Goal: Task Accomplishment & Management: Use online tool/utility

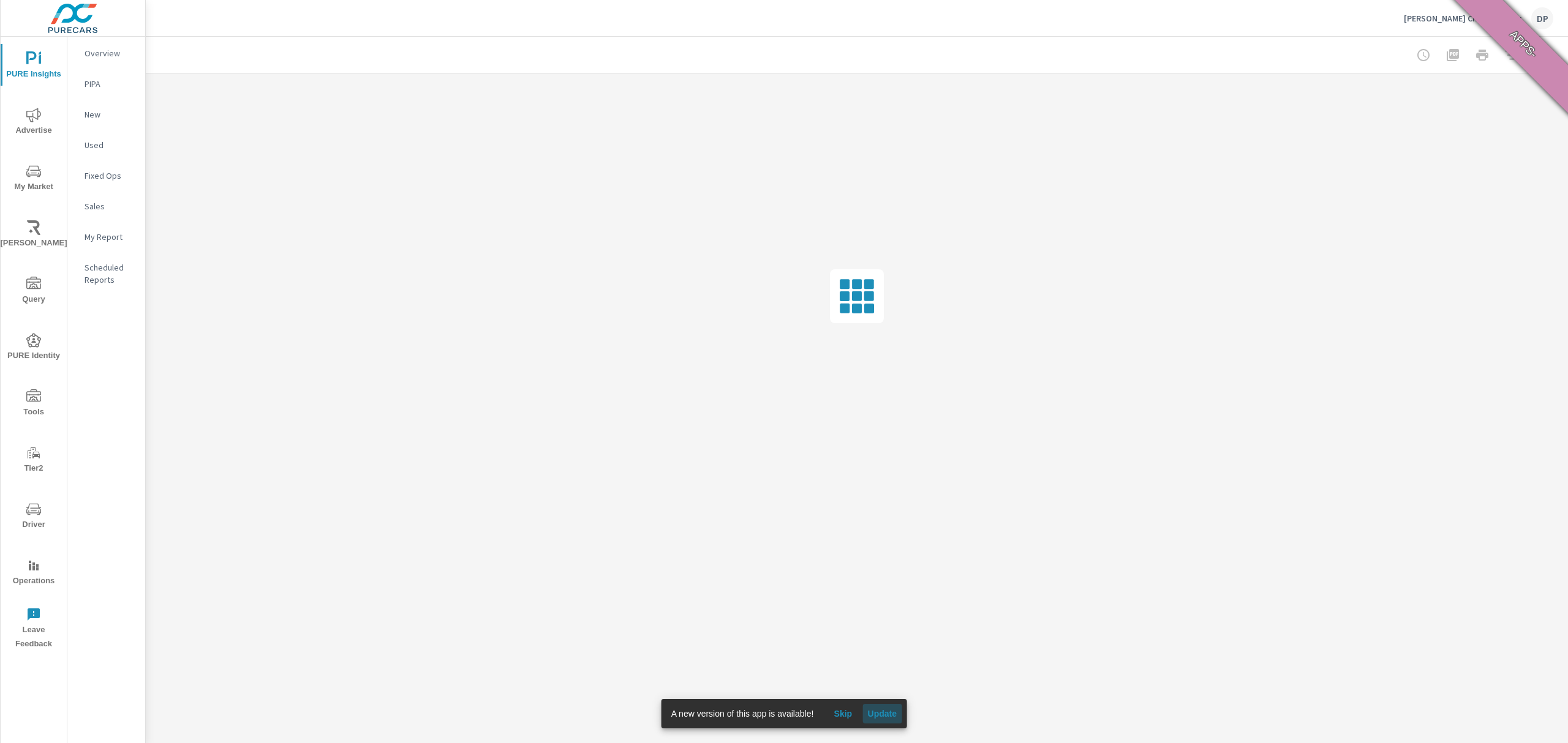
click at [890, 715] on span "Update" at bounding box center [882, 714] width 29 height 11
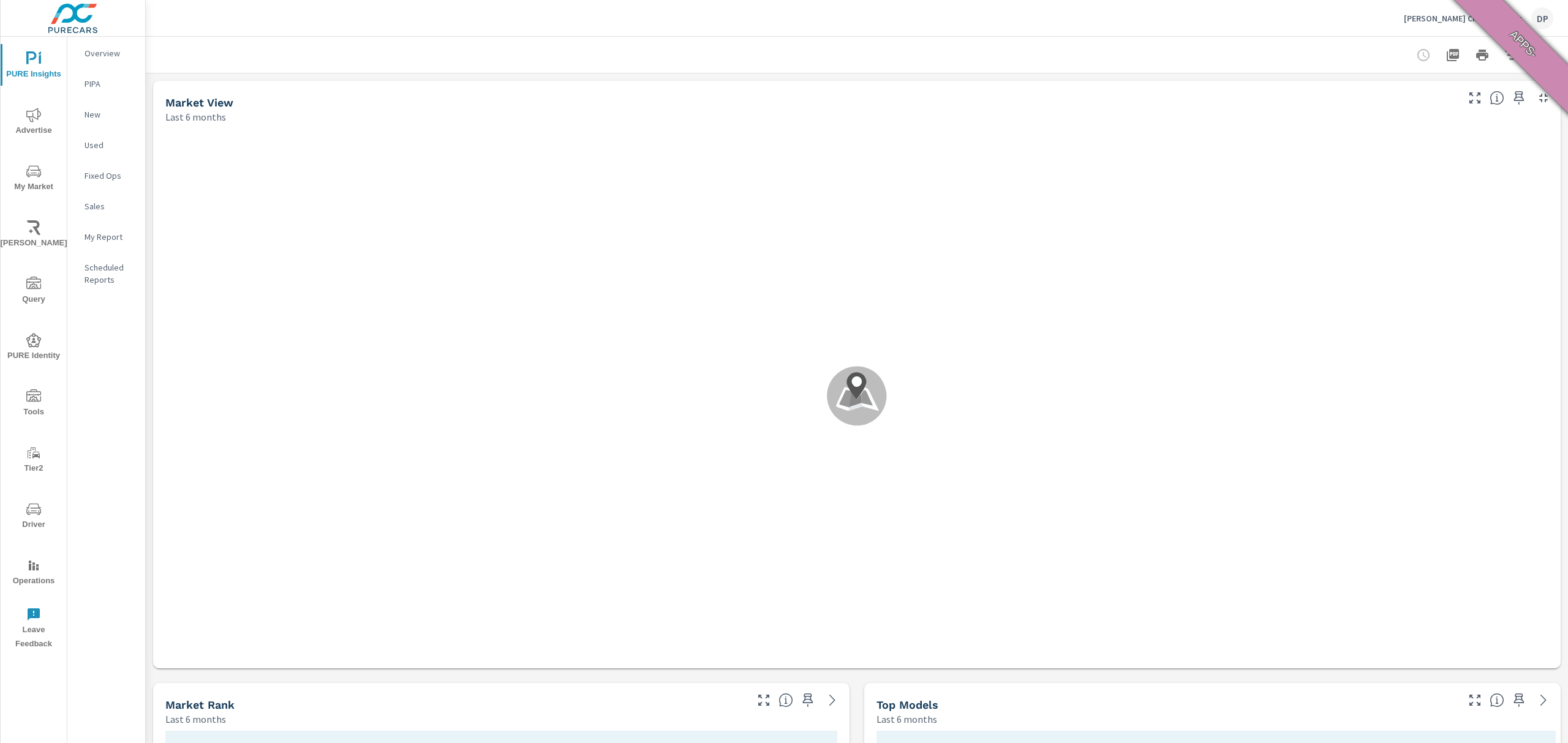
scroll to position [334, 0]
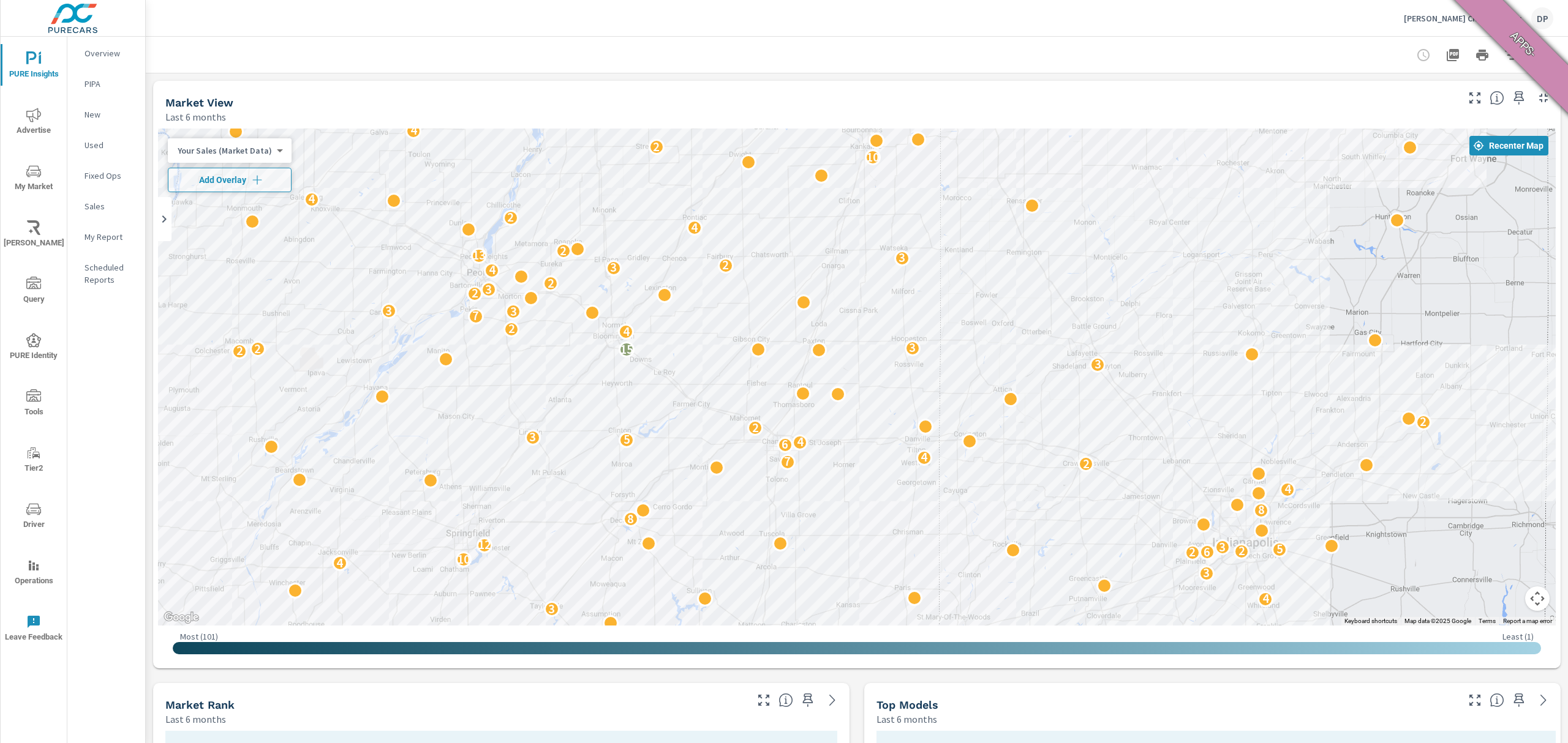
scroll to position [408, 0]
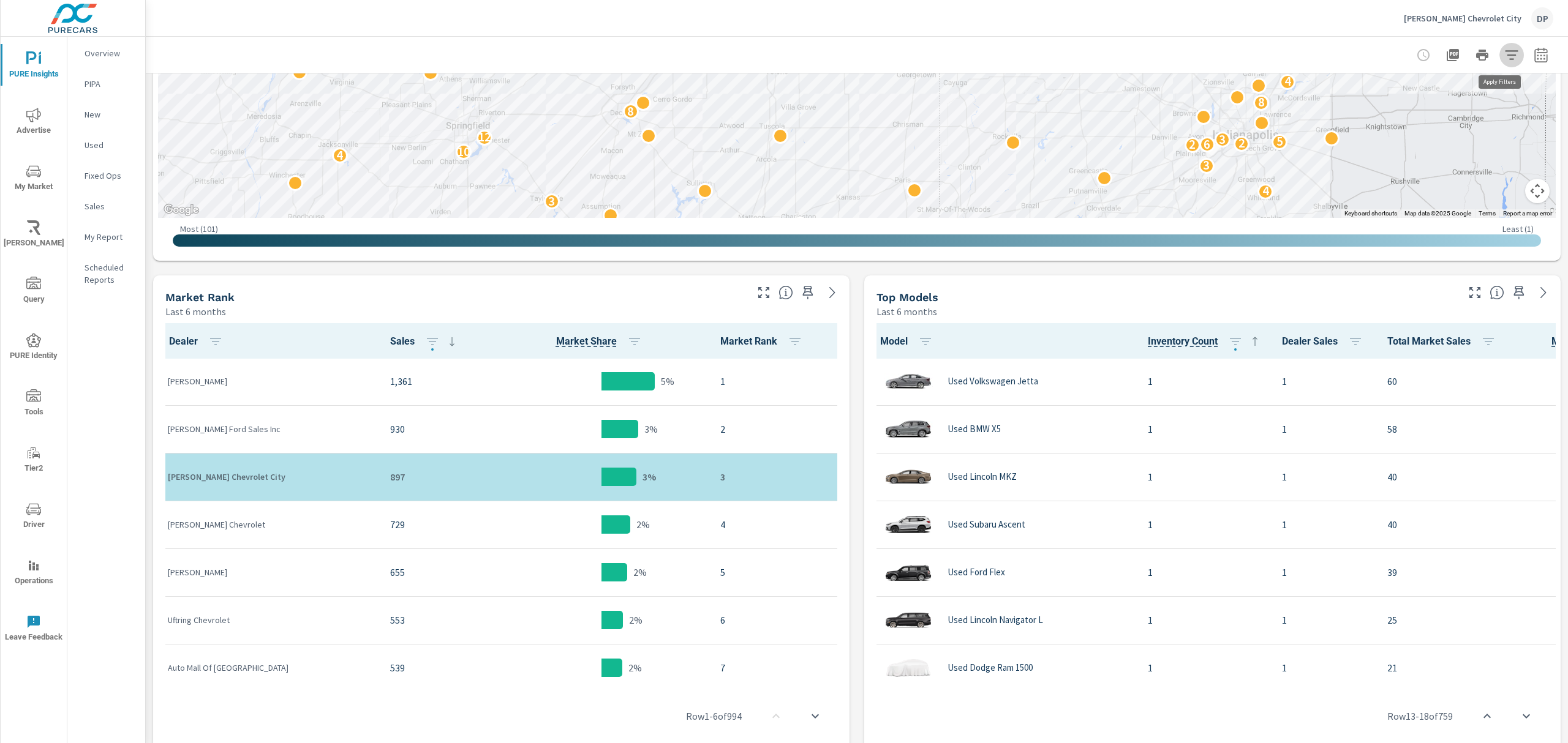
click at [1505, 49] on icon "button" at bounding box center [1512, 55] width 15 height 15
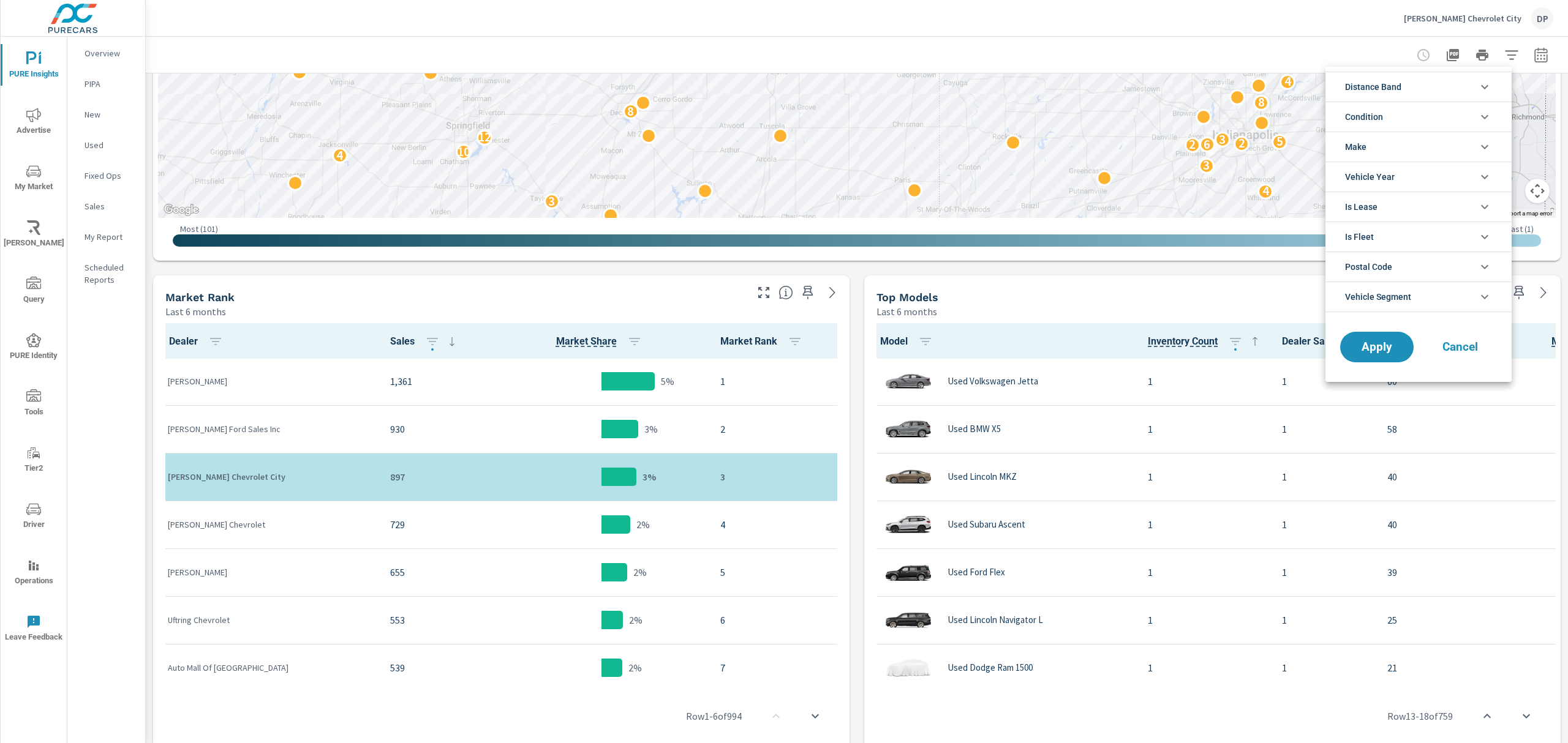
click at [1429, 76] on li "Distance Band" at bounding box center [1419, 86] width 186 height 30
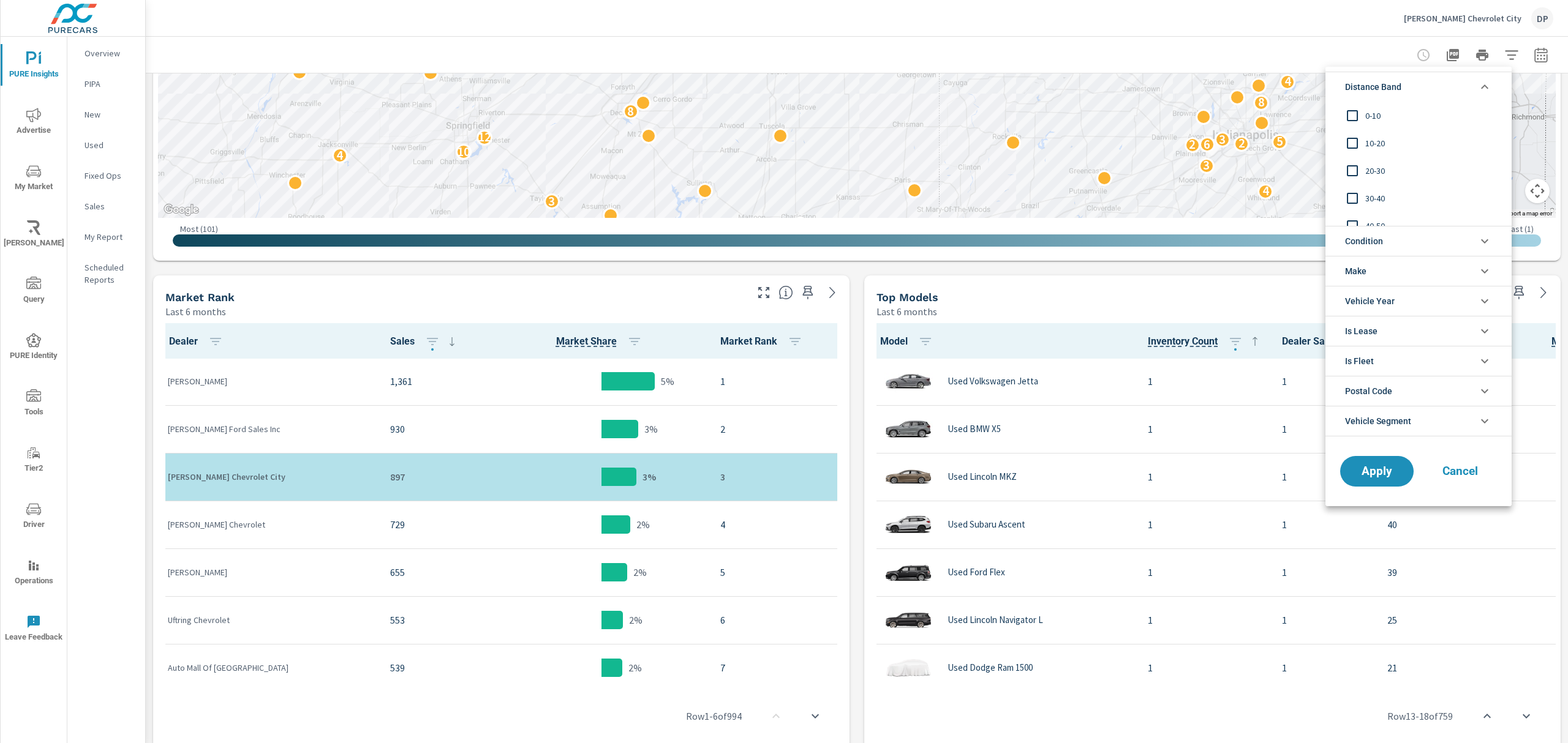
click at [1349, 116] on input "filter options" at bounding box center [1353, 116] width 26 height 26
click at [1376, 487] on button "Apply" at bounding box center [1377, 471] width 76 height 32
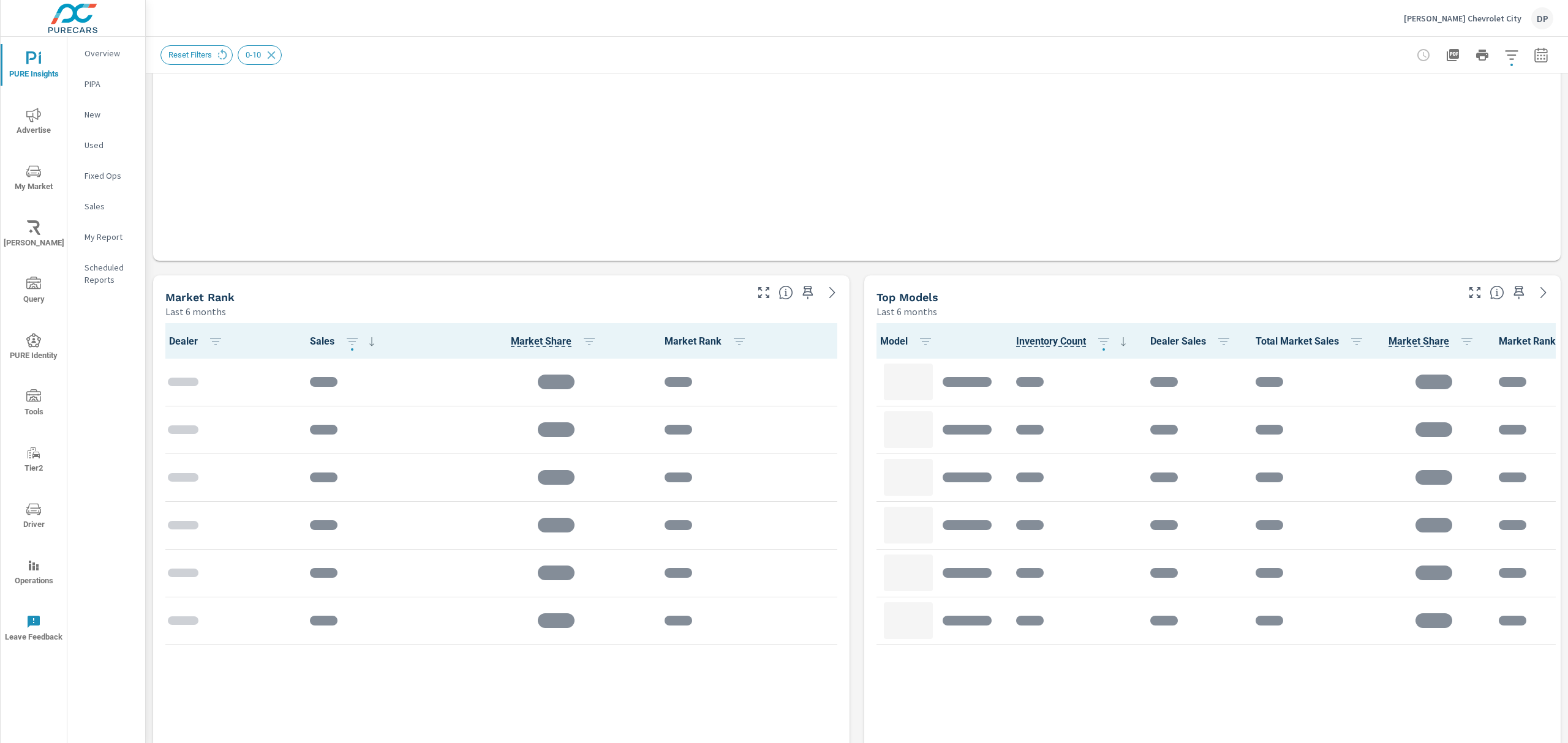
scroll to position [116, 0]
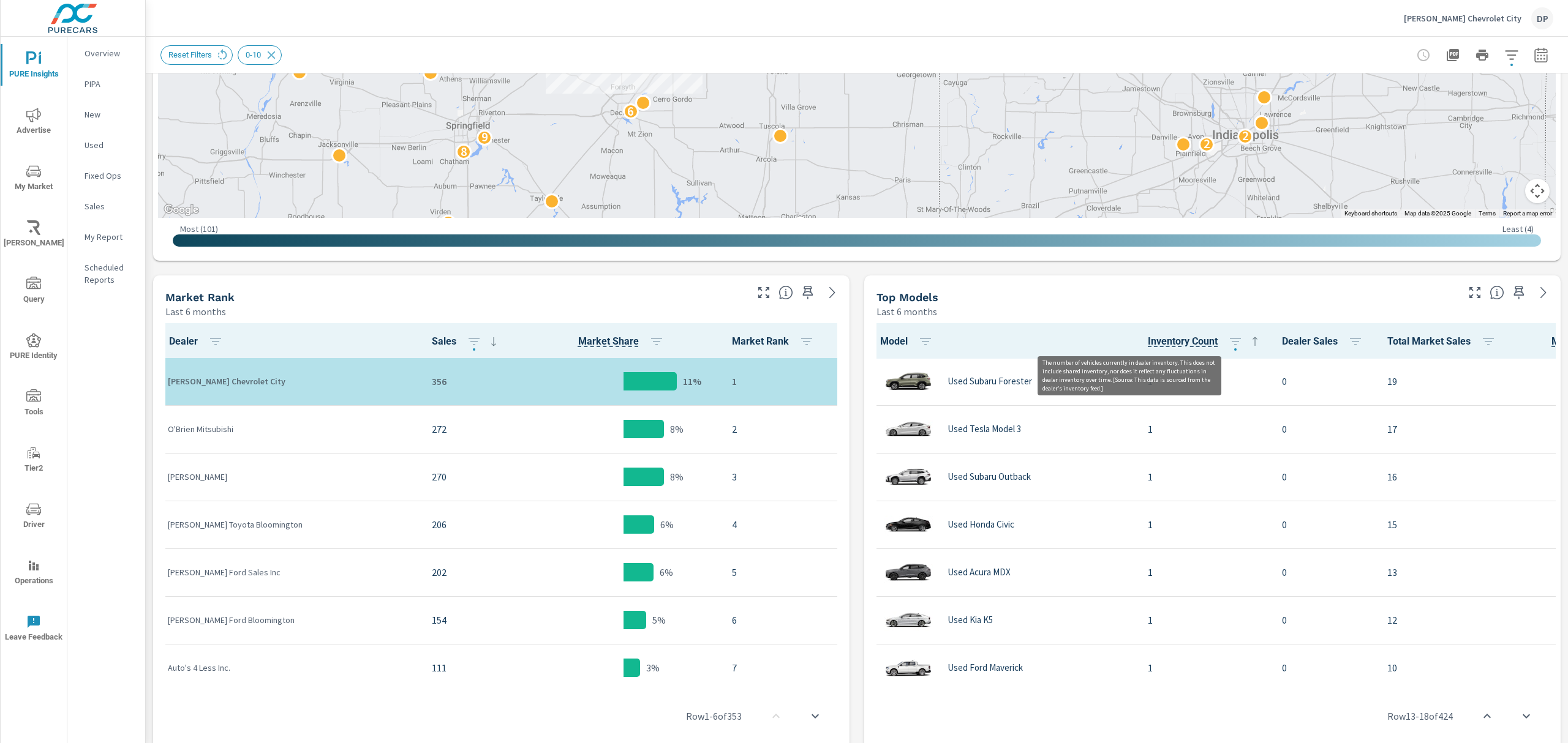
click at [1148, 340] on span "Inventory Count" at bounding box center [1182, 342] width 70 height 15
click at [1248, 344] on icon at bounding box center [1255, 342] width 15 height 15
click at [1228, 338] on icon "button" at bounding box center [1236, 342] width 15 height 15
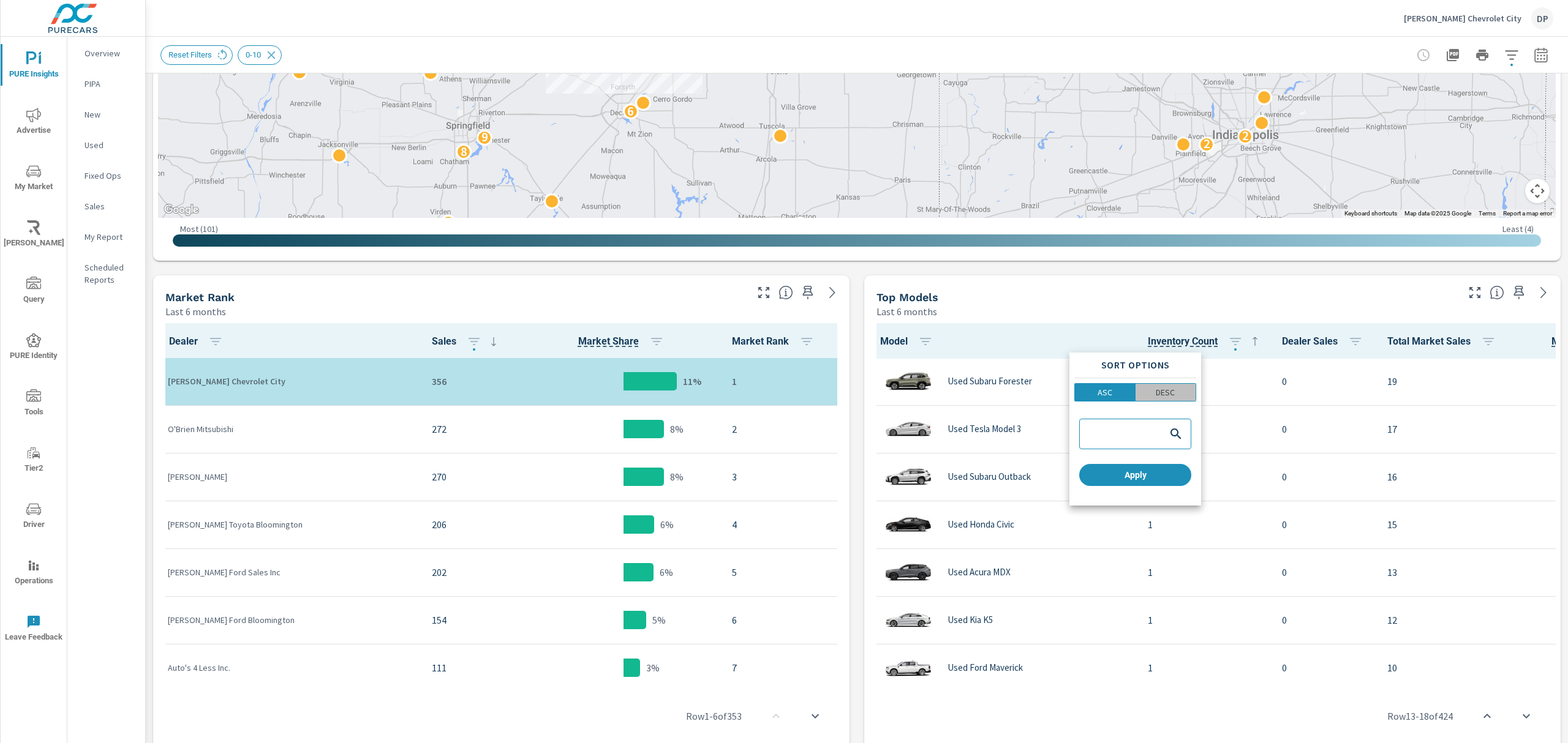
click at [1172, 393] on p "DESC" at bounding box center [1165, 392] width 19 height 12
click at [1121, 398] on span "ASC" at bounding box center [1105, 392] width 53 height 12
click at [1160, 387] on p "DESC" at bounding box center [1165, 392] width 19 height 12
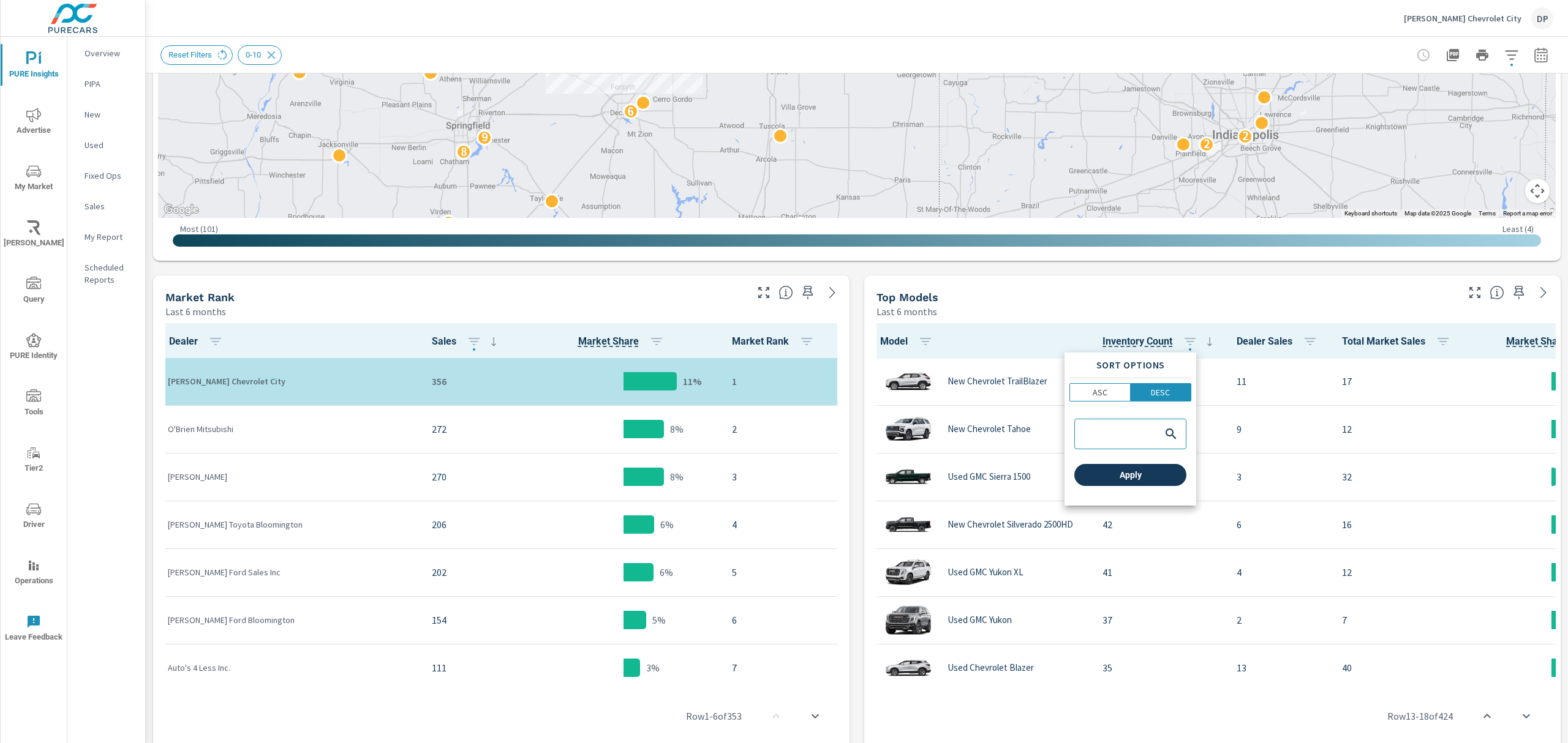
click at [1149, 476] on span "Apply" at bounding box center [1130, 475] width 102 height 11
click at [1258, 344] on span "Dealer Sales" at bounding box center [1279, 342] width 86 height 15
click at [1306, 348] on button "button" at bounding box center [1310, 342] width 25 height 25
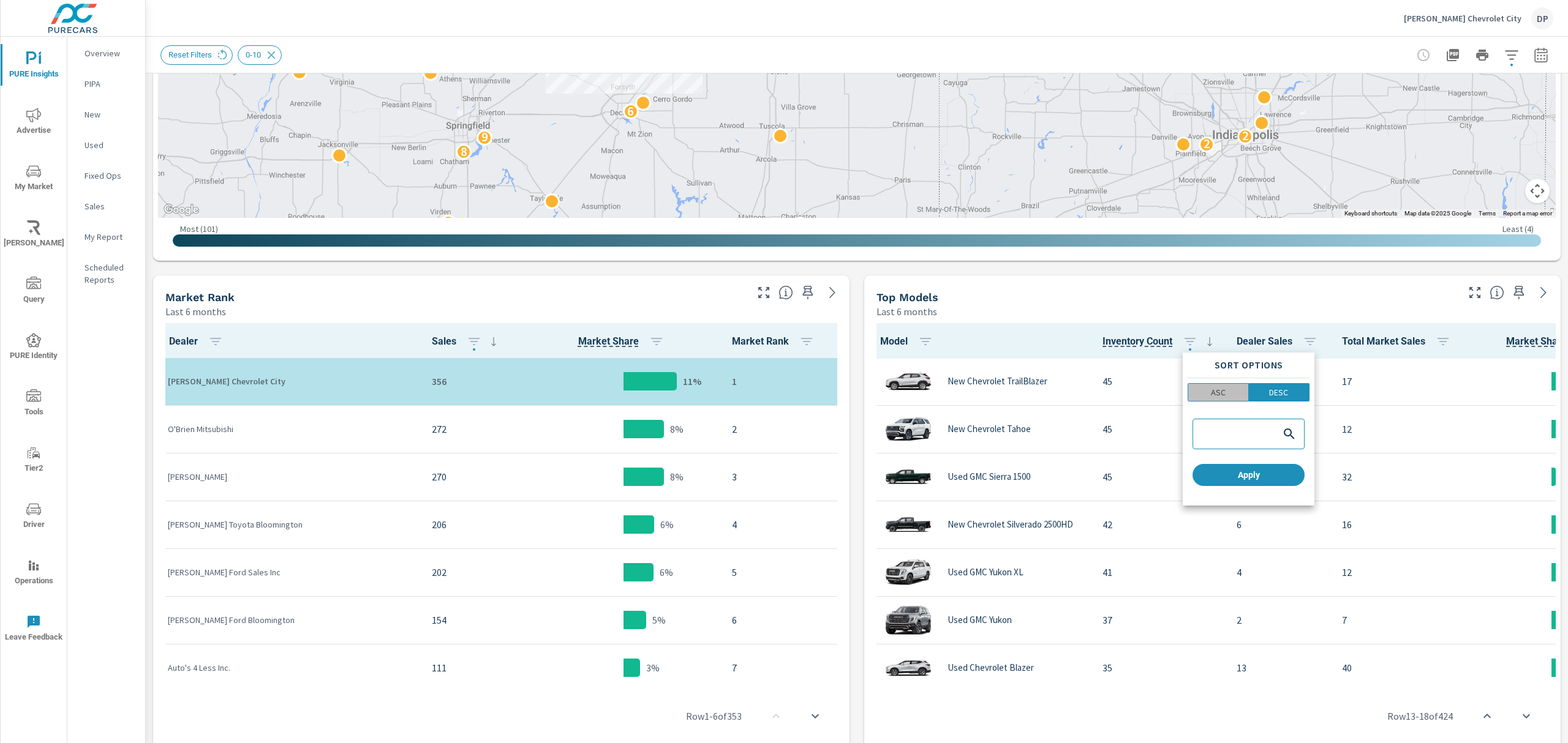
click at [1217, 395] on p "ASC" at bounding box center [1218, 392] width 15 height 12
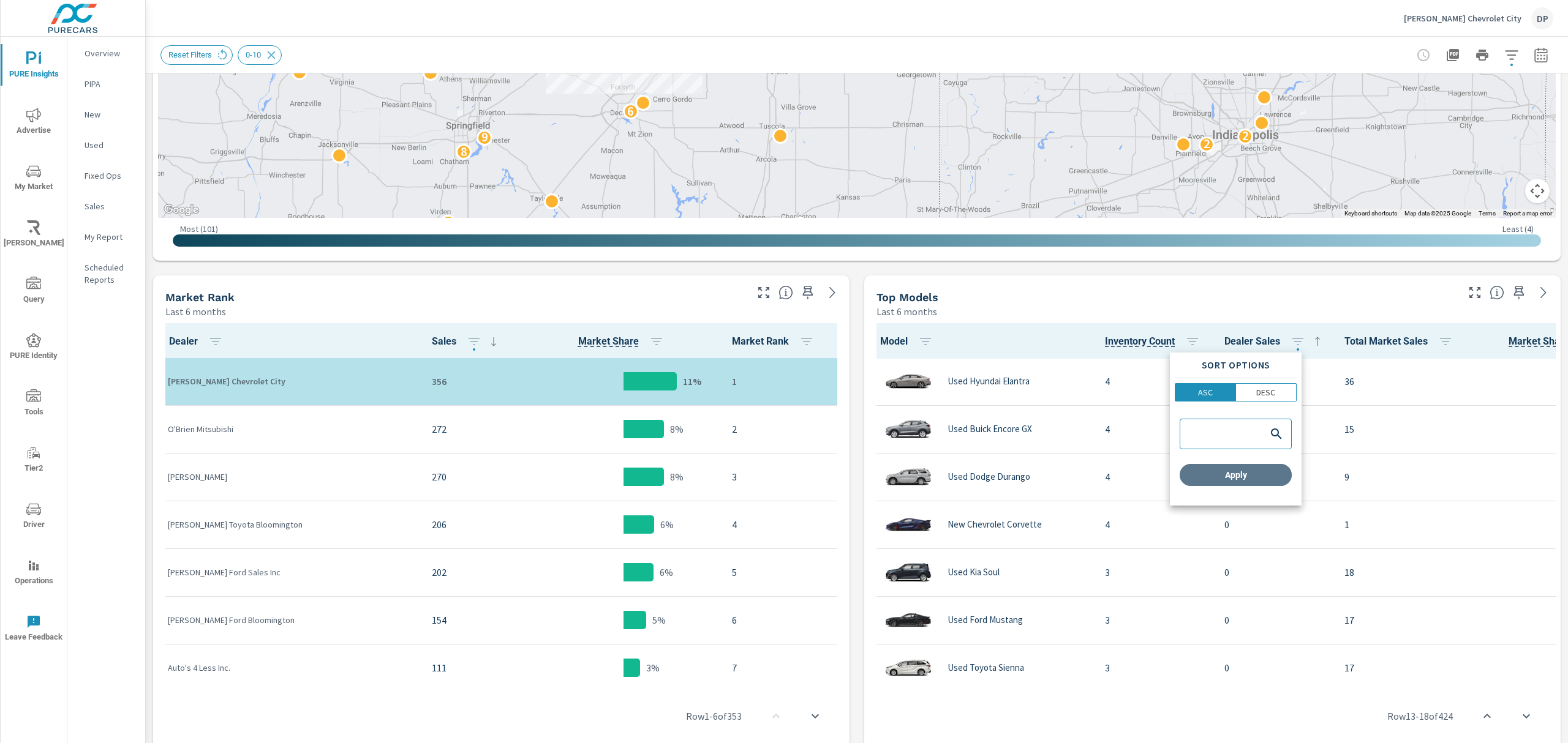
click at [1224, 480] on span "Apply" at bounding box center [1236, 475] width 102 height 11
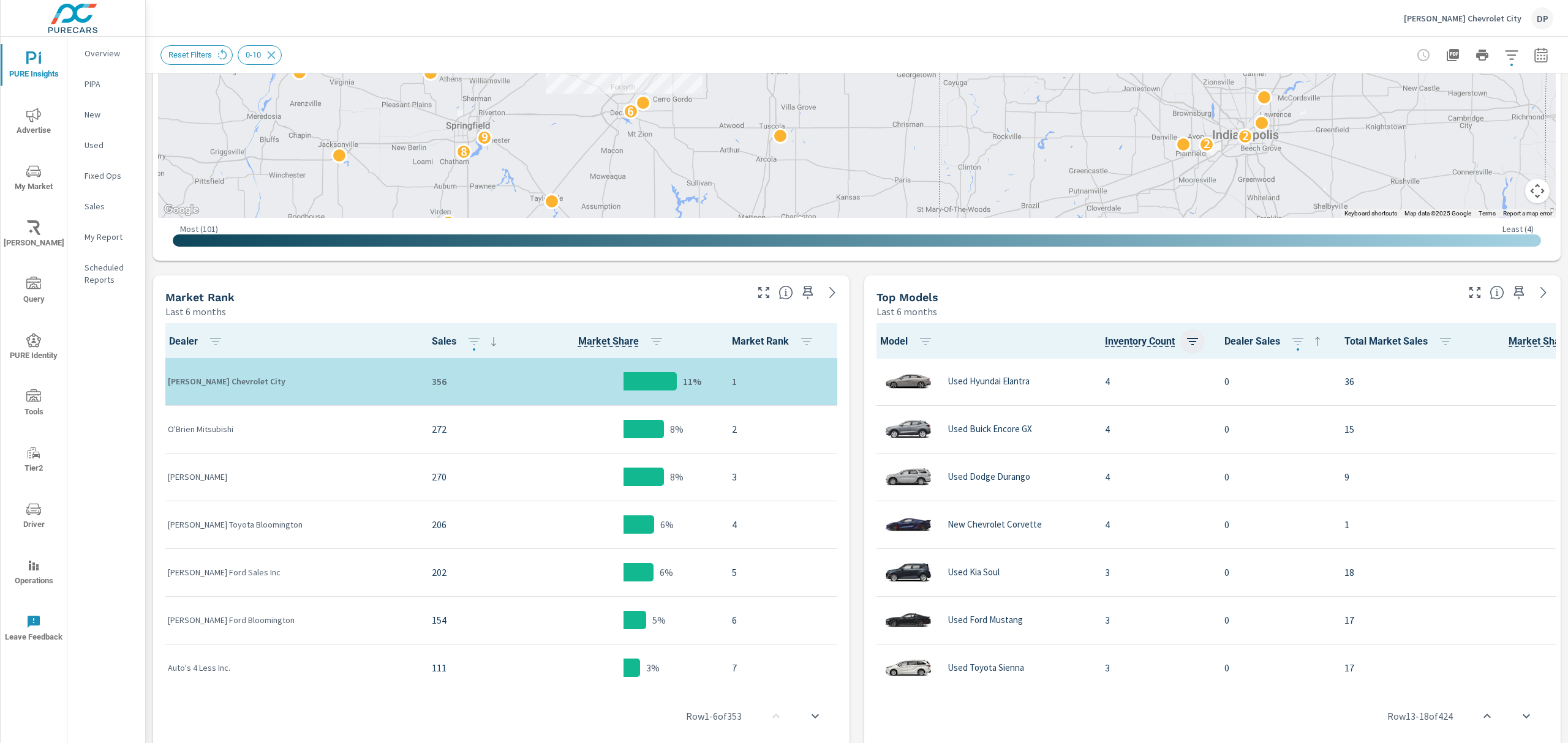
click at [1187, 338] on icon "button" at bounding box center [1192, 342] width 11 height 7
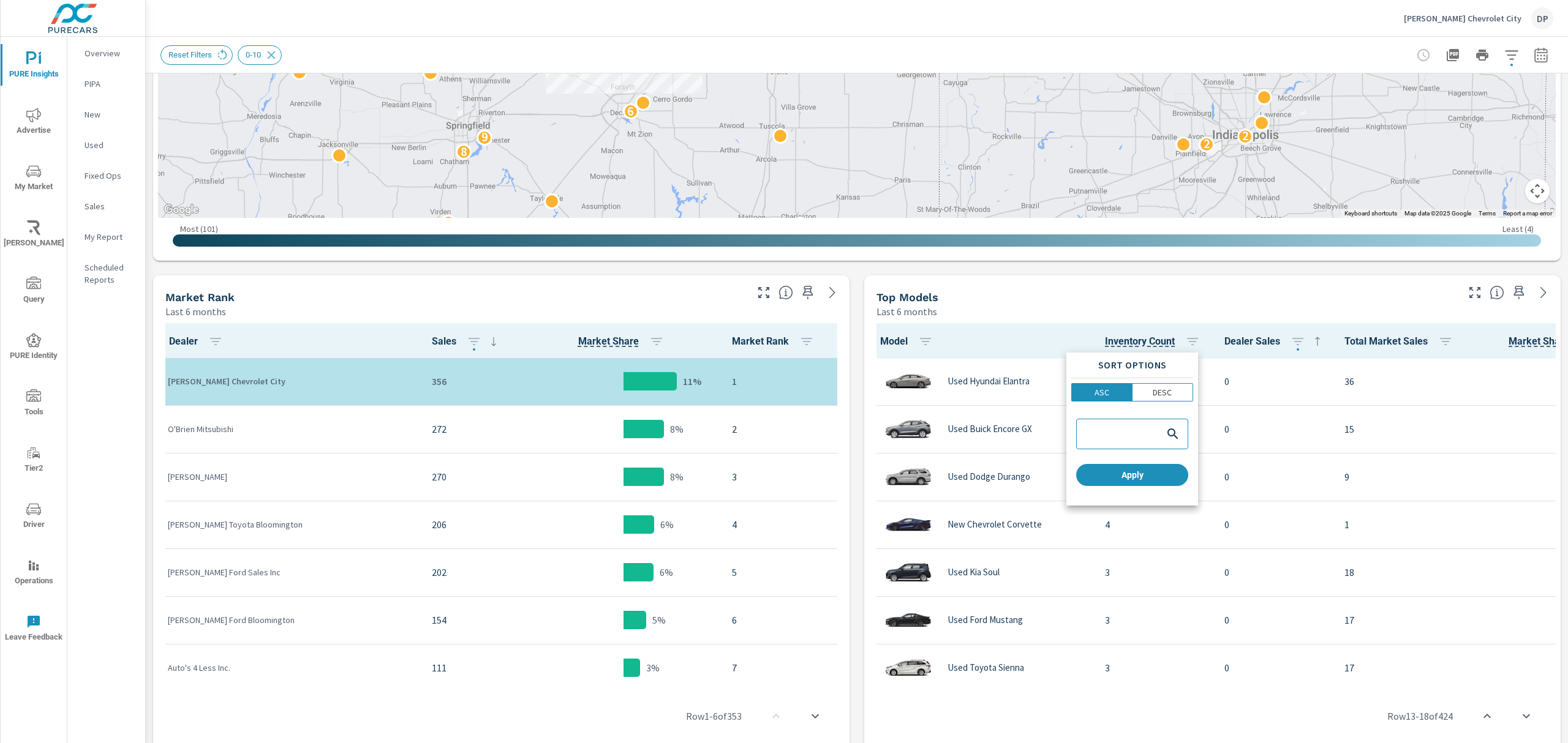
click at [1439, 348] on div at bounding box center [784, 372] width 1568 height 743
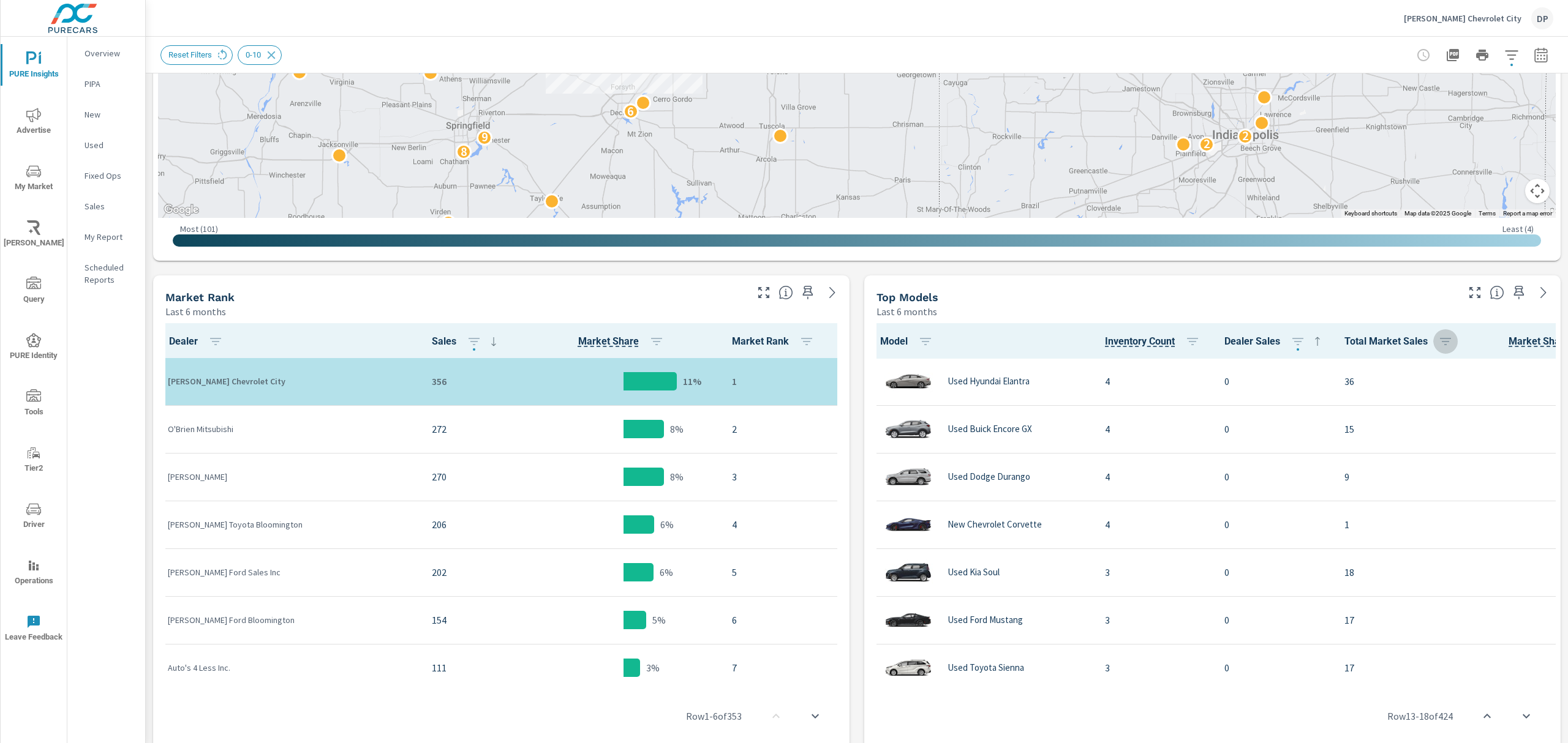
click at [1438, 344] on icon "button" at bounding box center [1446, 342] width 15 height 15
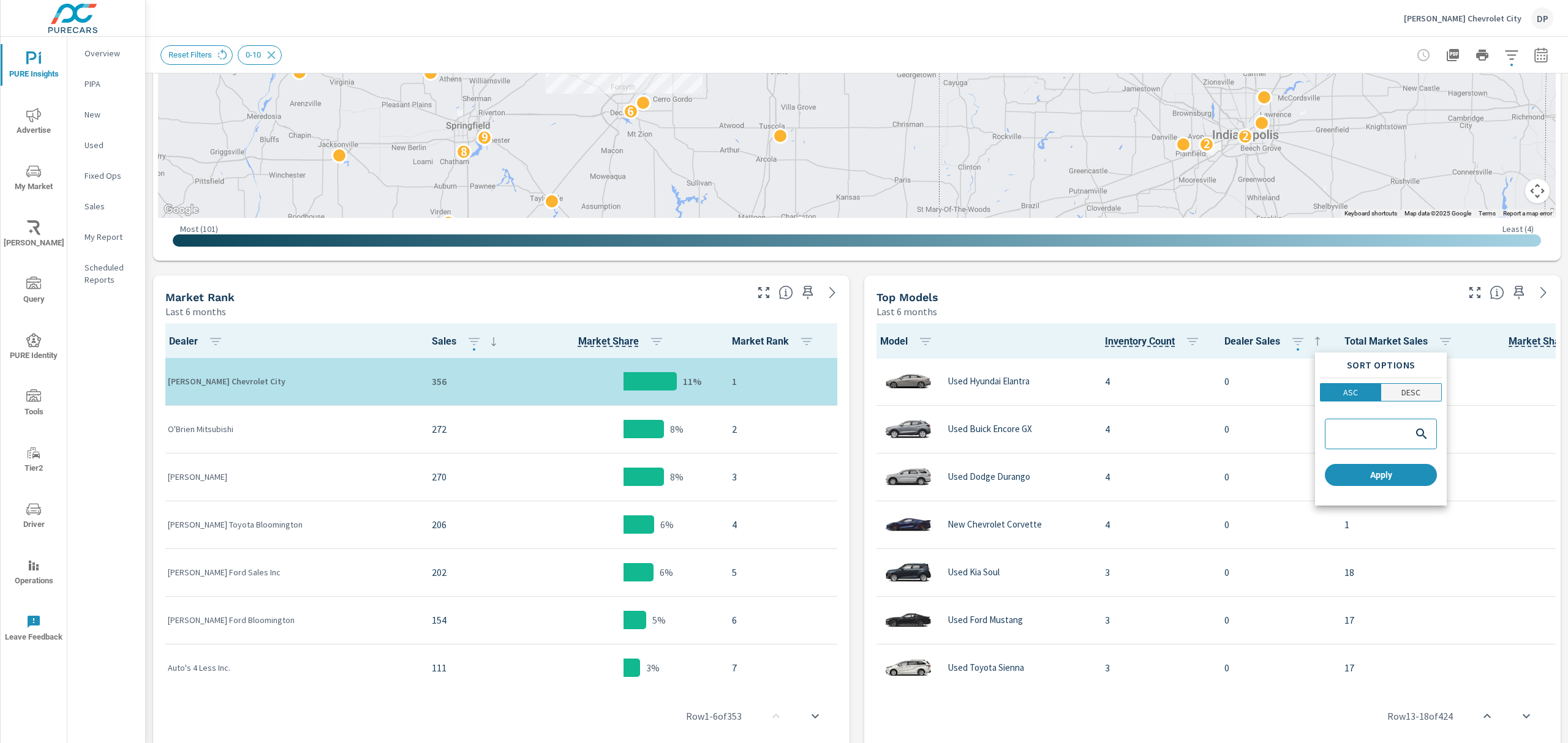
click at [1403, 392] on p "DESC" at bounding box center [1411, 392] width 19 height 12
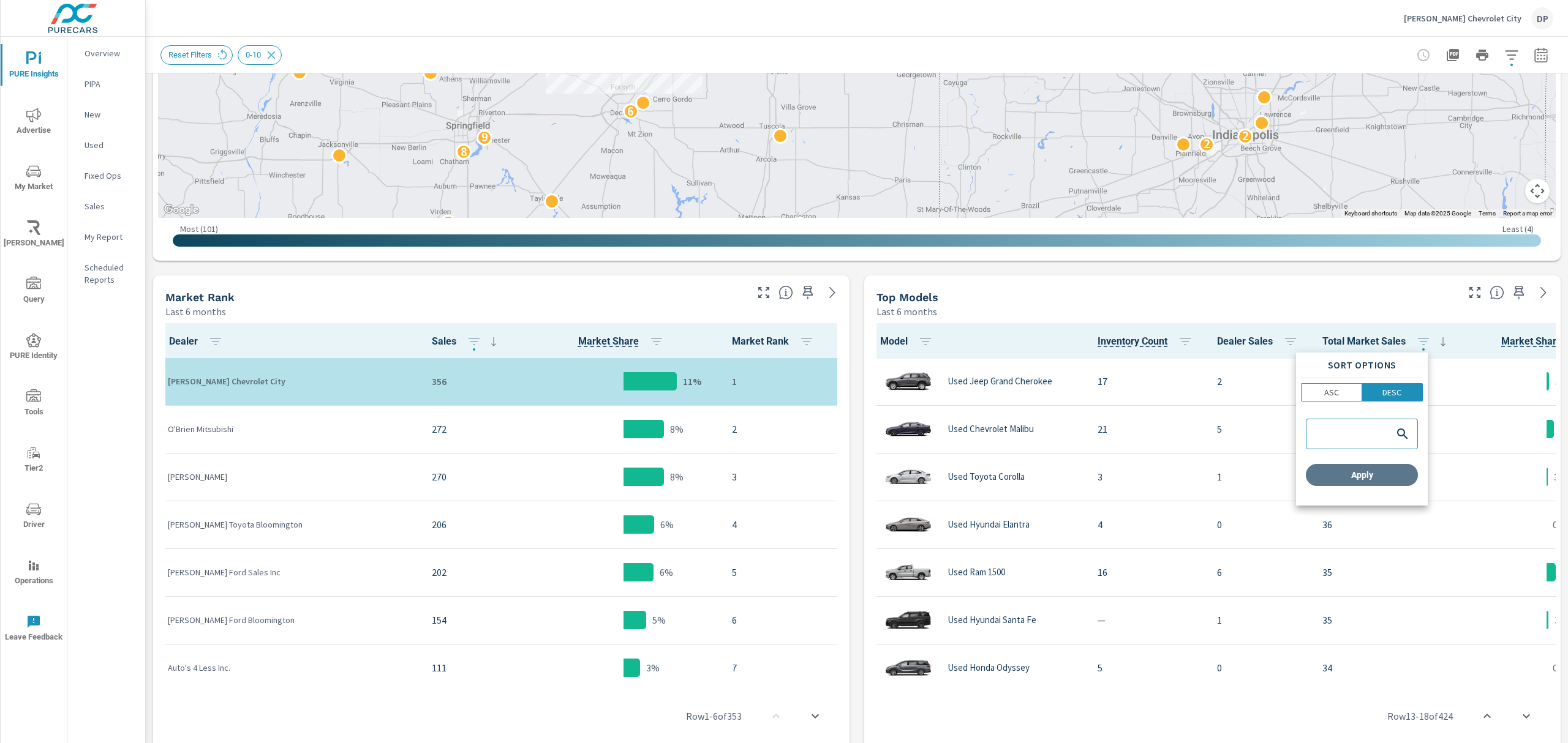
click at [1363, 481] on button "Apply" at bounding box center [1362, 475] width 112 height 22
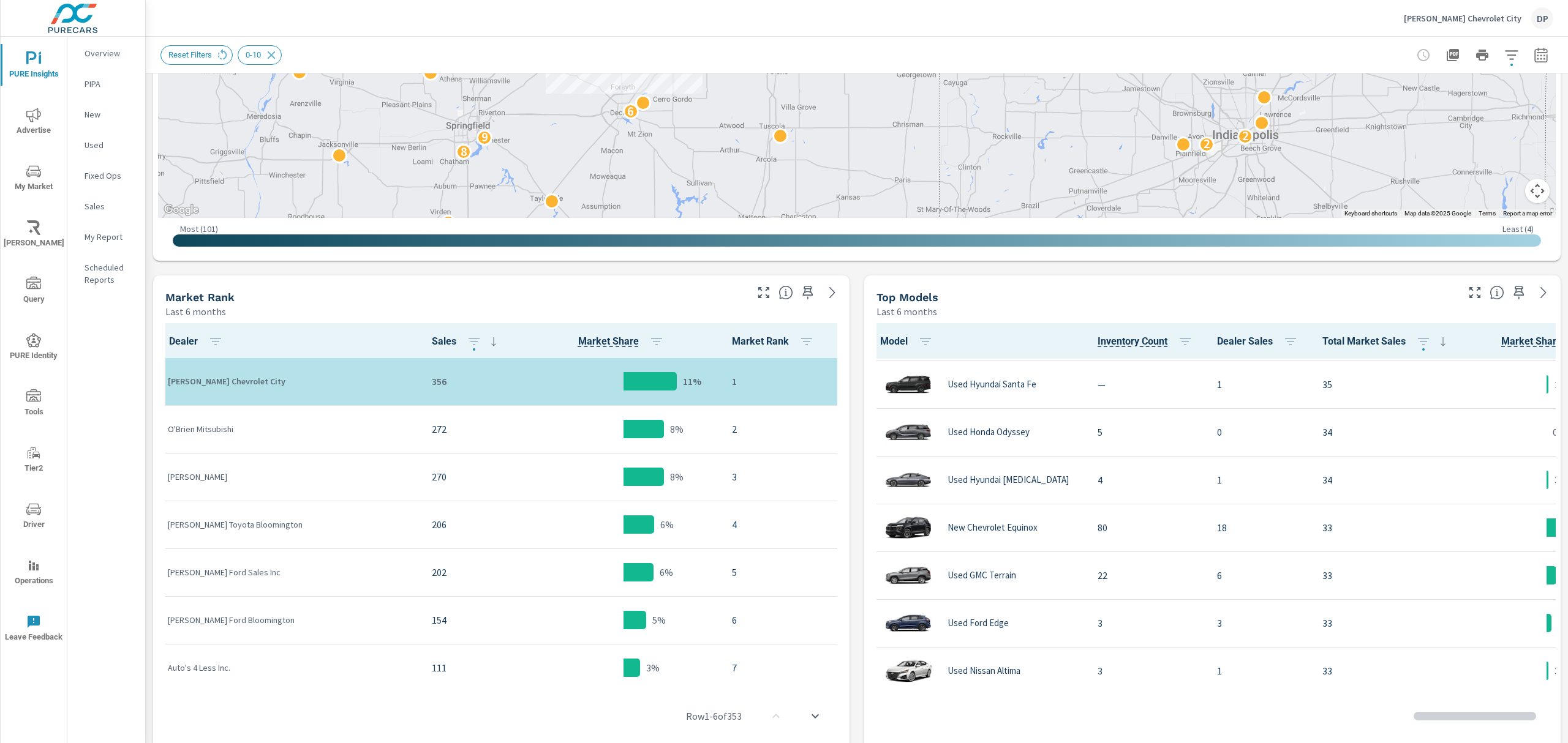
scroll to position [410, 0]
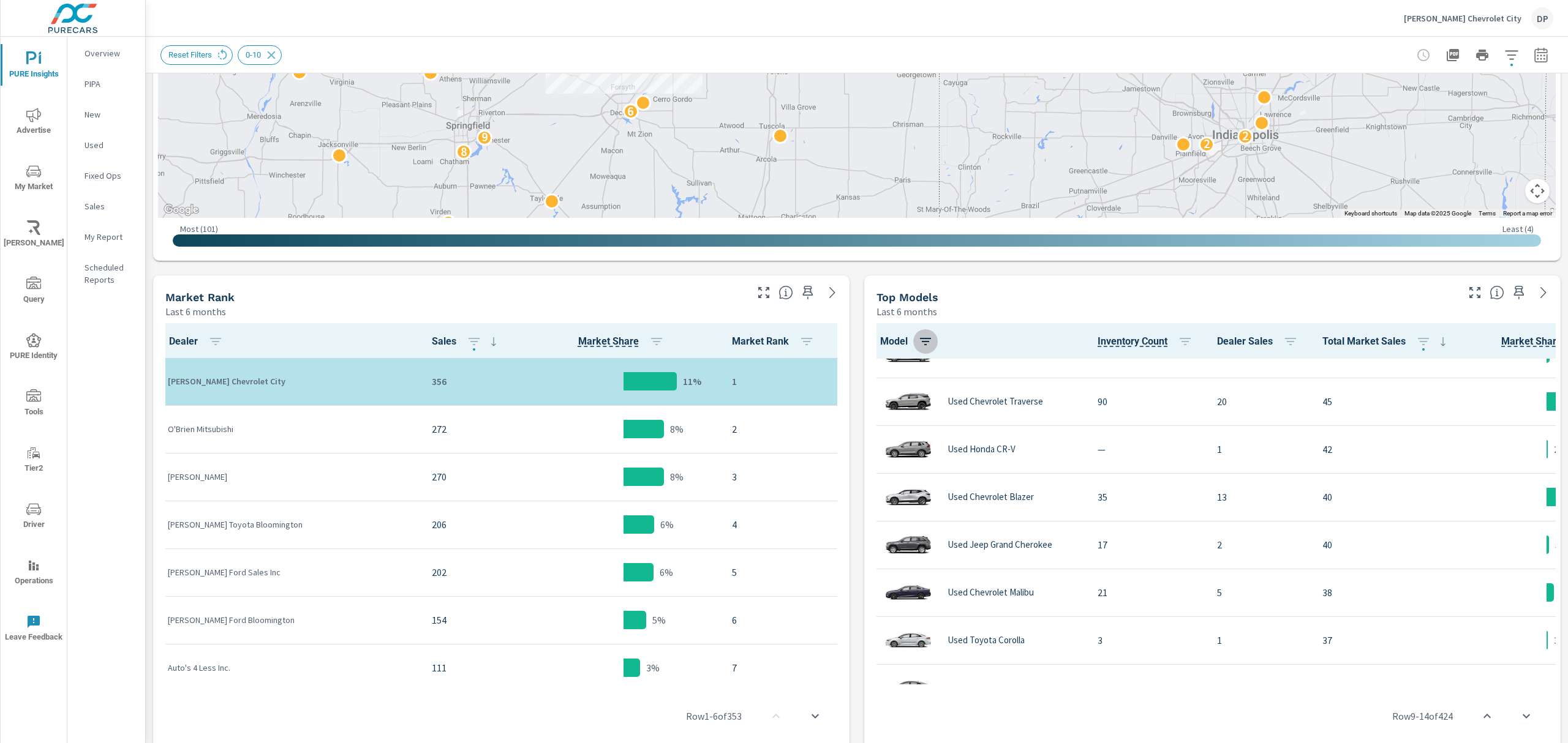
click at [927, 336] on icon "button" at bounding box center [926, 342] width 15 height 15
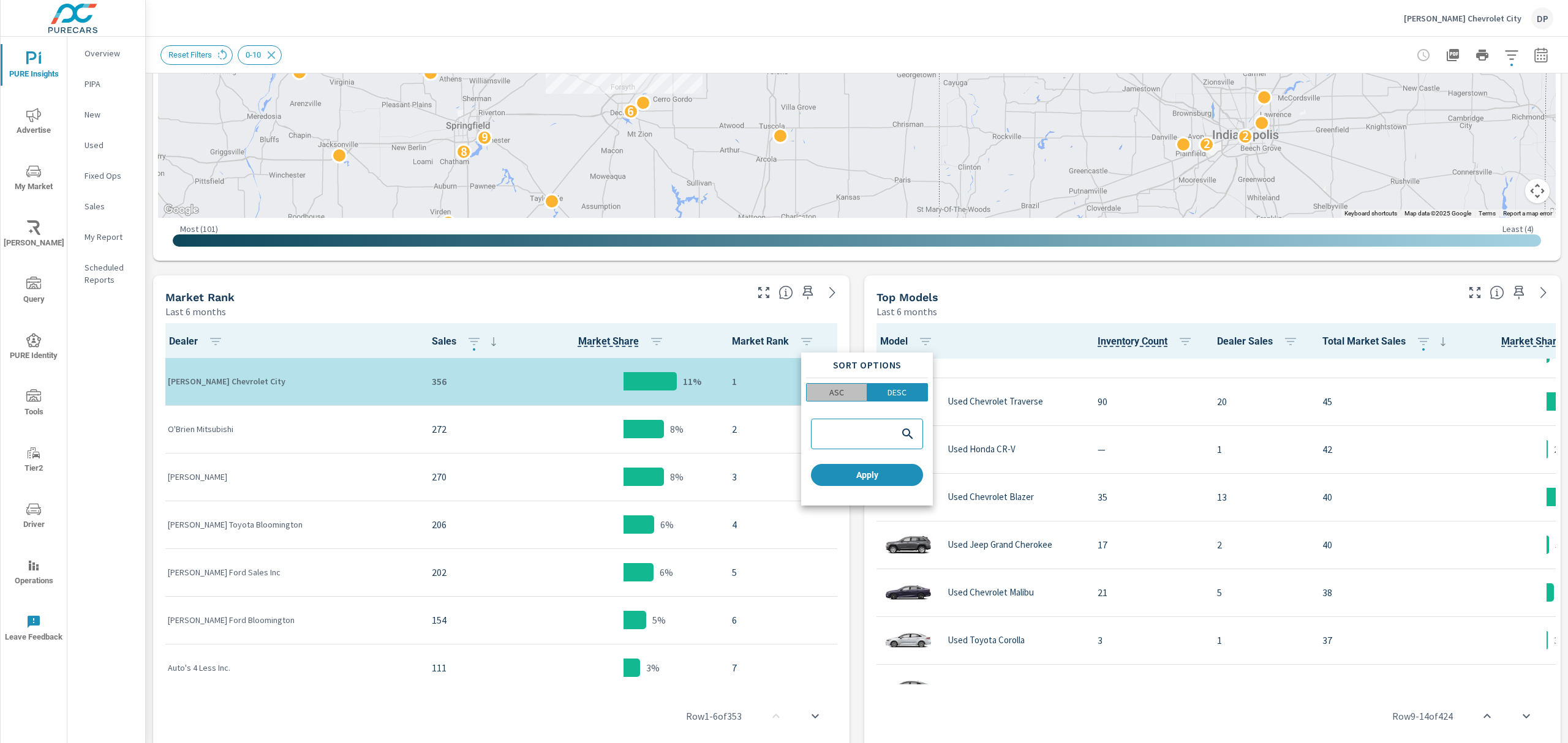
click at [847, 393] on span "ASC" at bounding box center [837, 392] width 53 height 12
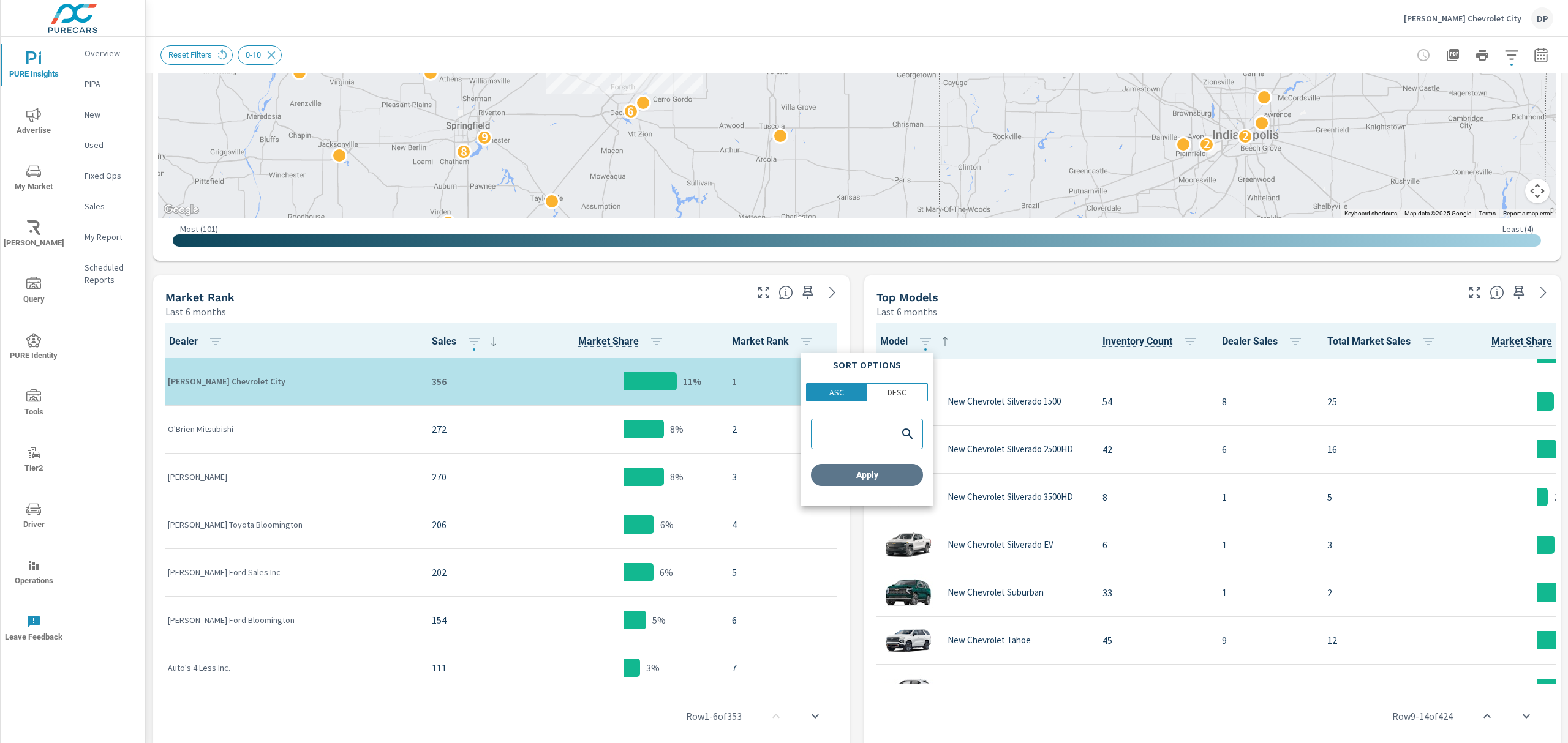
click at [908, 471] on span "Apply" at bounding box center [867, 475] width 102 height 11
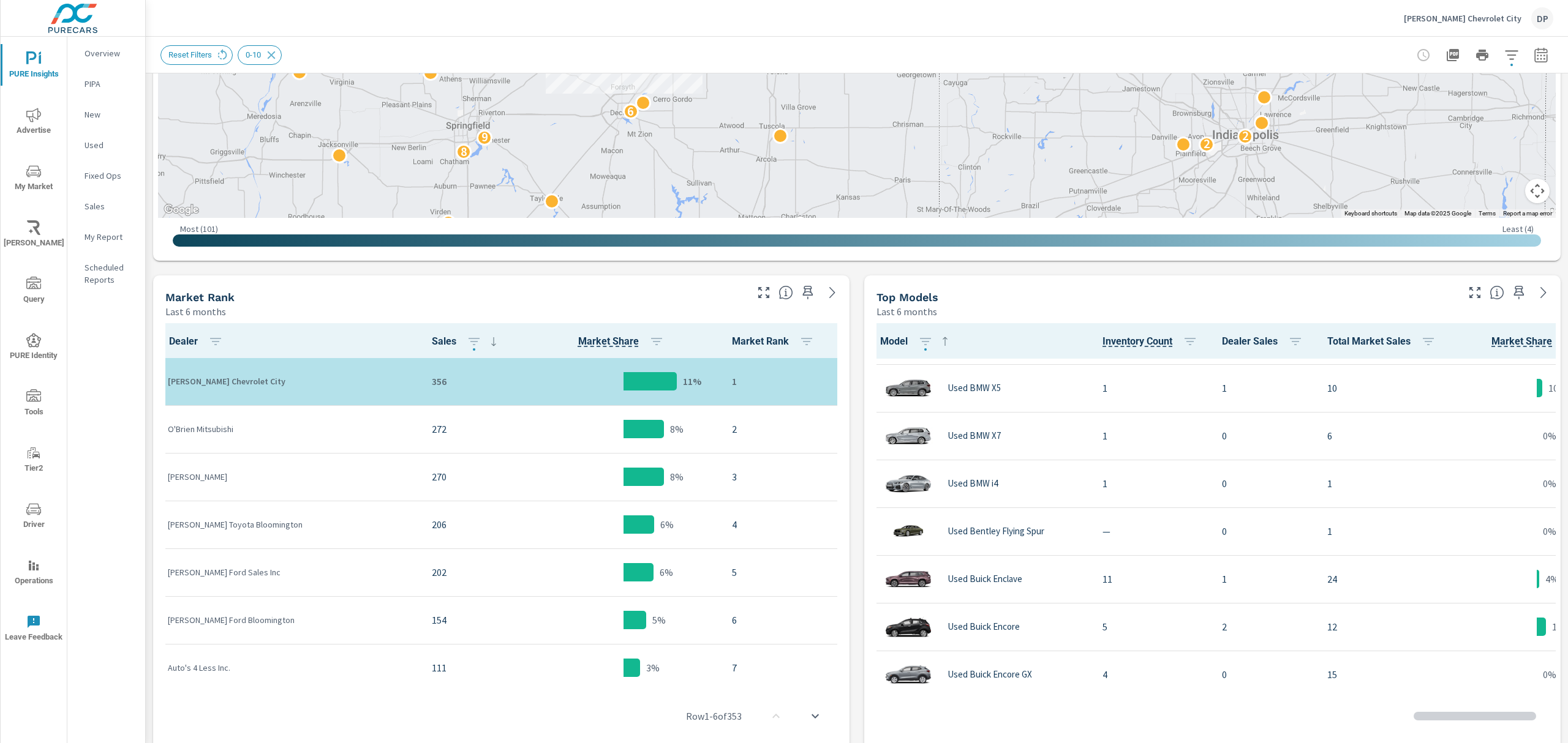
scroll to position [2371, 0]
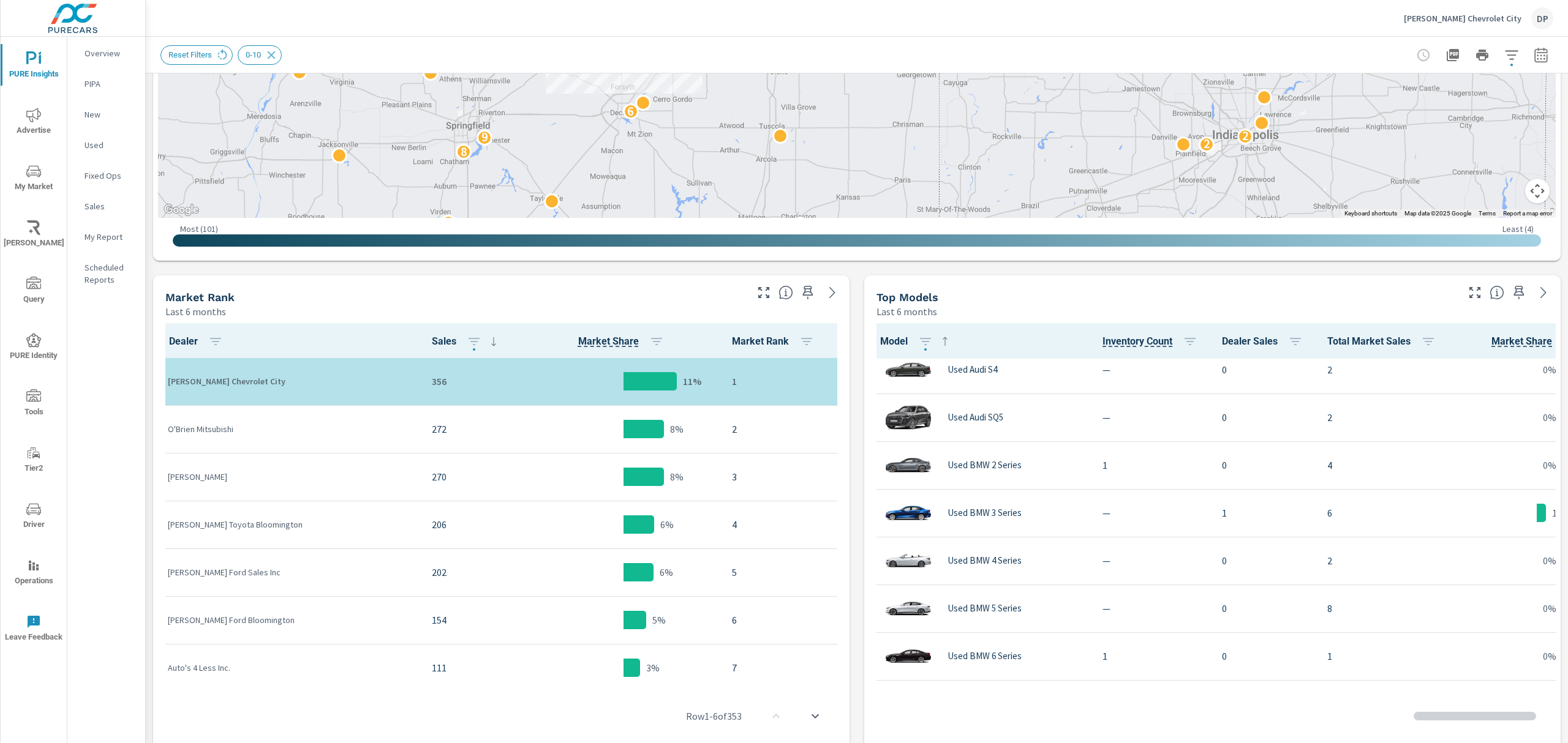
scroll to position [1227, 0]
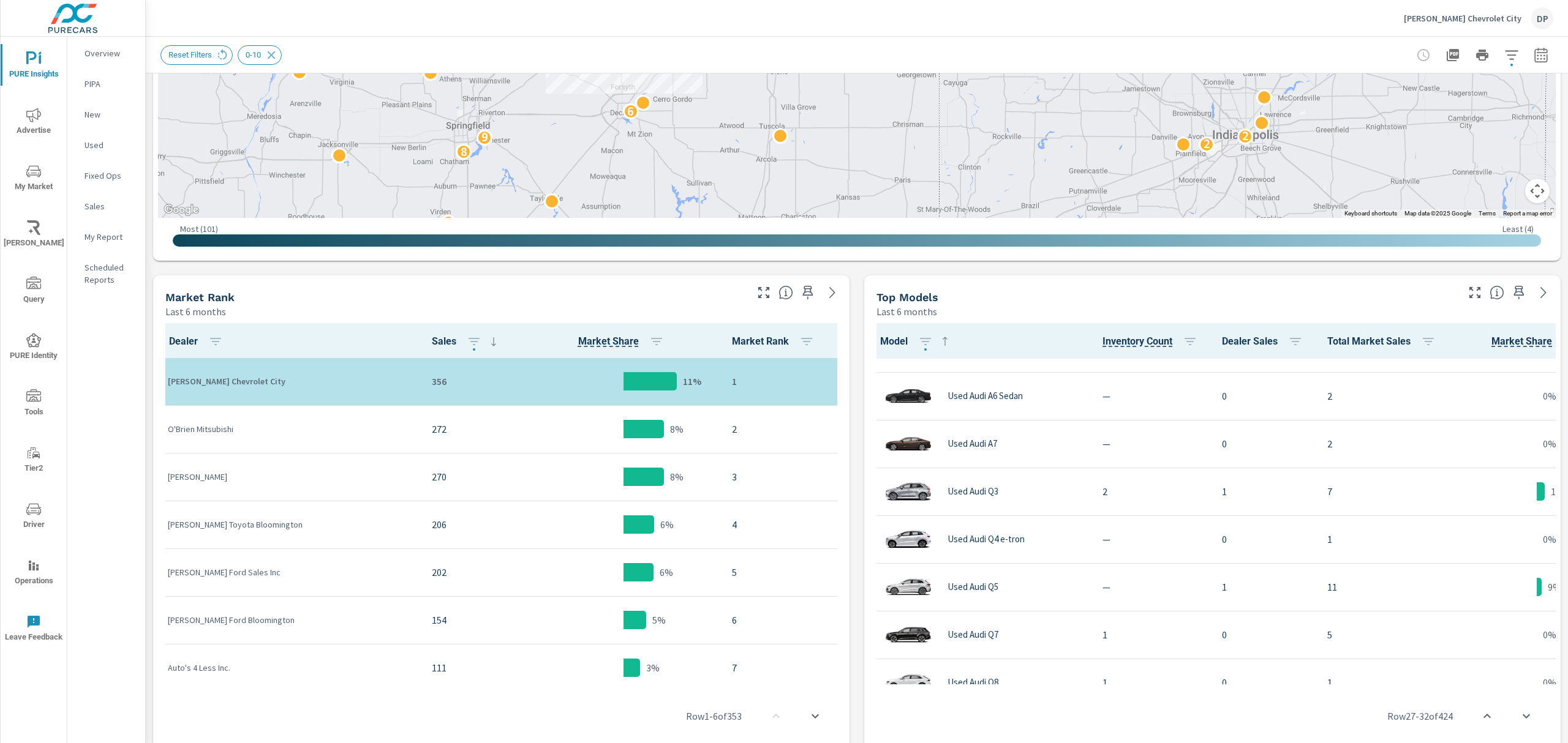
click at [896, 341] on span "Model" at bounding box center [916, 342] width 72 height 15
click at [945, 344] on icon at bounding box center [945, 342] width 15 height 15
click at [922, 346] on icon "button" at bounding box center [926, 342] width 15 height 15
click at [853, 431] on input "search" at bounding box center [854, 435] width 82 height 12
type input "audi"
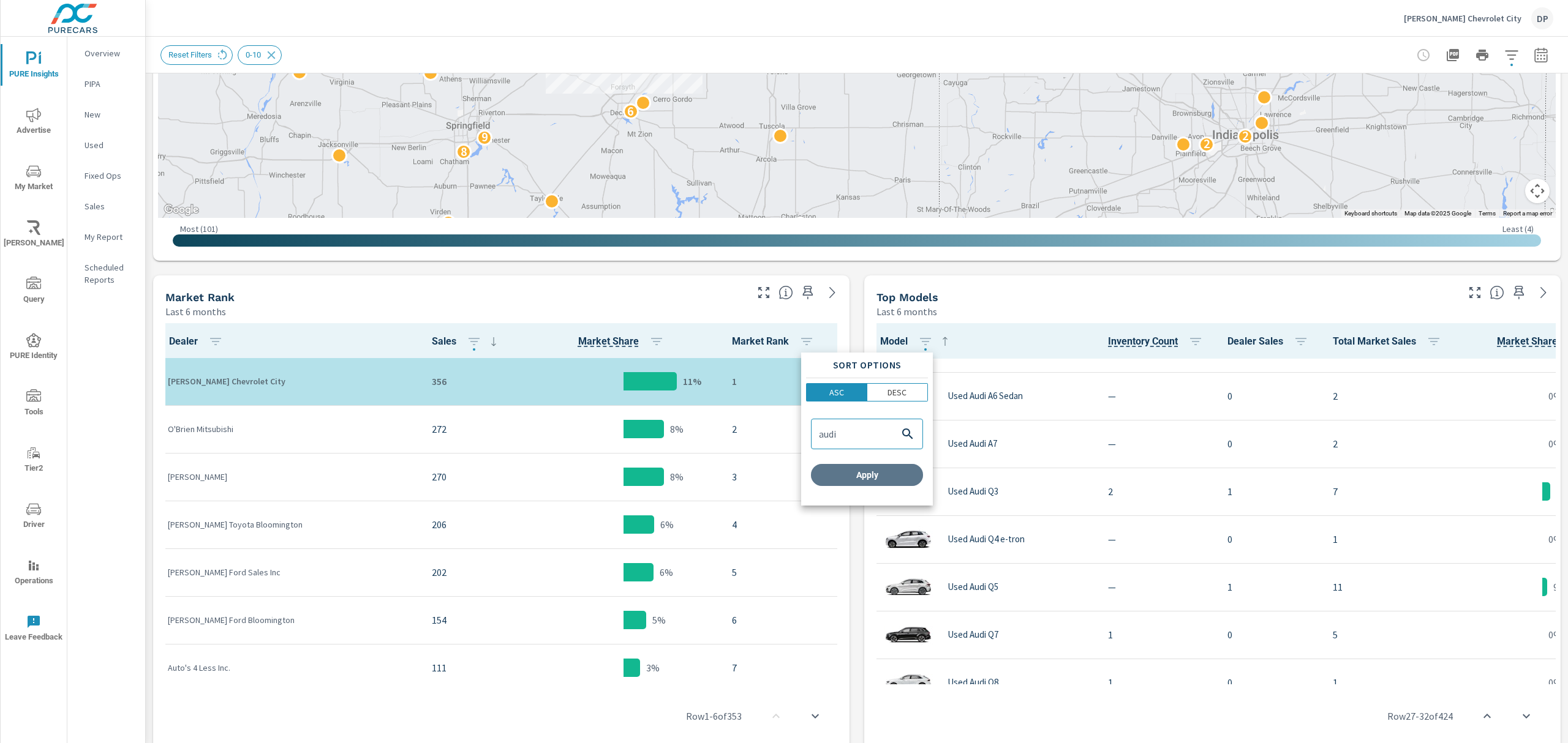
click at [898, 465] on button "Apply" at bounding box center [867, 475] width 112 height 22
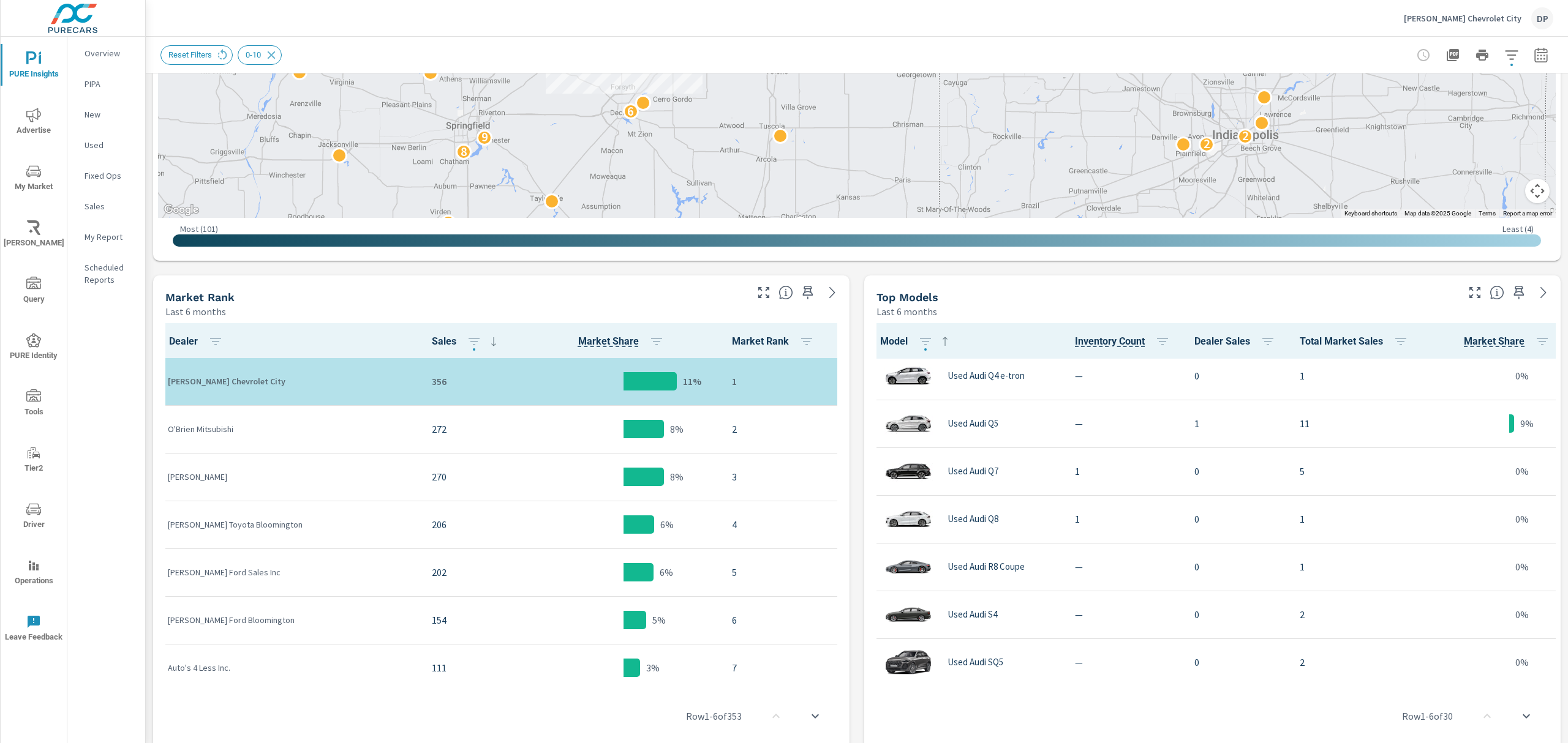
scroll to position [572, 0]
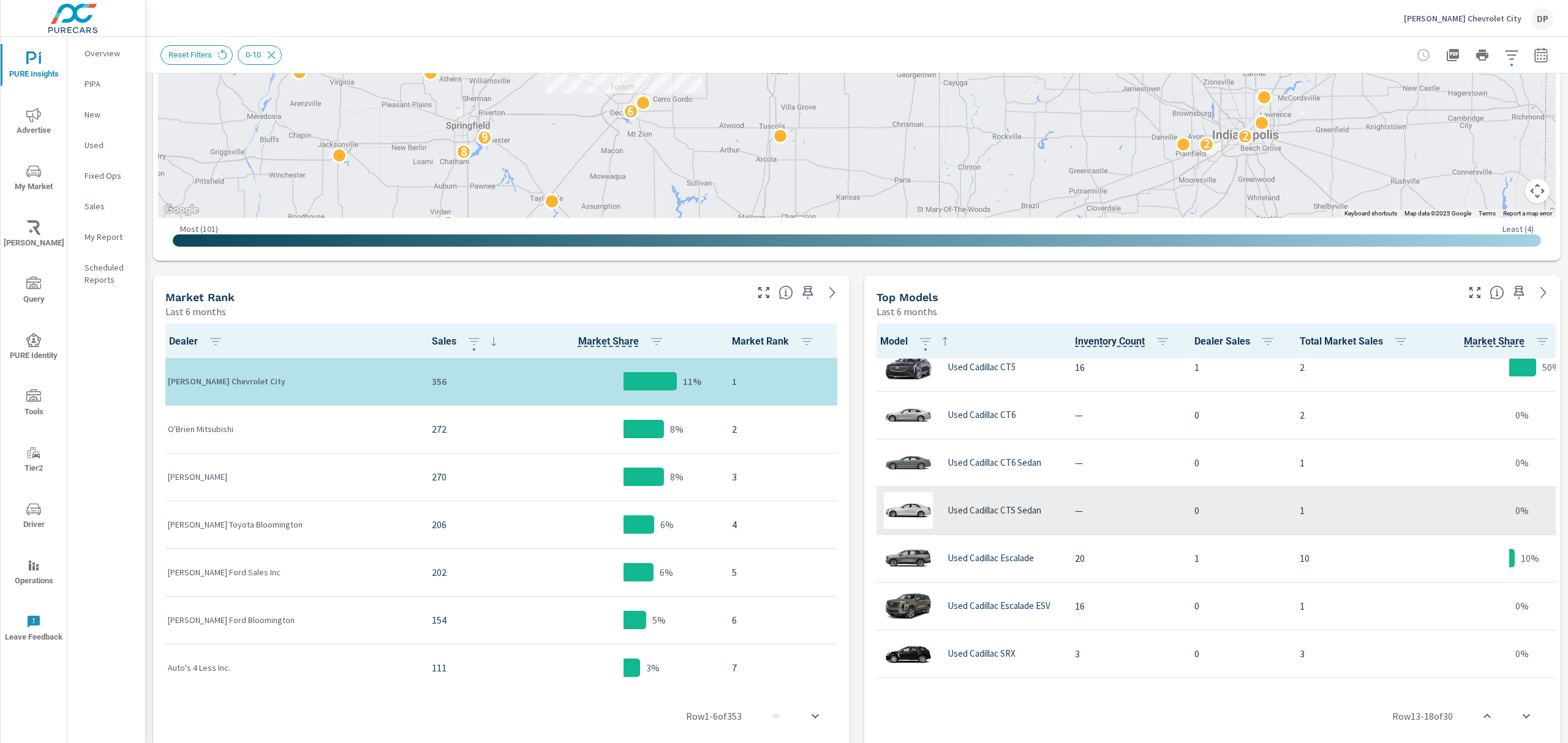
scroll to position [898, 0]
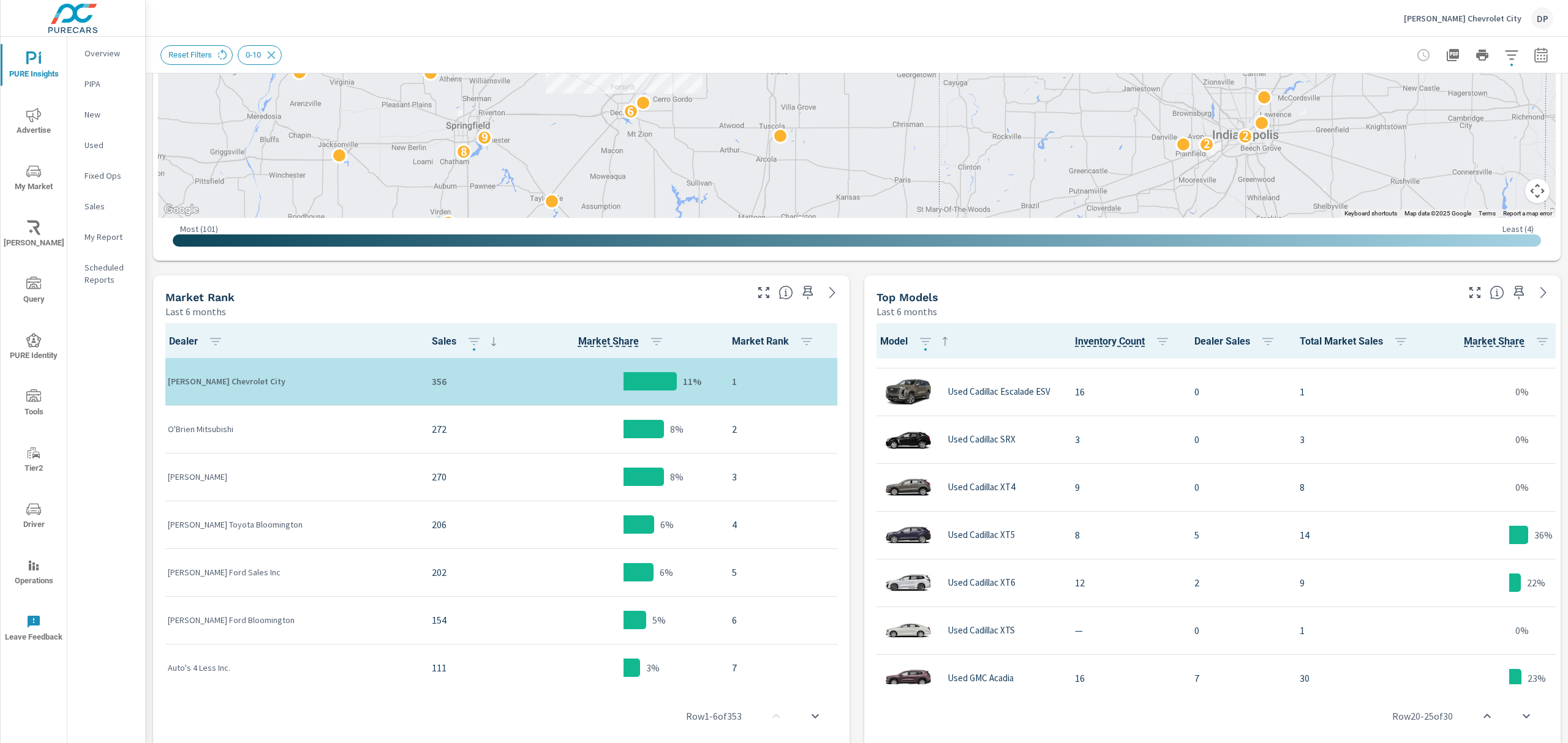
click at [1500, 47] on button "button" at bounding box center [1511, 54] width 25 height 25
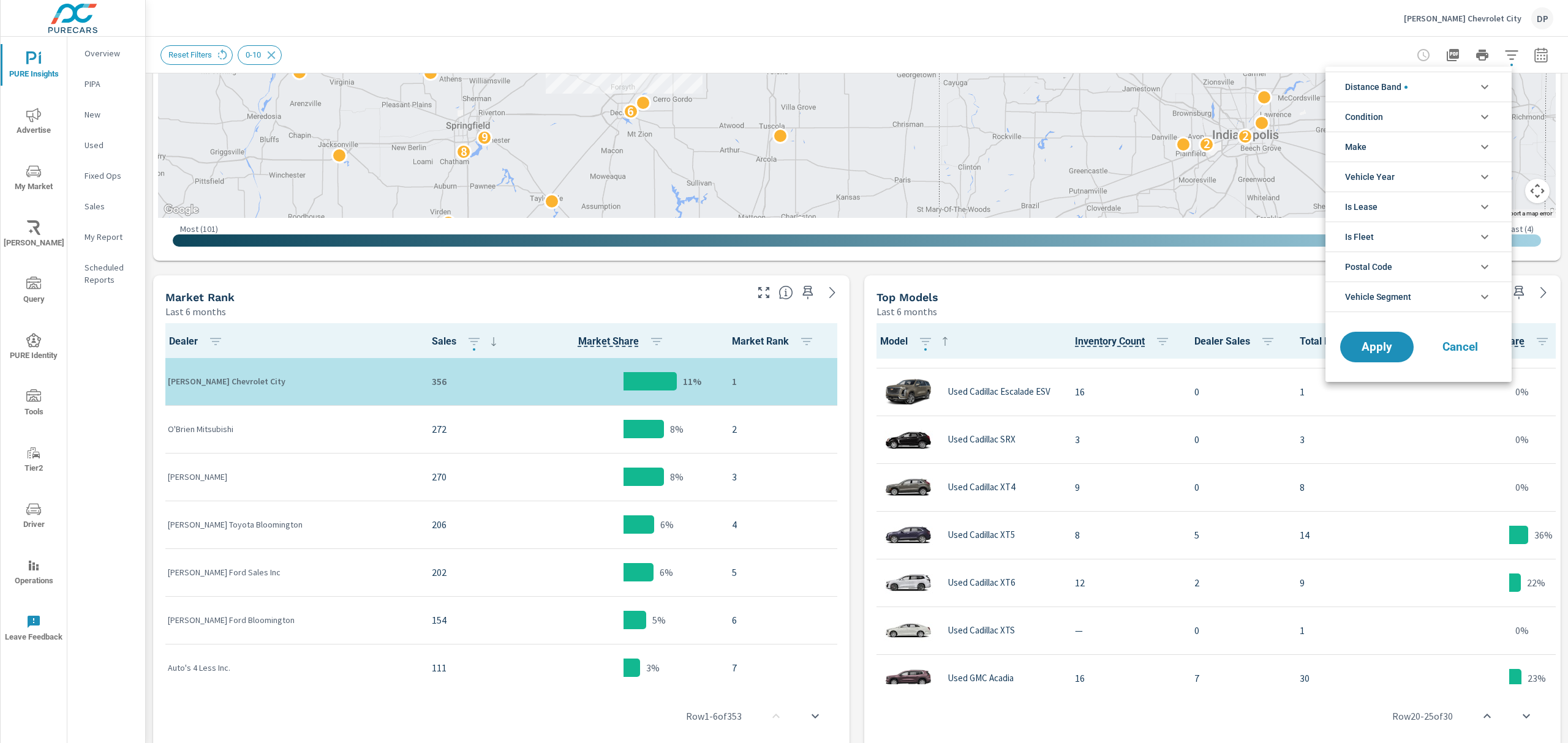
click at [1392, 86] on span "Distance Band" at bounding box center [1376, 87] width 63 height 29
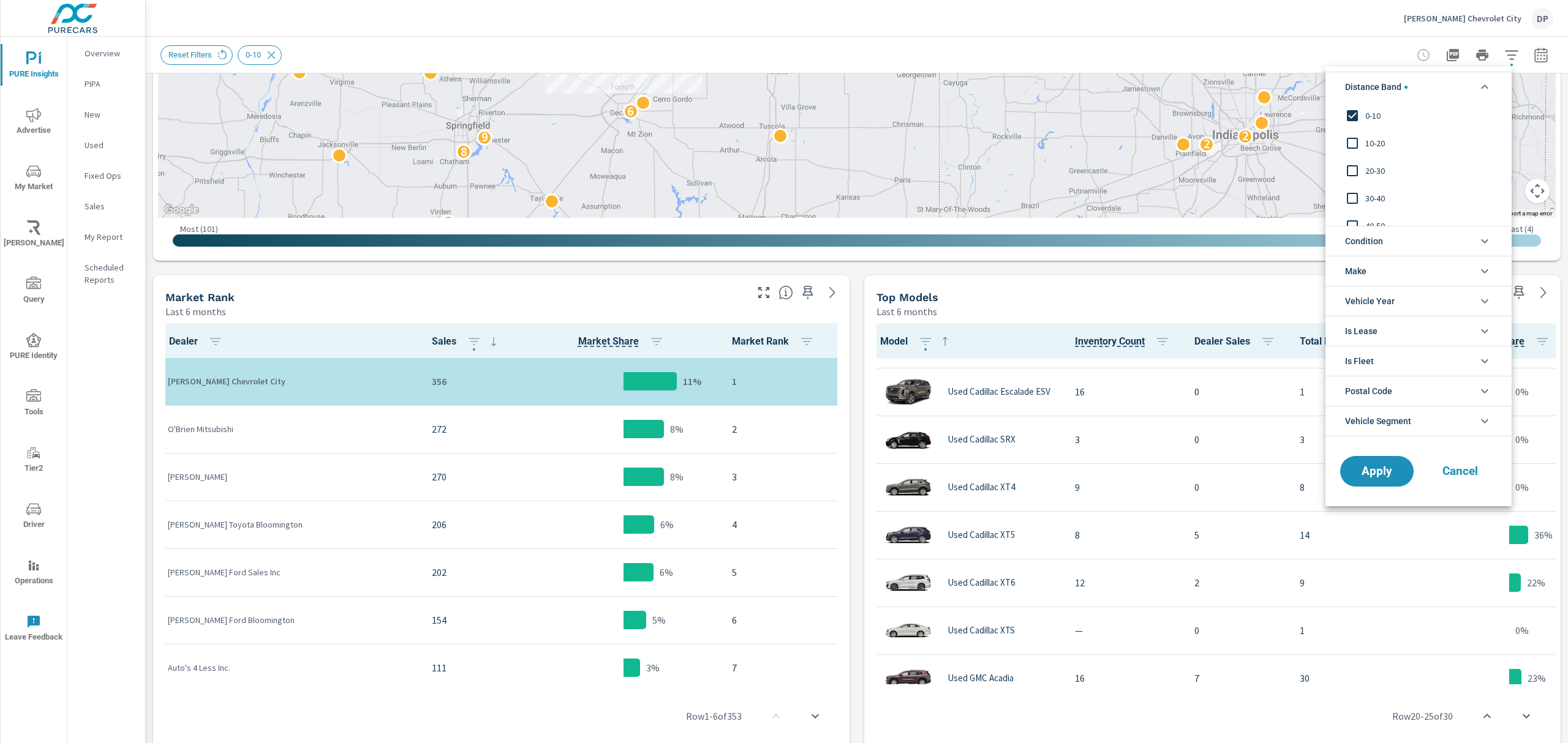
click at [1360, 140] on input "filter options" at bounding box center [1353, 143] width 26 height 26
click at [1365, 477] on span "Apply" at bounding box center [1377, 471] width 51 height 12
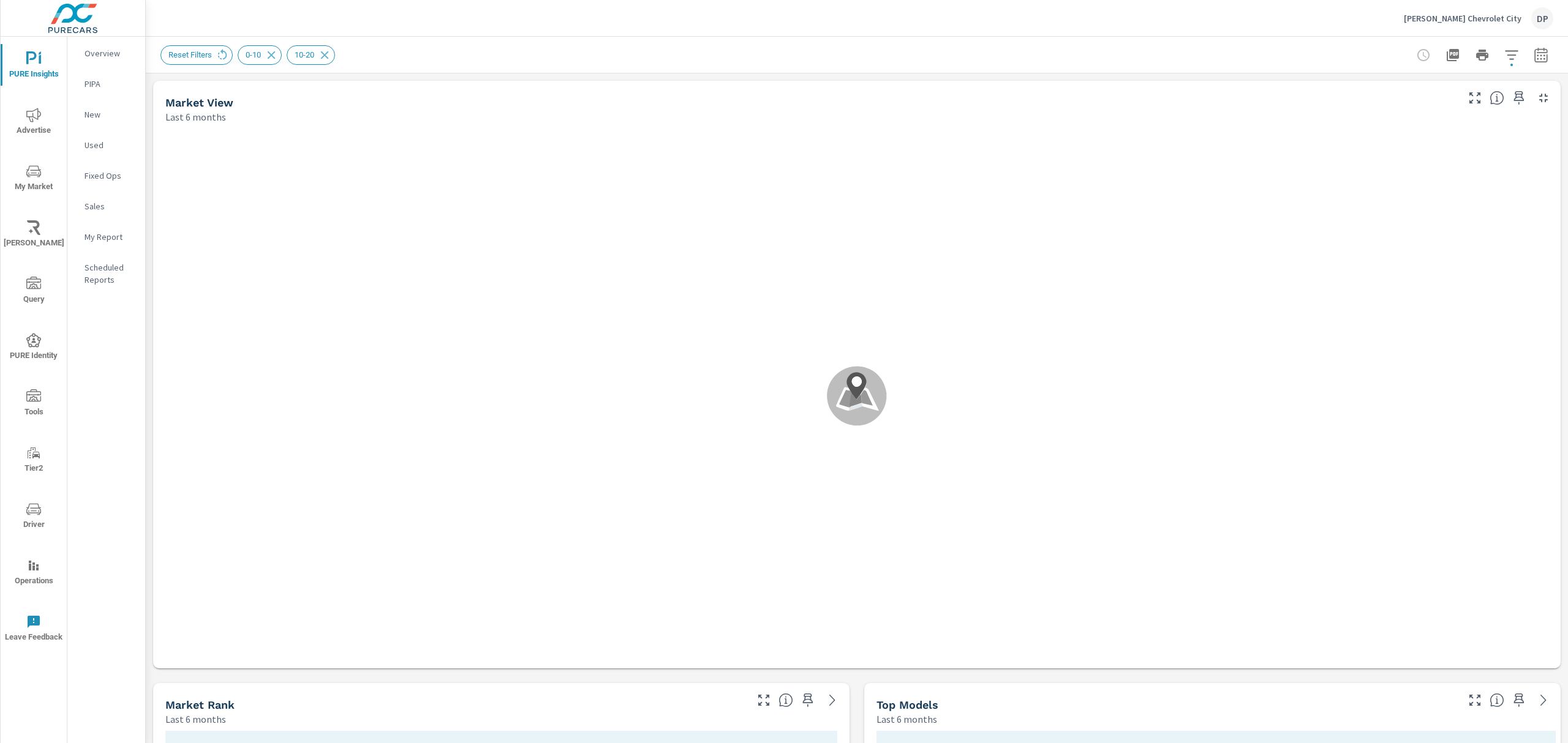
scroll to position [1, 0]
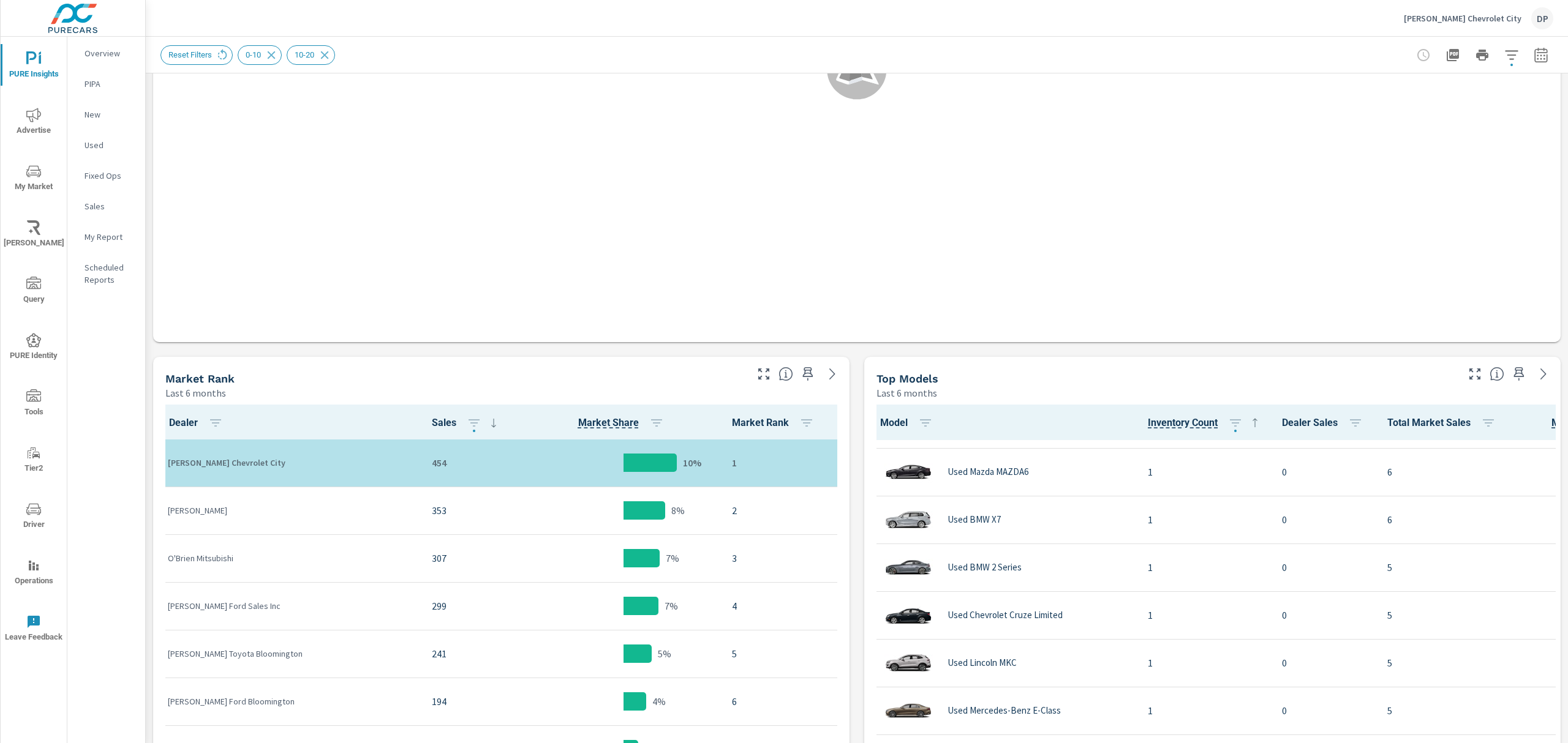
scroll to position [1962, 0]
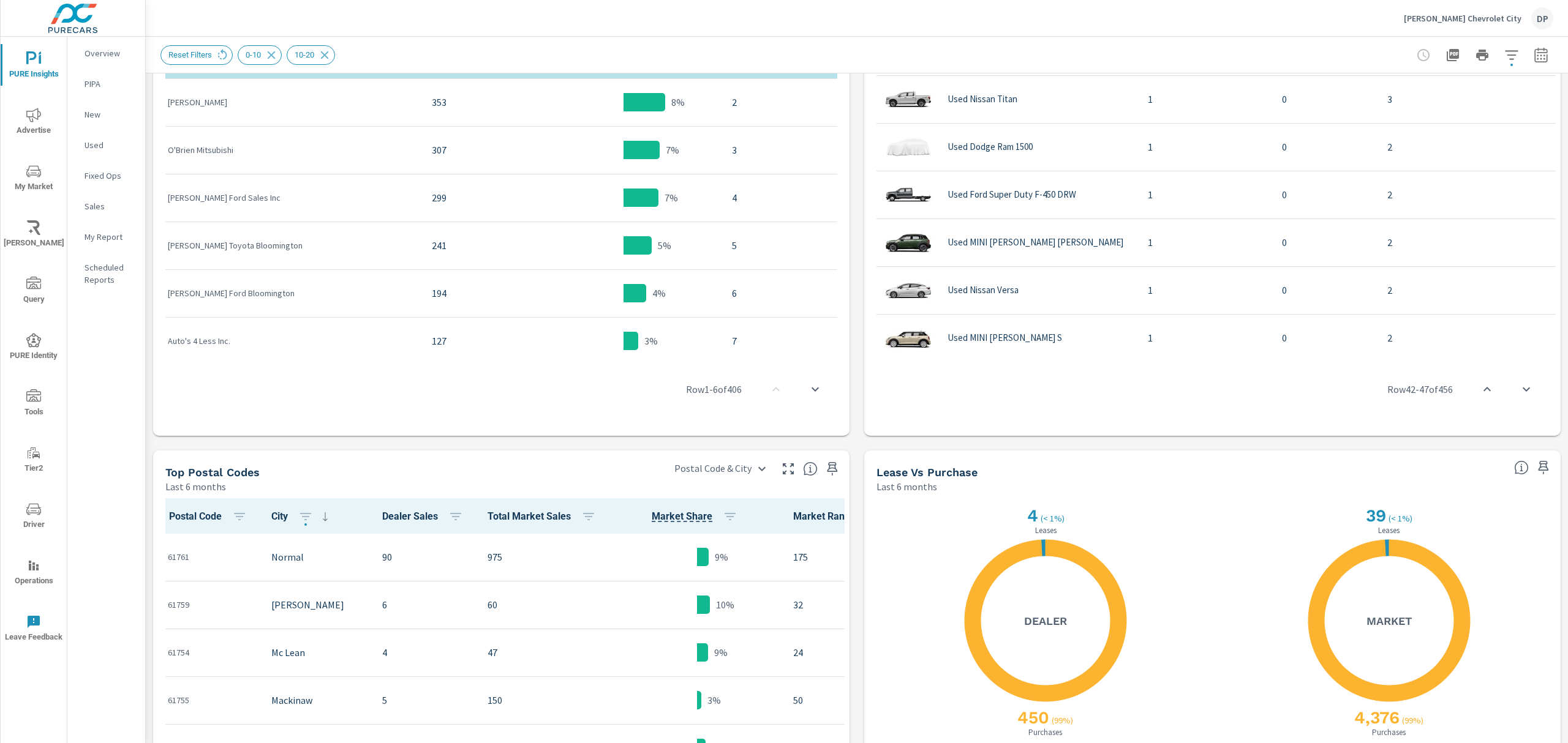
scroll to position [936, 0]
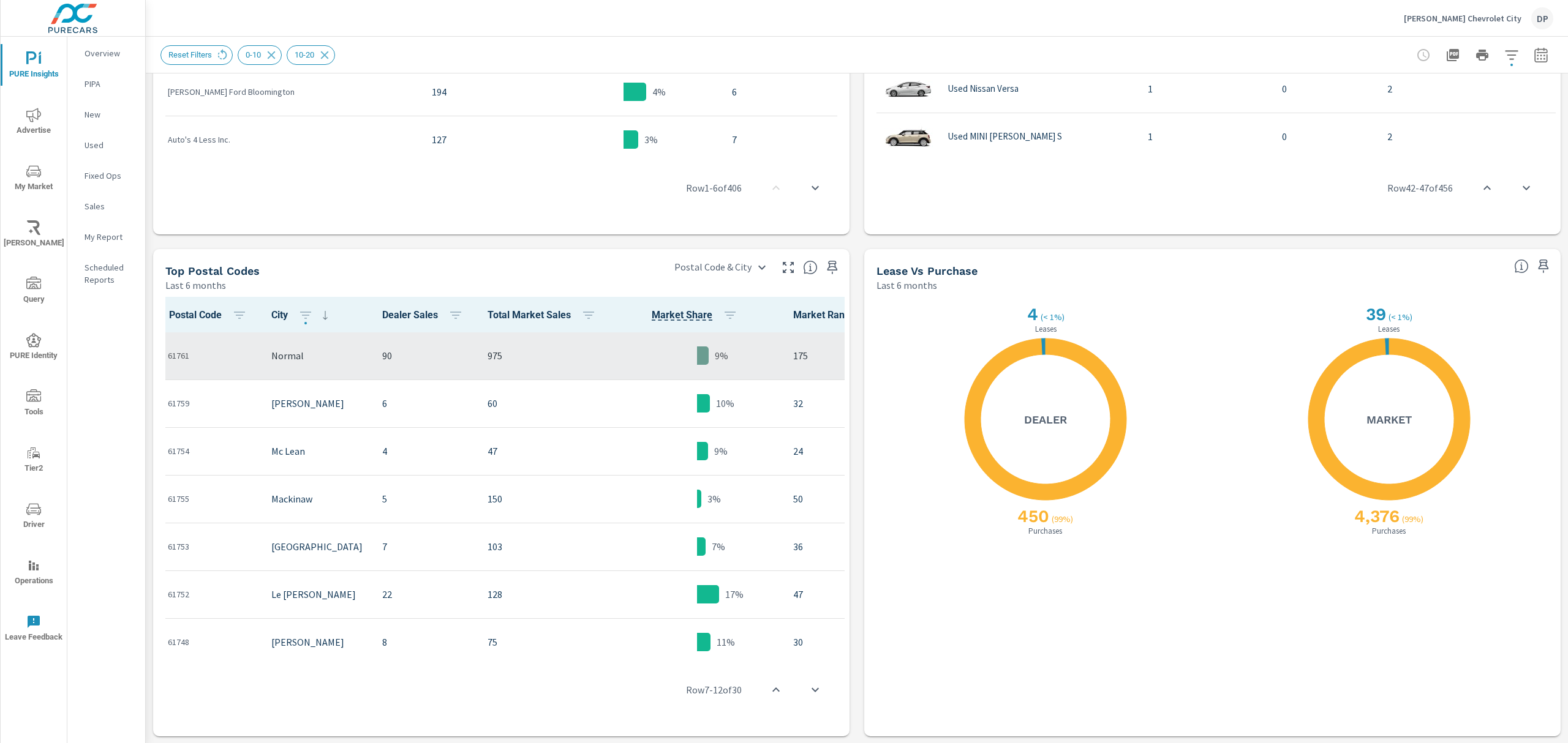
click at [249, 358] on p "61761" at bounding box center [209, 356] width 84 height 12
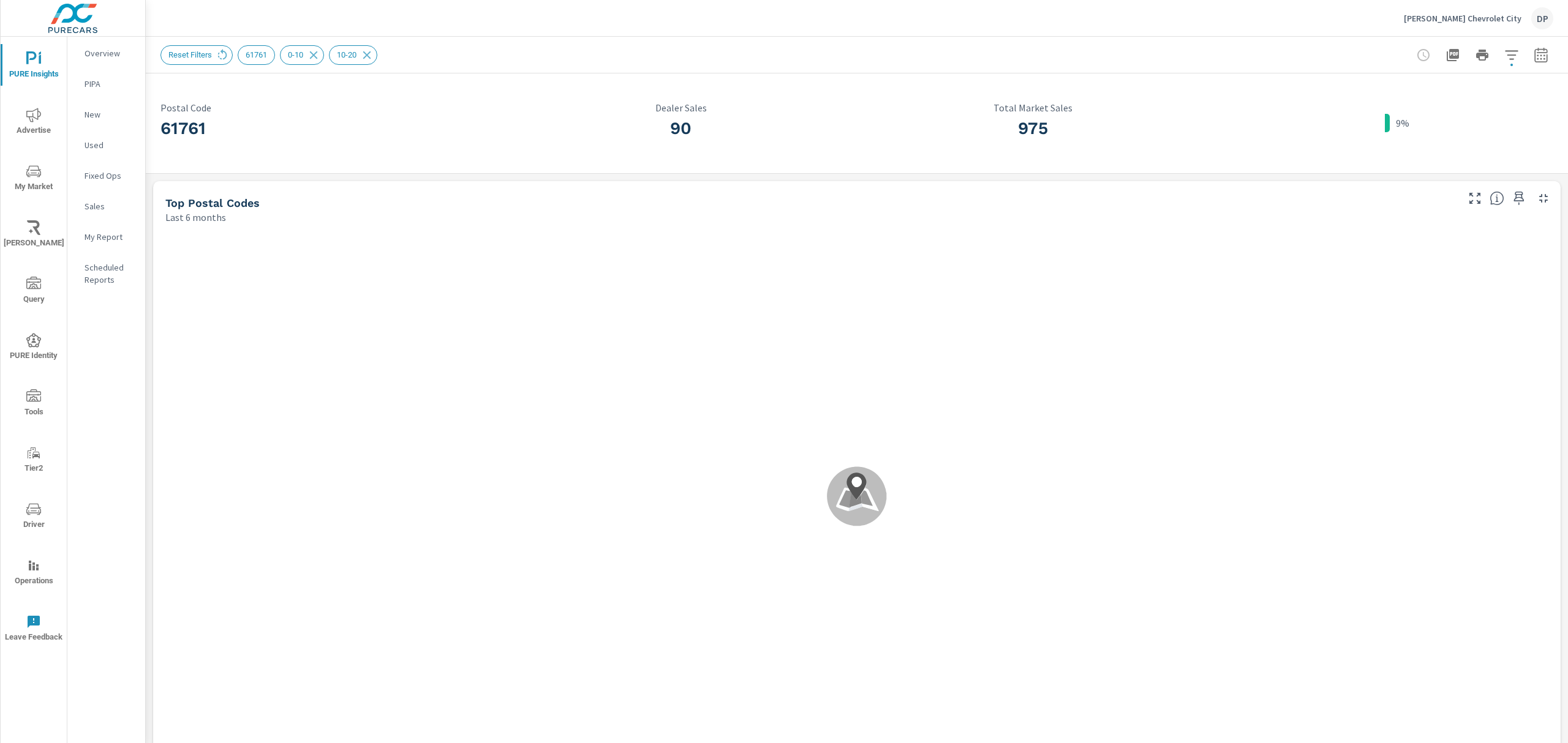
scroll to position [1, 0]
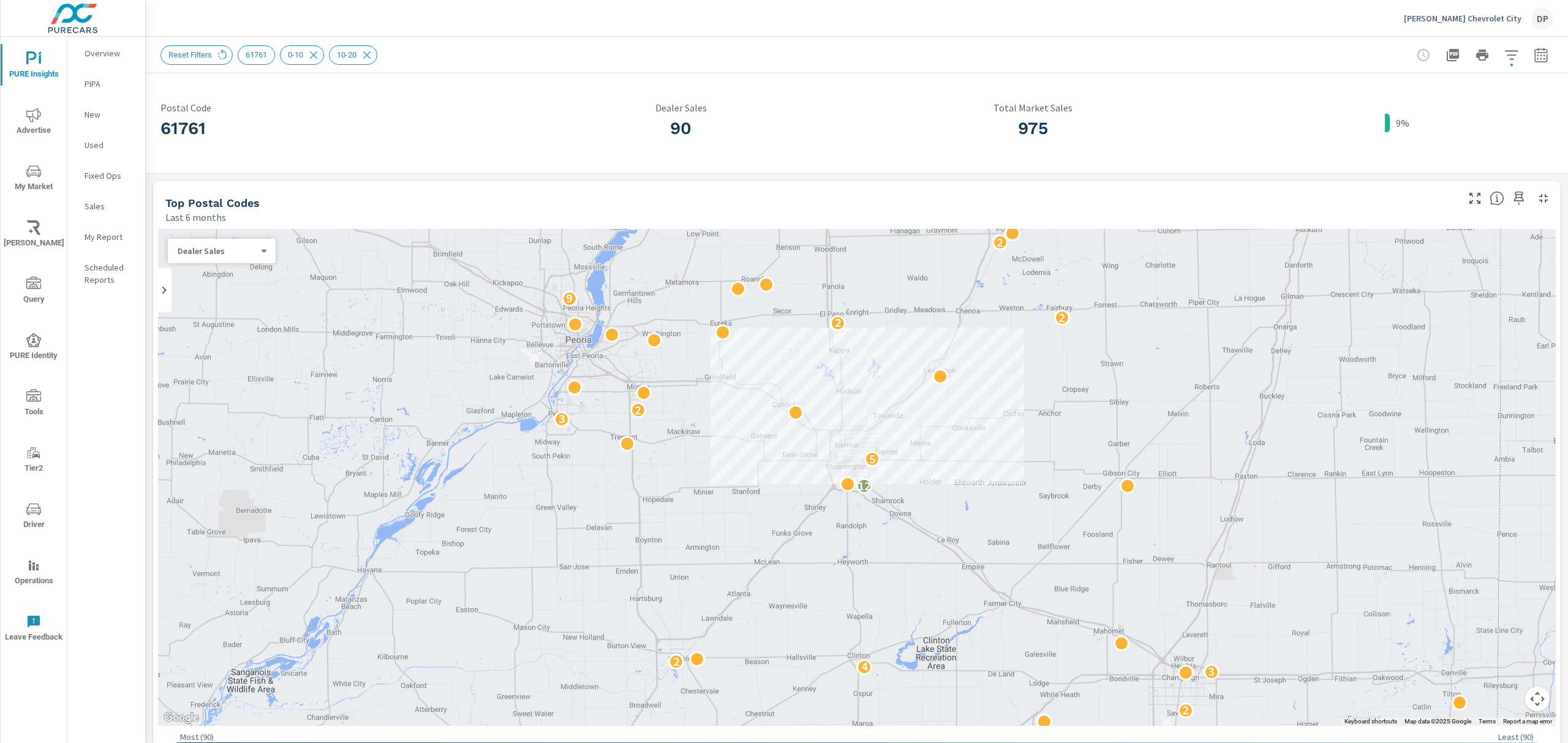
click at [44, 74] on span "PURE Insights" at bounding box center [33, 66] width 59 height 30
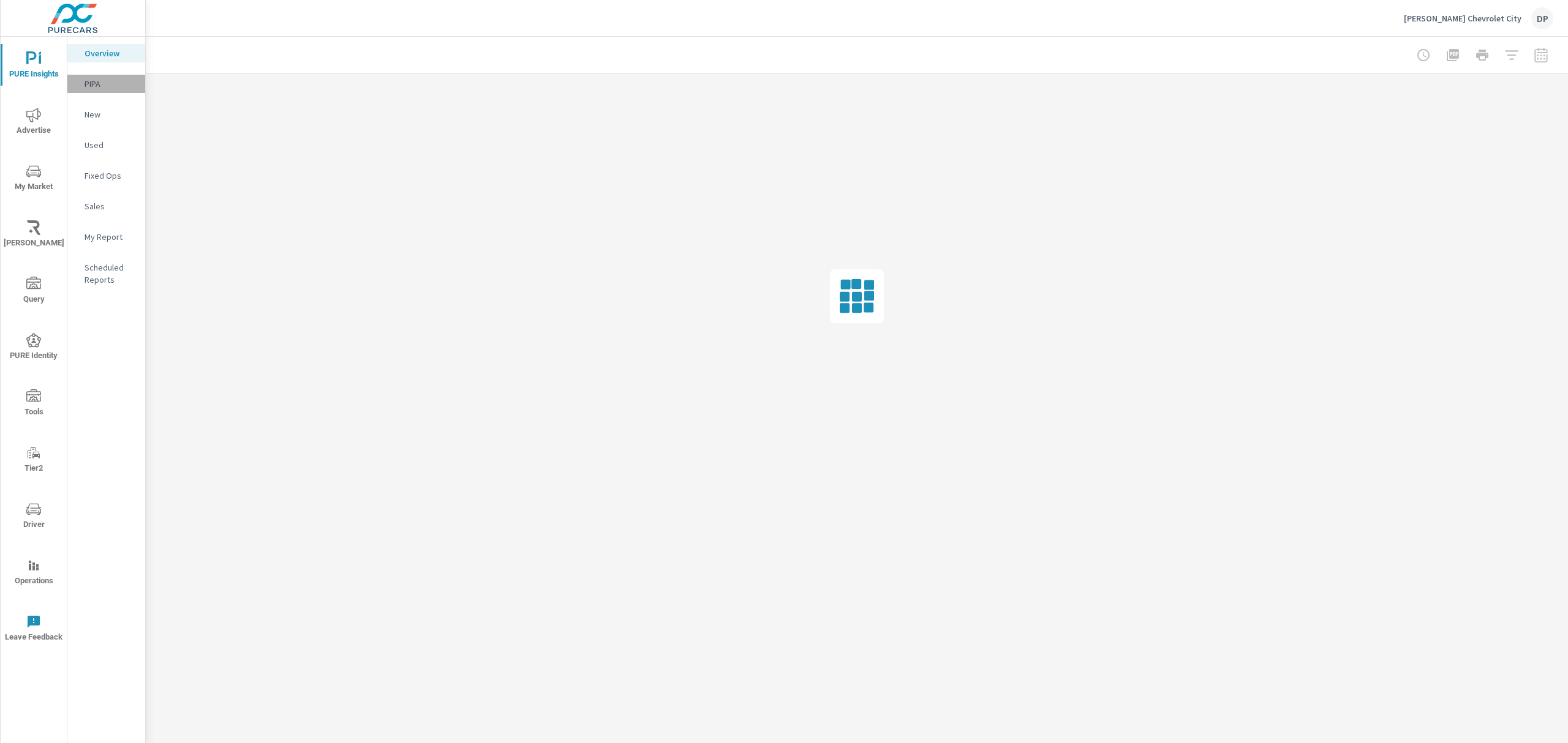
click at [90, 82] on p "PIPA" at bounding box center [110, 84] width 51 height 12
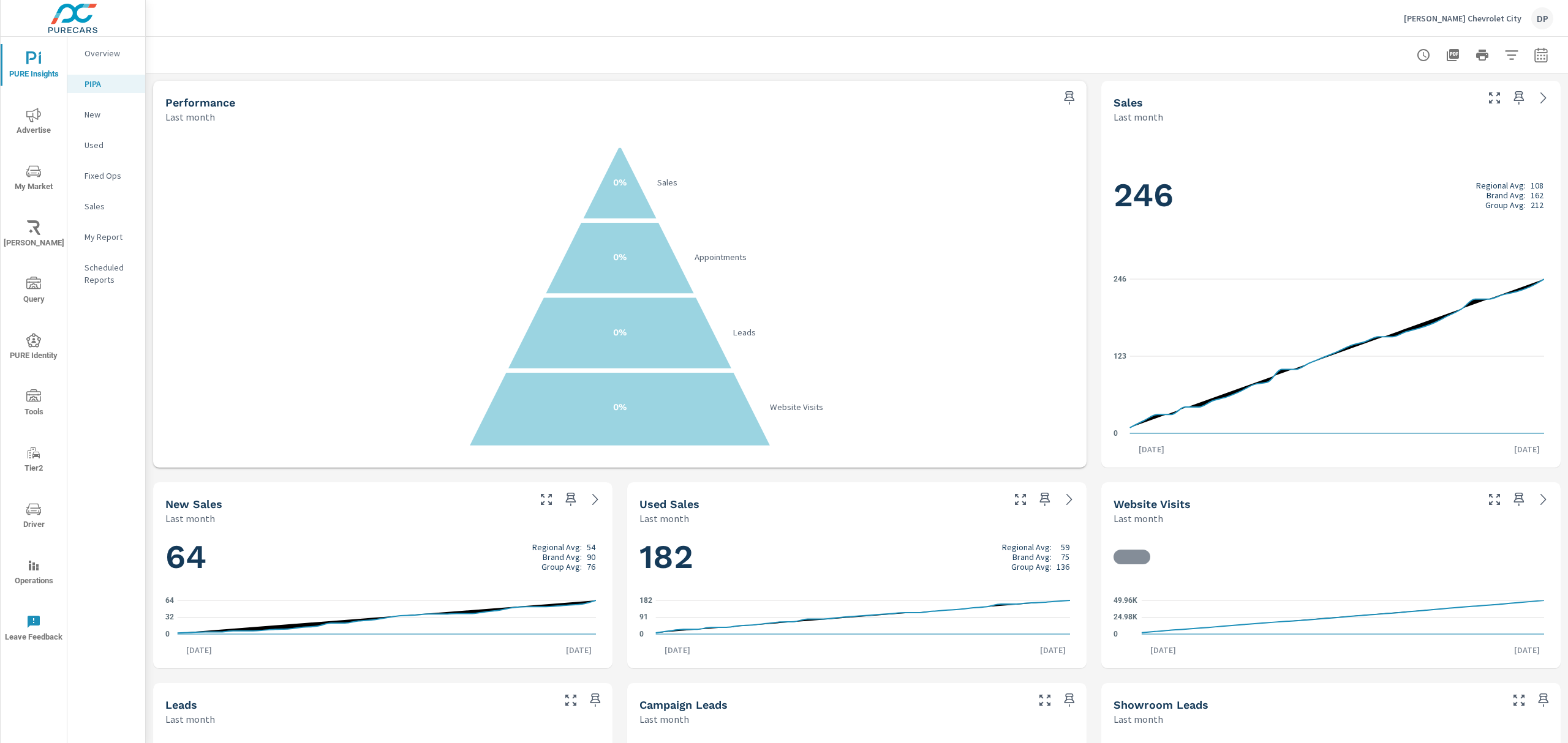
click at [37, 343] on icon "nav menu" at bounding box center [34, 340] width 15 height 15
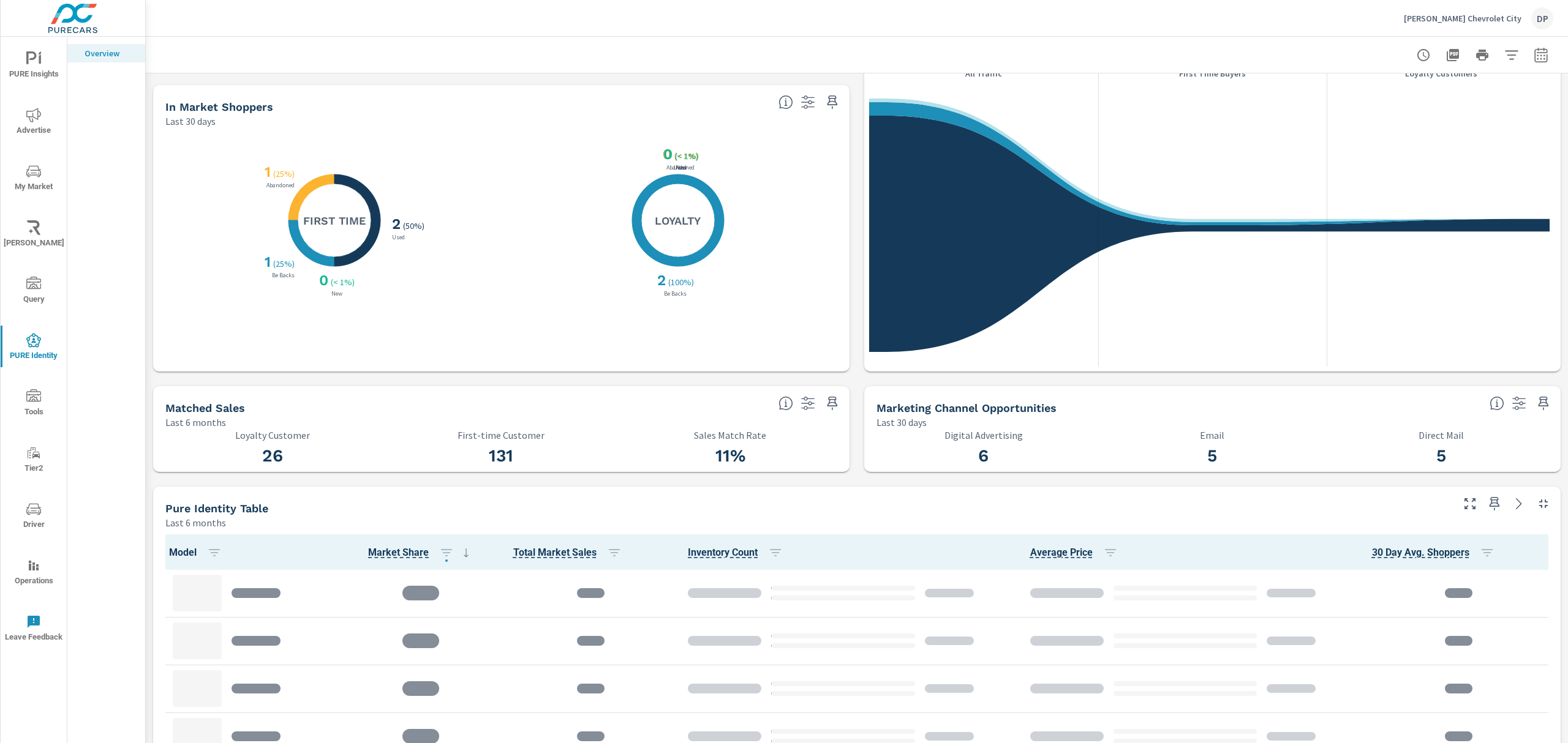
scroll to position [326, 0]
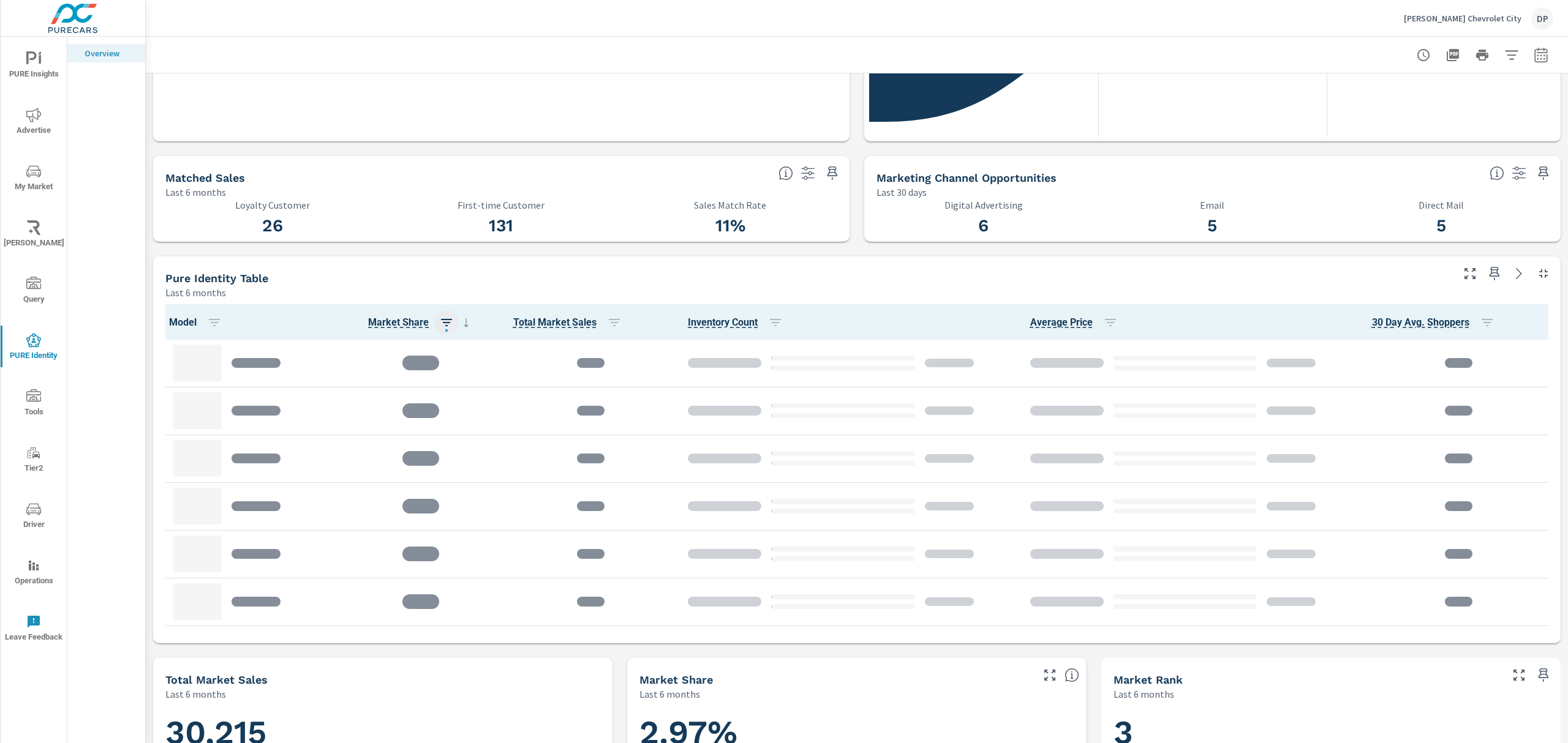
click at [440, 317] on icon "button" at bounding box center [447, 322] width 15 height 15
click at [457, 319] on div at bounding box center [784, 372] width 1568 height 743
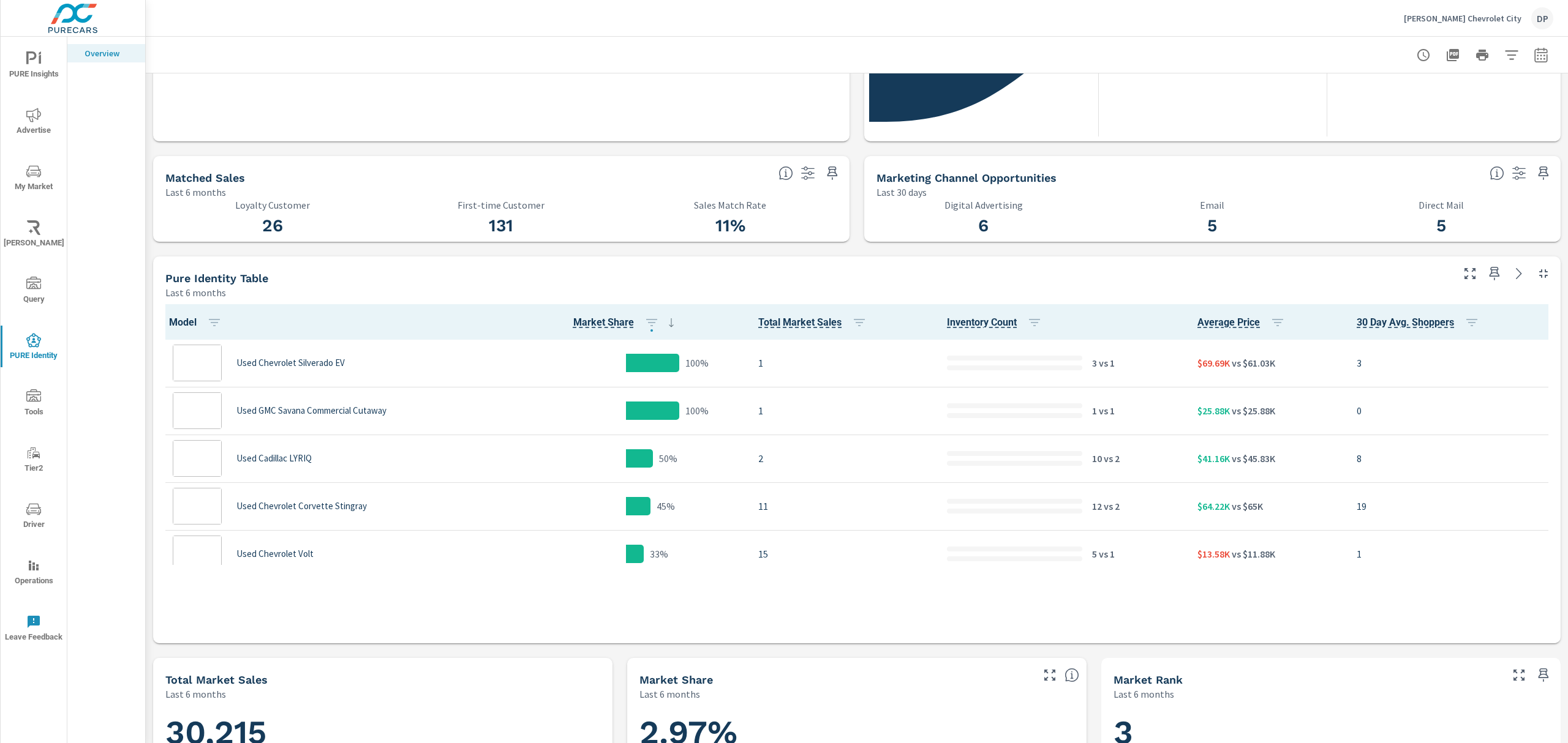
click at [440, 326] on th "Model" at bounding box center [331, 322] width 346 height 35
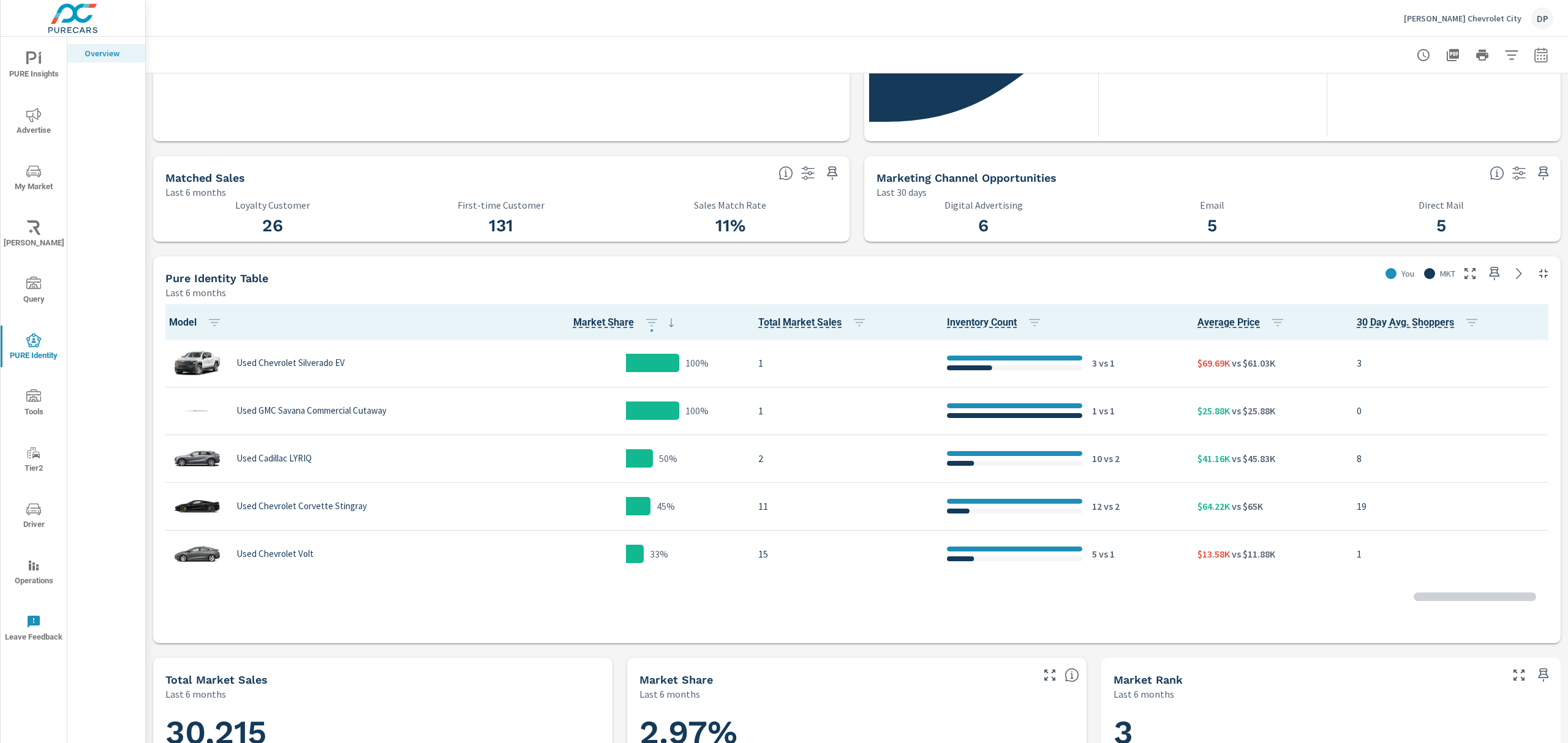
scroll to position [1, 0]
click at [648, 327] on icon "button" at bounding box center [652, 322] width 15 height 15
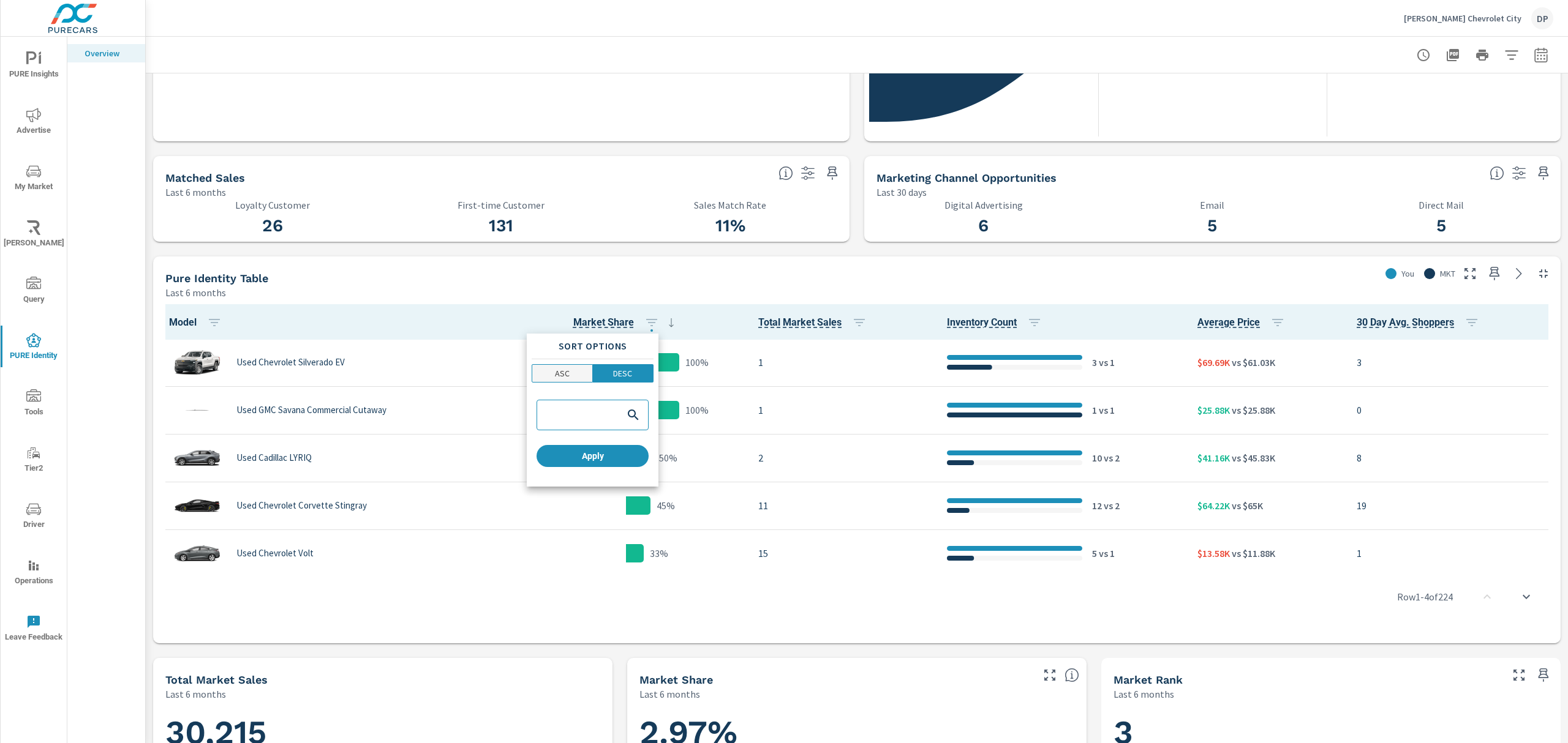
click at [571, 373] on span "ASC" at bounding box center [562, 373] width 53 height 12
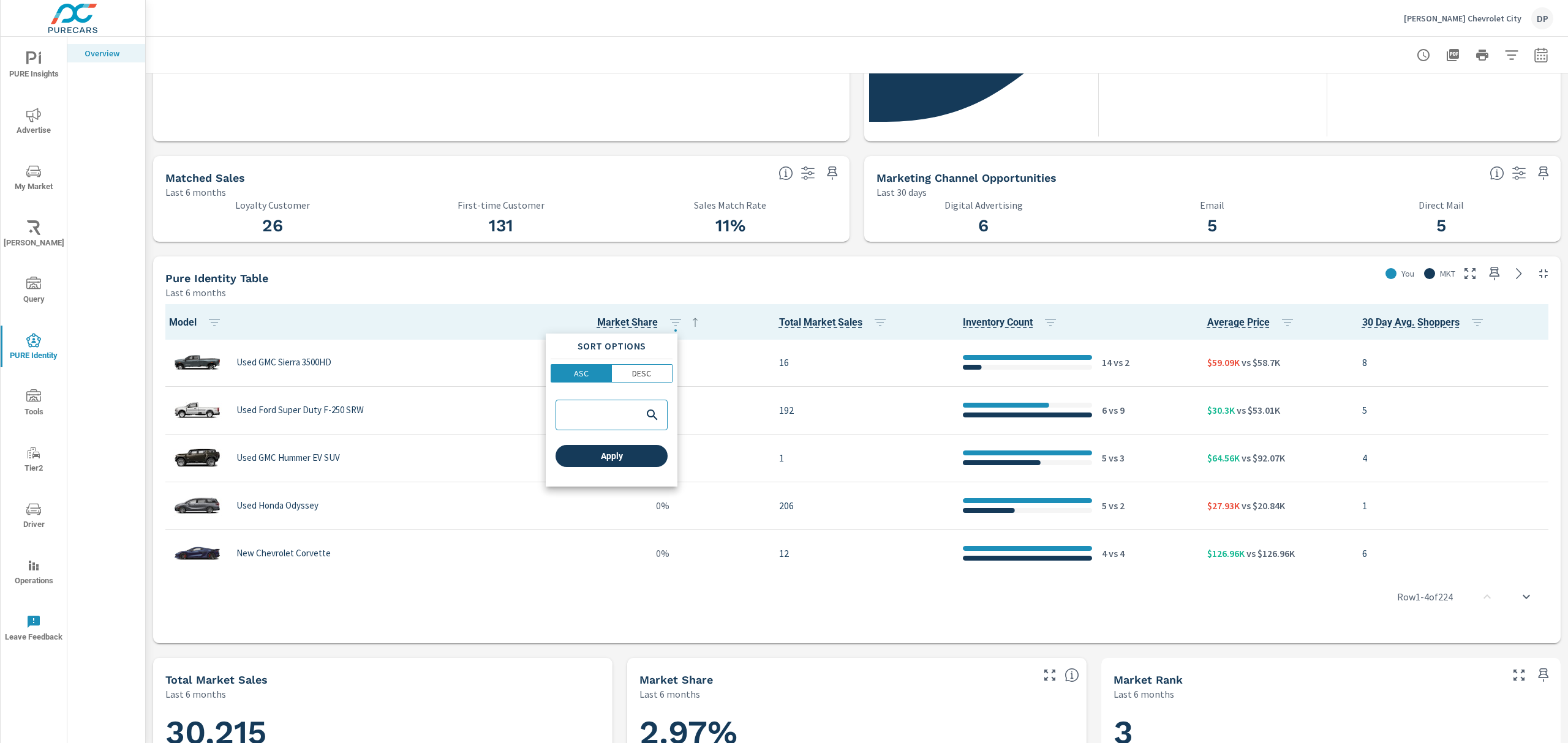
click at [598, 455] on span "Apply" at bounding box center [612, 456] width 102 height 11
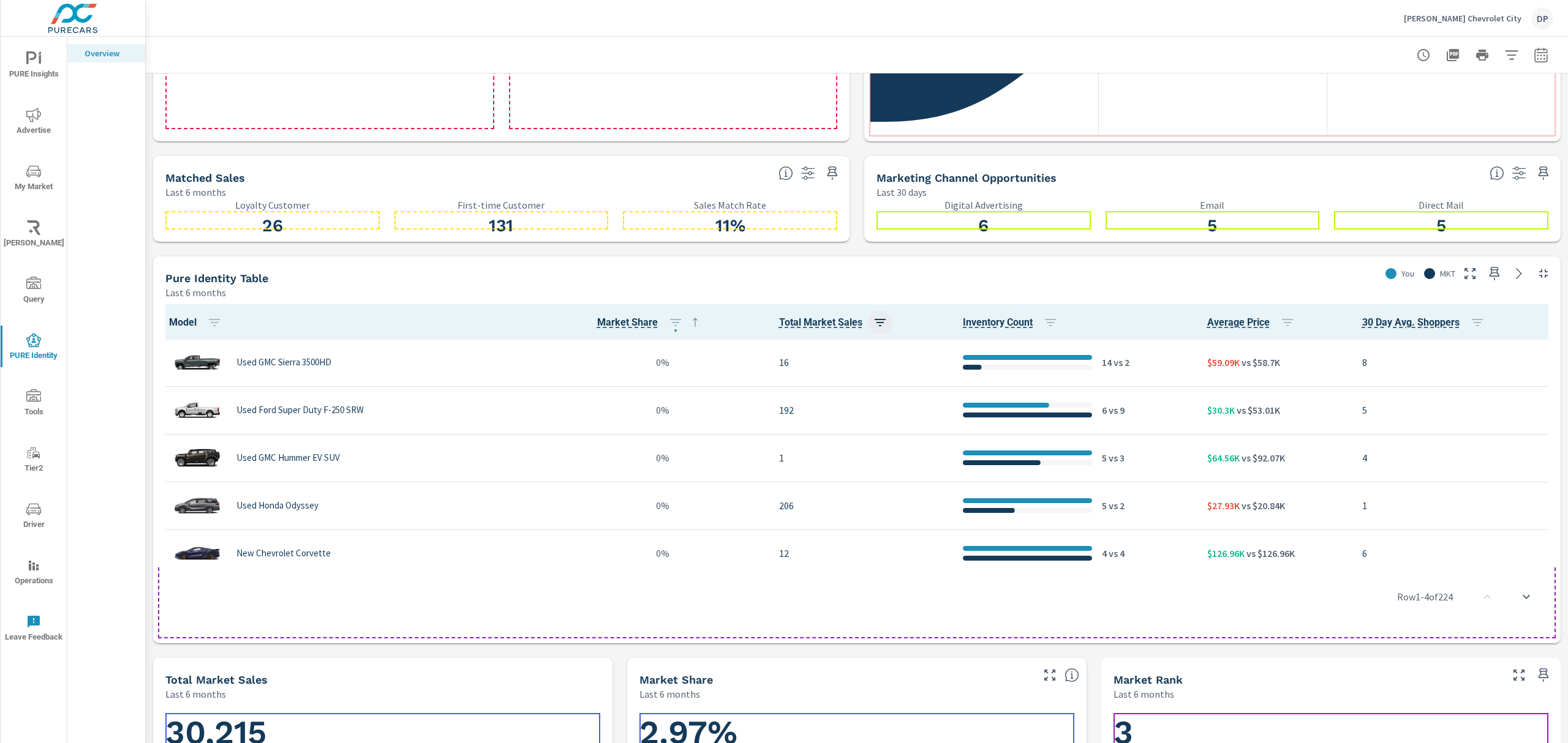
click at [873, 324] on icon "button" at bounding box center [880, 322] width 15 height 15
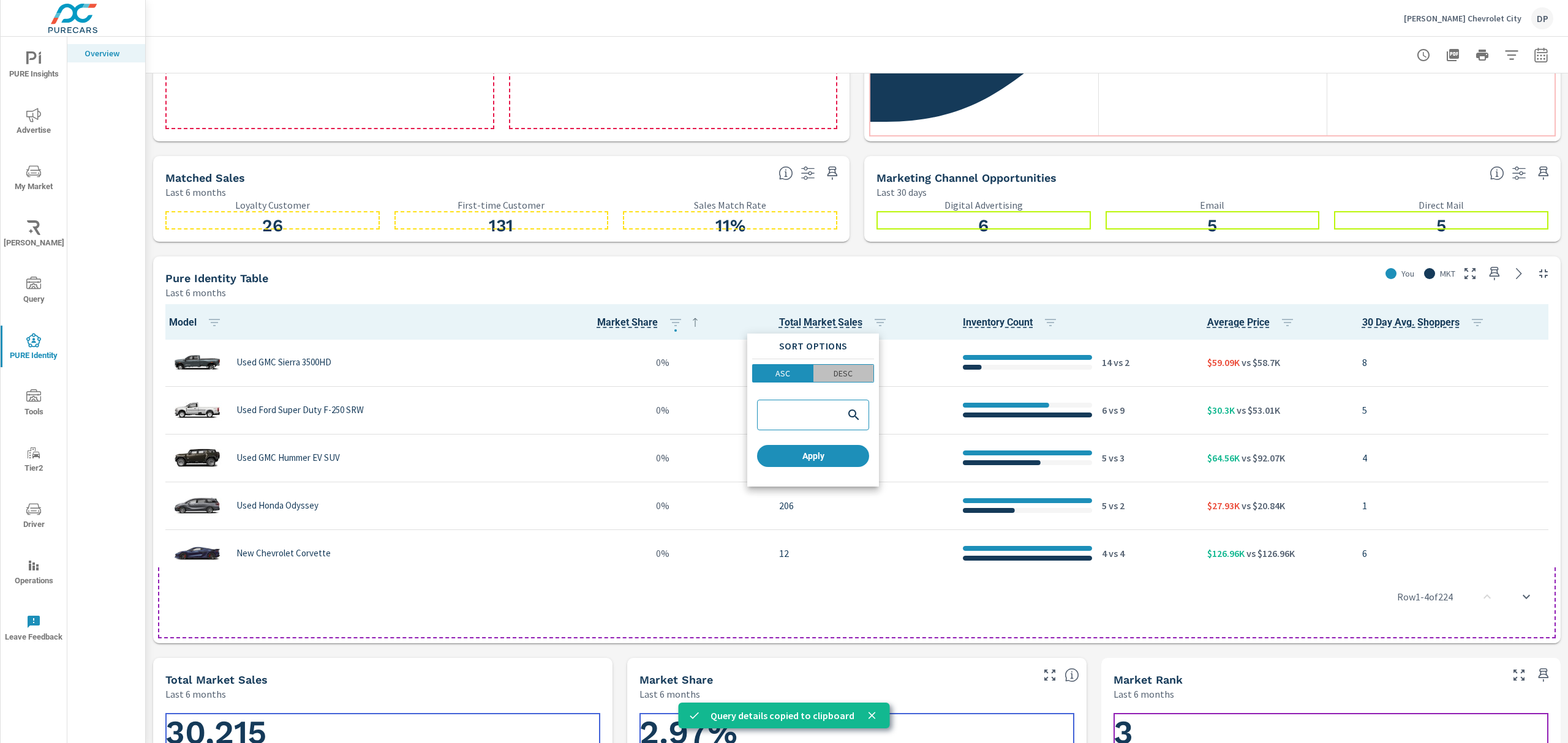
click at [841, 377] on p "DESC" at bounding box center [843, 373] width 19 height 12
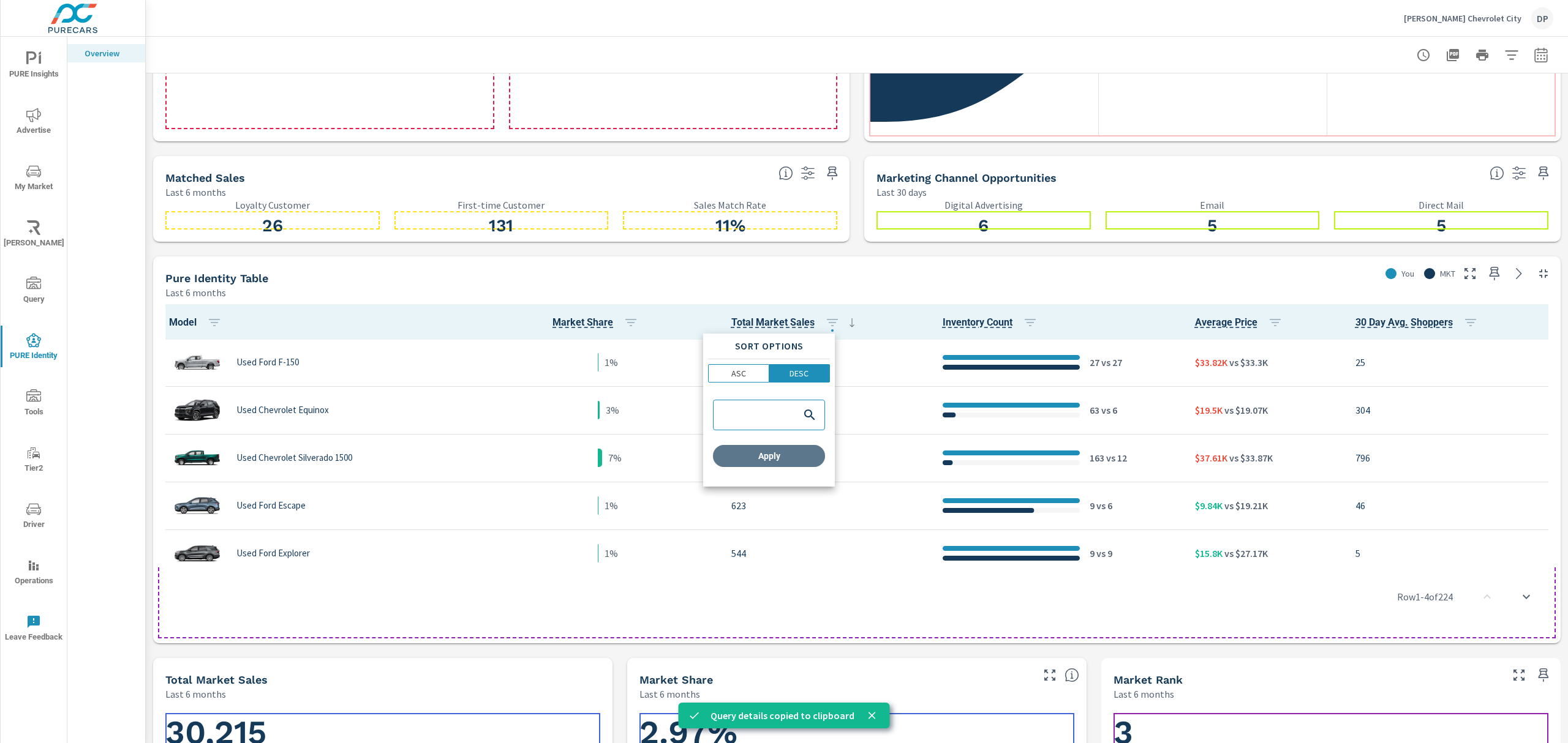
click at [805, 459] on span "Apply" at bounding box center [769, 456] width 102 height 11
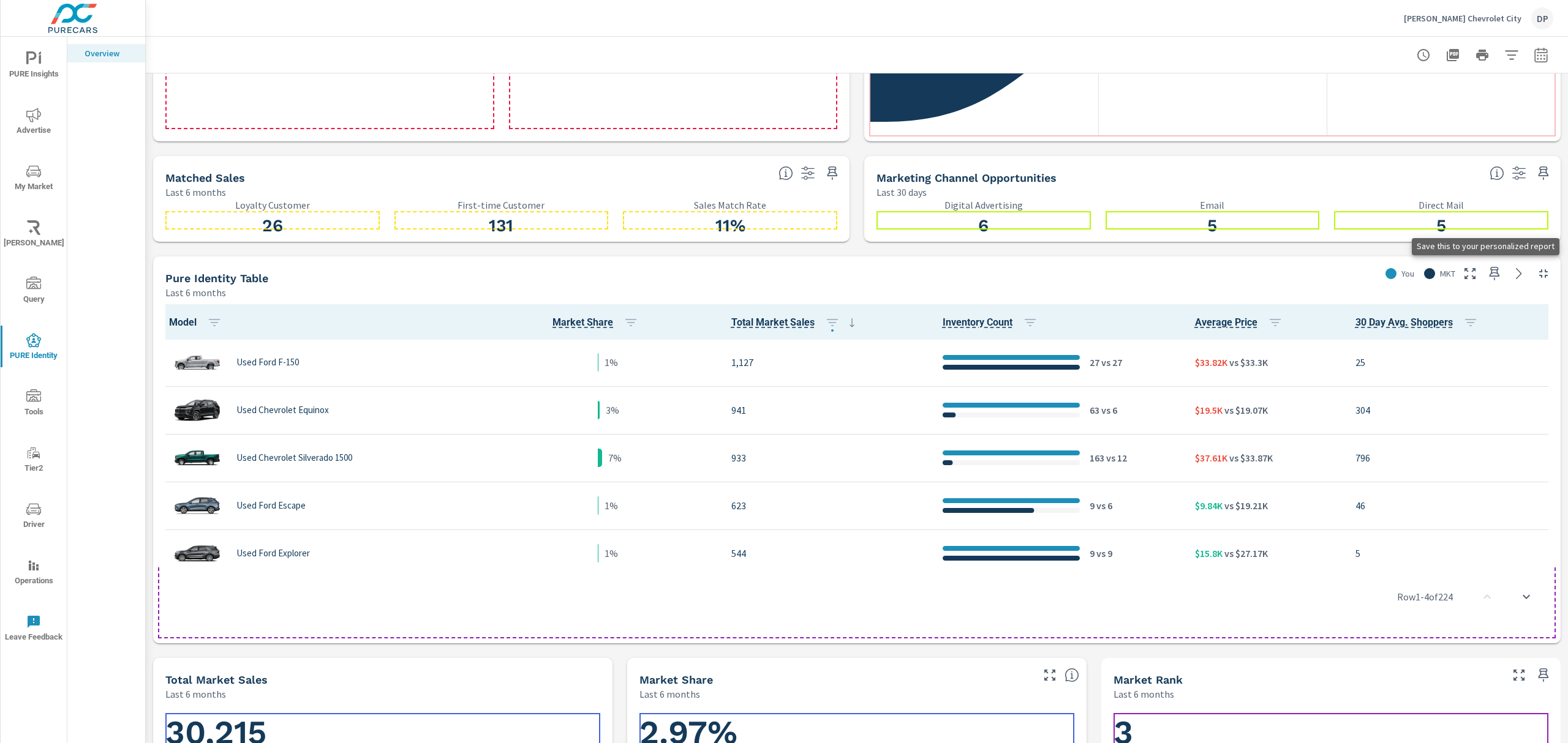
click at [1488, 276] on icon "button" at bounding box center [1495, 274] width 15 height 15
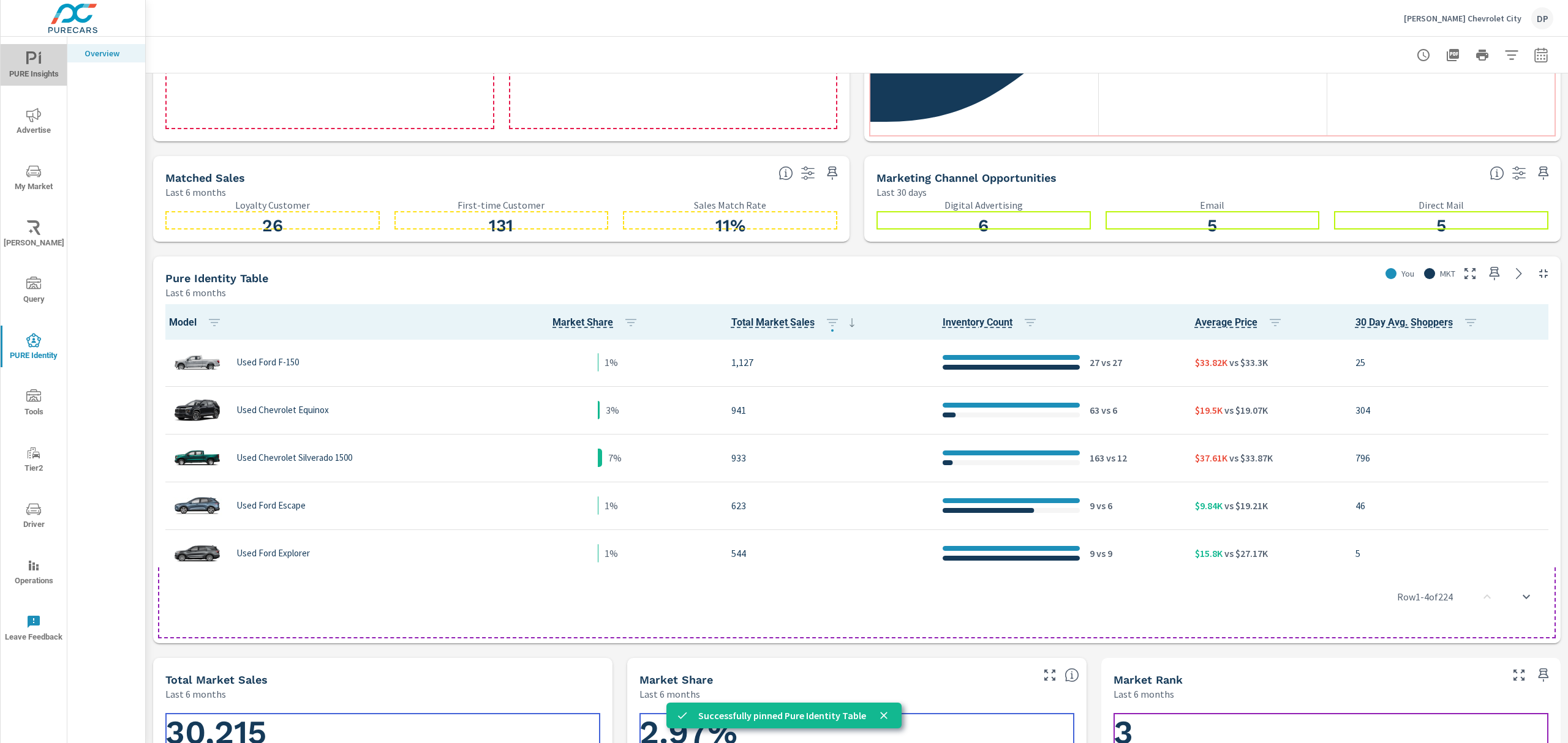
click at [32, 64] on icon "nav menu" at bounding box center [34, 58] width 15 height 15
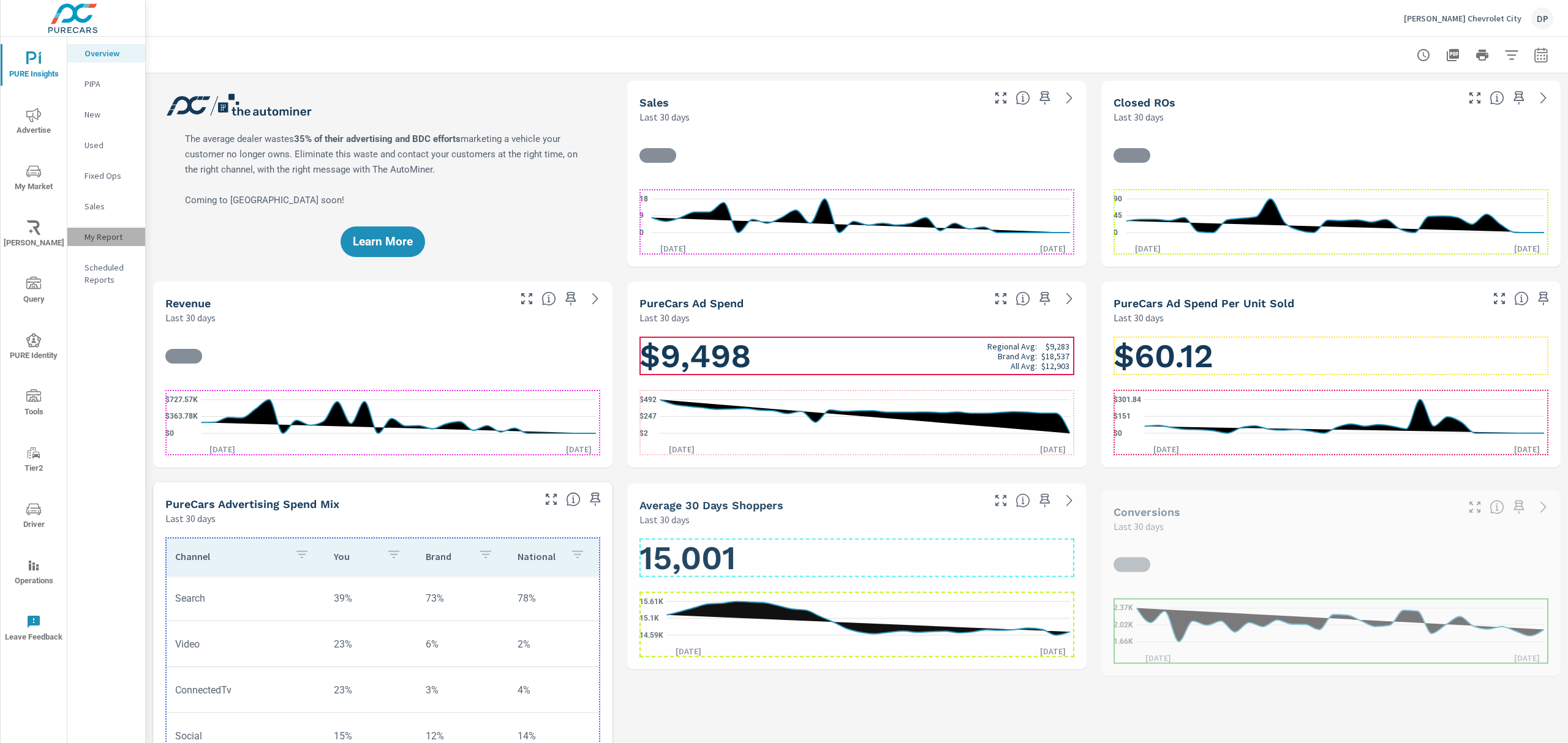
click at [106, 236] on p "My Report" at bounding box center [110, 237] width 51 height 12
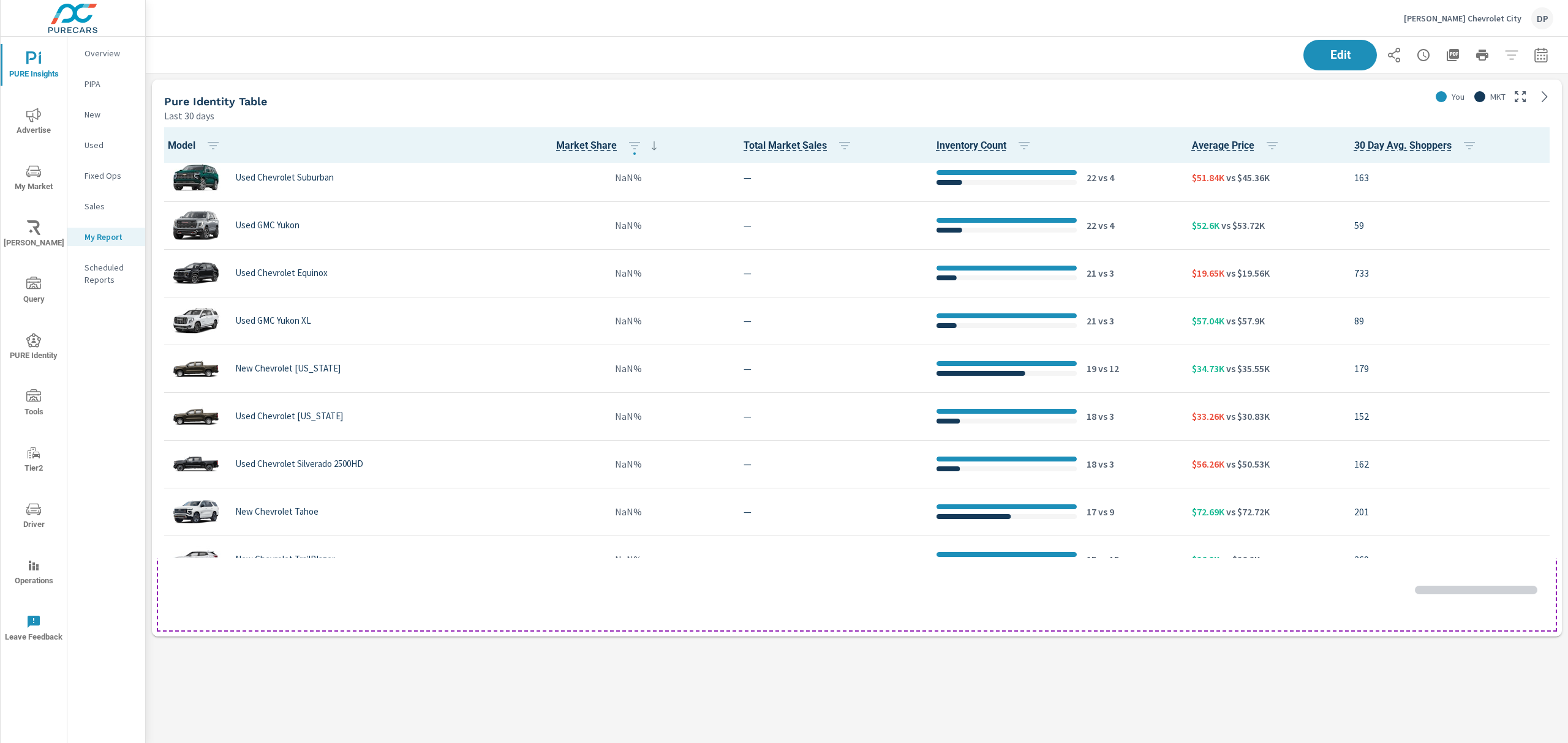
scroll to position [409, 0]
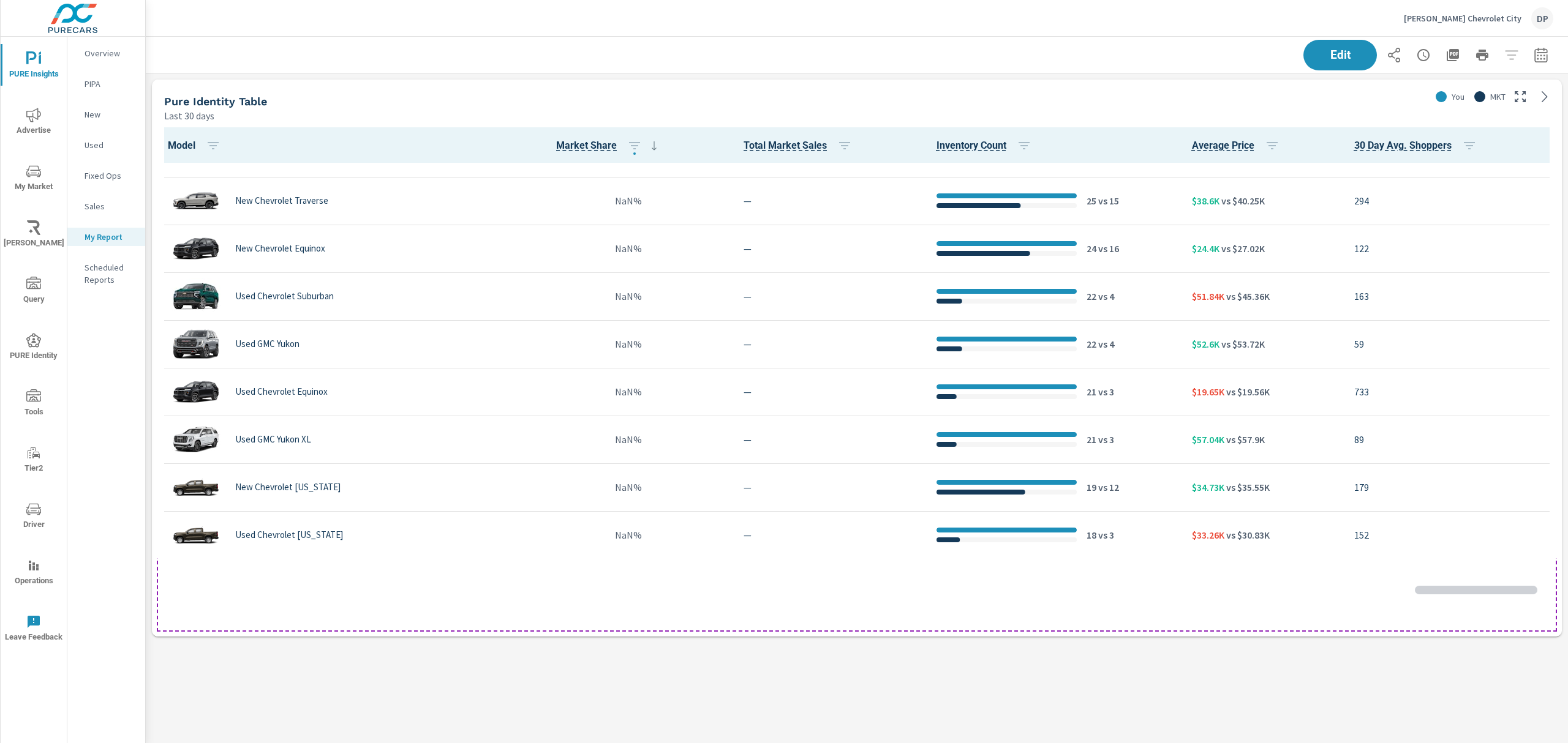
scroll to position [1, 0]
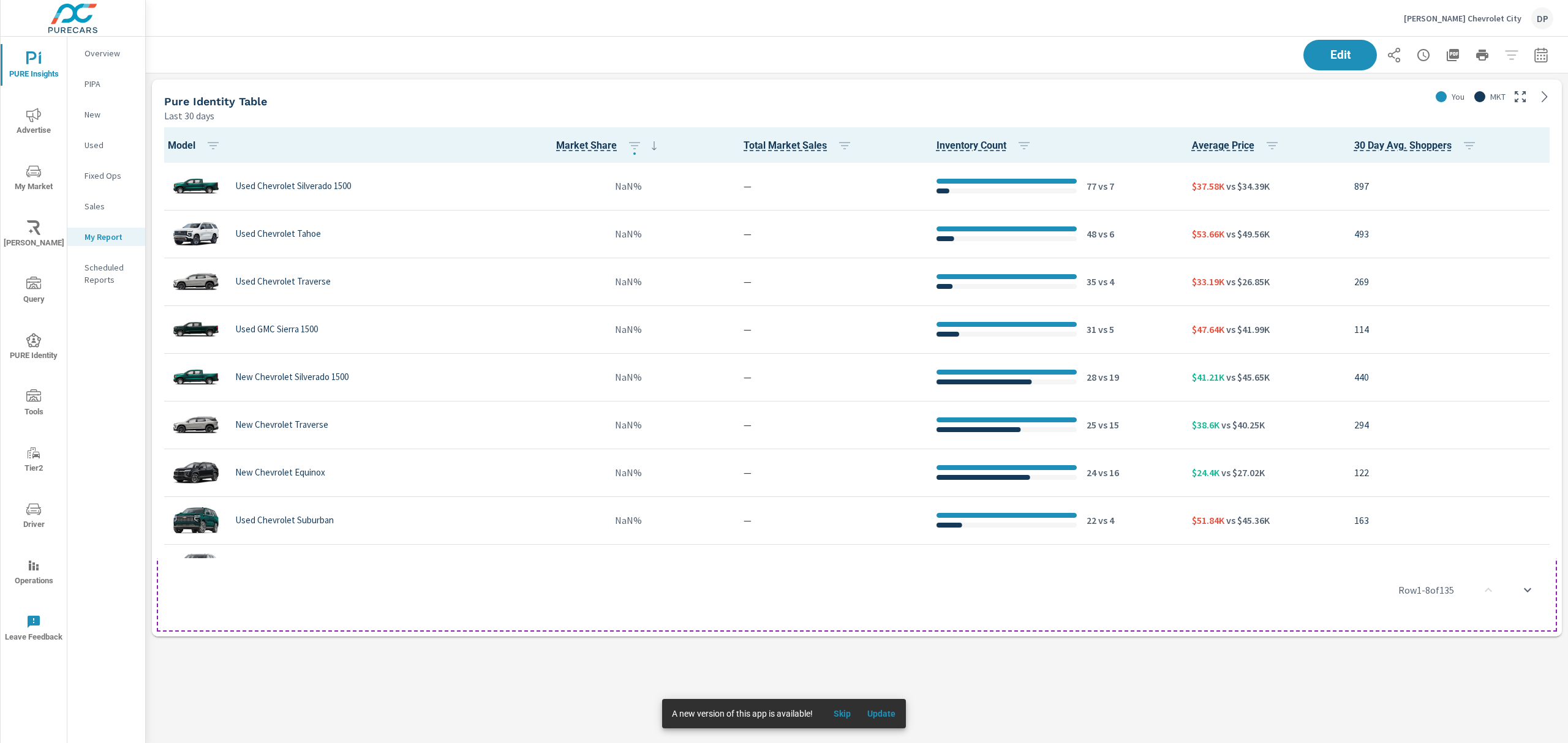
click at [890, 718] on span "Update" at bounding box center [882, 714] width 29 height 11
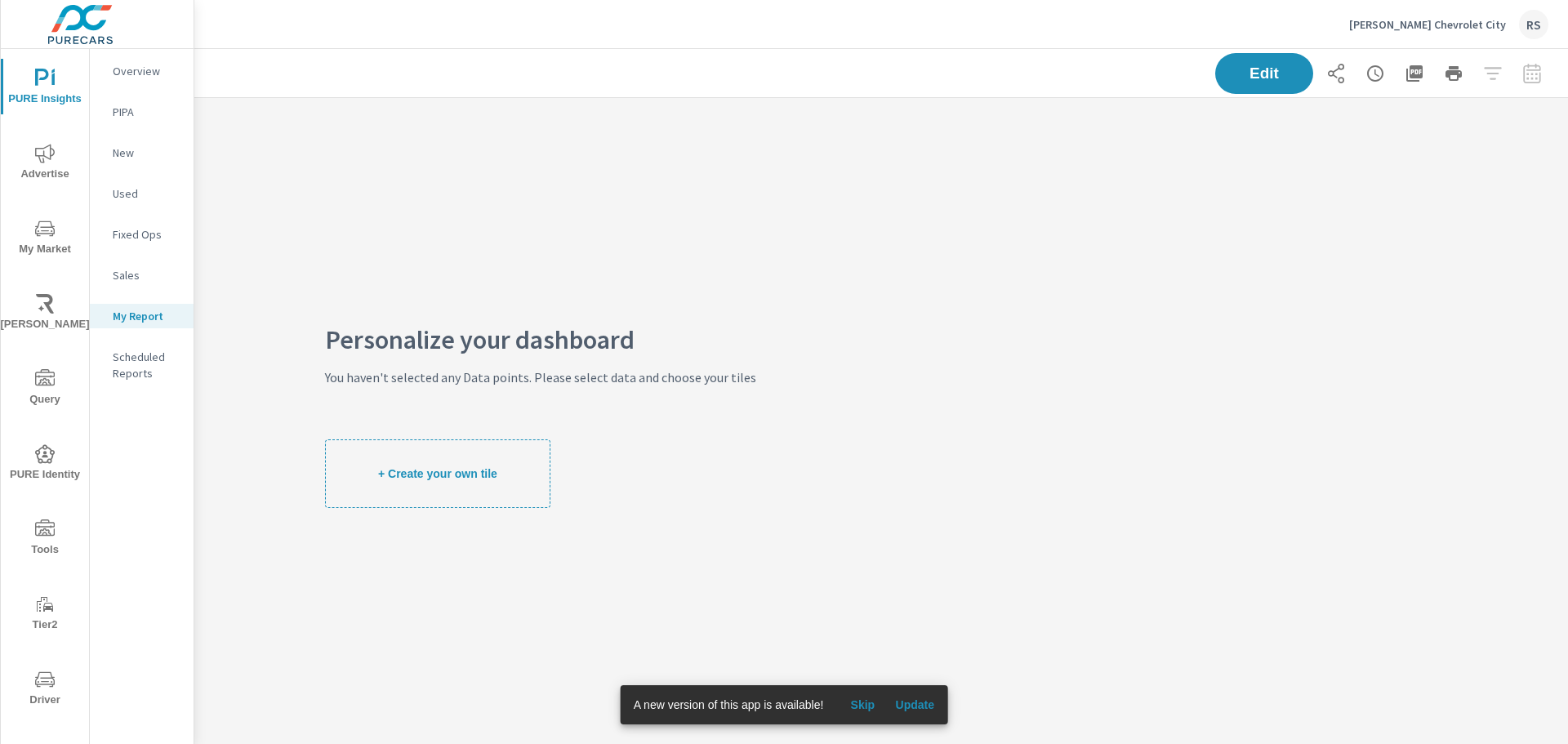
click at [43, 470] on span "PURE Identity" at bounding box center [44, 464] width 78 height 40
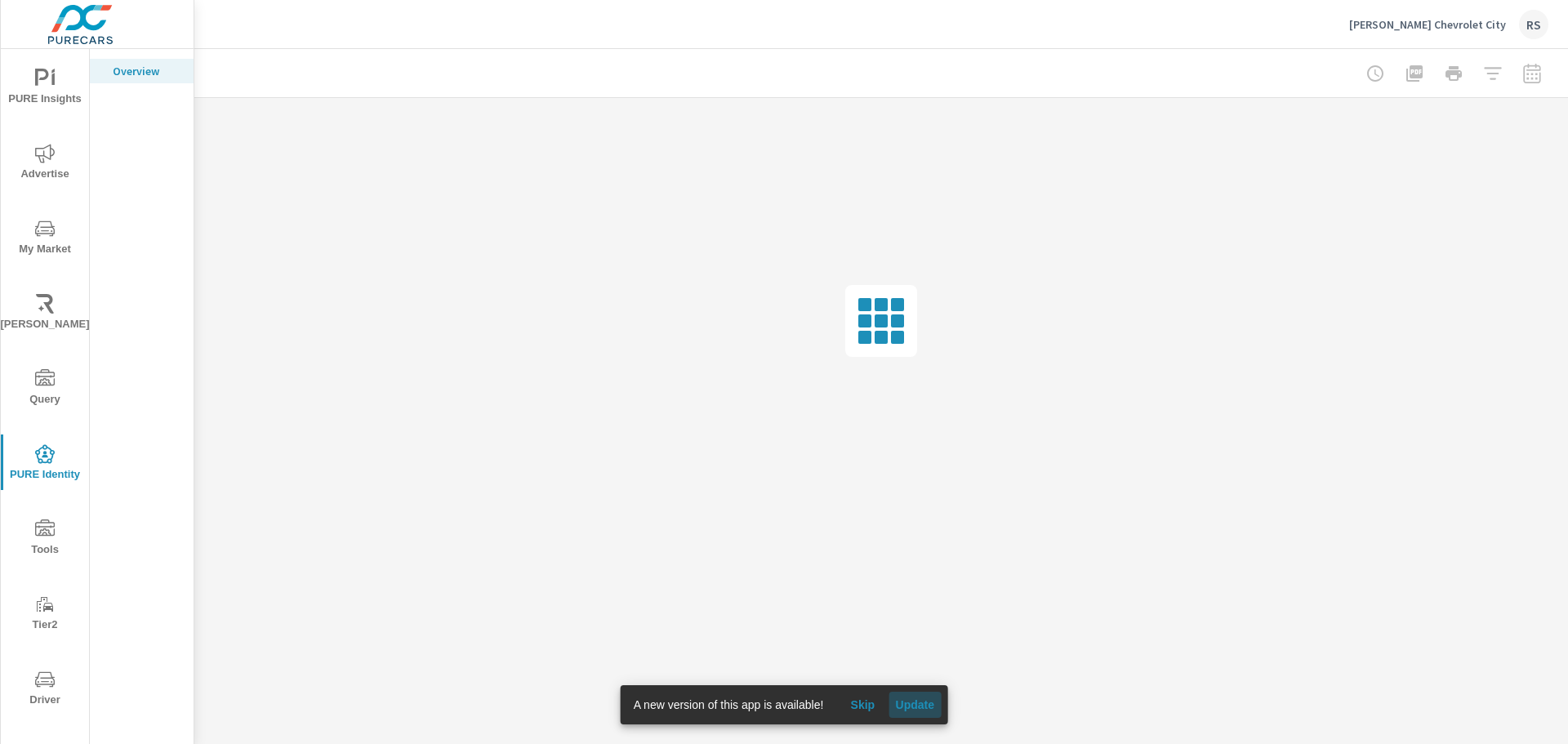
click at [917, 703] on span "Update" at bounding box center [915, 705] width 39 height 15
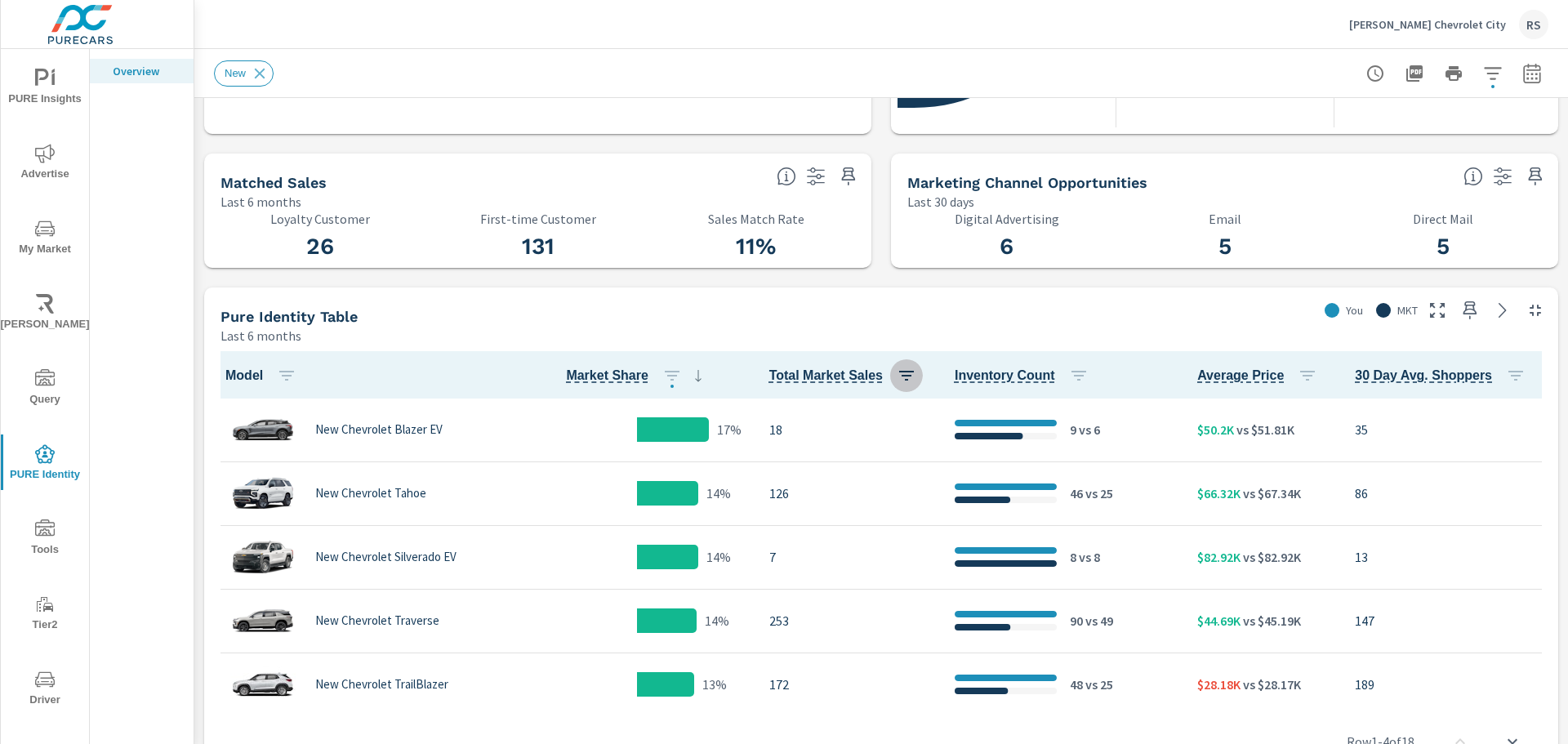
click at [899, 371] on icon "button" at bounding box center [906, 375] width 15 height 10
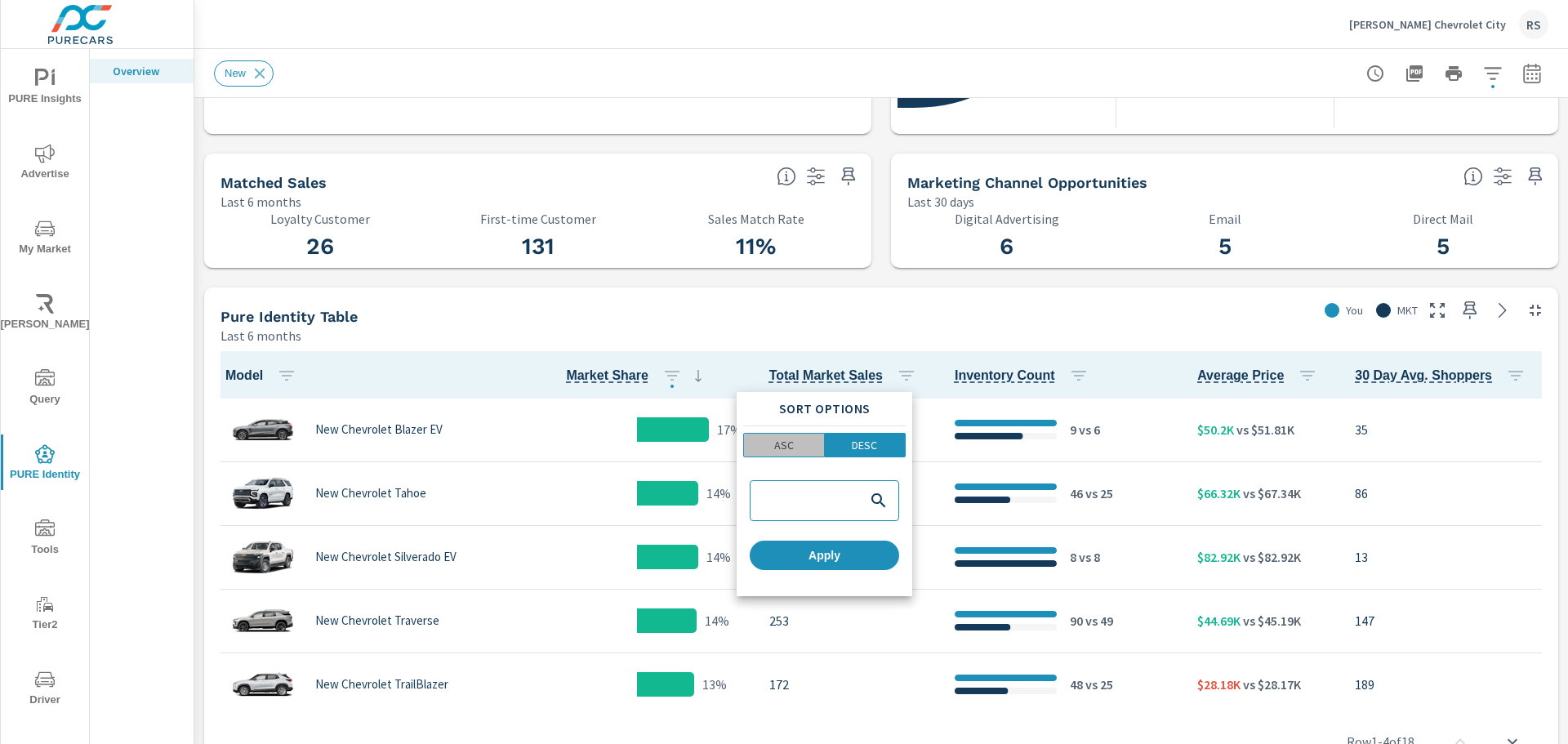
click at [797, 450] on span "ASC" at bounding box center [784, 445] width 70 height 16
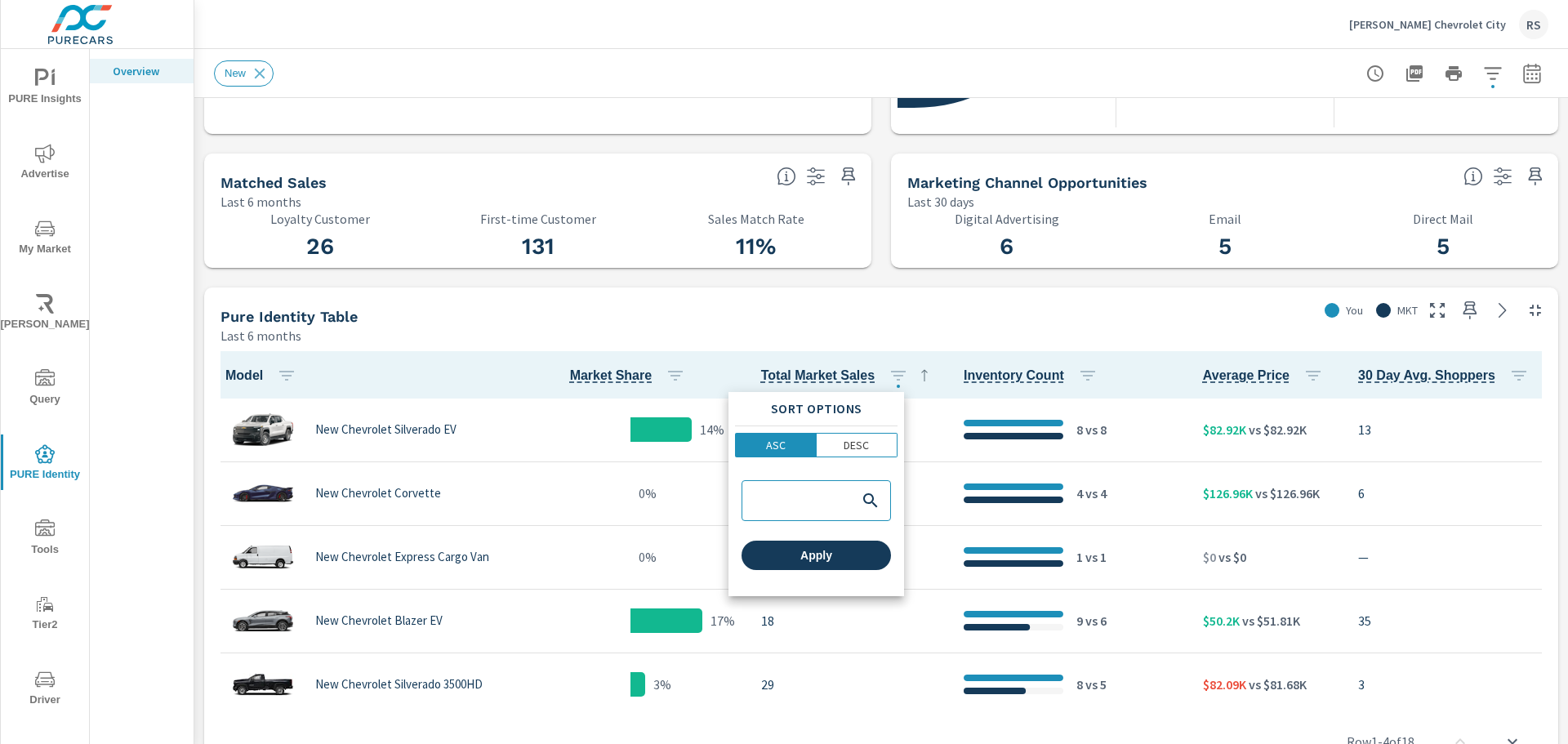
click at [823, 568] on button "Apply" at bounding box center [815, 555] width 150 height 29
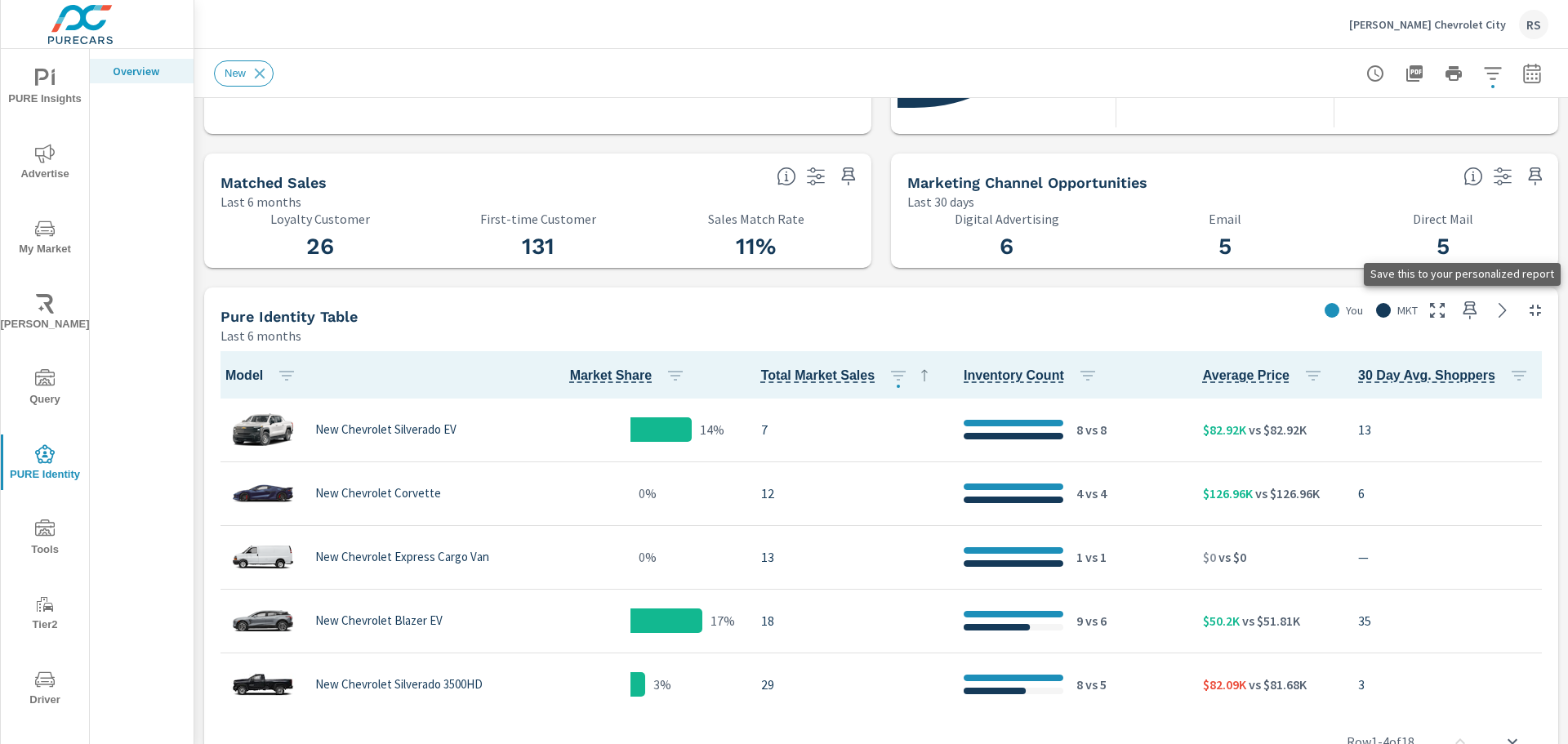
click at [1460, 317] on icon "button" at bounding box center [1470, 310] width 20 height 20
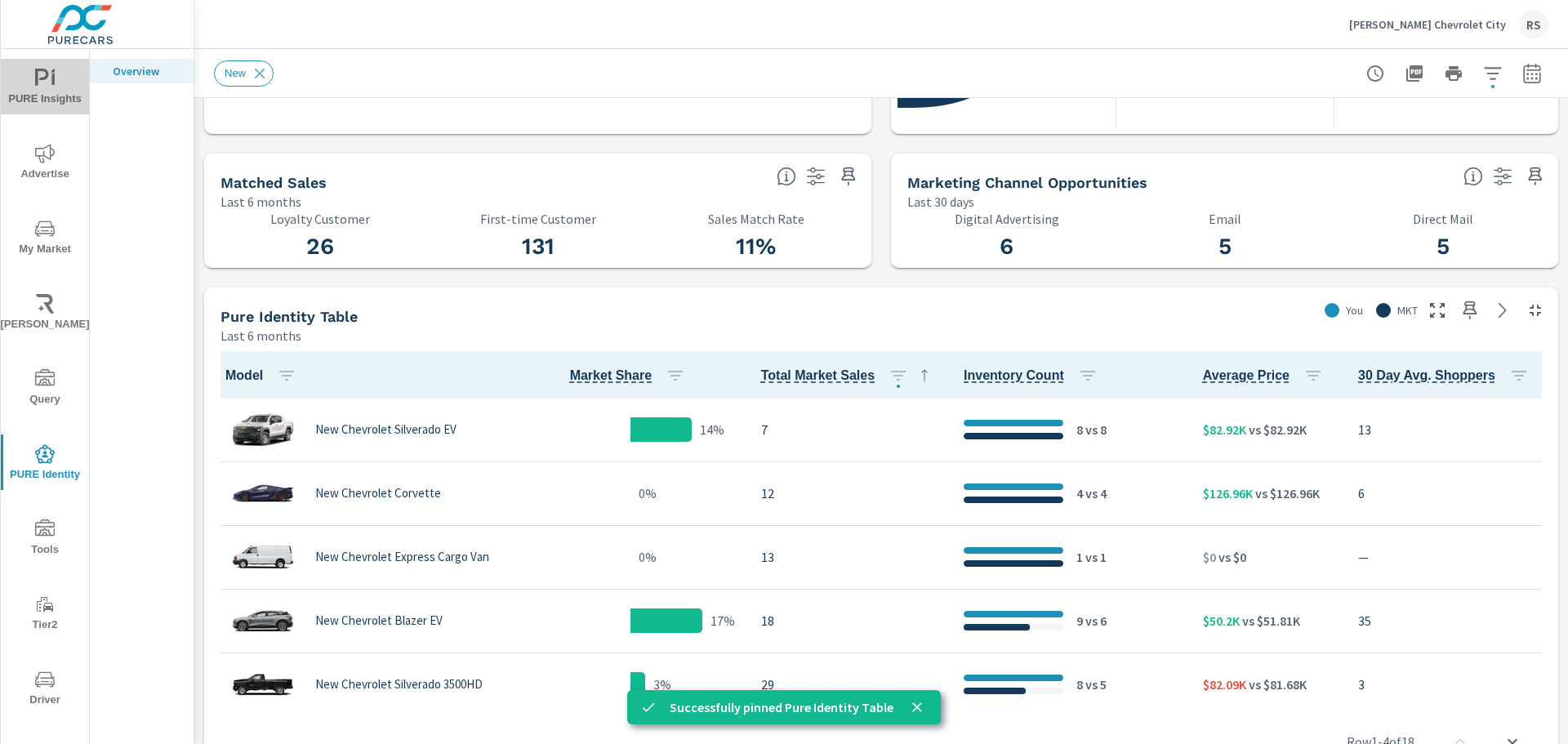
click at [47, 90] on span "PURE Insights" at bounding box center [44, 88] width 78 height 40
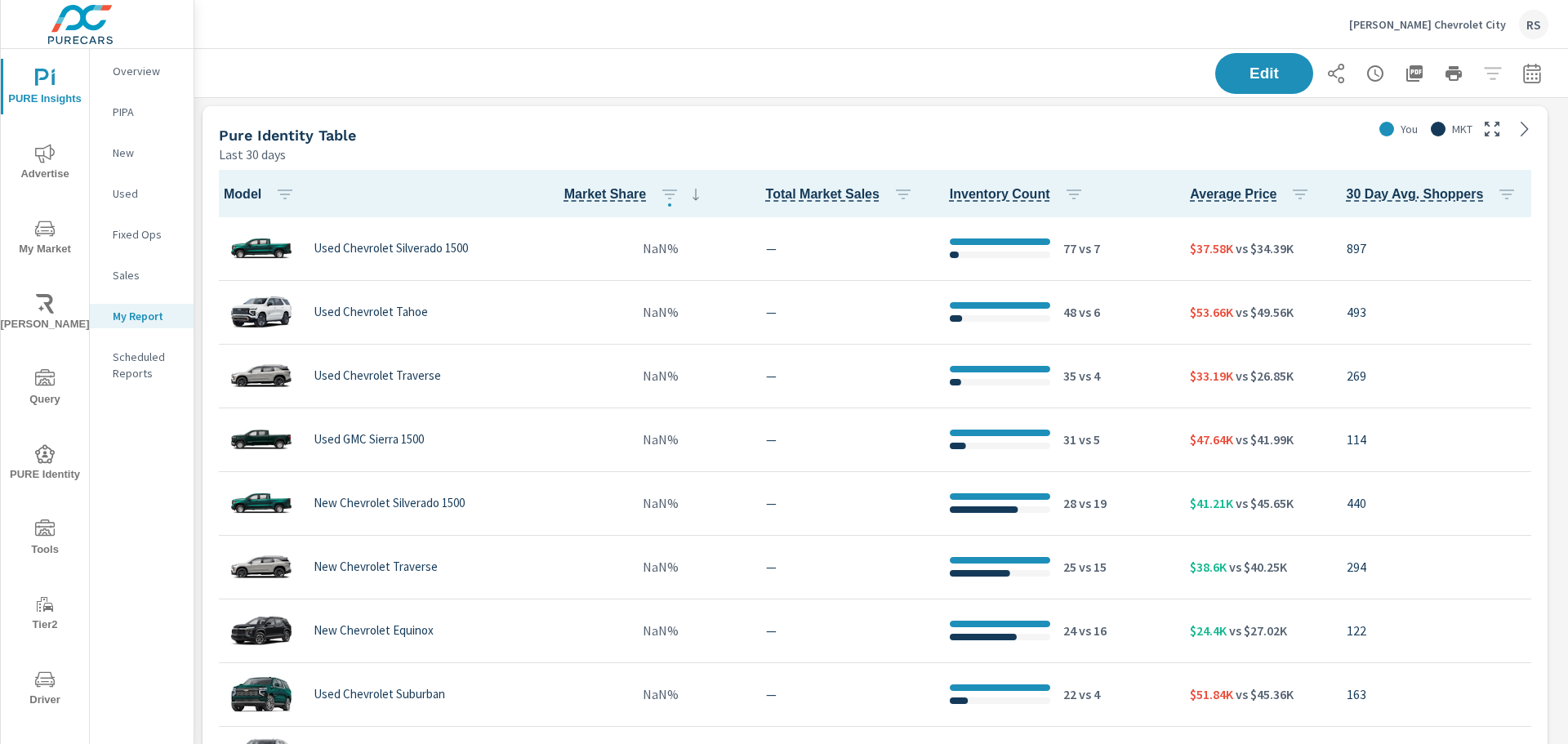
click at [35, 477] on span "PURE Identity" at bounding box center [44, 464] width 78 height 40
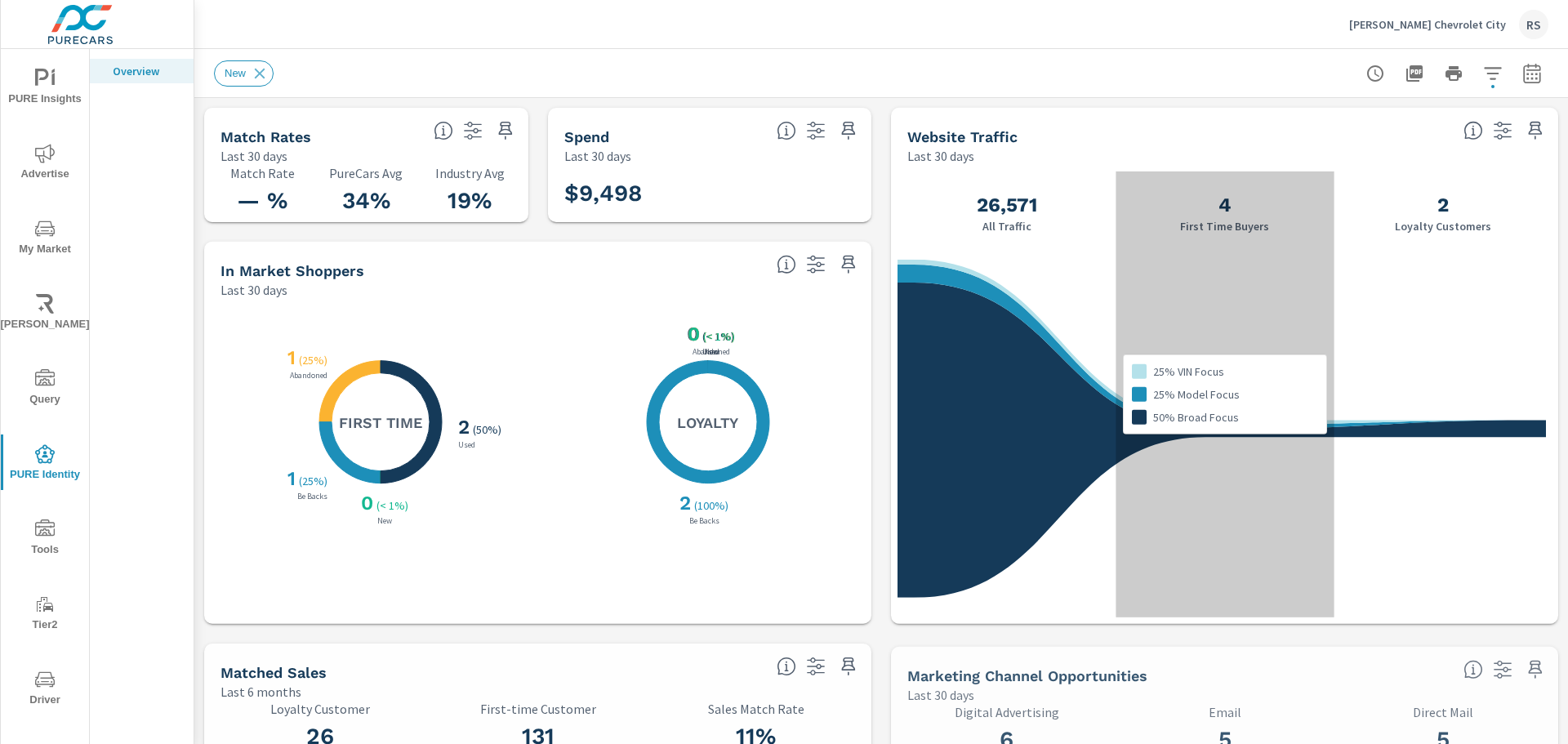
scroll to position [1, 0]
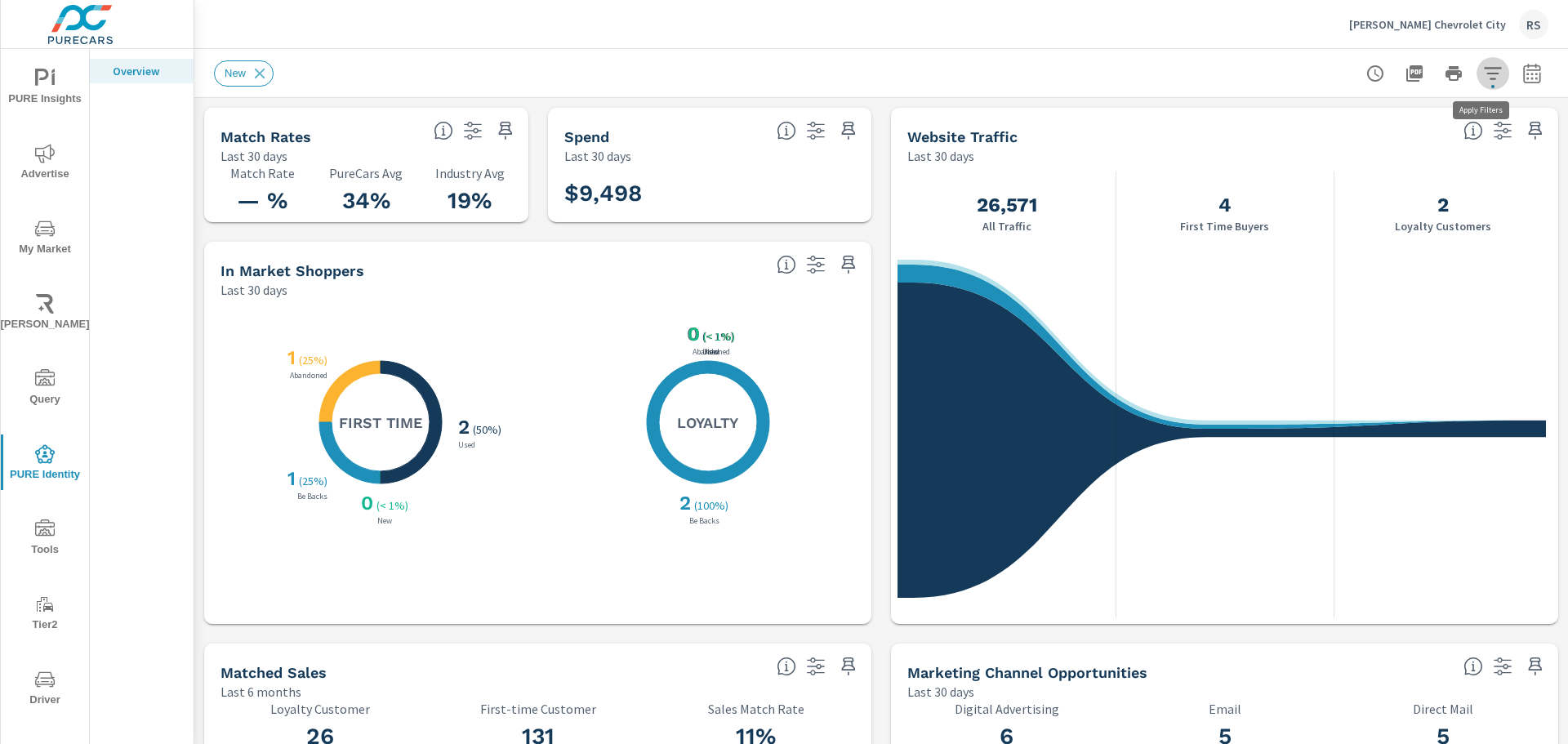
click at [1484, 87] on button "button" at bounding box center [1493, 73] width 33 height 33
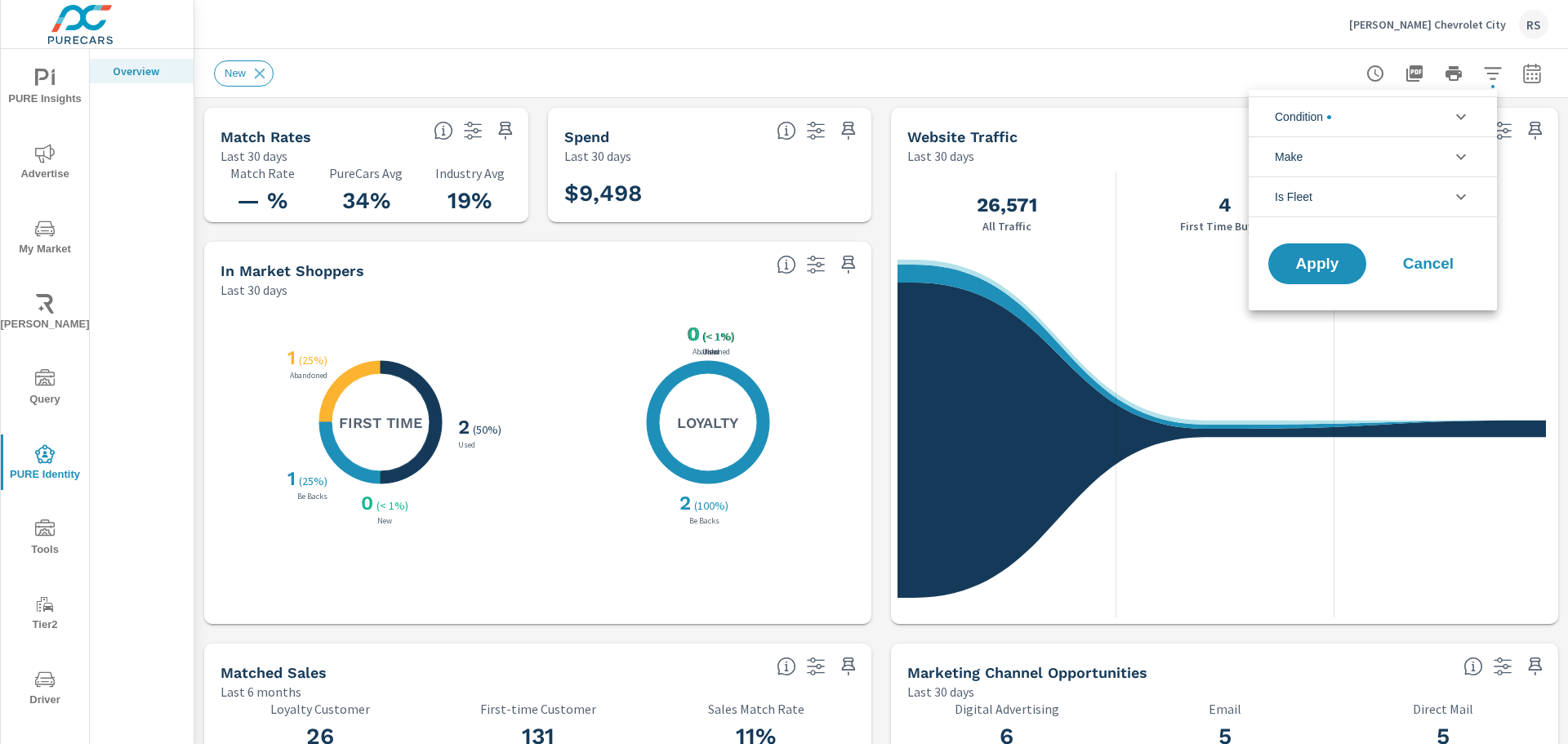
click at [1340, 125] on li "Condition" at bounding box center [1373, 116] width 248 height 40
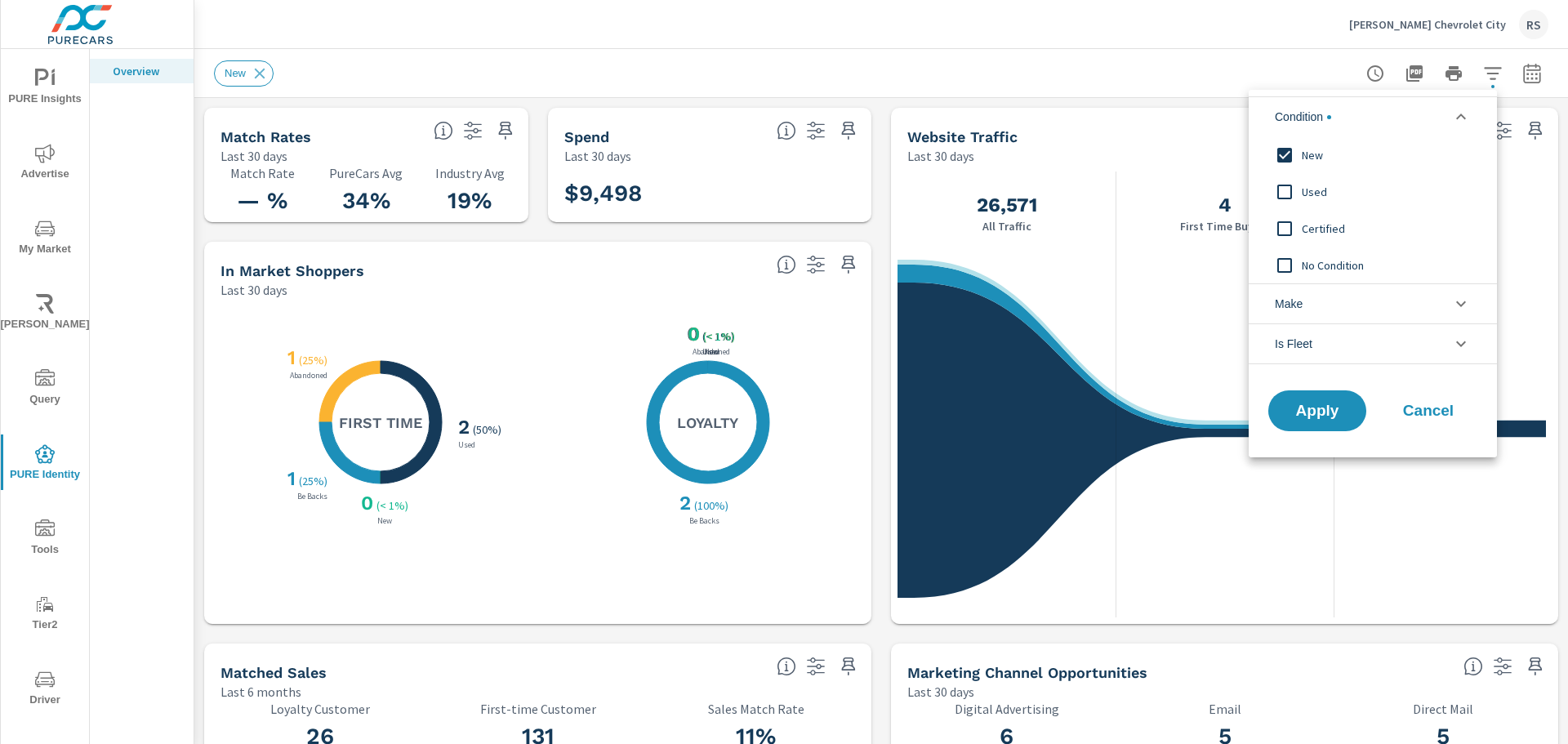
click at [1293, 161] on input "filter options" at bounding box center [1284, 155] width 35 height 35
click at [1295, 396] on button "Apply" at bounding box center [1317, 411] width 101 height 43
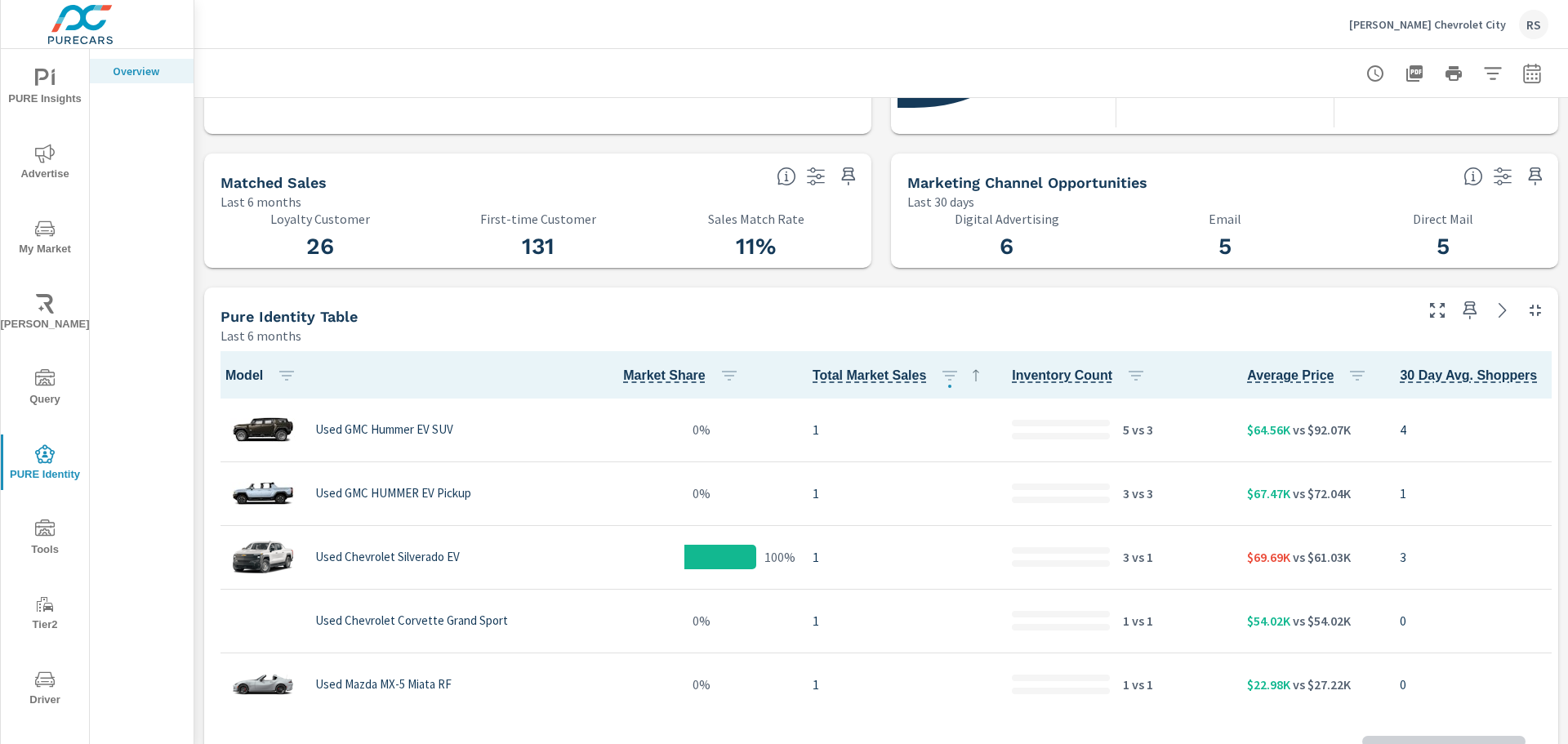
scroll to position [1, 0]
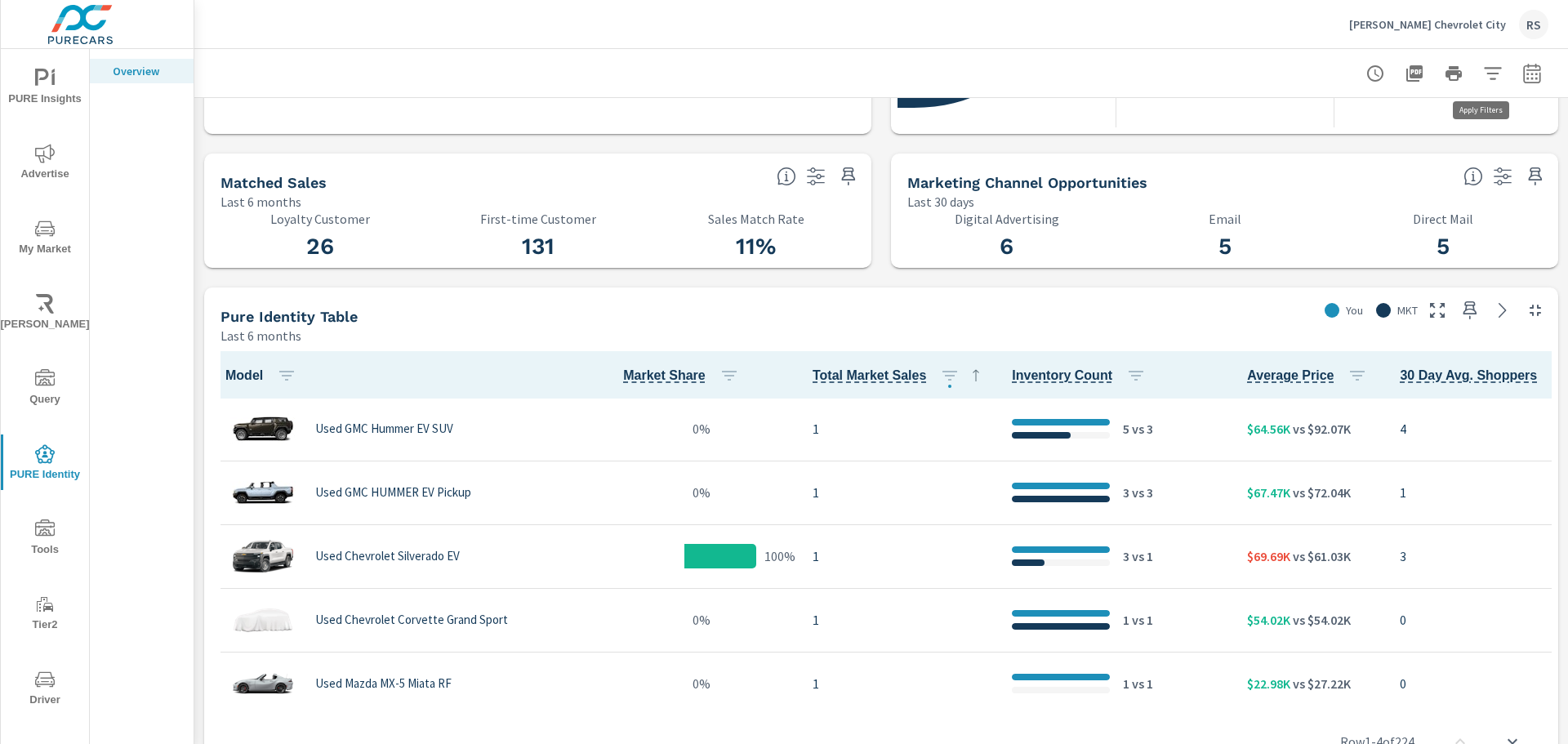
click at [1483, 75] on icon "button" at bounding box center [1493, 74] width 20 height 20
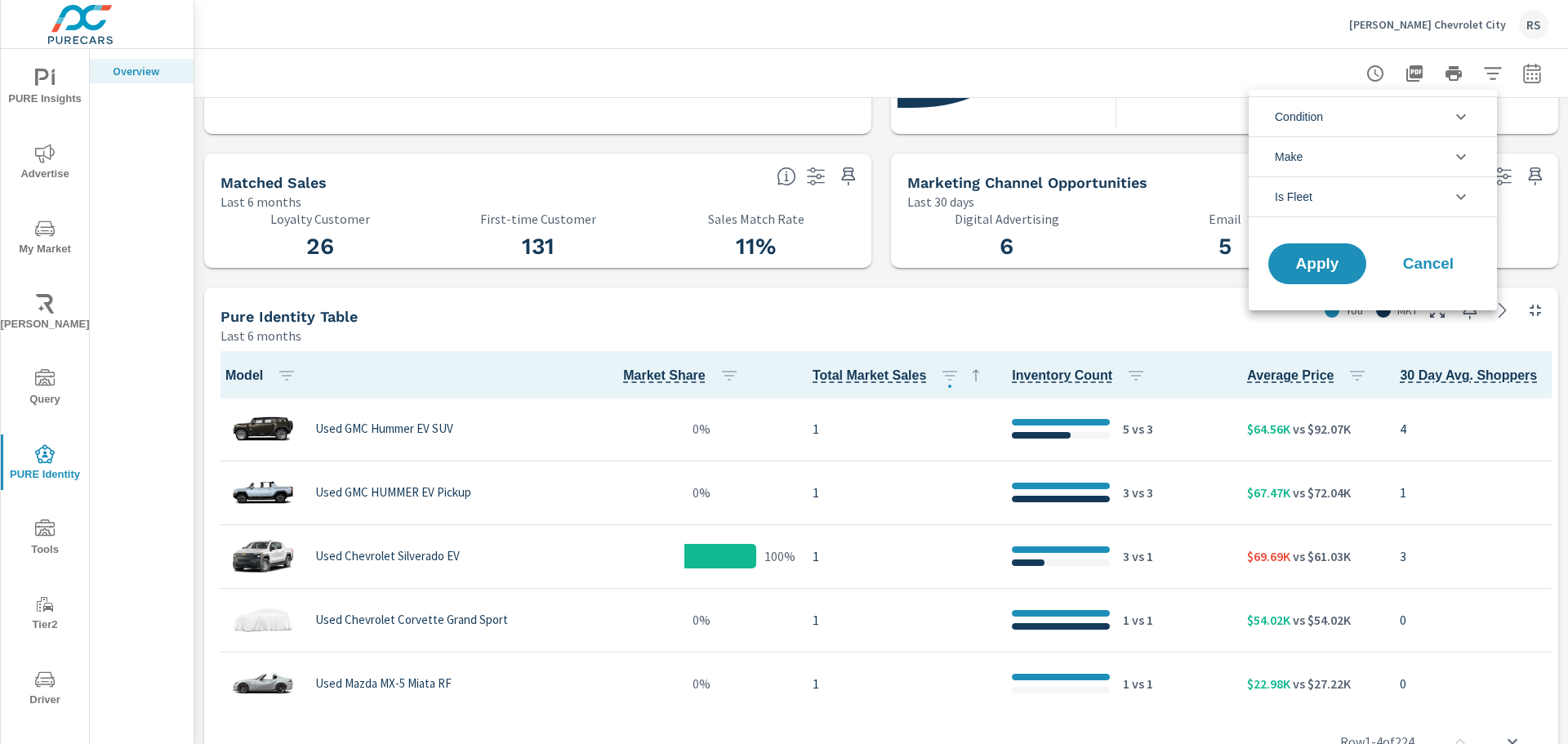
click at [1334, 109] on li "Condition" at bounding box center [1373, 116] width 248 height 40
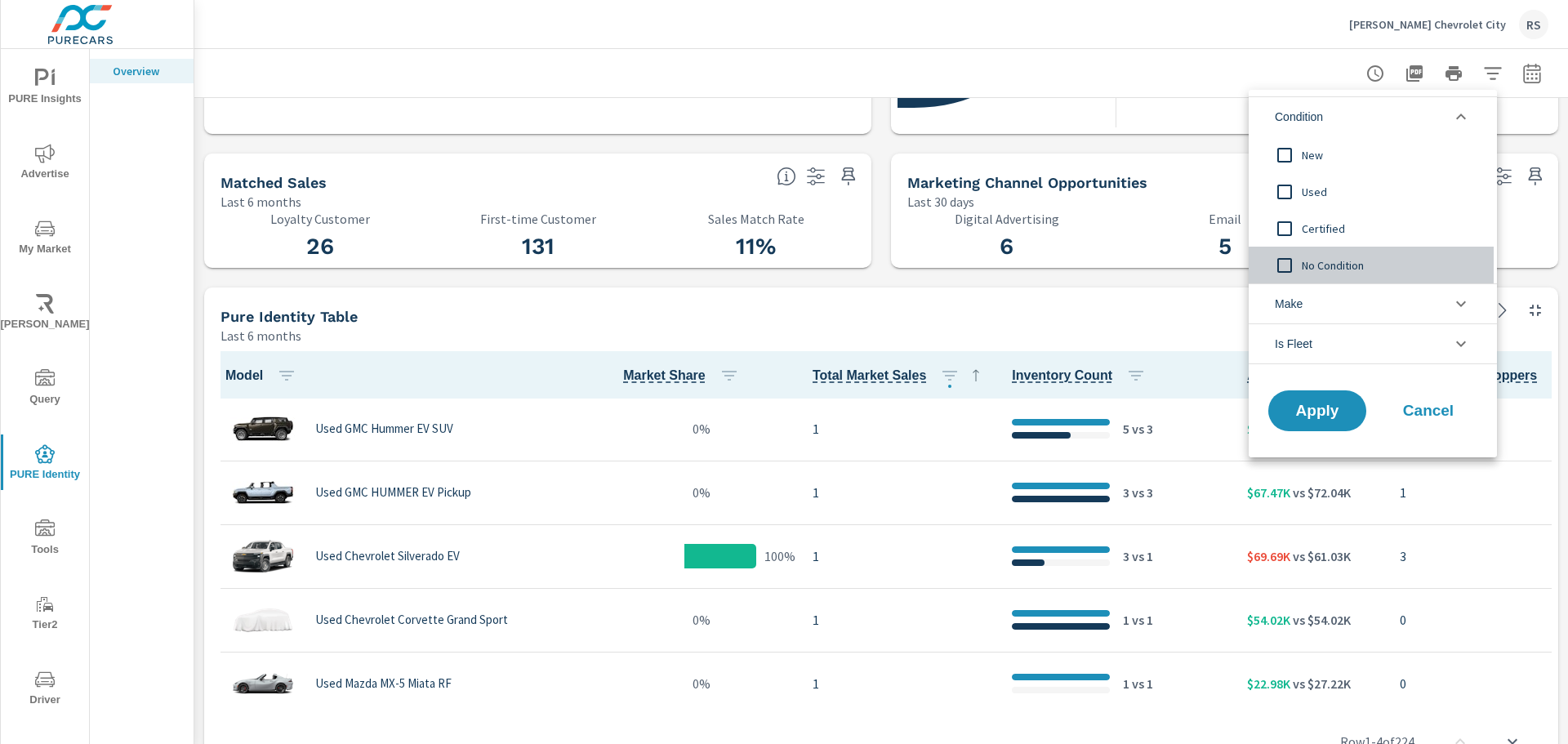
click at [1313, 262] on span "No Condition" at bounding box center [1391, 265] width 179 height 20
click at [1312, 410] on span "Apply" at bounding box center [1317, 411] width 67 height 16
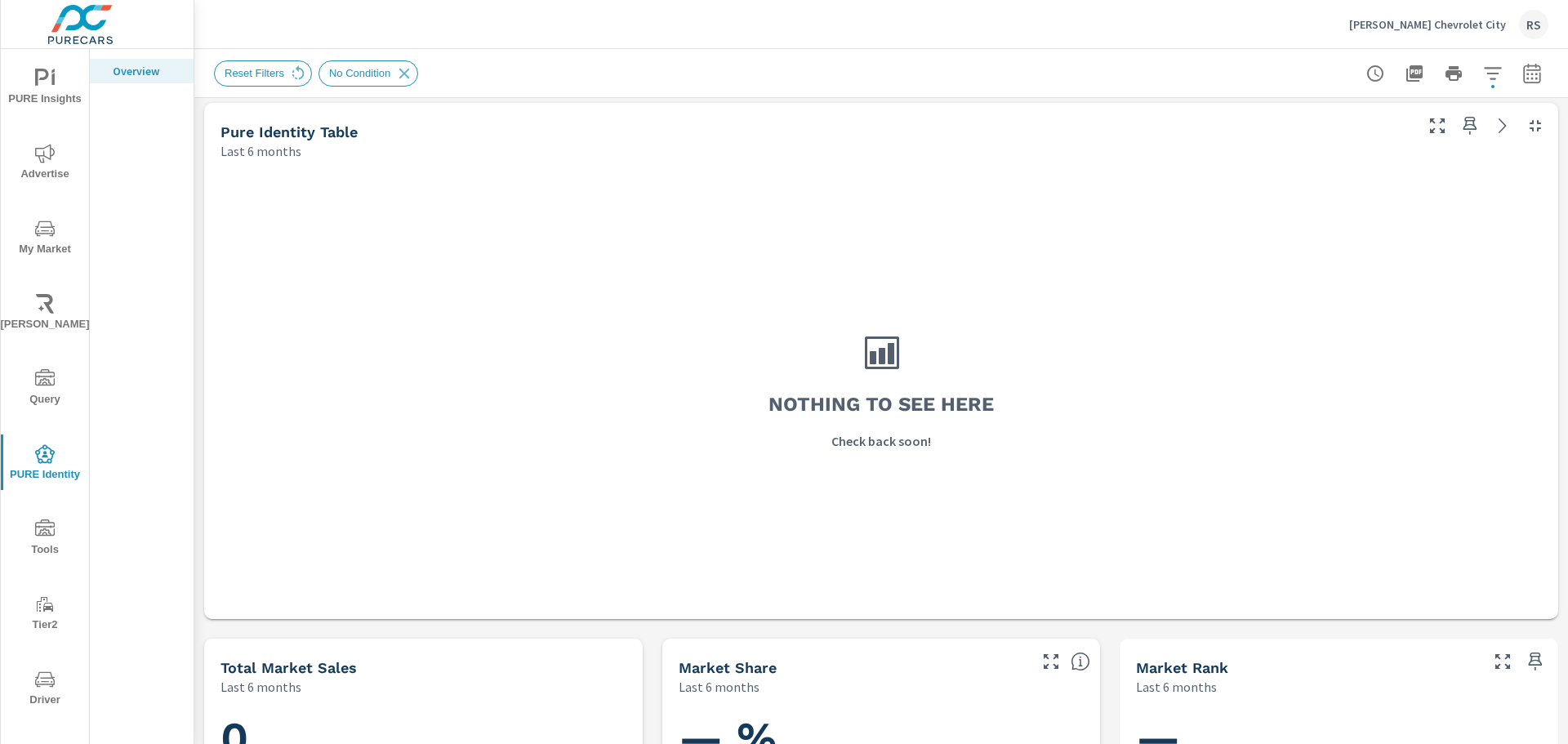
scroll to position [980, 0]
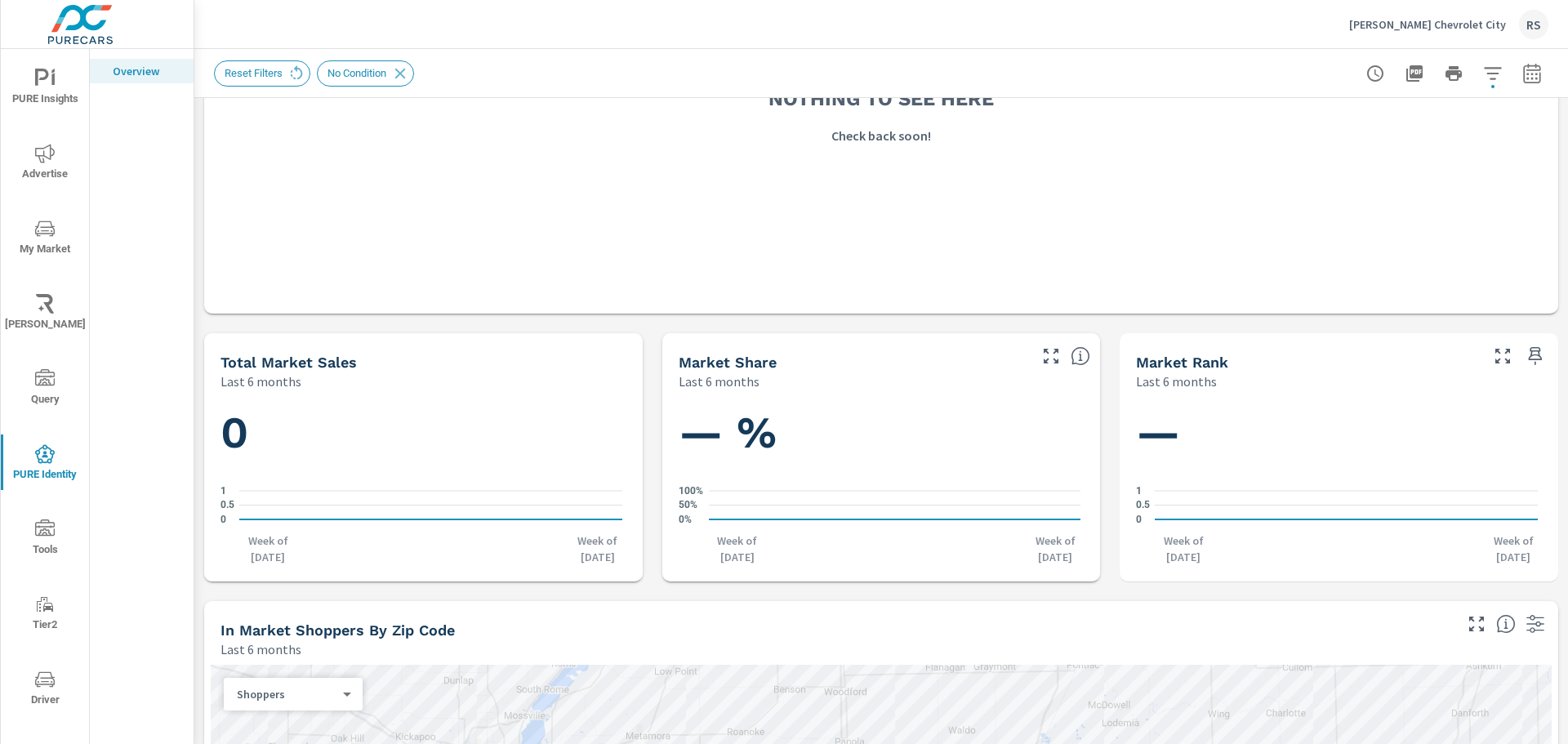
click at [1487, 68] on icon "button" at bounding box center [1492, 74] width 17 height 12
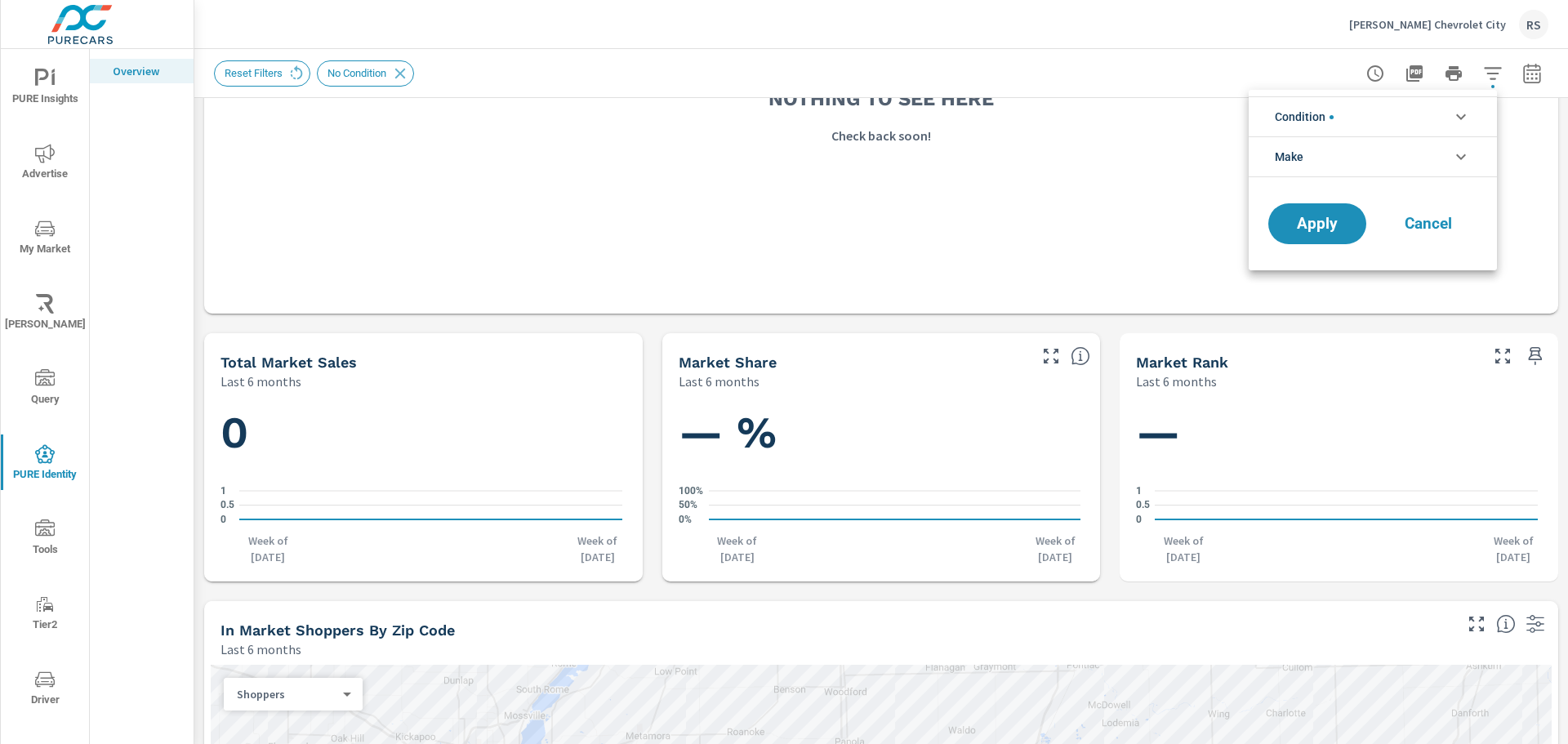
scroll to position [110, 0]
click at [1327, 117] on span "Condition" at bounding box center [1304, 117] width 59 height 39
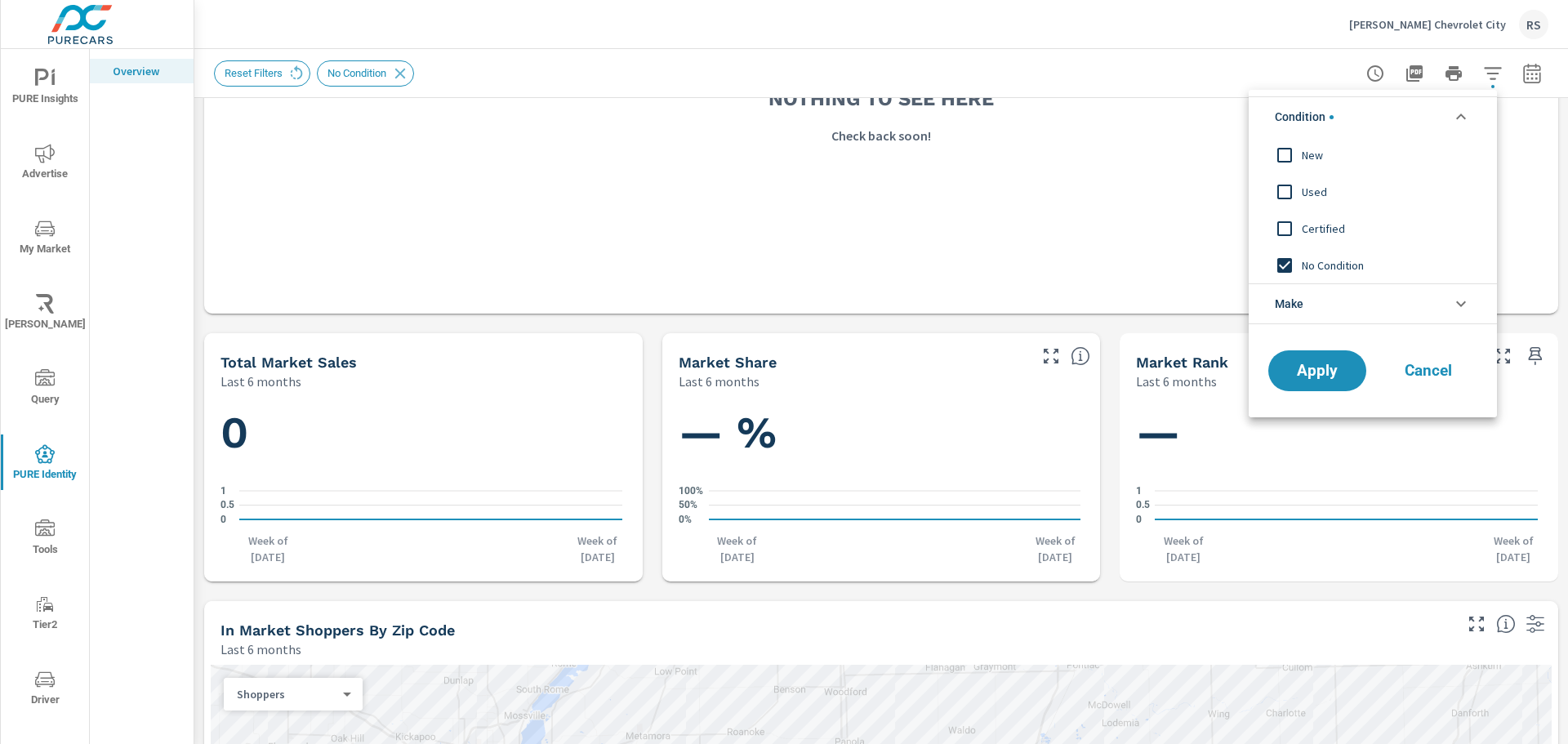
scroll to position [0, 0]
click at [1478, 80] on div at bounding box center [784, 372] width 1568 height 744
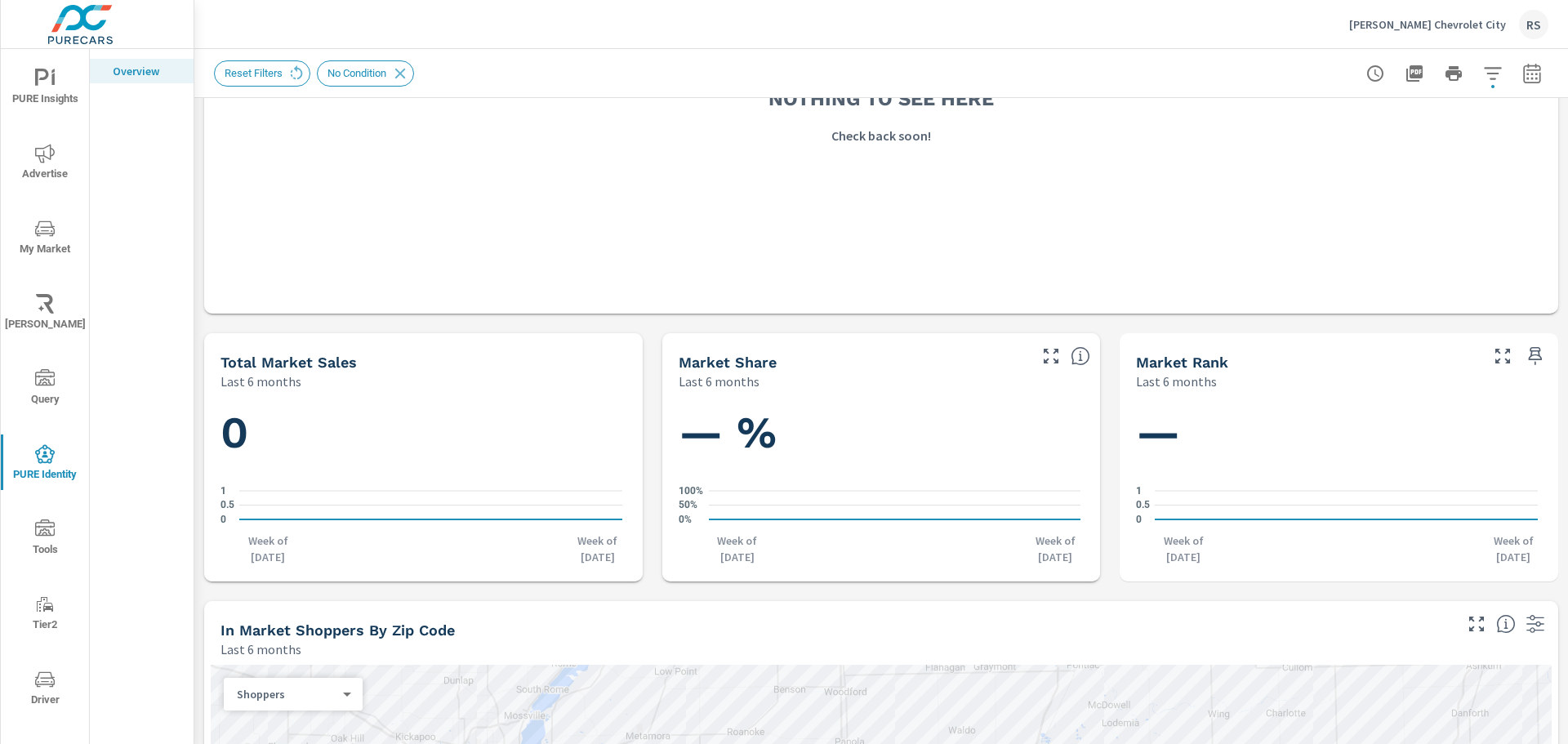
click at [1483, 71] on icon "button" at bounding box center [1493, 74] width 20 height 20
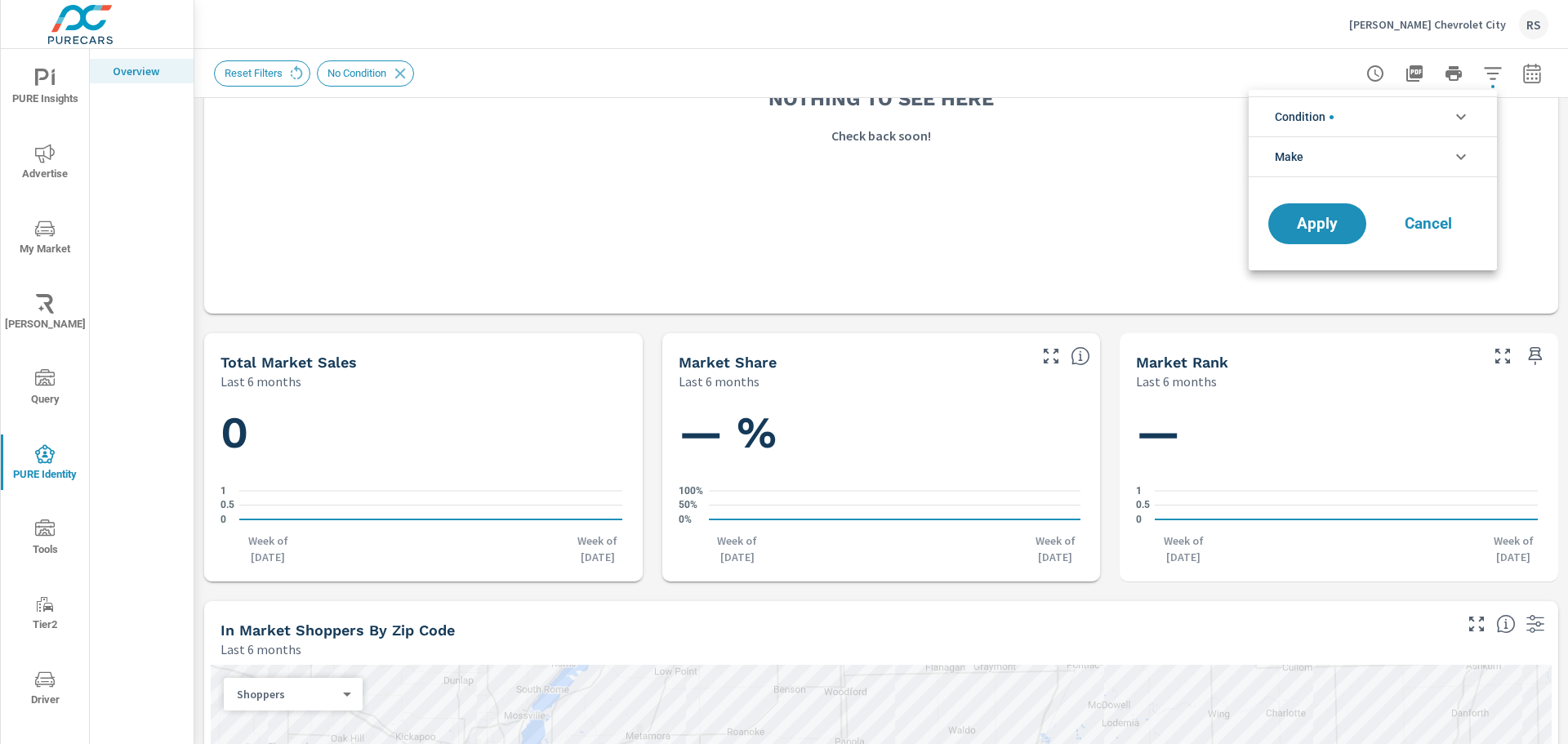
scroll to position [110, 0]
click at [1345, 159] on li "Make" at bounding box center [1373, 157] width 248 height 41
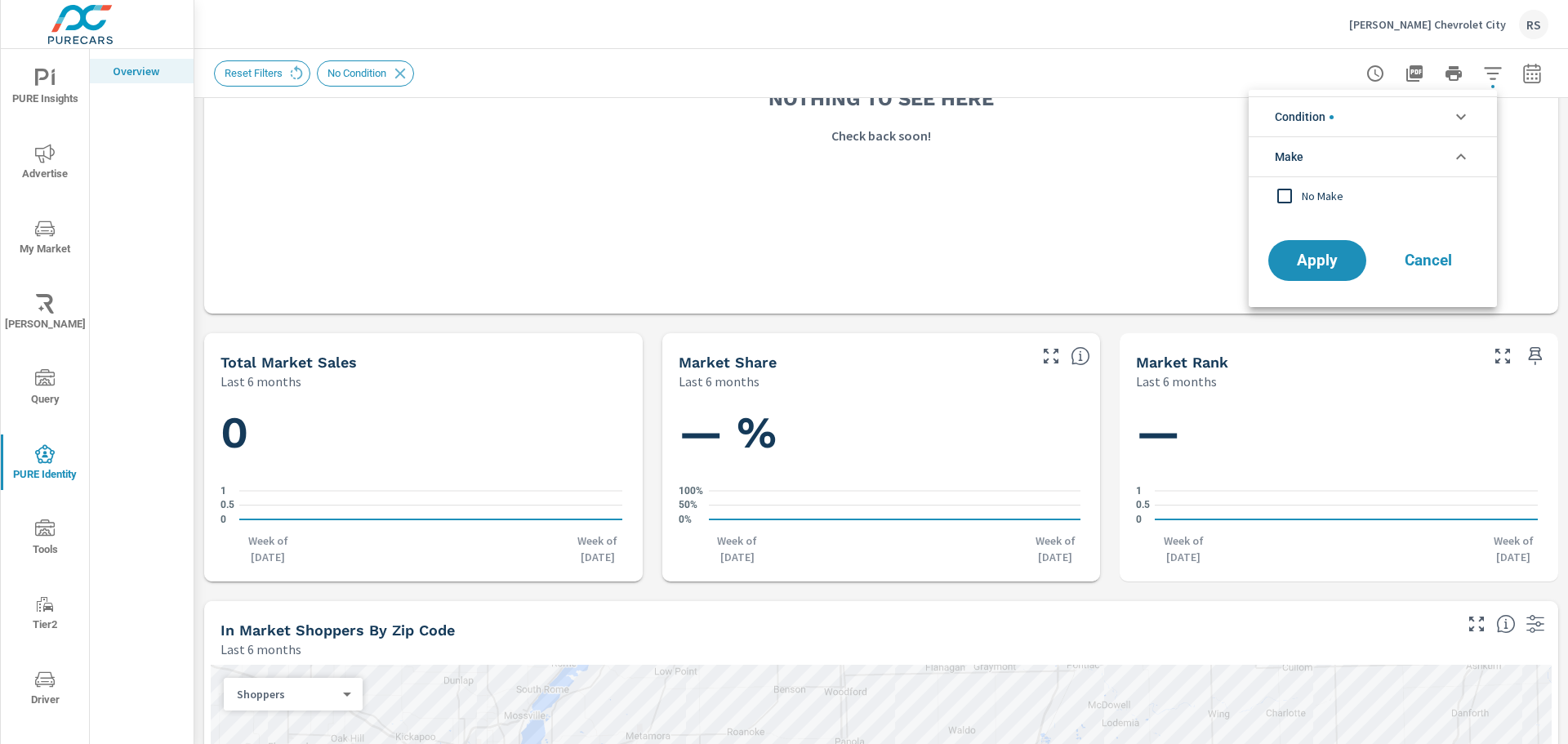
click at [1345, 159] on li "Make" at bounding box center [1373, 157] width 248 height 41
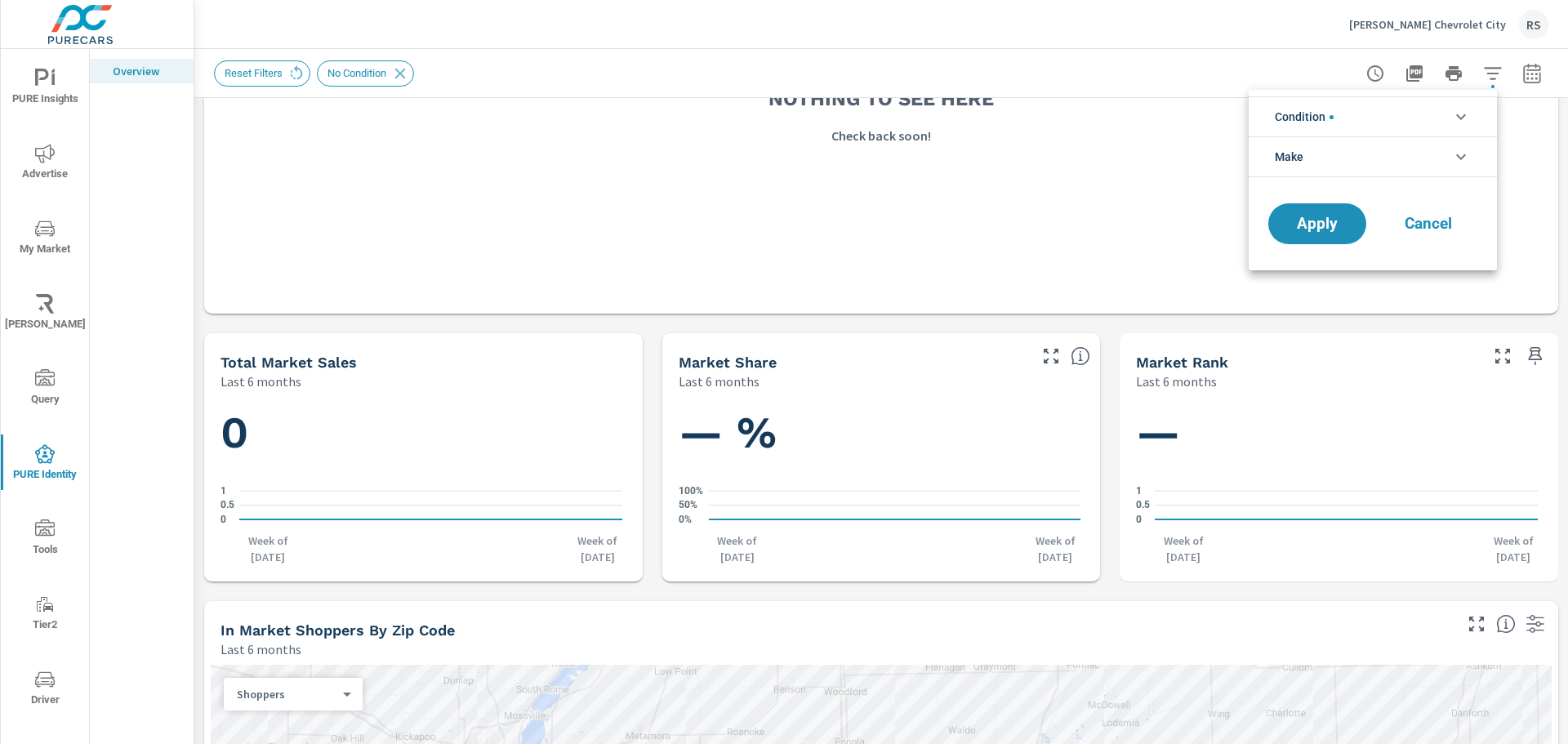
click at [1238, 115] on div at bounding box center [784, 372] width 1568 height 744
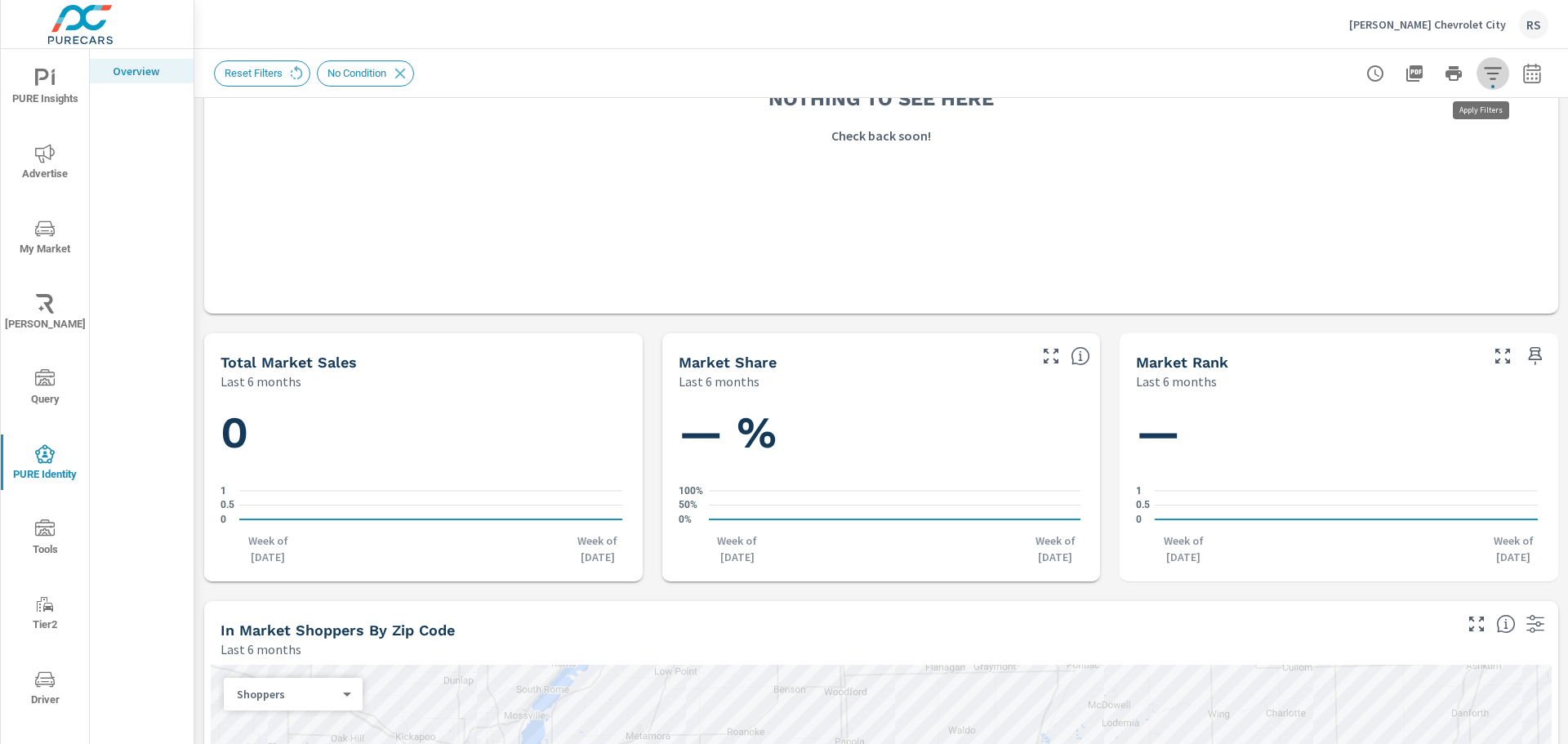
click at [1477, 77] on button "button" at bounding box center [1493, 73] width 33 height 33
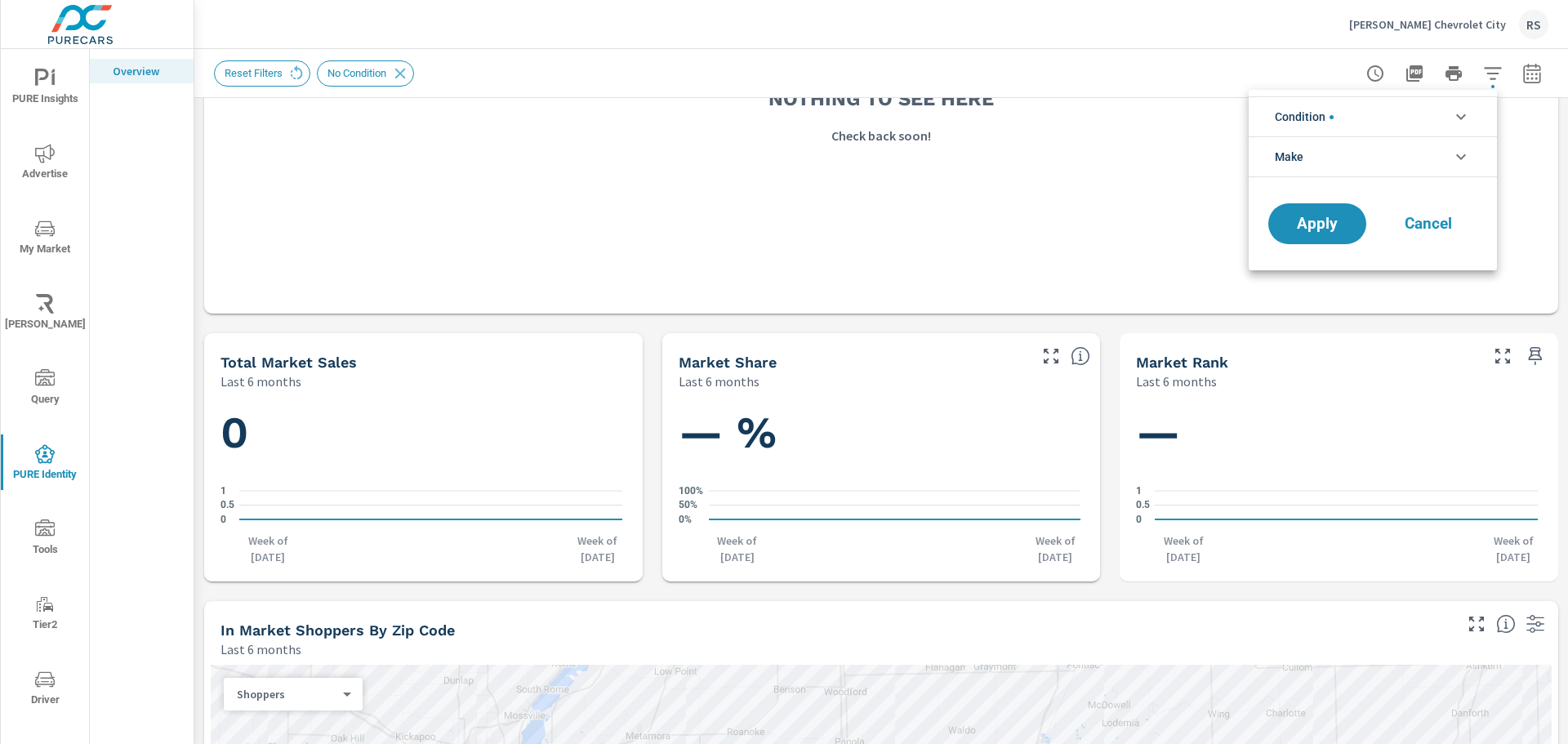
click at [1385, 117] on li "Condition" at bounding box center [1373, 116] width 248 height 40
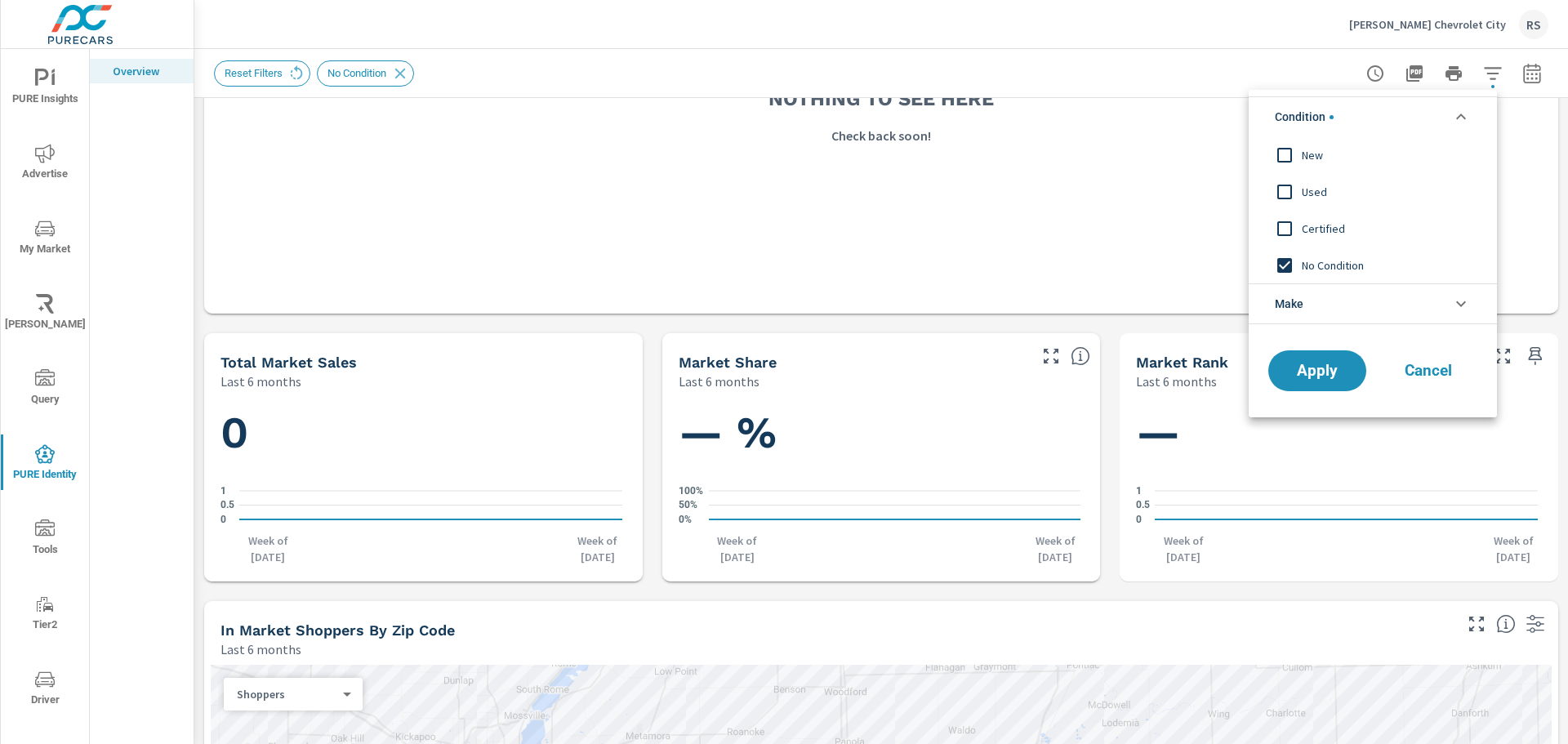
scroll to position [0, 0]
click at [1307, 154] on span "New" at bounding box center [1391, 155] width 179 height 20
click at [1324, 364] on span "Apply" at bounding box center [1317, 372] width 67 height 16
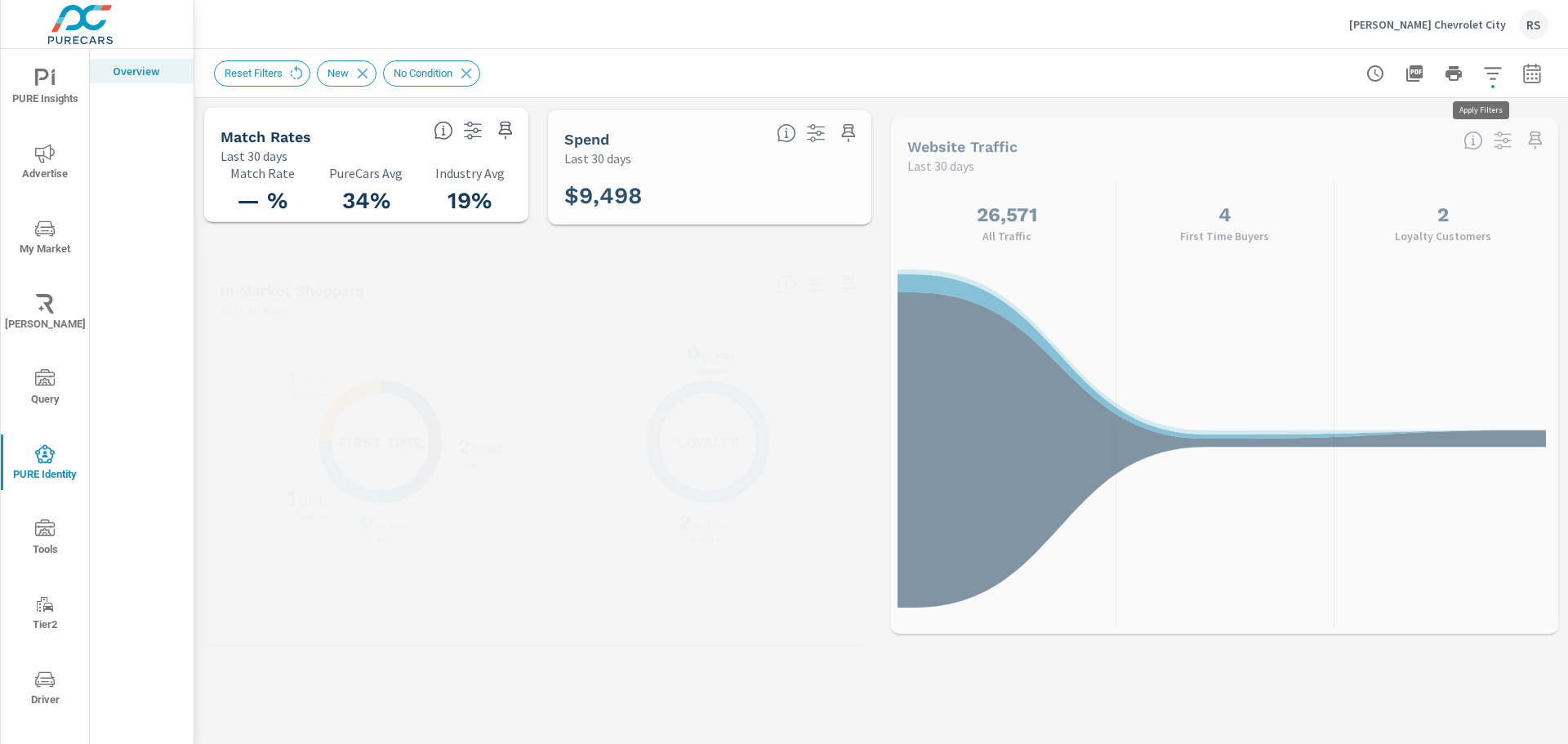
click at [1483, 75] on icon "button" at bounding box center [1493, 74] width 20 height 20
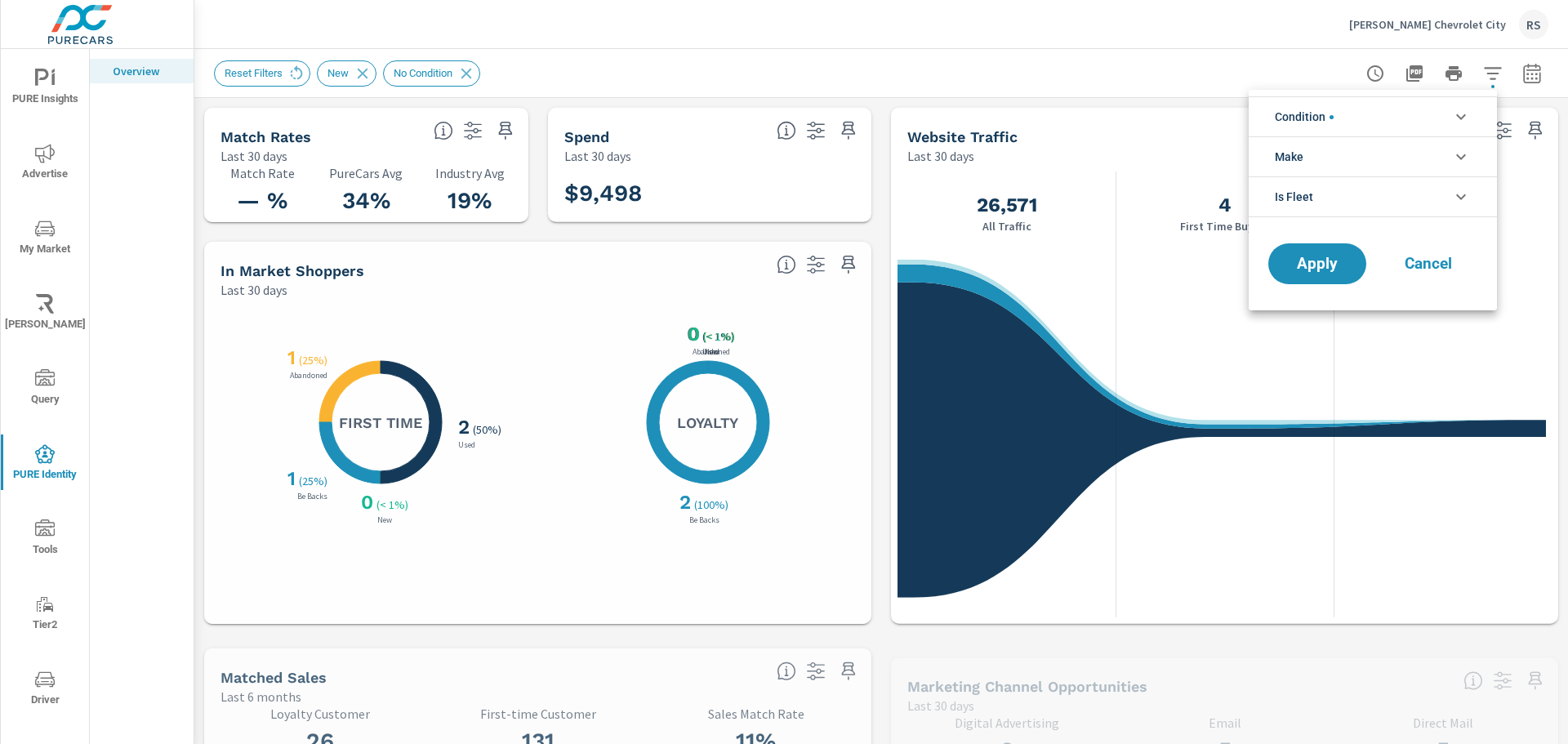
scroll to position [110, 0]
click at [1477, 75] on div at bounding box center [784, 372] width 1568 height 744
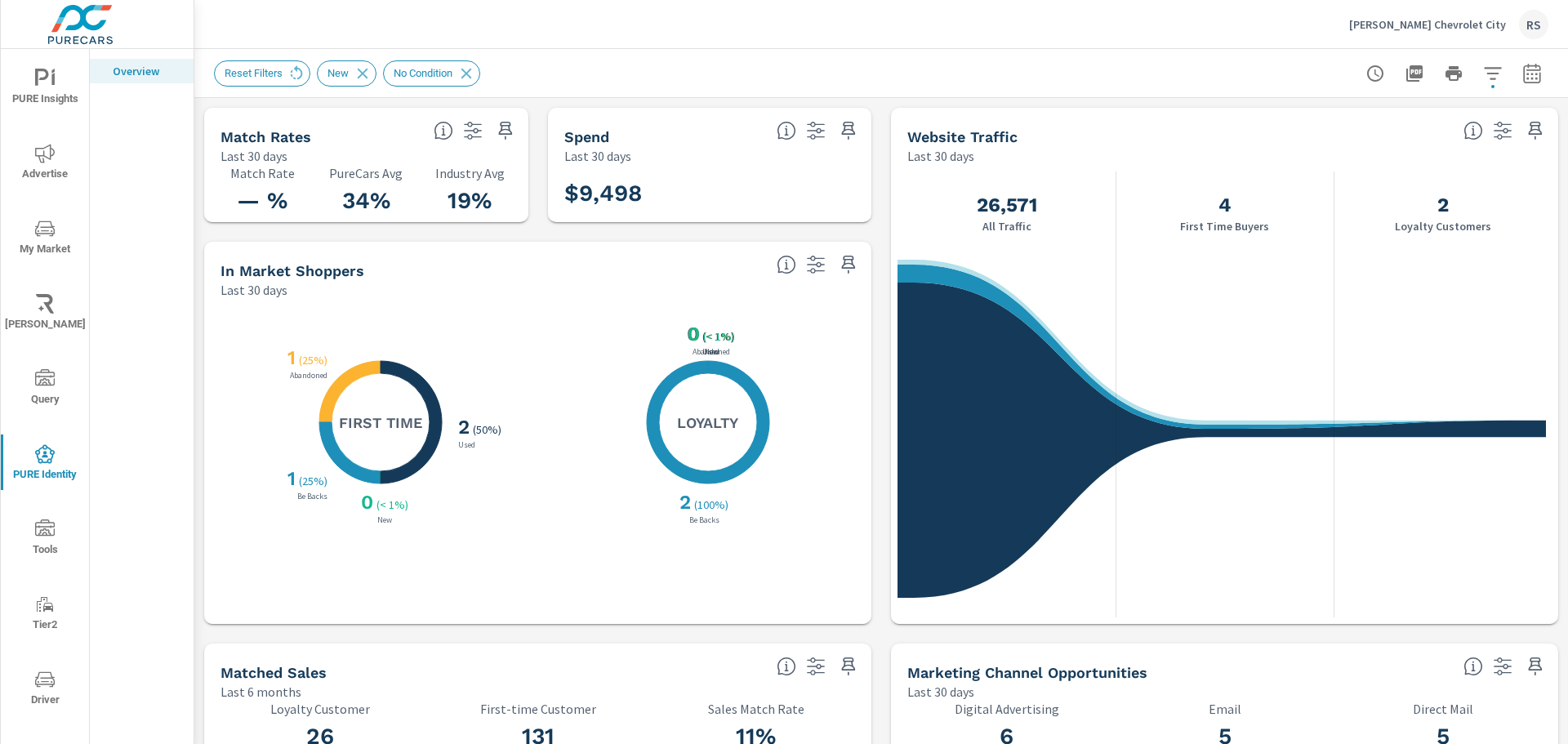
scroll to position [1, 0]
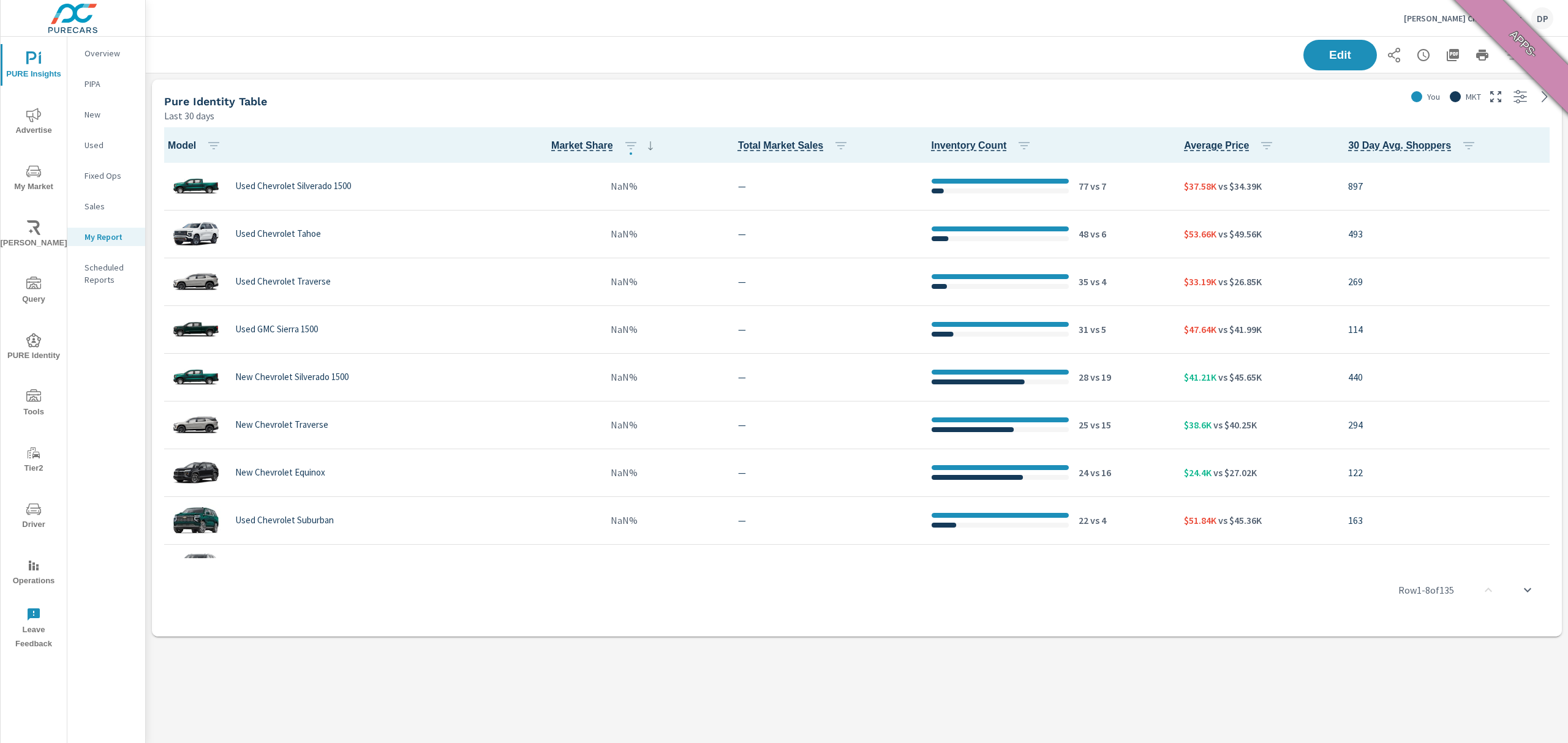
click at [35, 346] on icon "nav menu" at bounding box center [34, 340] width 15 height 14
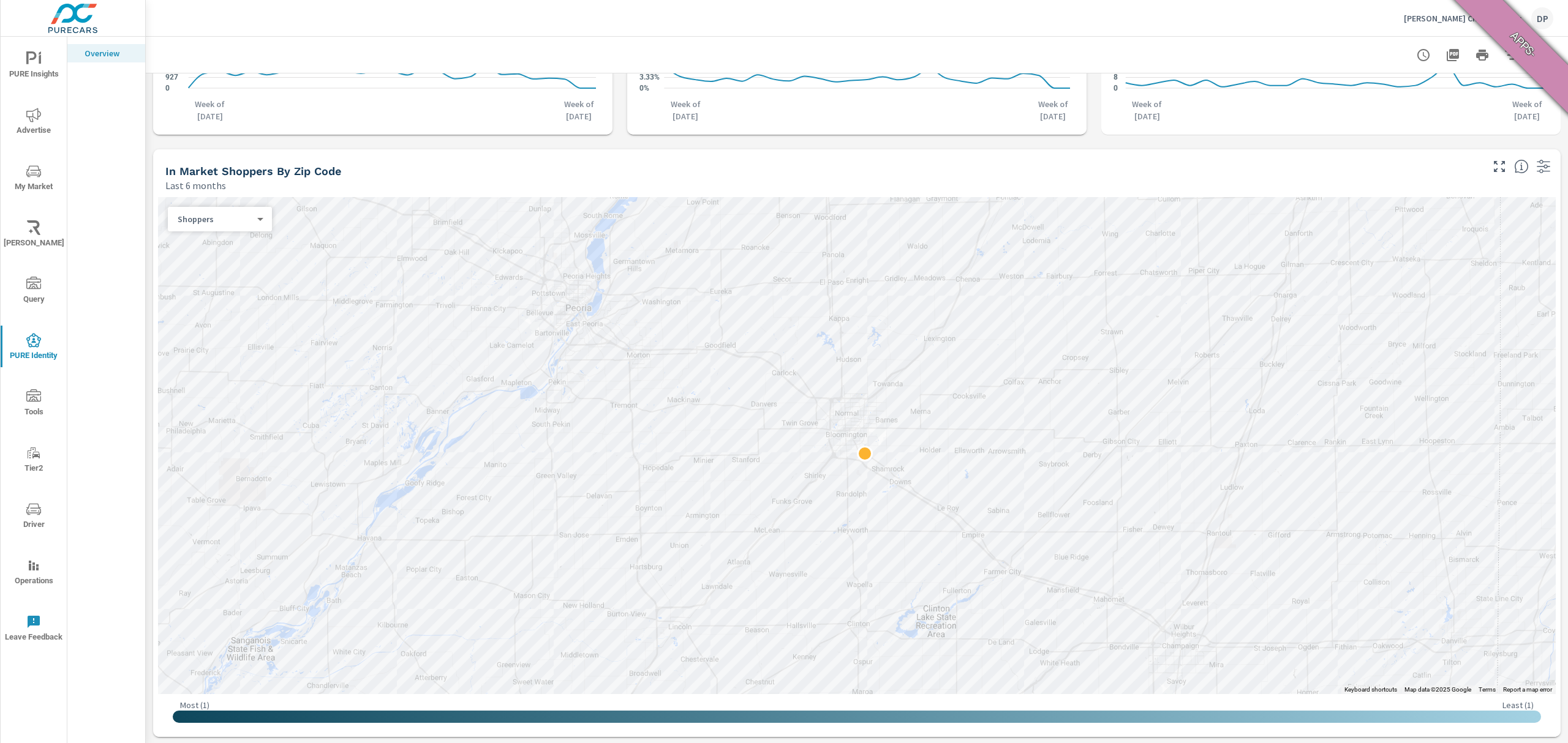
scroll to position [1037, 0]
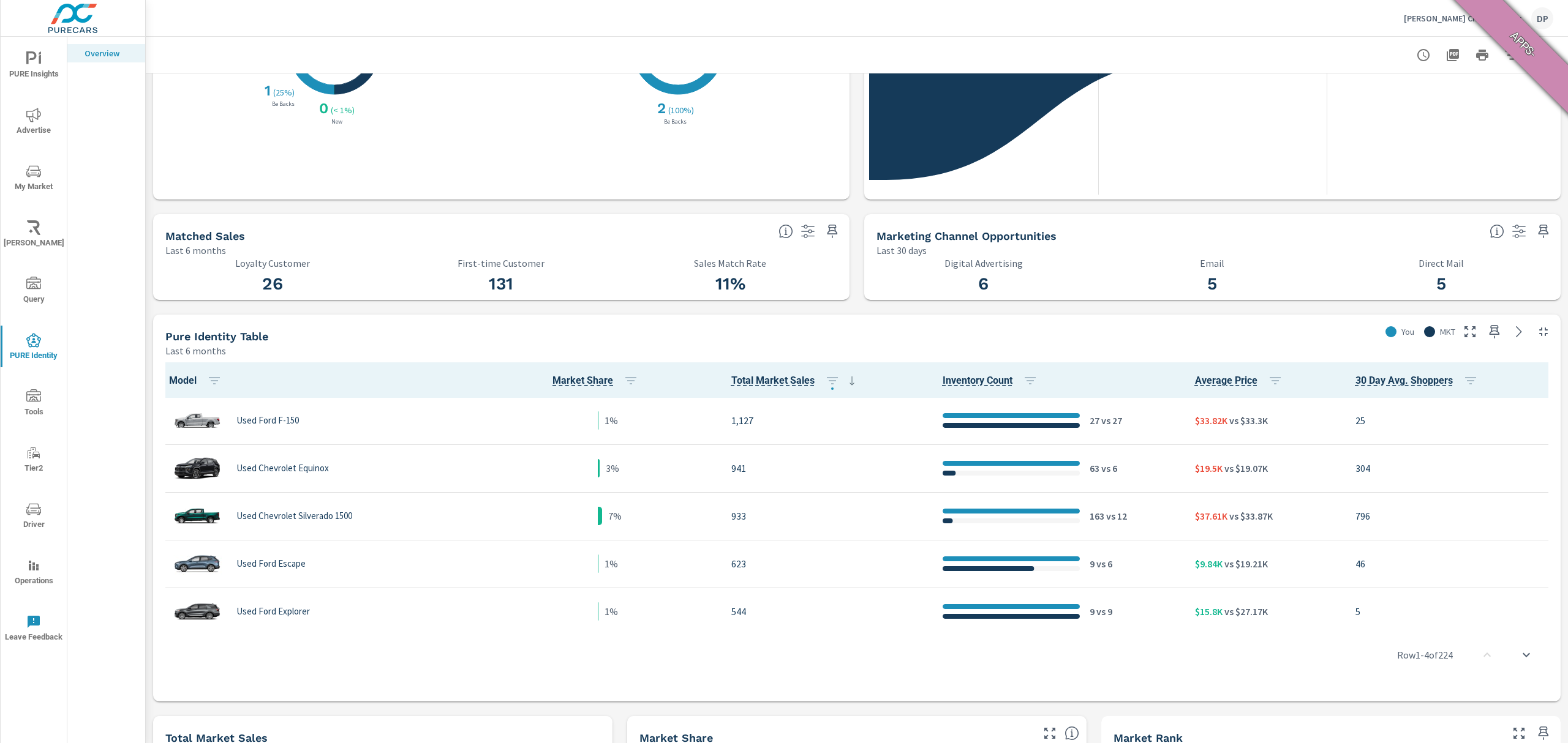
scroll to position [326, 0]
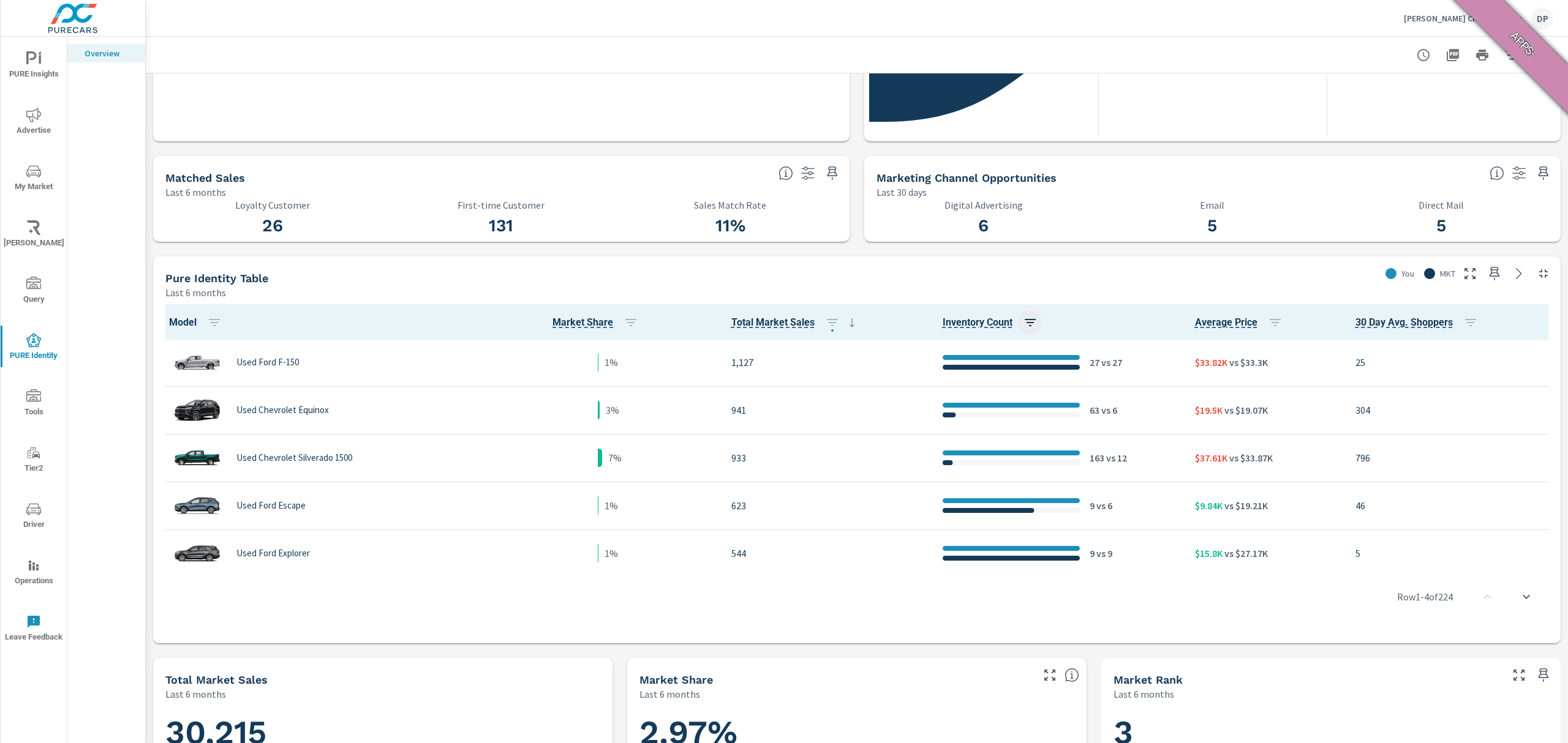
click at [1023, 322] on icon "button" at bounding box center [1030, 322] width 15 height 15
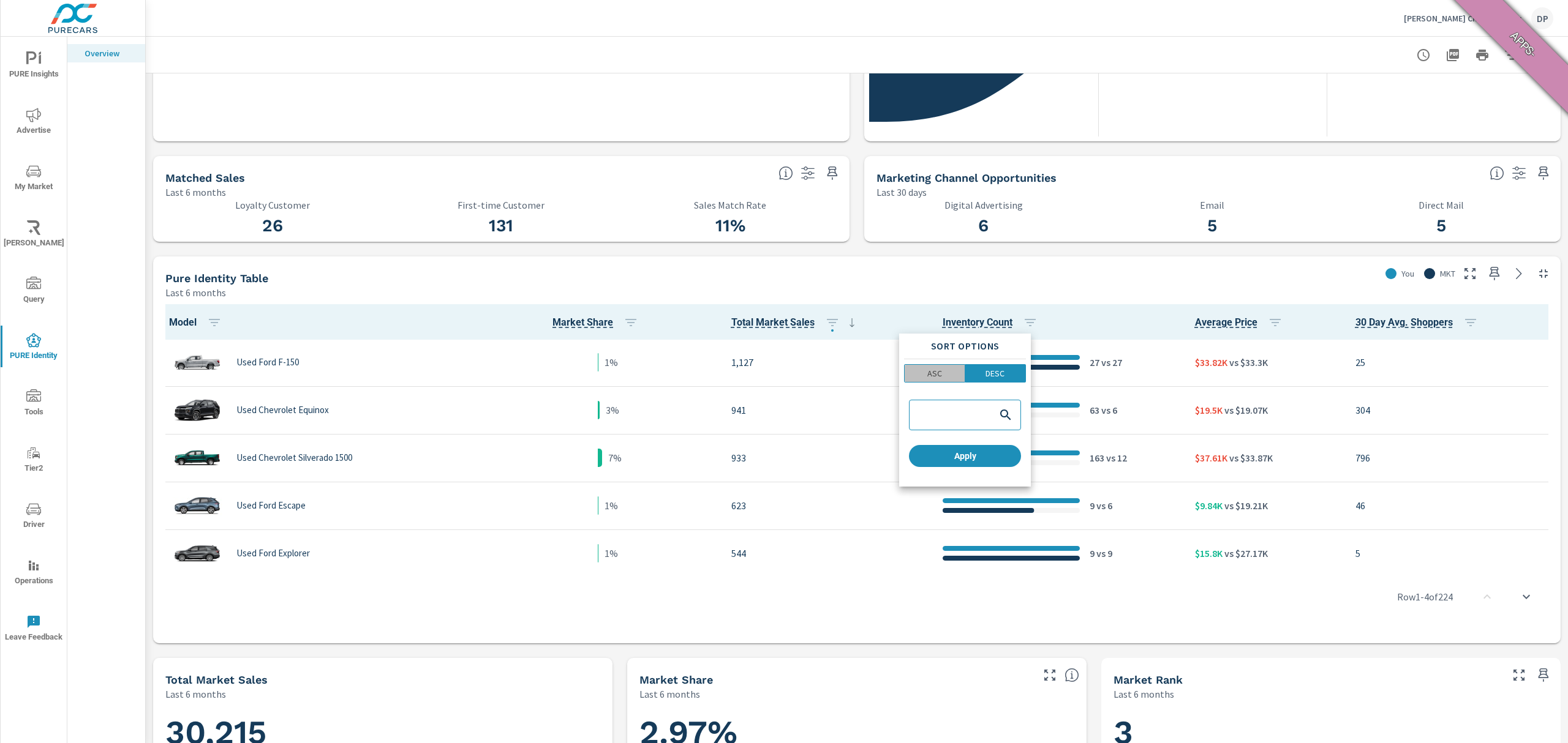
click at [936, 376] on p "ASC" at bounding box center [935, 373] width 15 height 12
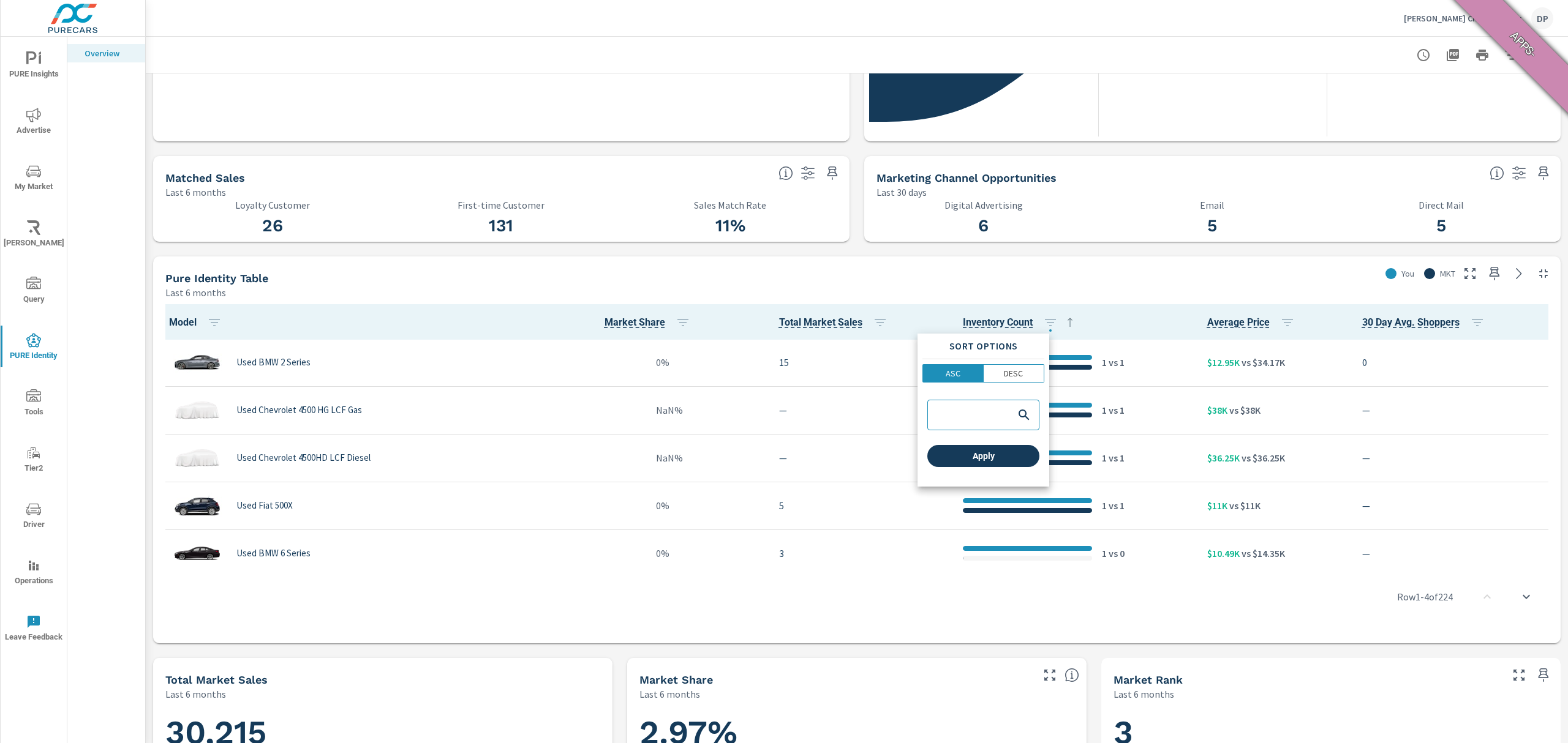
click at [976, 452] on span "Apply" at bounding box center [983, 456] width 102 height 11
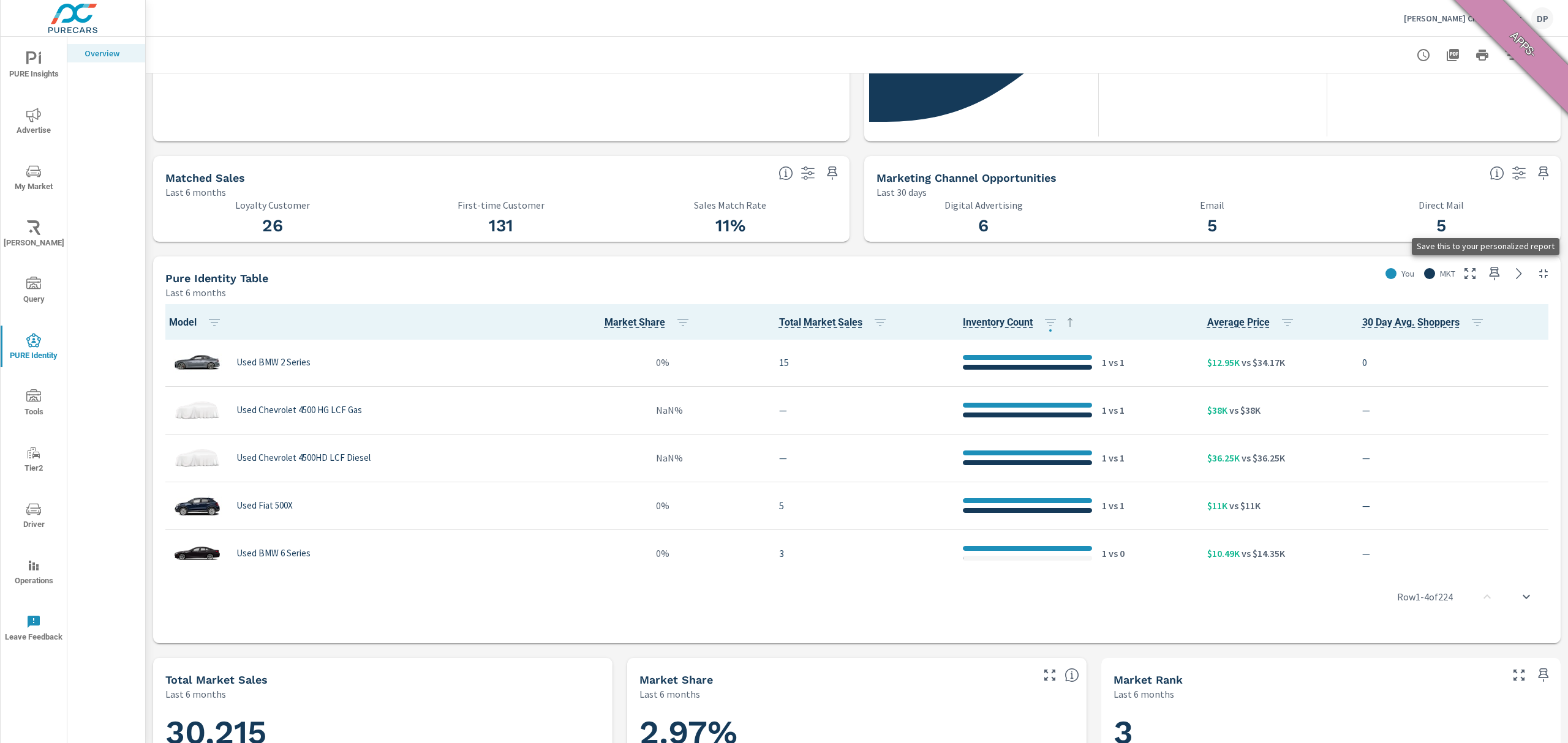
click at [1490, 272] on icon "button" at bounding box center [1495, 274] width 11 height 13
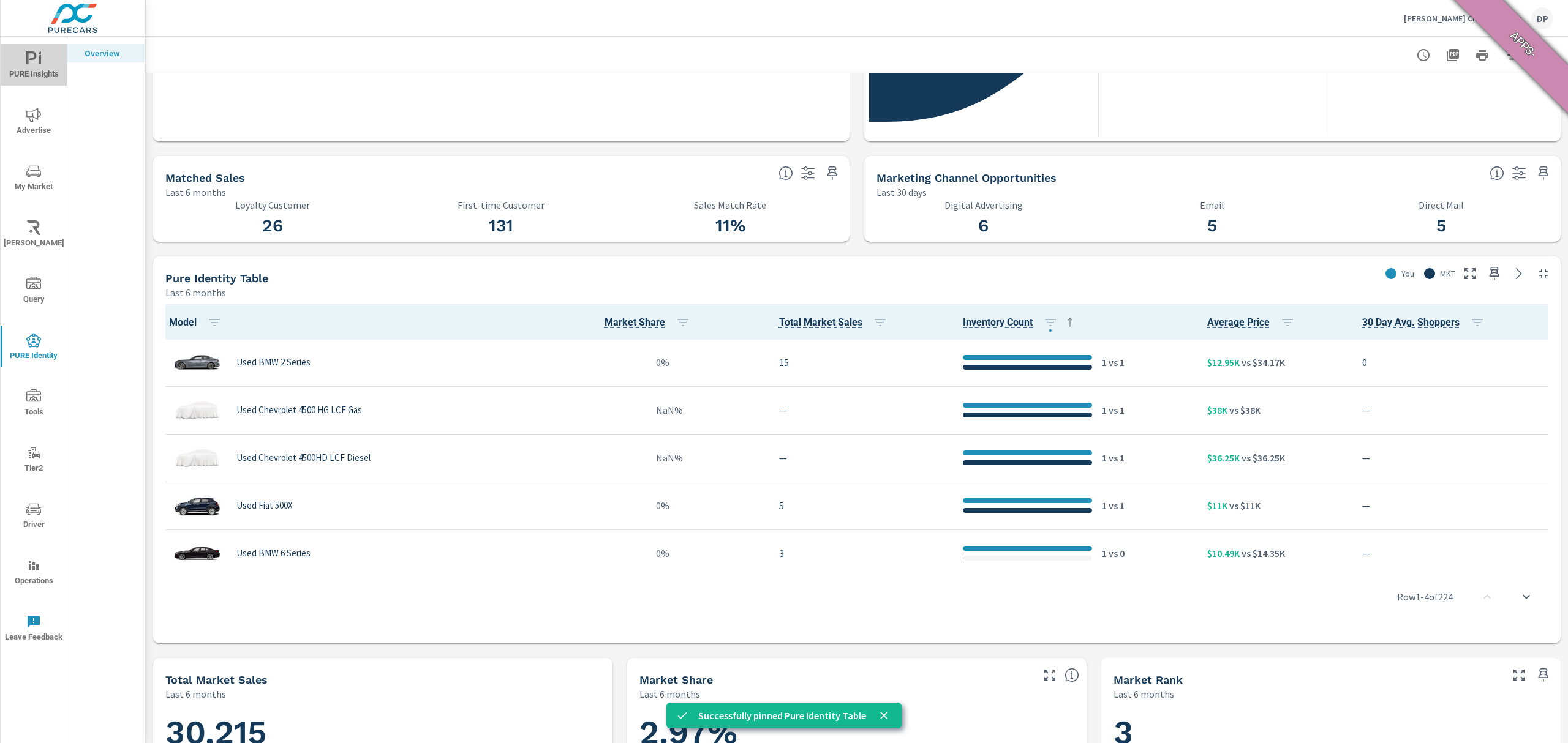
click at [28, 65] on icon "nav menu" at bounding box center [34, 58] width 15 height 15
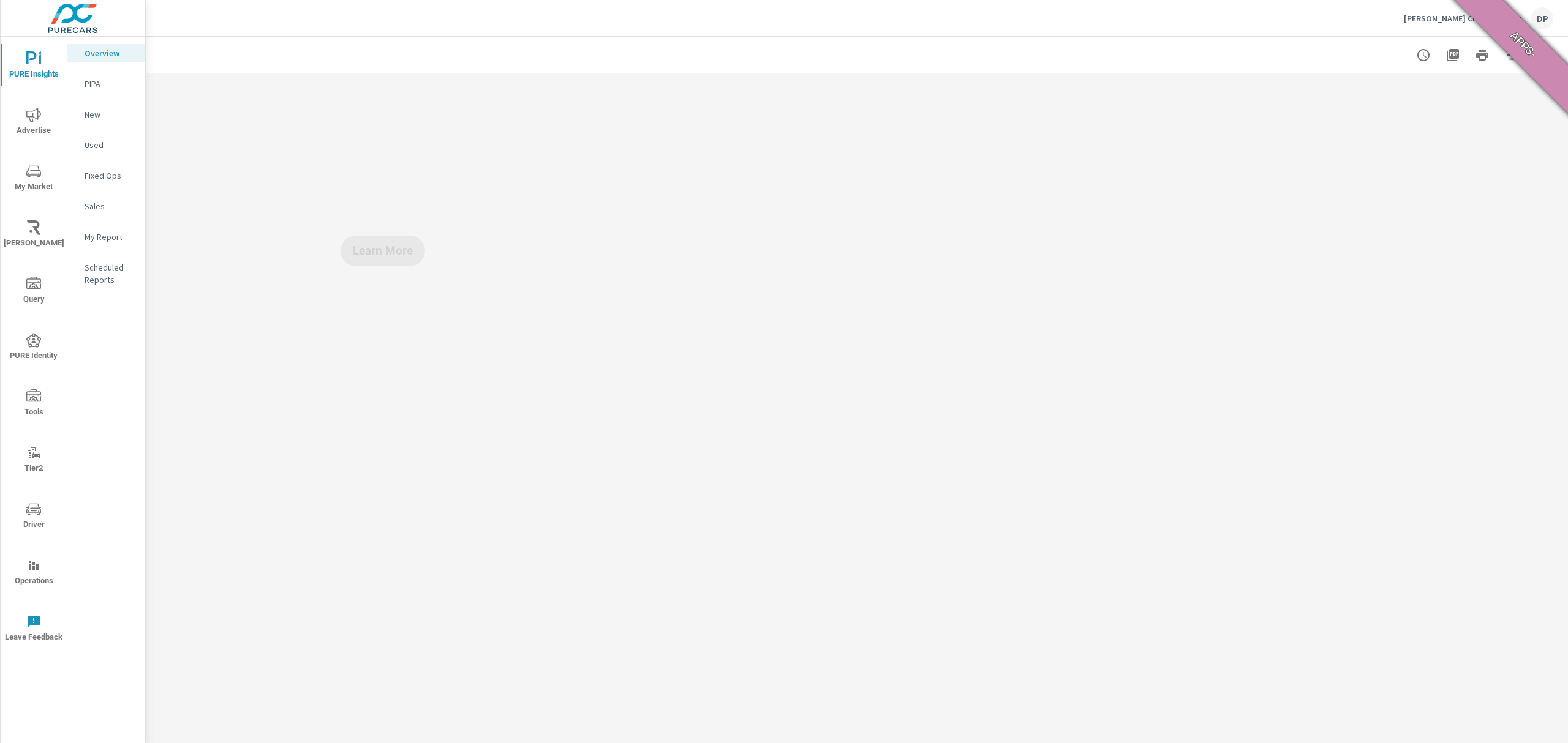
click at [104, 229] on div "My Report" at bounding box center [106, 237] width 78 height 19
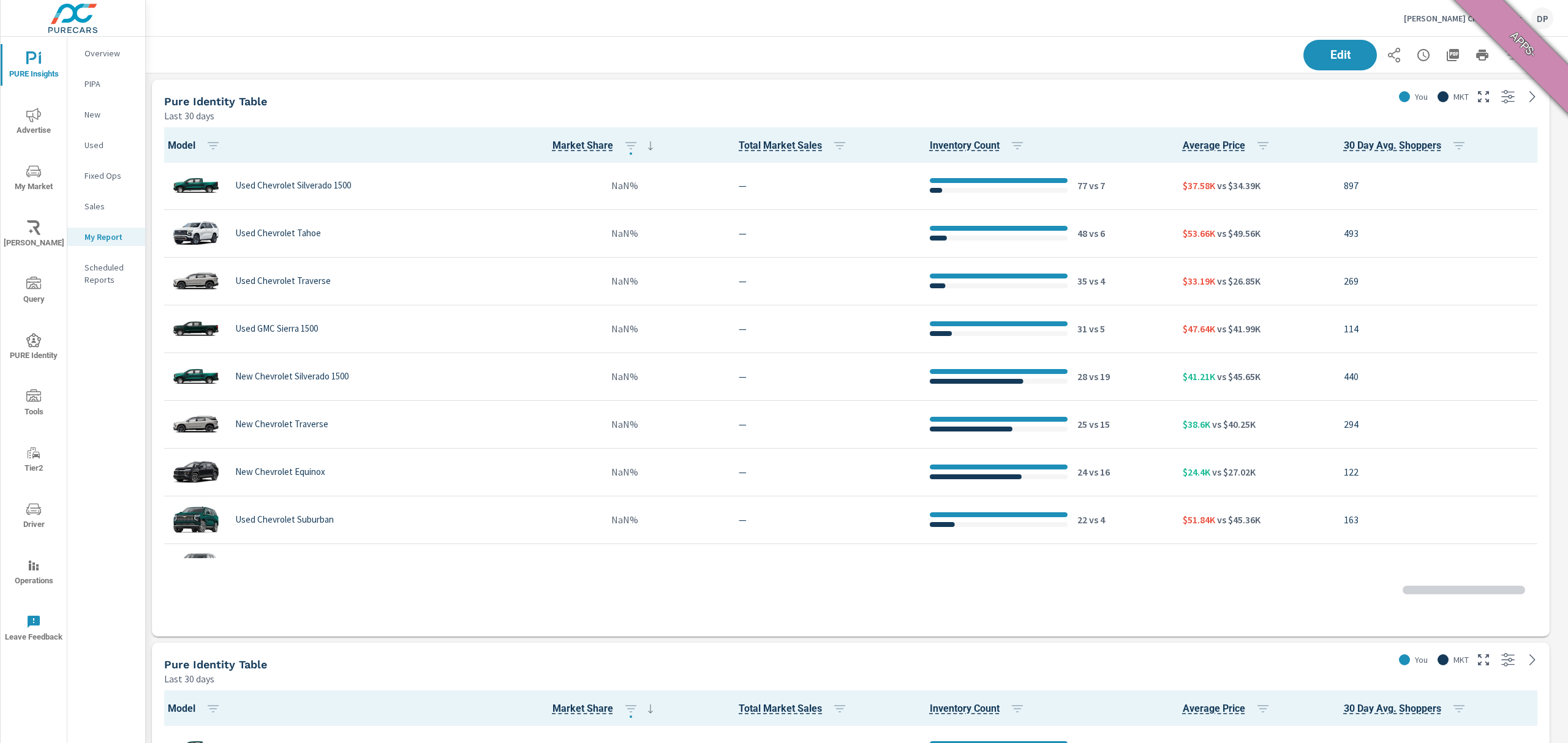
scroll to position [245, 0]
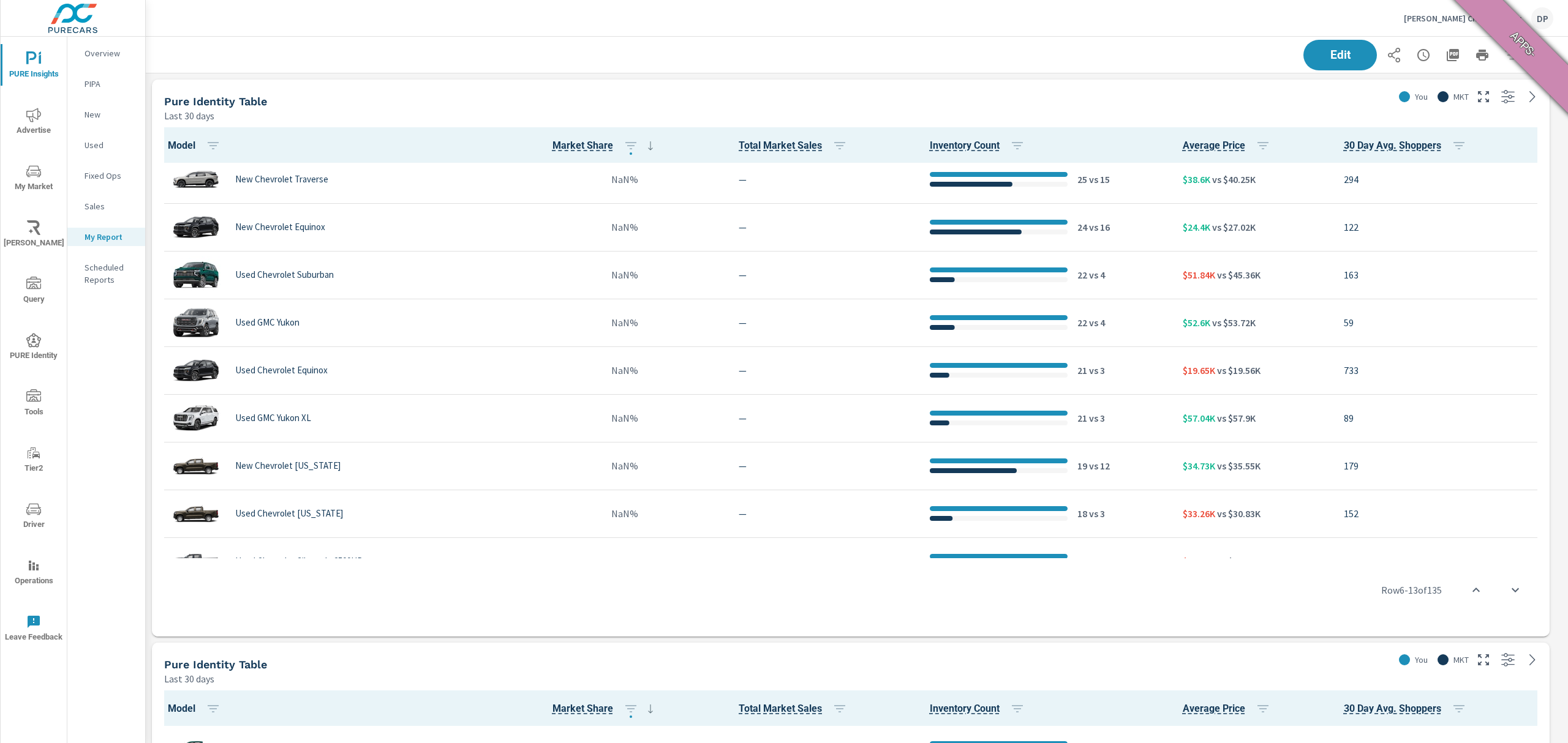
scroll to position [326, 0]
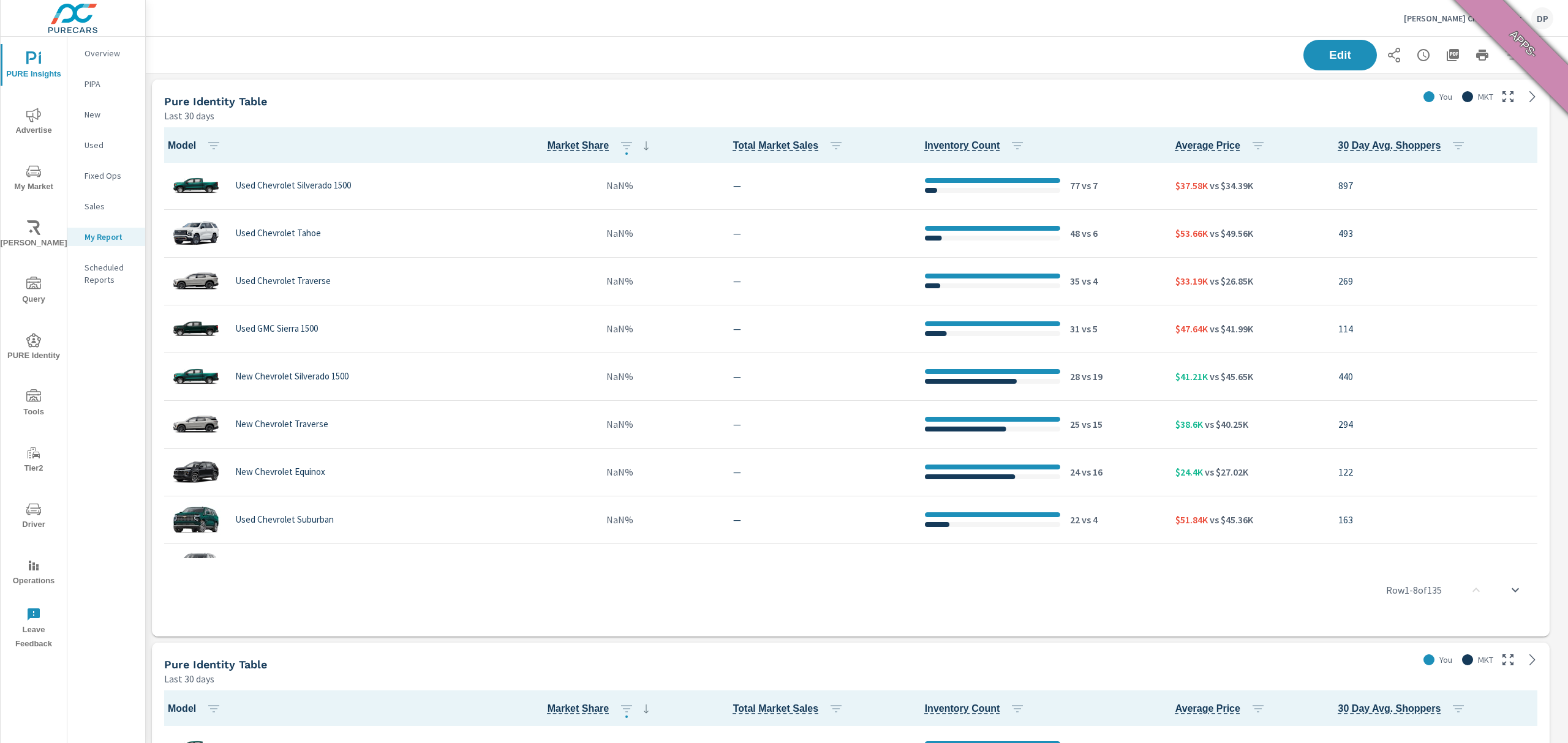
scroll to position [1158, 1436]
click at [1532, 86] on div "You MKT" at bounding box center [1484, 93] width 131 height 27
click at [1531, 96] on icon at bounding box center [1533, 97] width 15 height 15
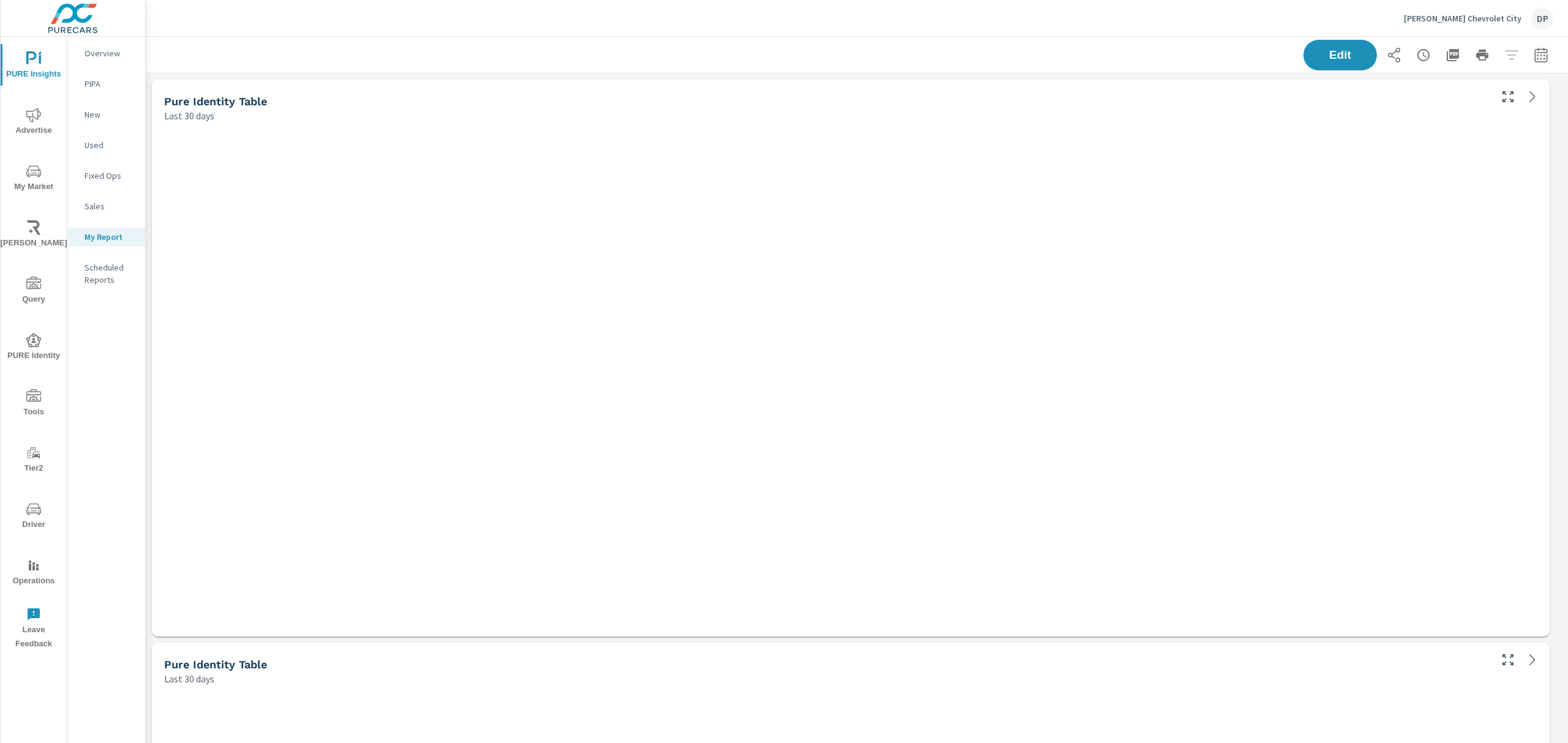
scroll to position [1158, 1436]
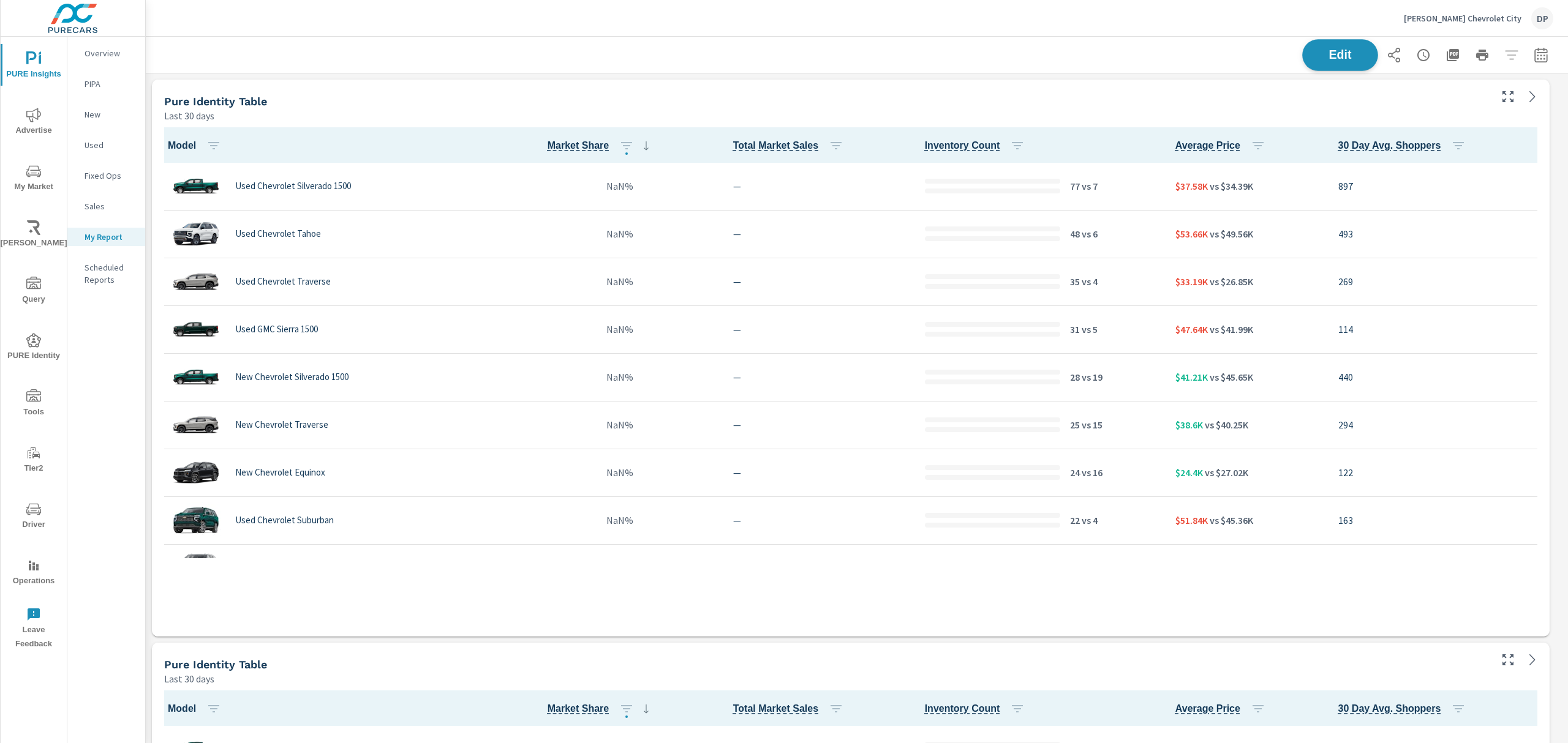
click at [1341, 57] on span "Edit" at bounding box center [1341, 55] width 51 height 12
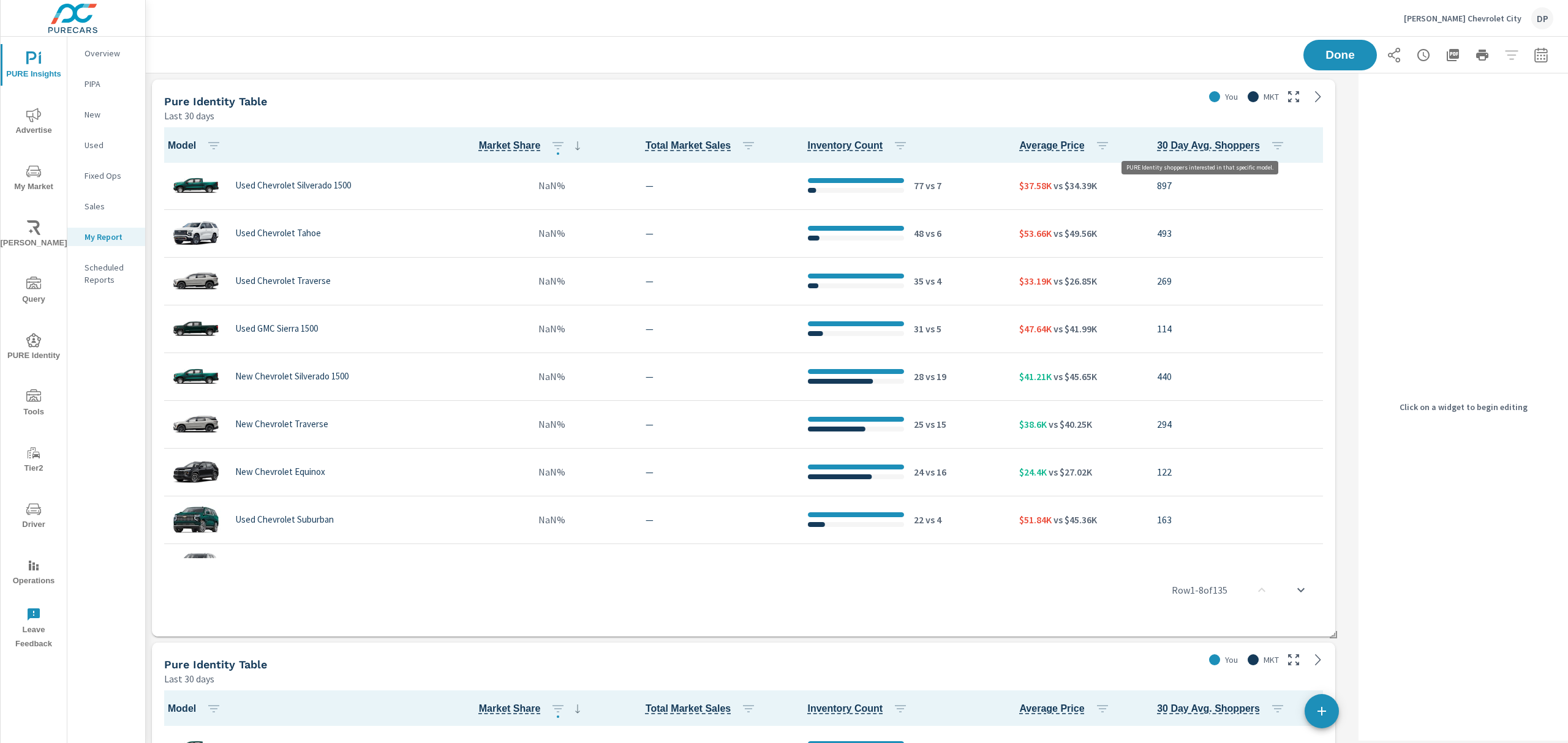
scroll to position [1158, 1221]
click at [932, 101] on div "Pure Identity Table" at bounding box center [682, 101] width 1035 height 14
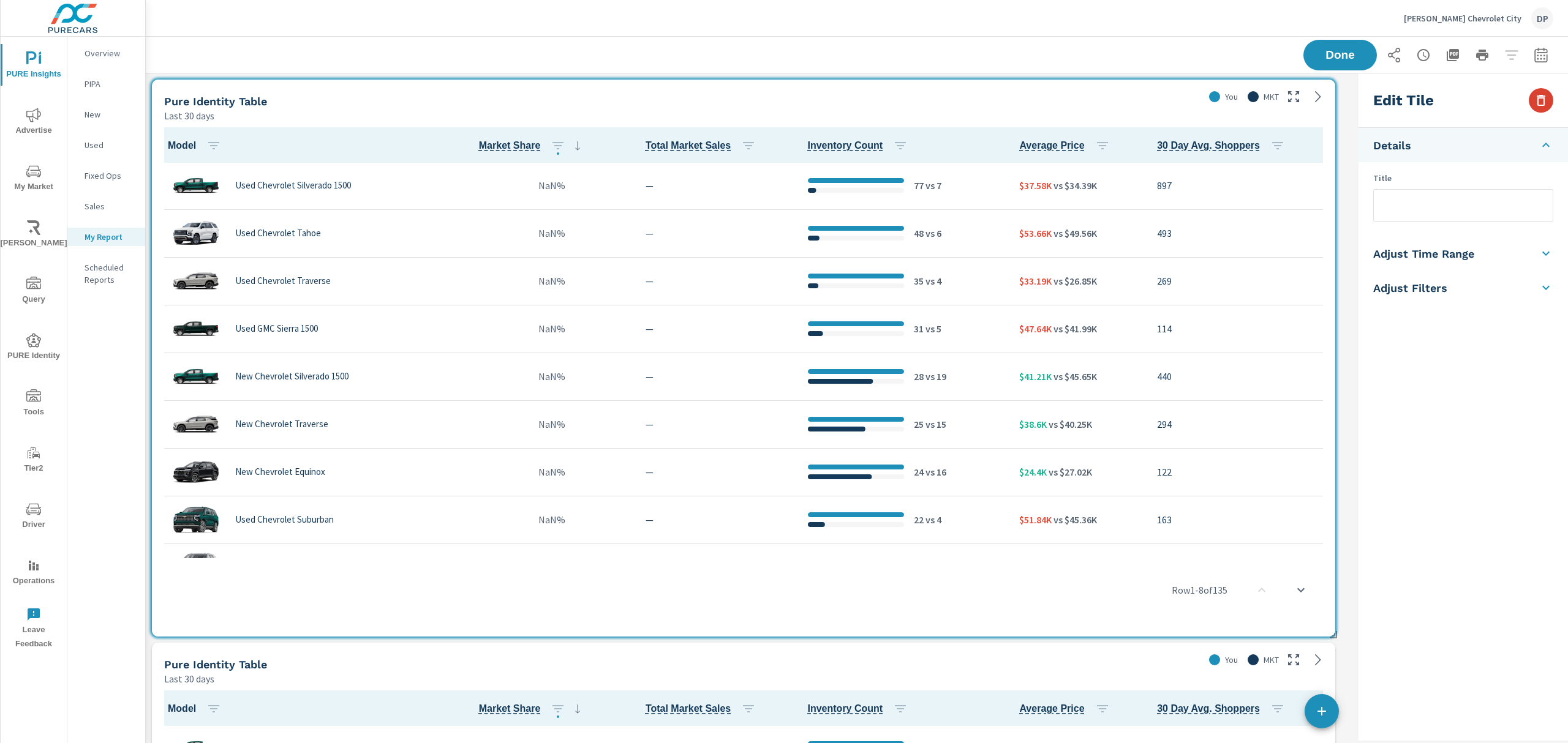
click at [1536, 106] on icon "button" at bounding box center [1541, 100] width 15 height 15
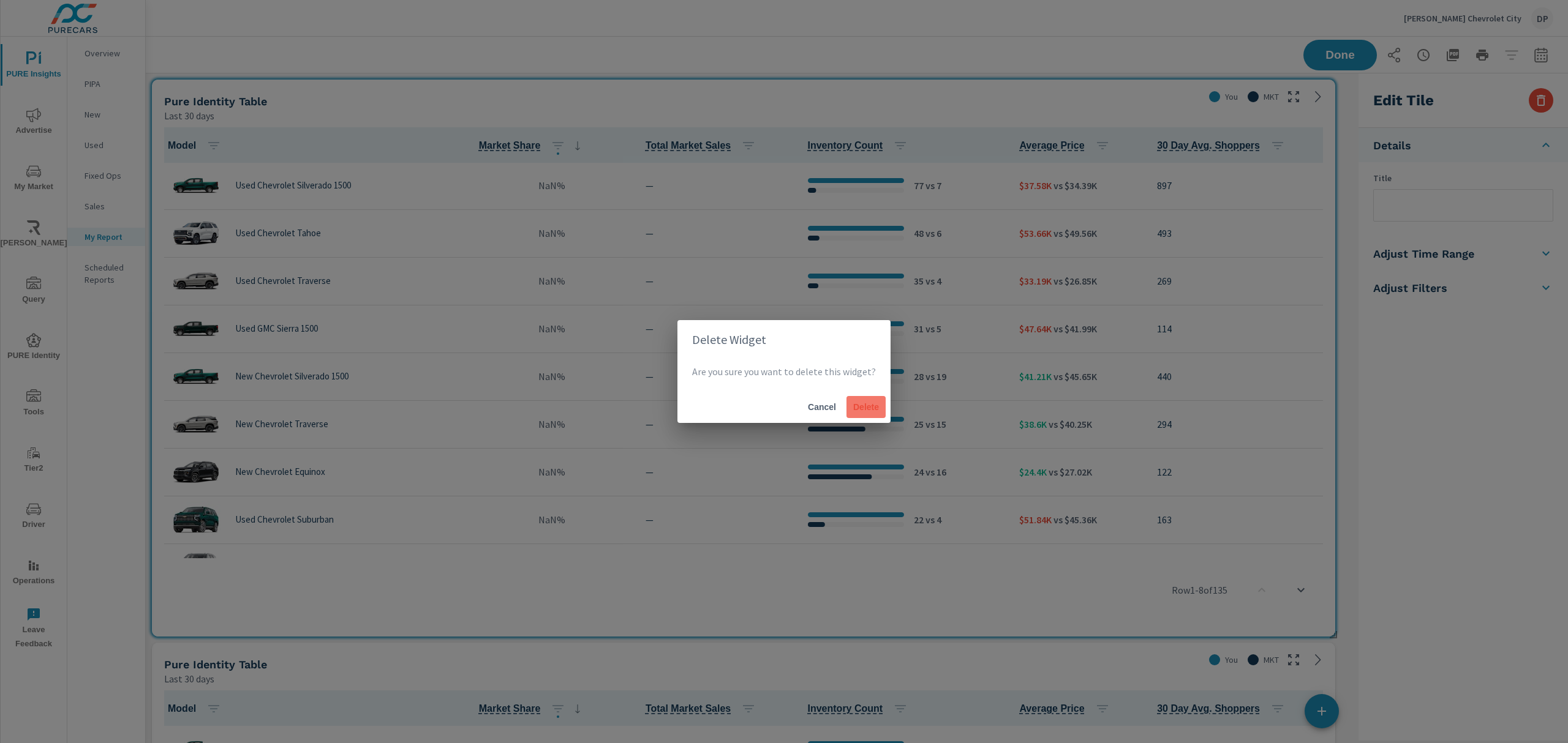
click at [864, 404] on span "Delete" at bounding box center [866, 407] width 29 height 11
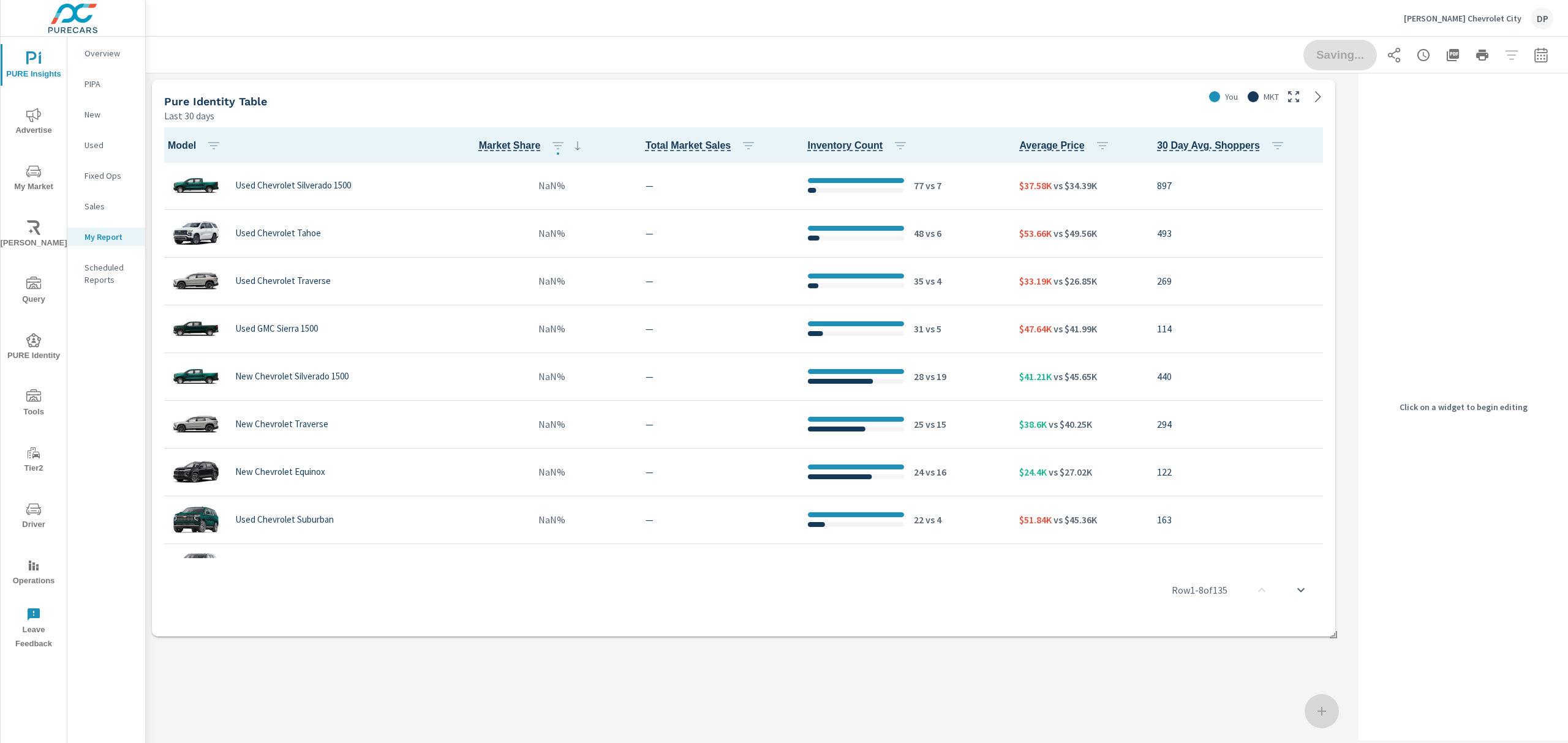
scroll to position [595, 1233]
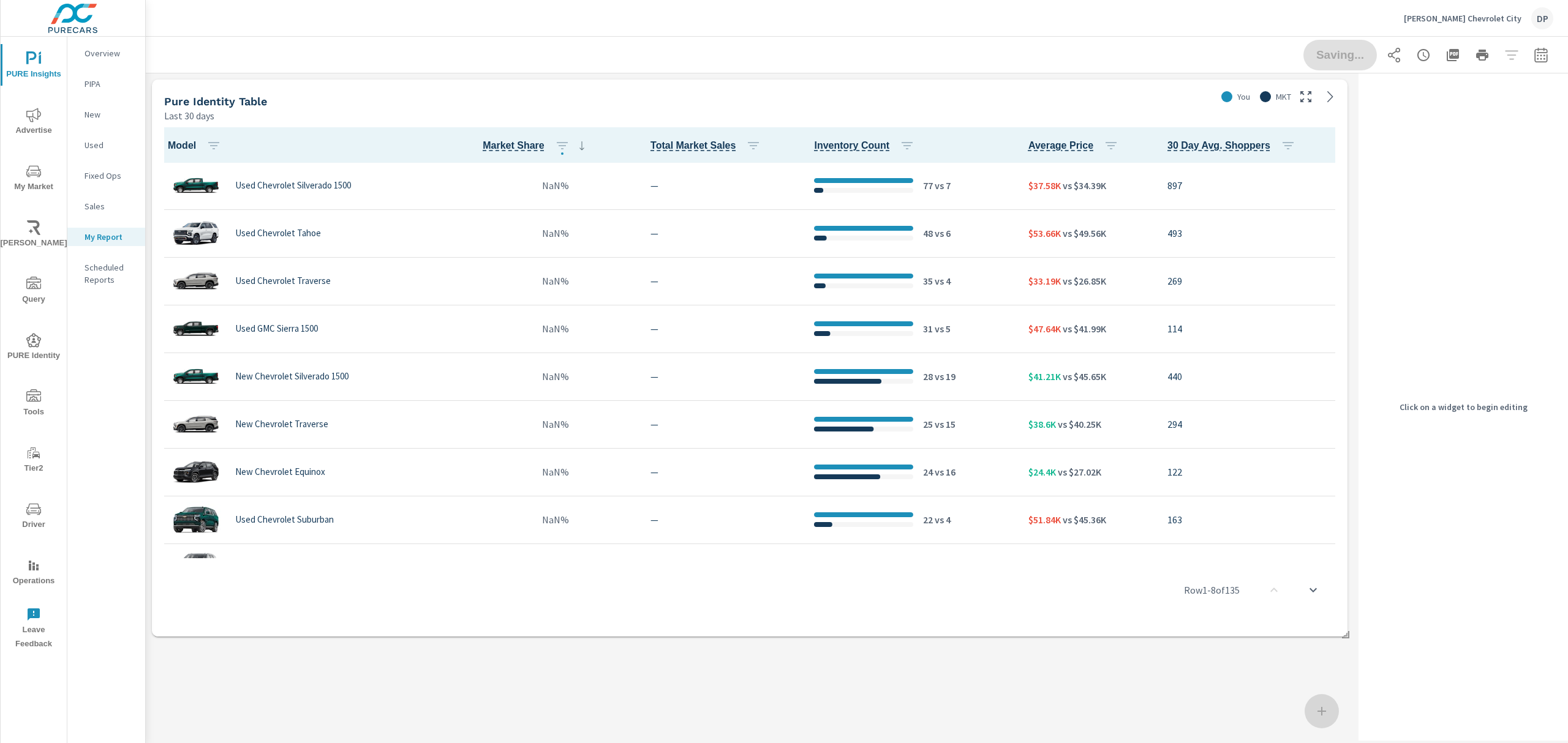
click at [1165, 109] on div "Last 30 days" at bounding box center [688, 116] width 1047 height 15
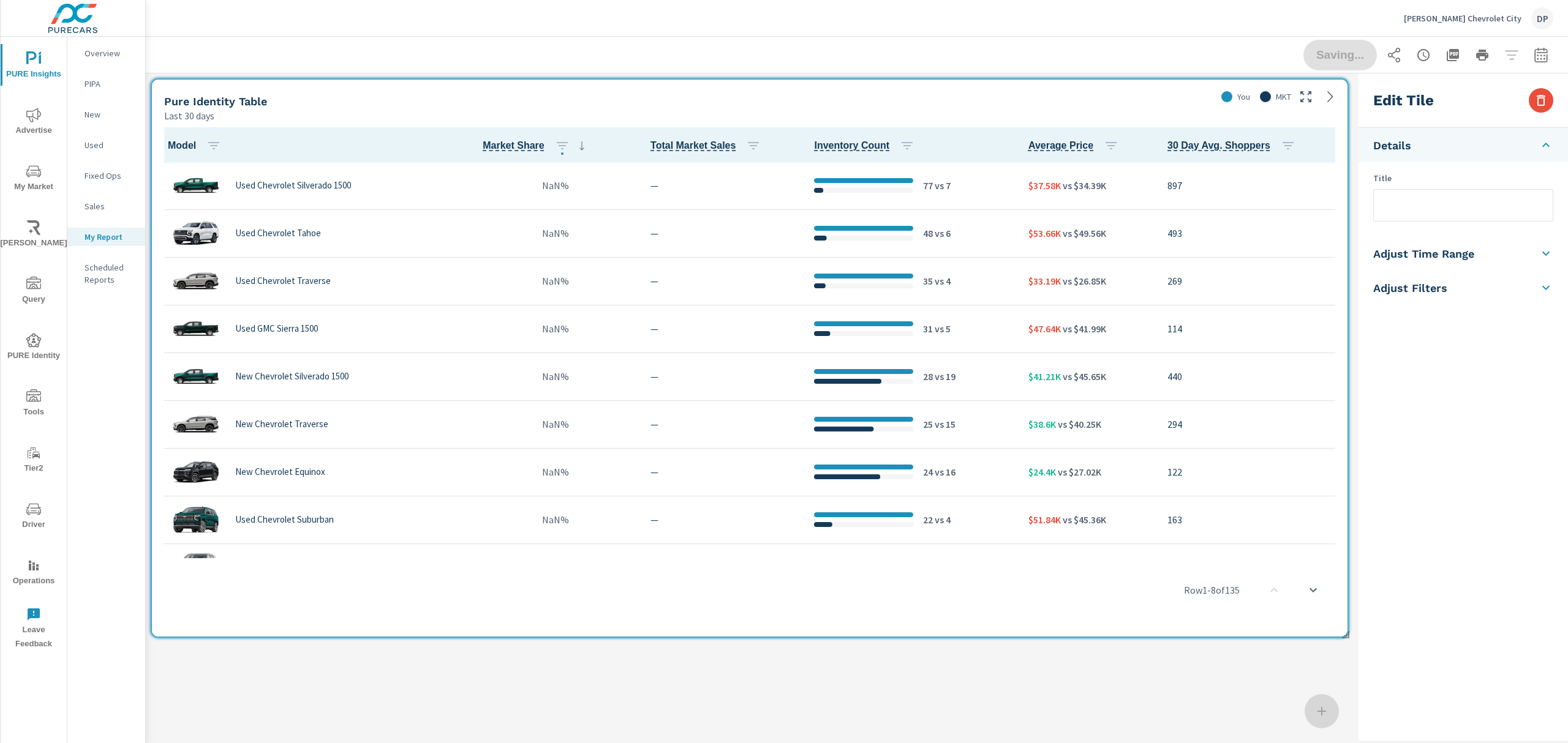
click at [1527, 98] on div "Edit Tile" at bounding box center [1463, 101] width 209 height 54
click at [1536, 98] on icon "button" at bounding box center [1541, 100] width 15 height 15
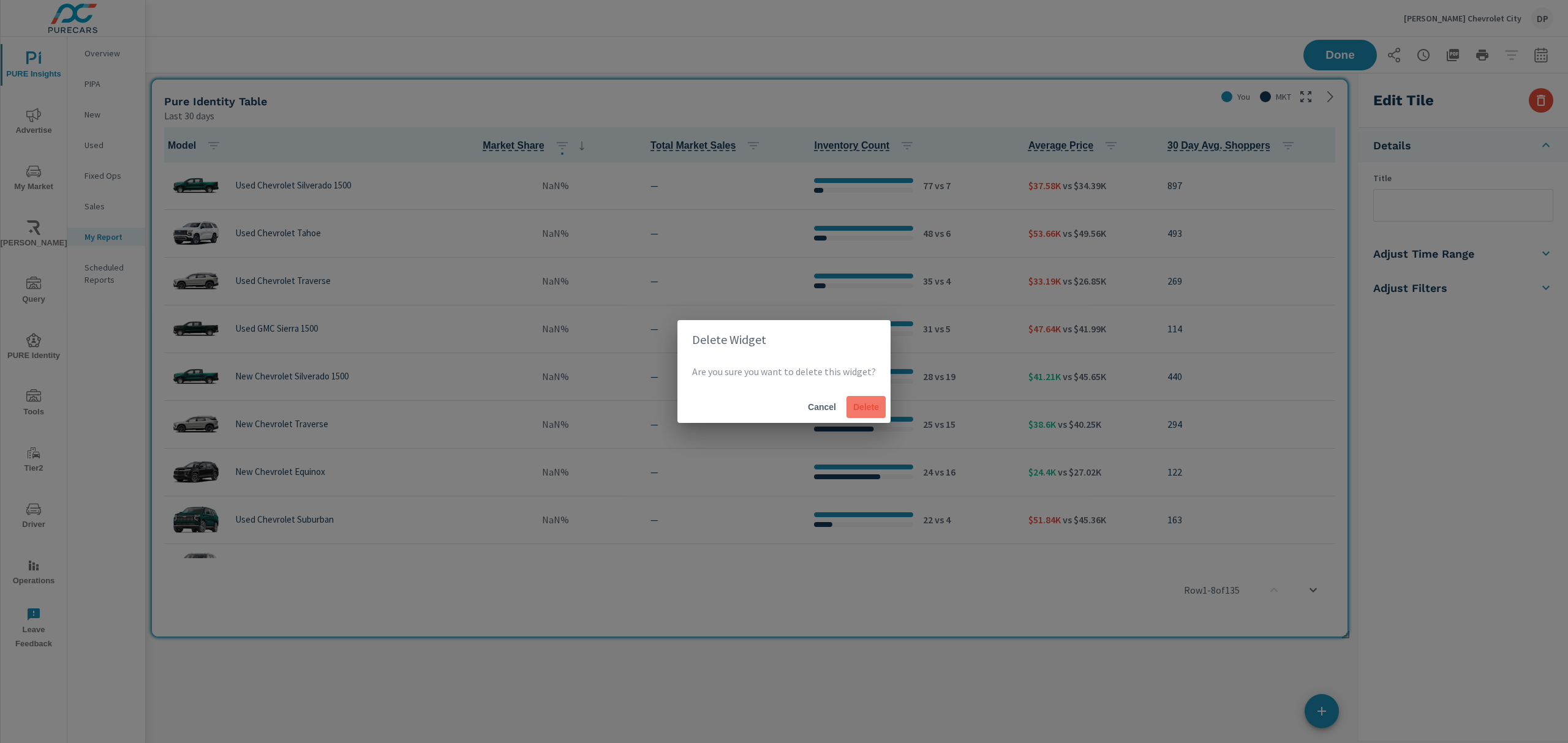
click at [872, 409] on span "Delete" at bounding box center [866, 407] width 29 height 11
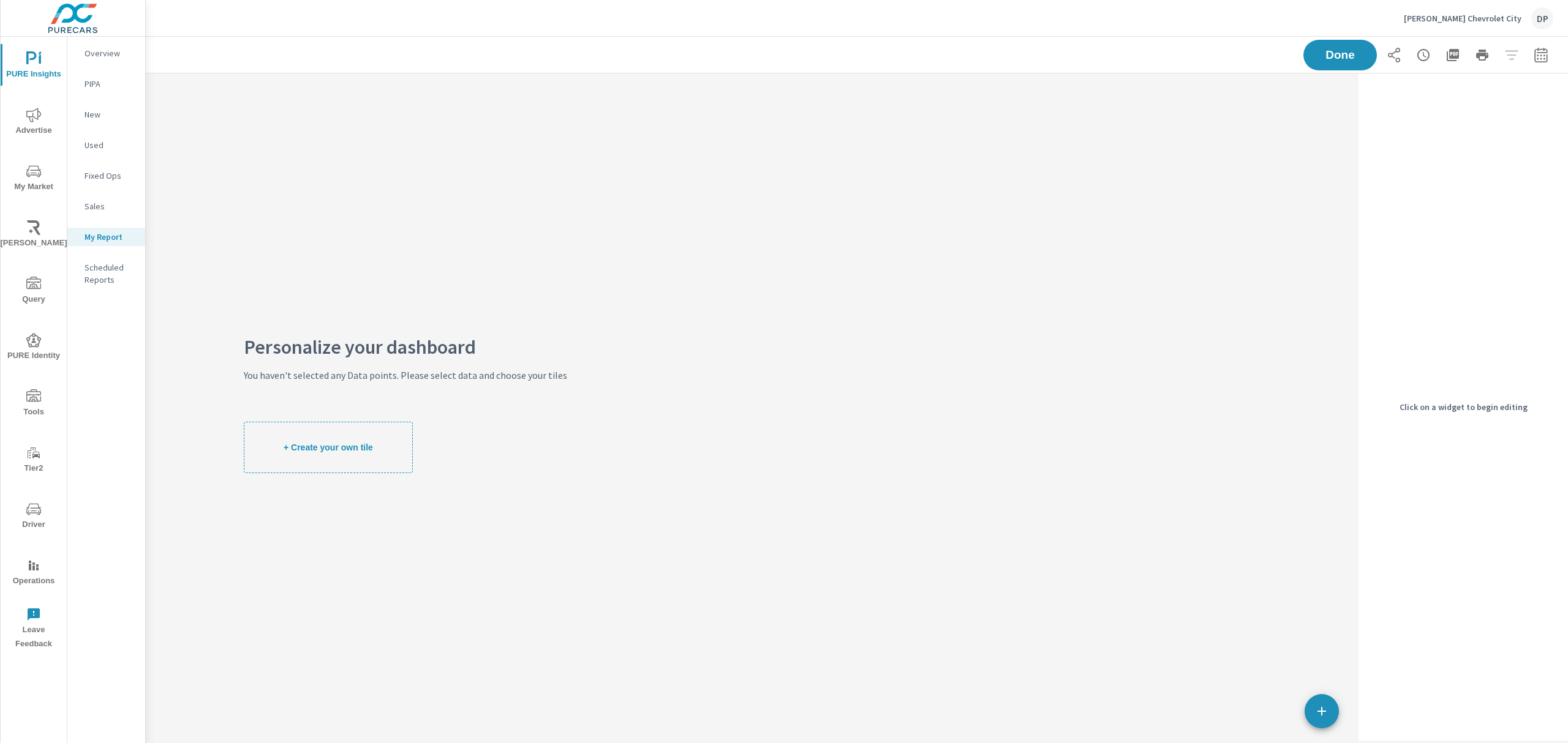
click at [11, 324] on div "PURE Insights Advertise My Market Riley AI Query PURE Identity Tools Tier2 Driv…" at bounding box center [33, 346] width 66 height 619
click at [39, 346] on icon "nav menu" at bounding box center [34, 340] width 15 height 15
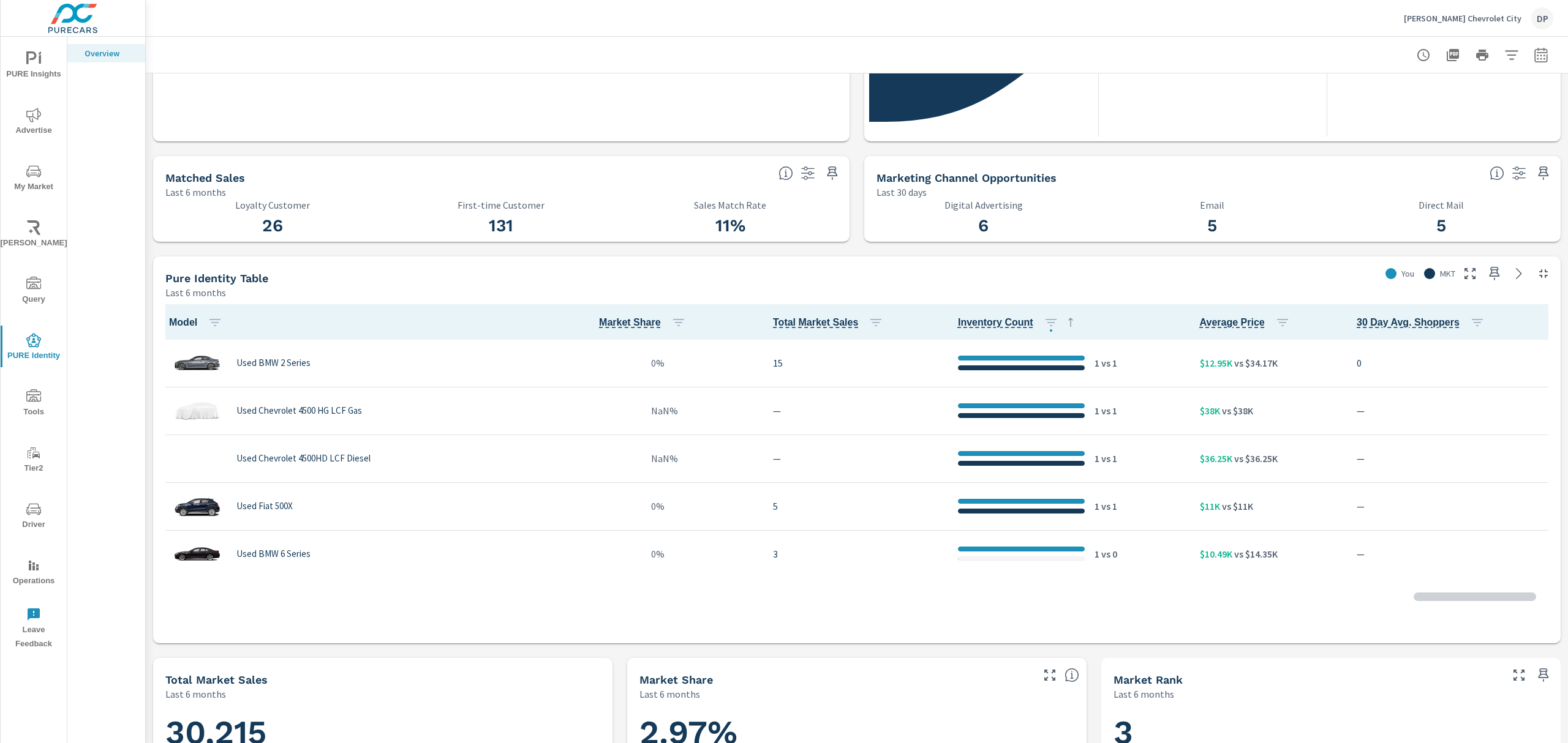
scroll to position [1, 0]
click at [1275, 324] on icon "button" at bounding box center [1283, 322] width 15 height 15
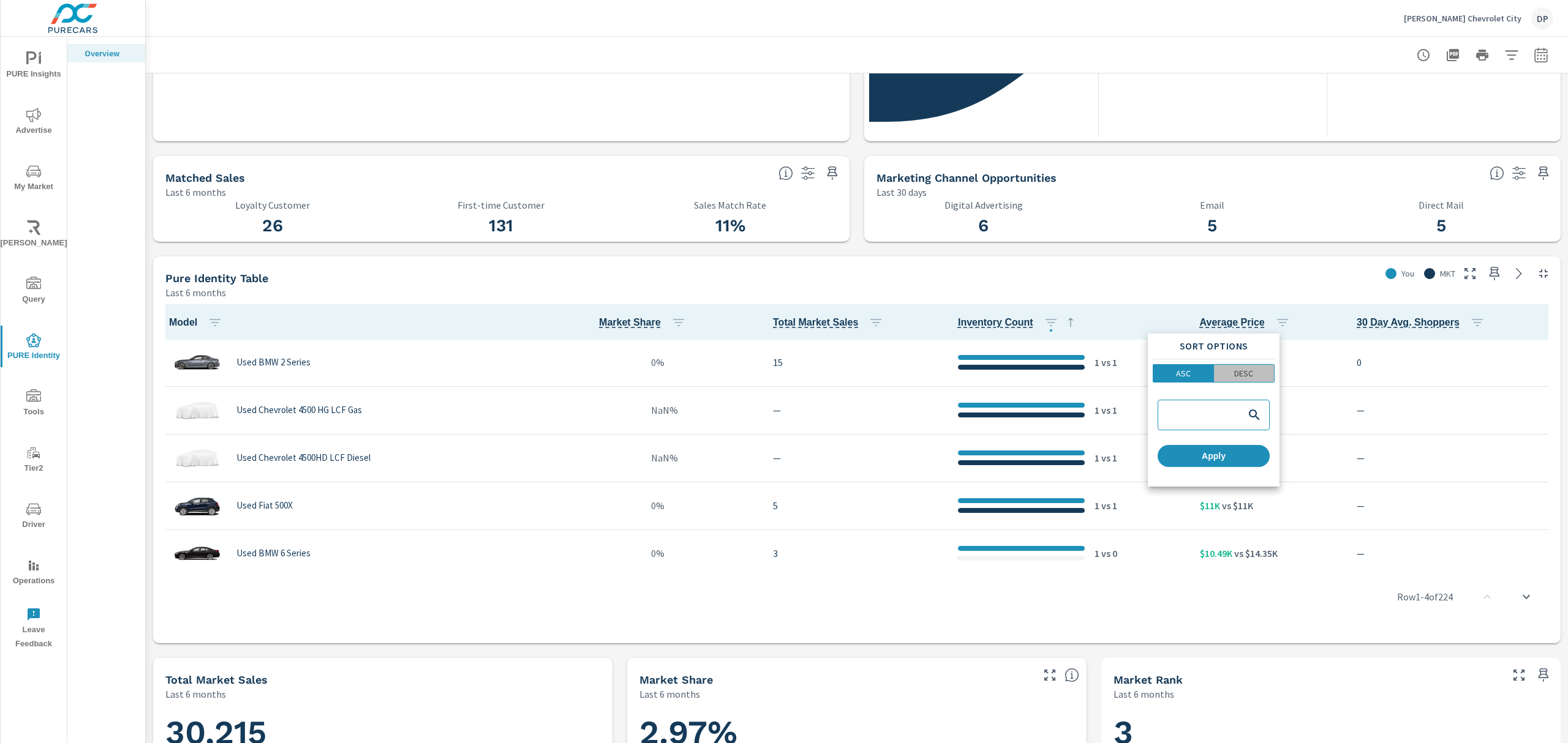
click at [1243, 376] on p "DESC" at bounding box center [1243, 373] width 19 height 12
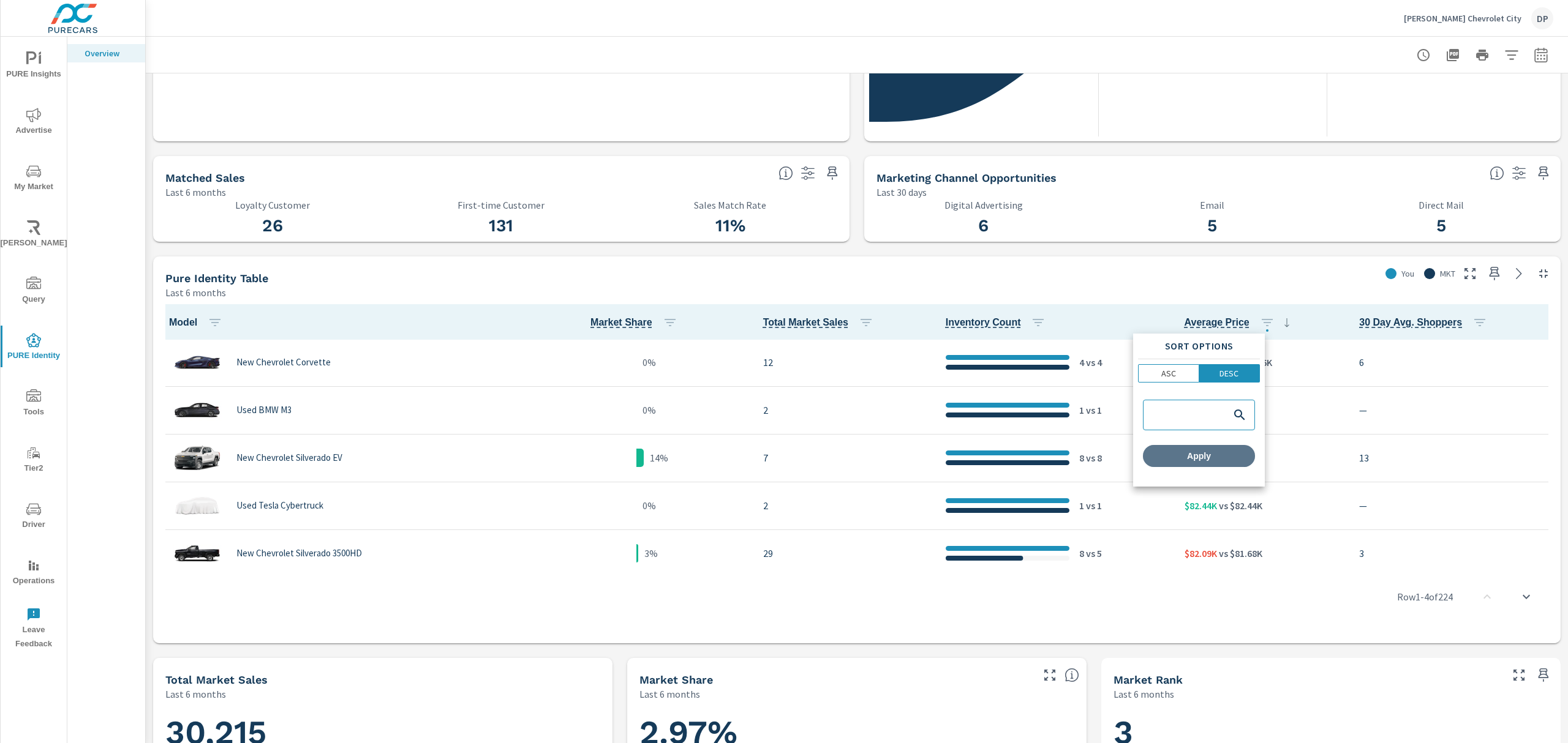
click at [1210, 451] on span "Apply" at bounding box center [1199, 456] width 102 height 11
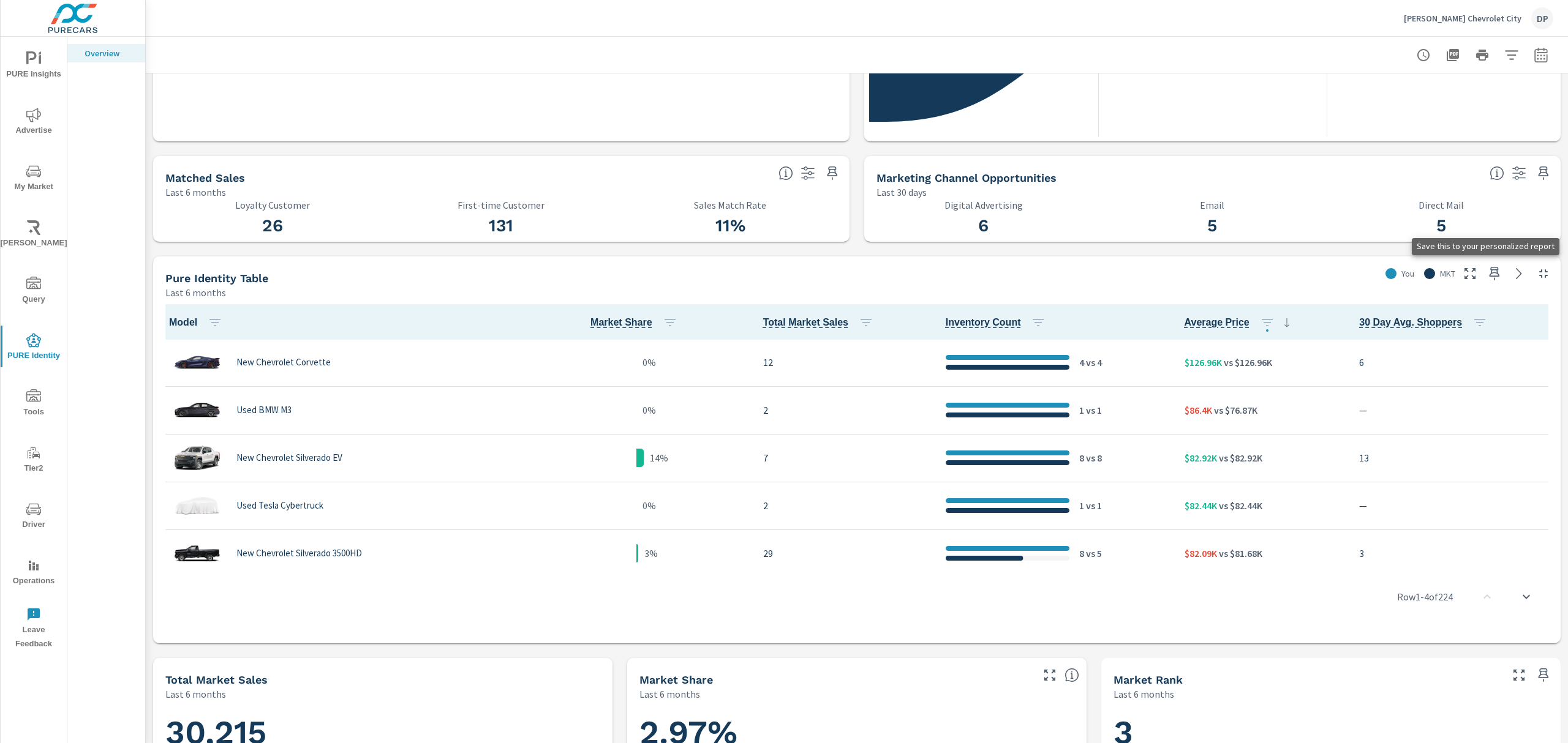
click at [1488, 277] on icon "button" at bounding box center [1495, 274] width 15 height 15
click at [37, 58] on icon "nav menu" at bounding box center [34, 58] width 15 height 15
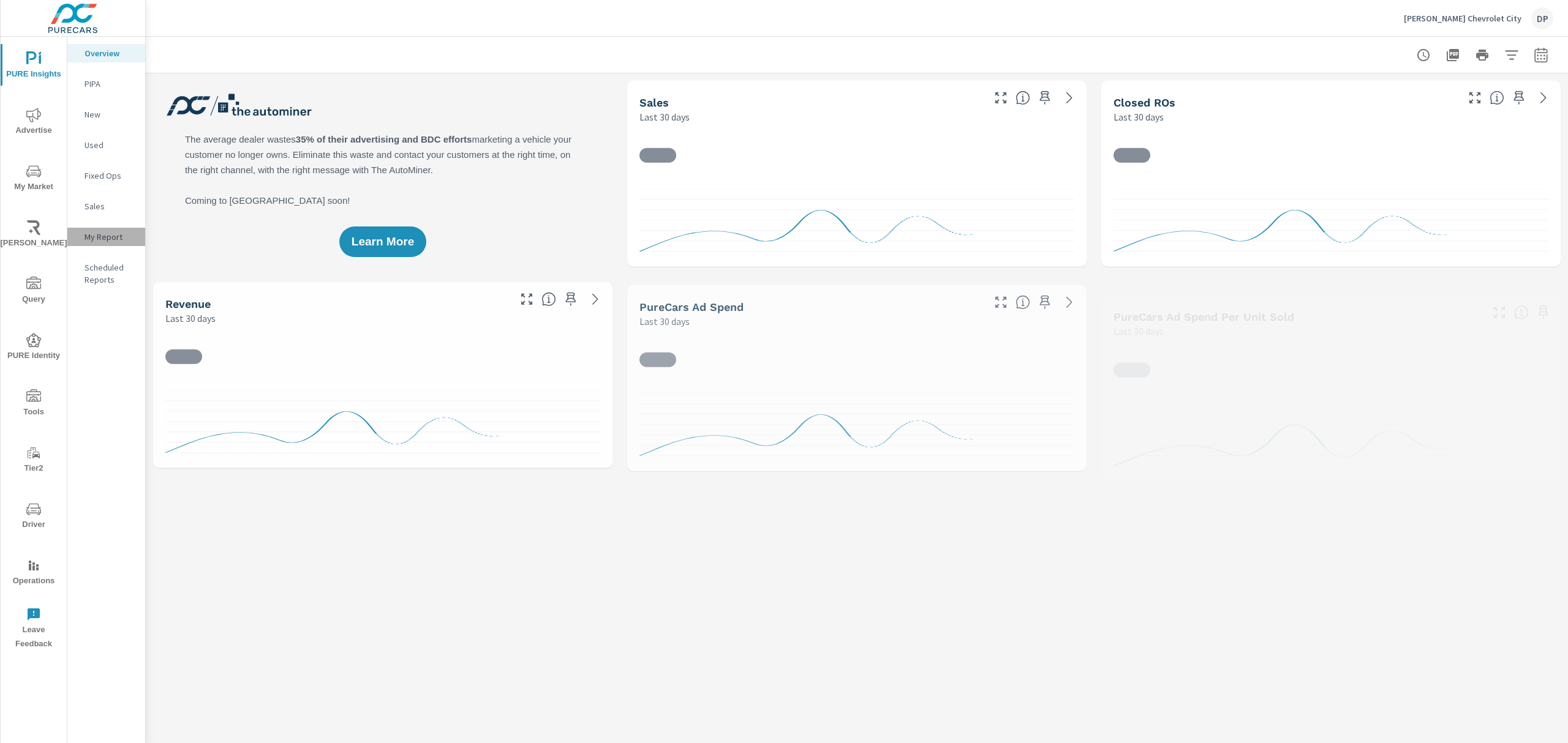
click at [106, 231] on p "My Report" at bounding box center [110, 237] width 51 height 12
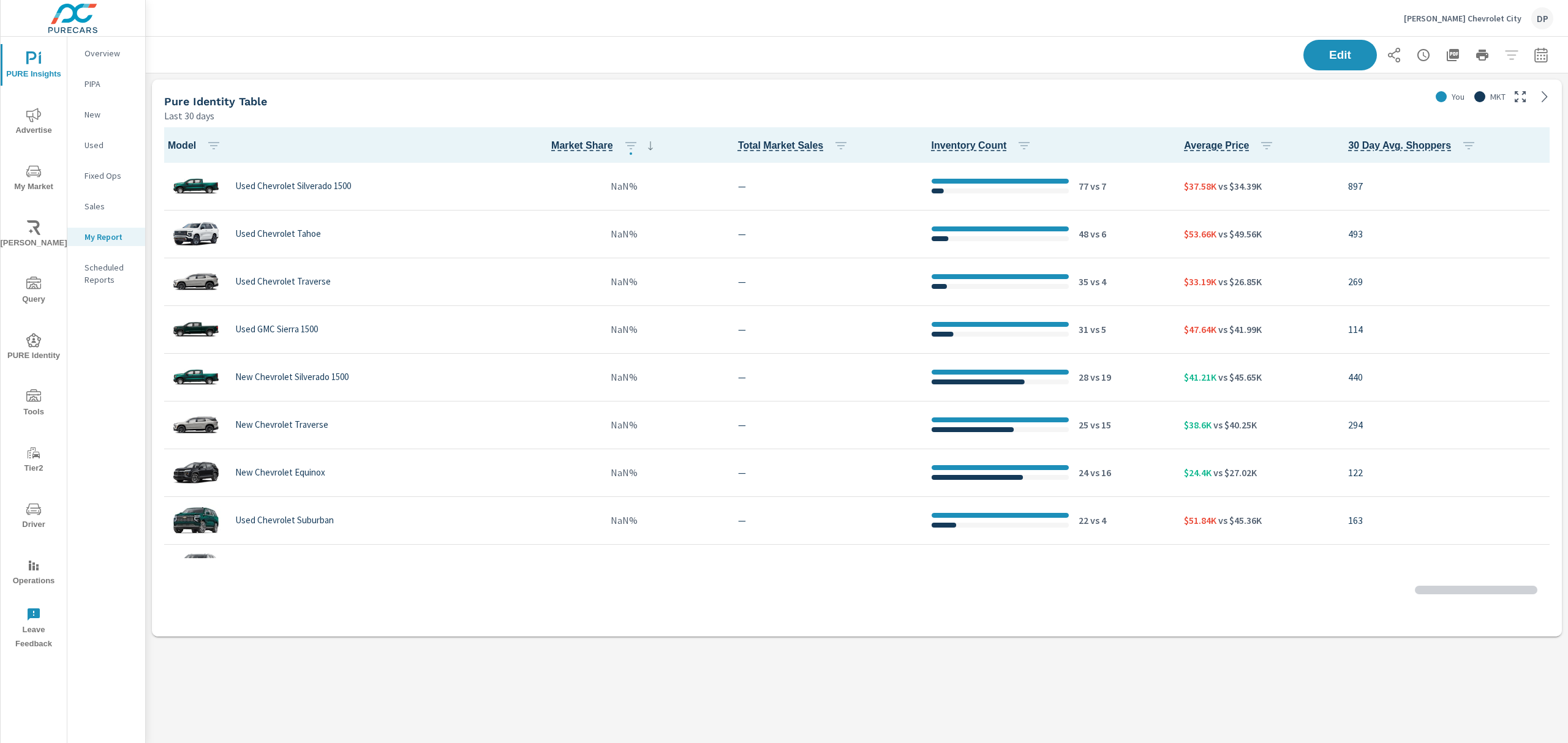
scroll to position [1, 0]
click at [1371, 59] on button "Edit" at bounding box center [1341, 55] width 76 height 32
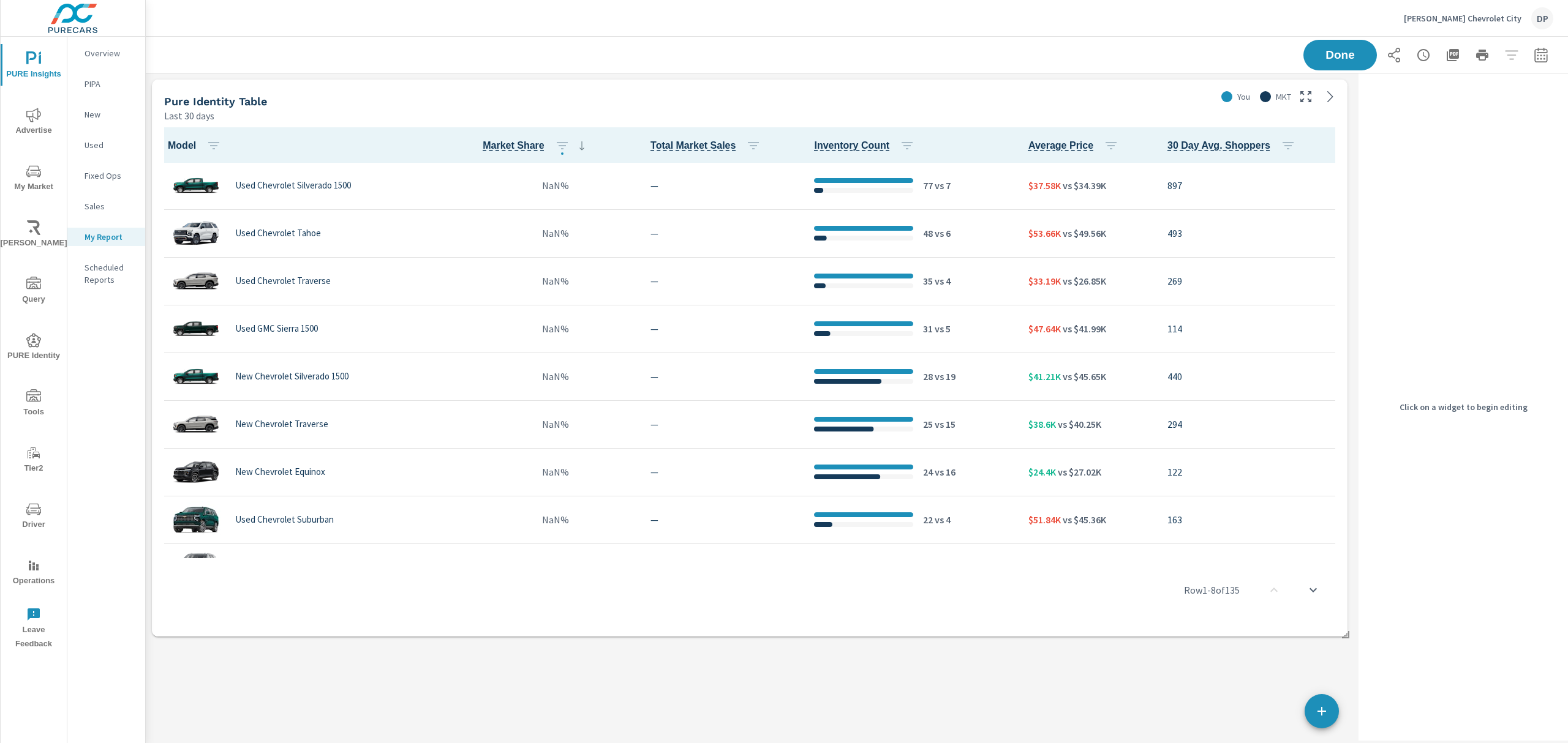
scroll to position [595, 1233]
click at [1074, 99] on div "Pure Identity Table" at bounding box center [688, 101] width 1047 height 14
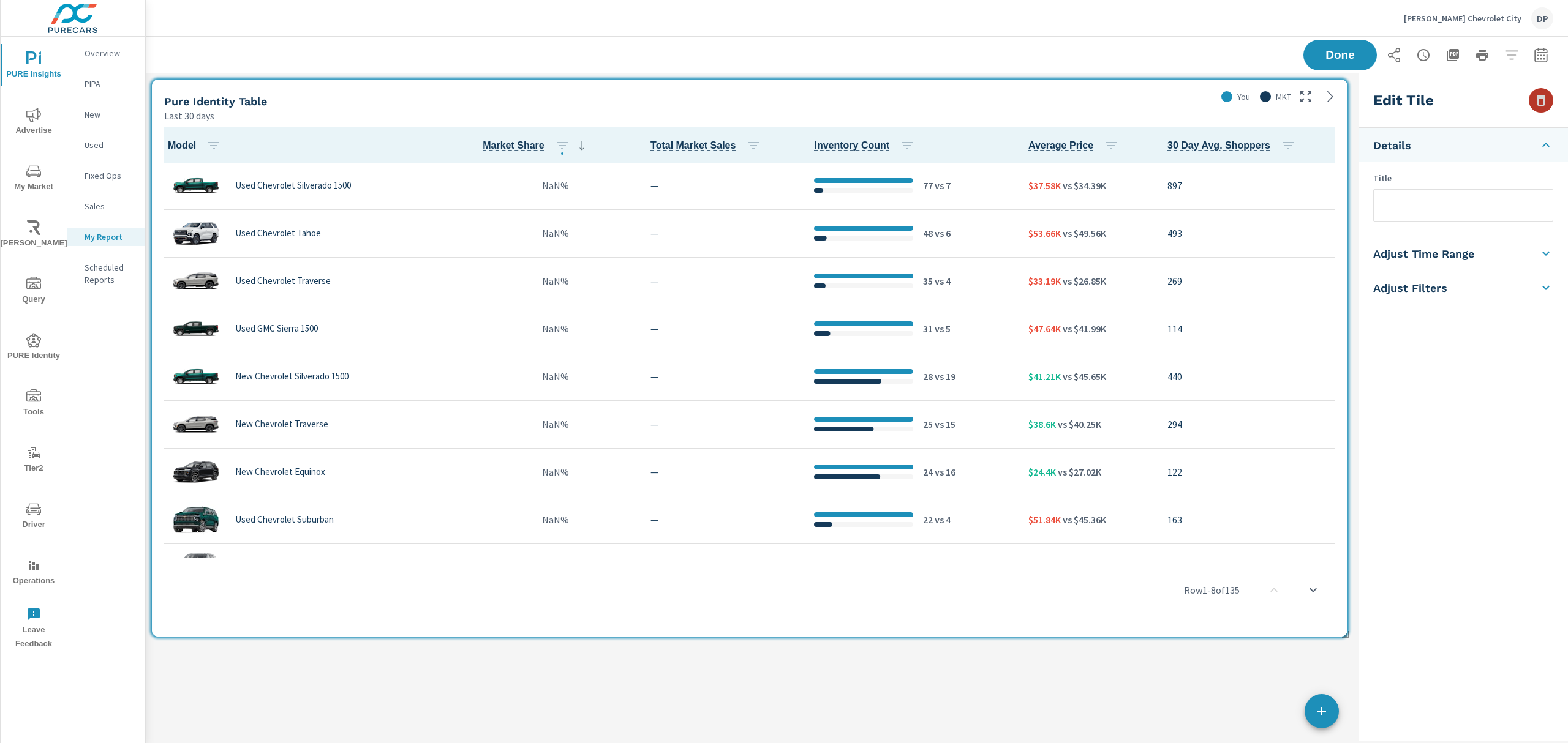
click at [1539, 94] on icon "button" at bounding box center [1541, 100] width 15 height 15
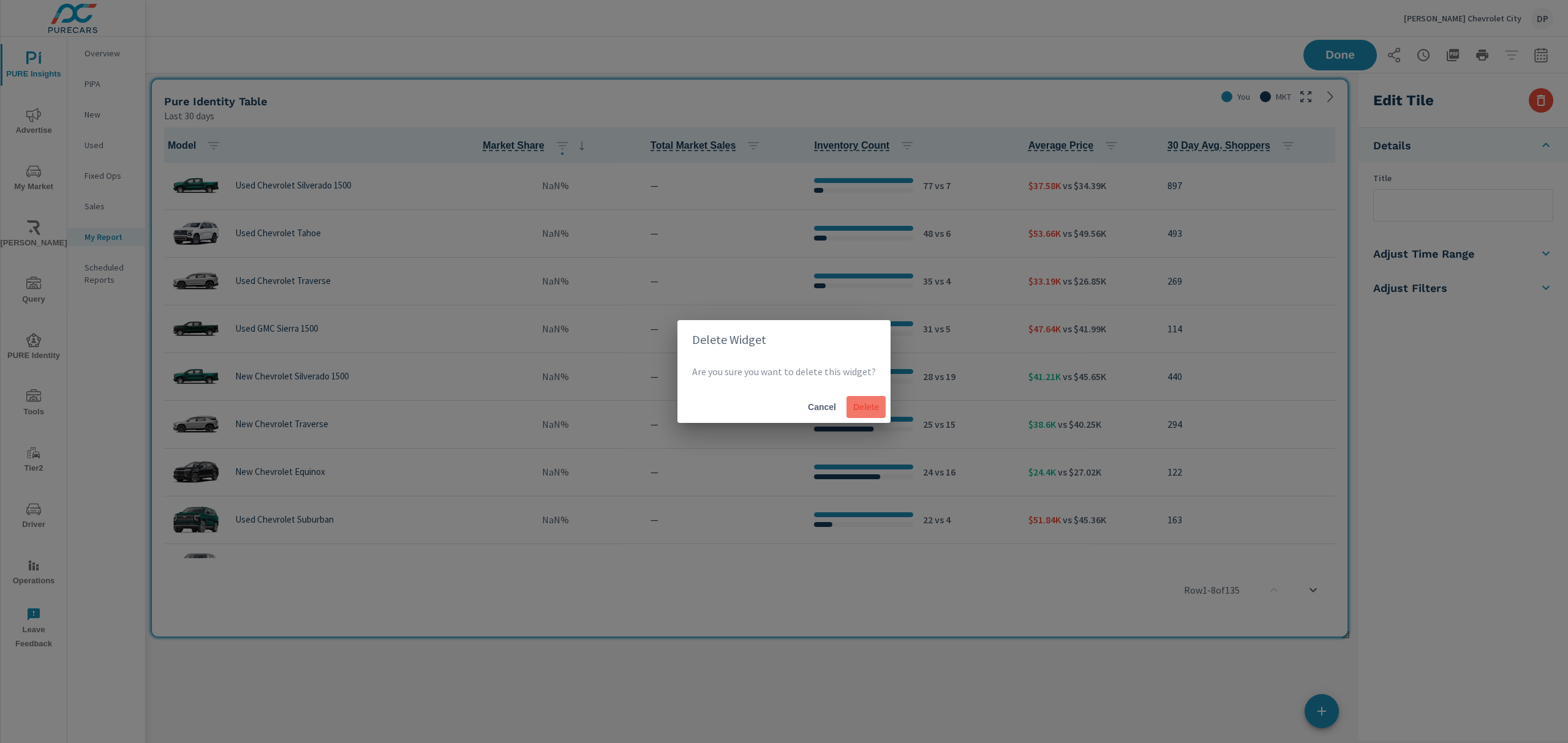
click at [868, 407] on span "Delete" at bounding box center [866, 407] width 29 height 11
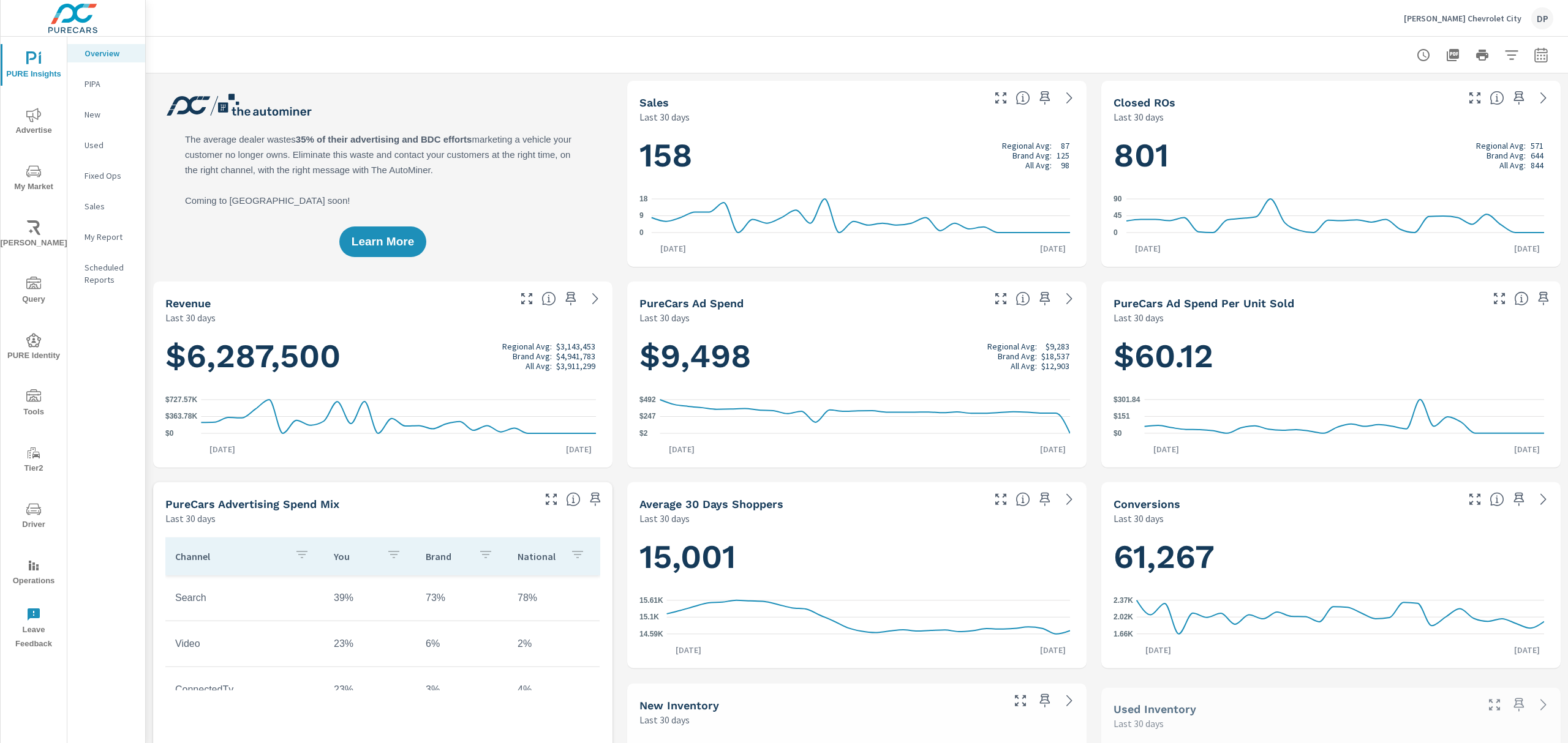
scroll to position [1, 0]
click at [28, 336] on icon "nav menu" at bounding box center [34, 340] width 15 height 15
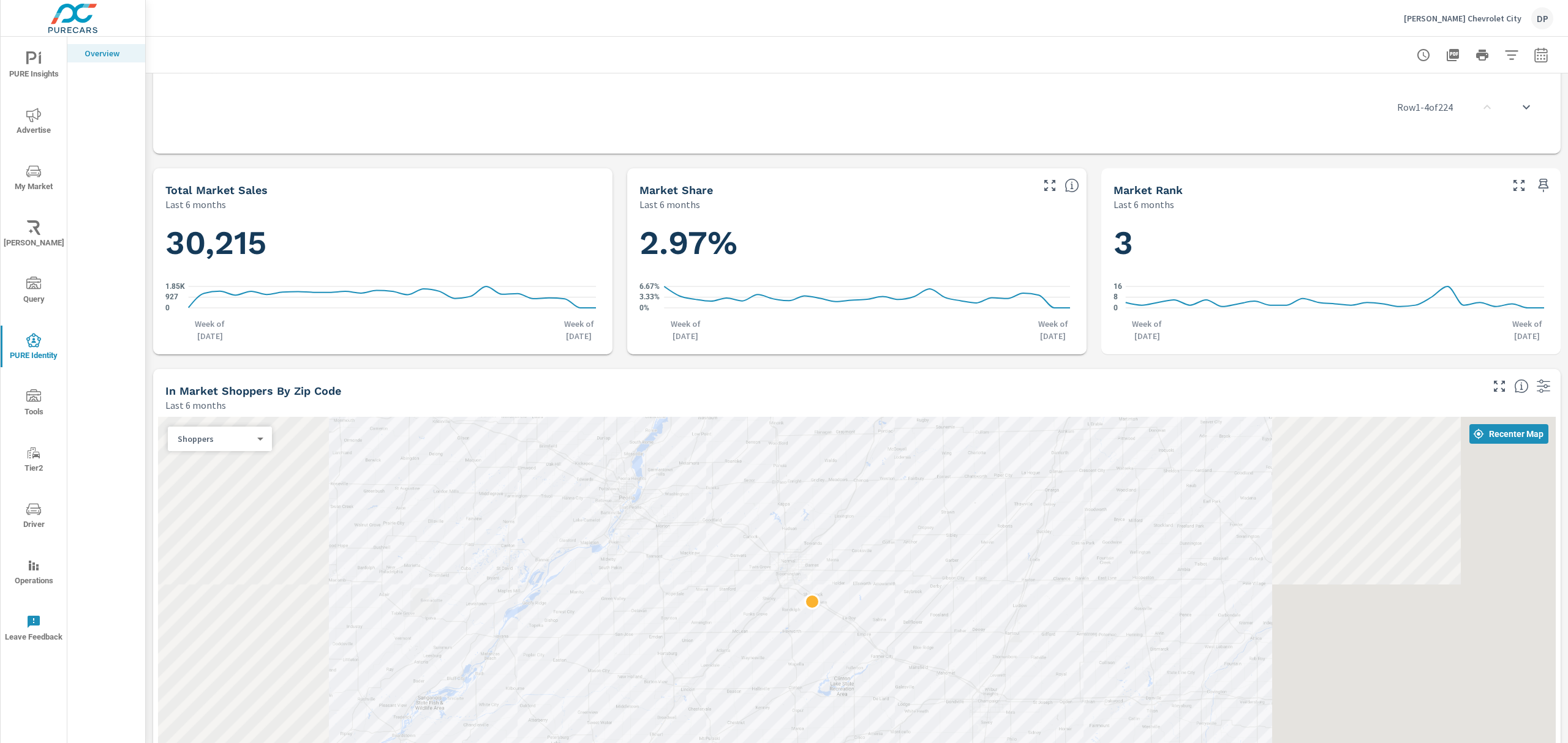
scroll to position [1037, 0]
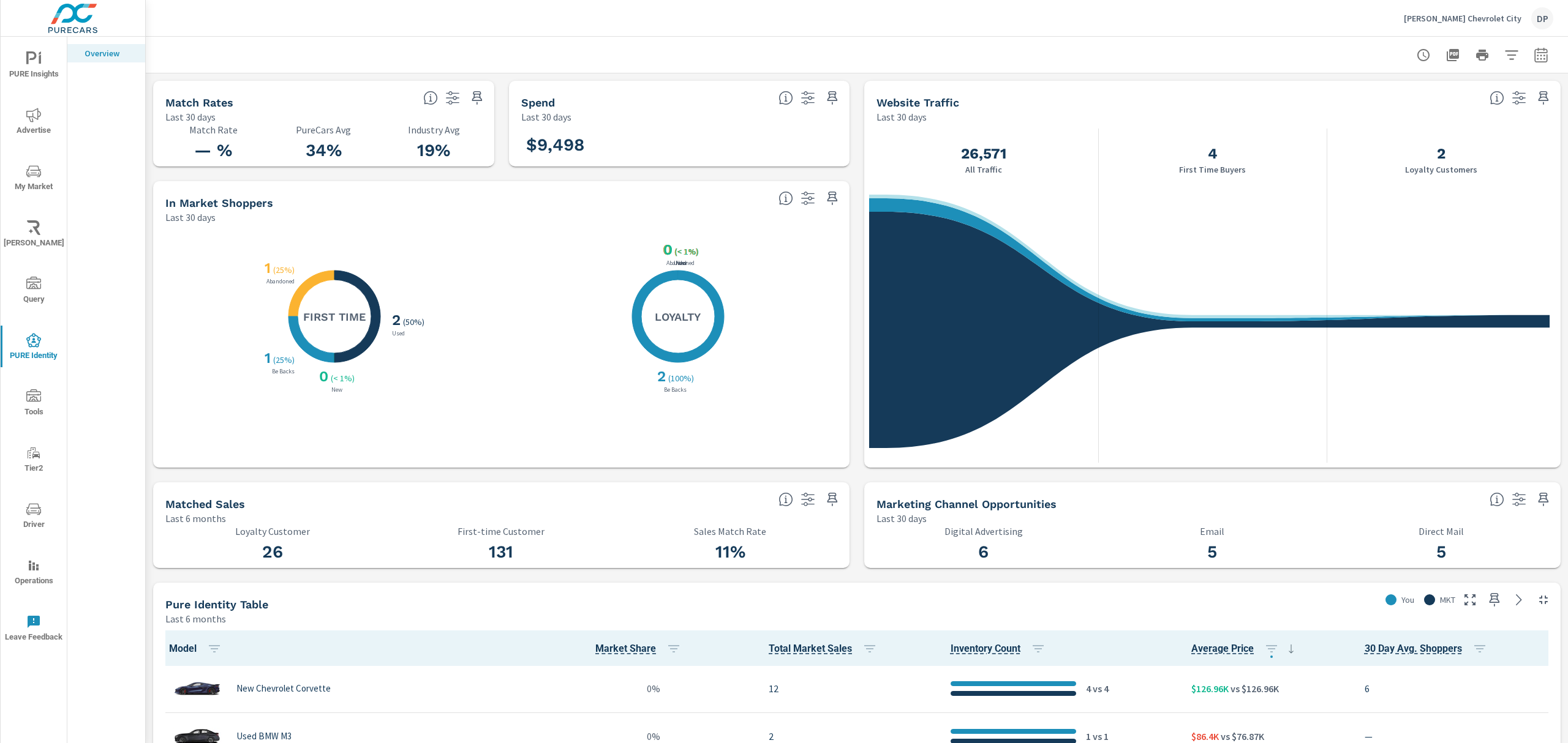
click at [448, 106] on button "button" at bounding box center [452, 98] width 19 height 19
click at [375, 120] on p "Filters" at bounding box center [372, 120] width 164 height 25
click at [370, 148] on p "The data in this tile is not being filtered." at bounding box center [371, 149] width 144 height 12
click at [802, 92] on icon "button" at bounding box center [808, 98] width 15 height 15
click at [1106, 71] on div at bounding box center [856, 54] width 1393 height 36
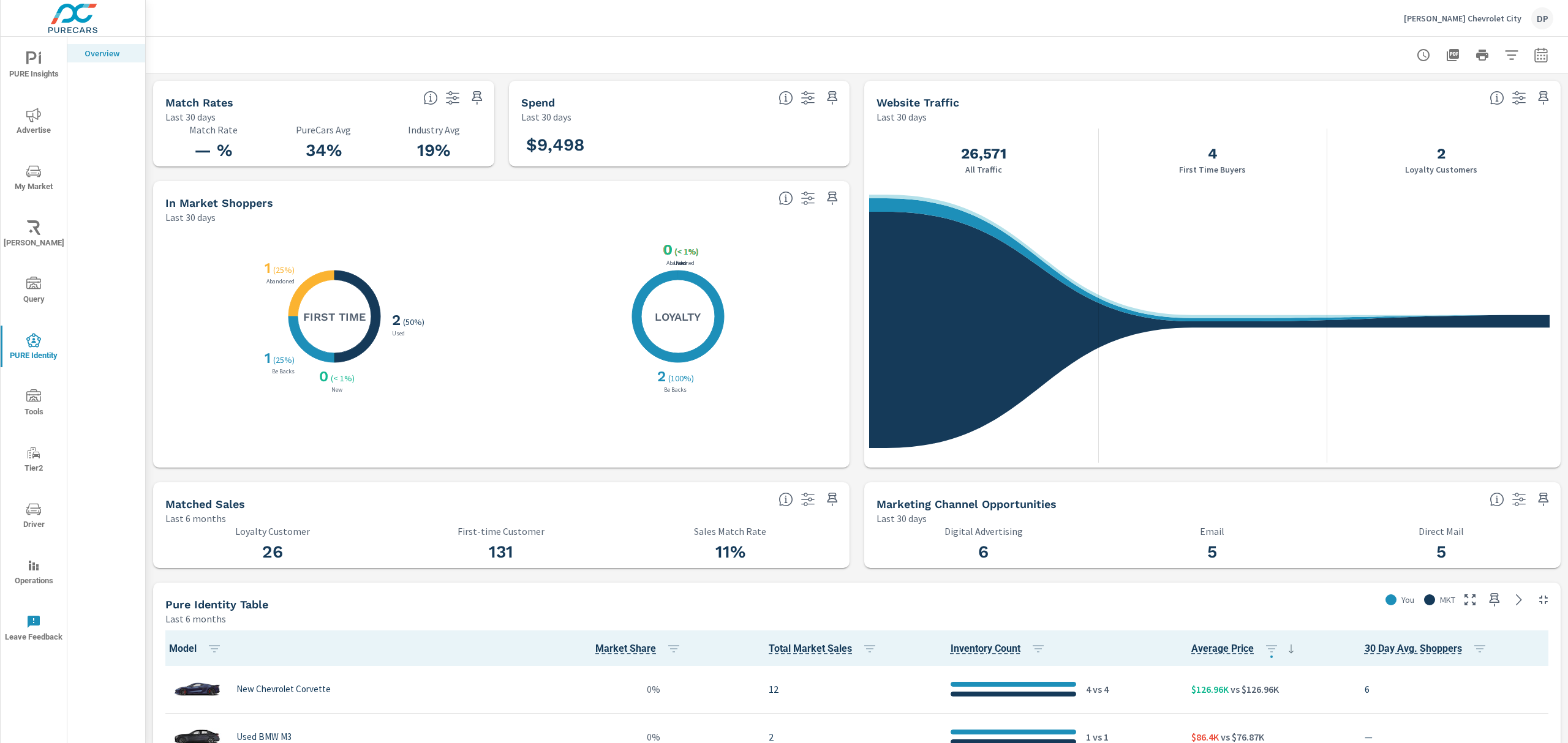
click at [446, 103] on icon "button" at bounding box center [453, 98] width 13 height 13
click at [363, 118] on p "Filters" at bounding box center [372, 120] width 164 height 25
click at [362, 145] on p "The data in this tile is not being filtered." at bounding box center [371, 149] width 144 height 12
click at [361, 159] on div "Filters The data in this tile is not being filtered." at bounding box center [372, 136] width 184 height 57
click at [807, 104] on icon "button" at bounding box center [808, 98] width 15 height 15
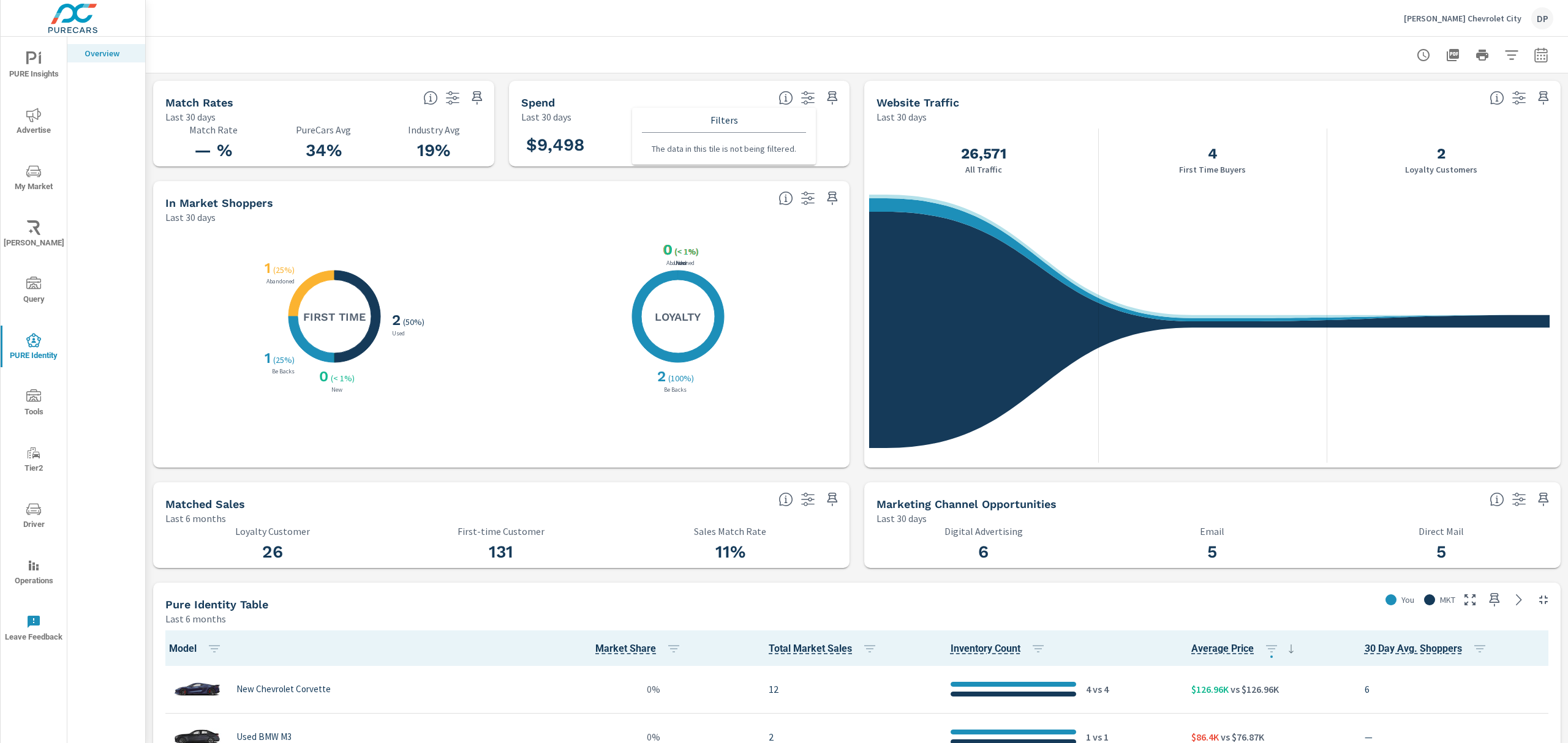
click at [659, 152] on p "The data in this tile is not being filtered." at bounding box center [723, 149] width 144 height 12
click at [1513, 101] on icon "button" at bounding box center [1519, 98] width 13 height 13
click at [1405, 158] on div "Filters The data in this tile is not being filtered." at bounding box center [1429, 136] width 184 height 57
click at [1500, 61] on button "button" at bounding box center [1511, 54] width 25 height 25
click at [1444, 87] on li "Condition" at bounding box center [1419, 86] width 186 height 30
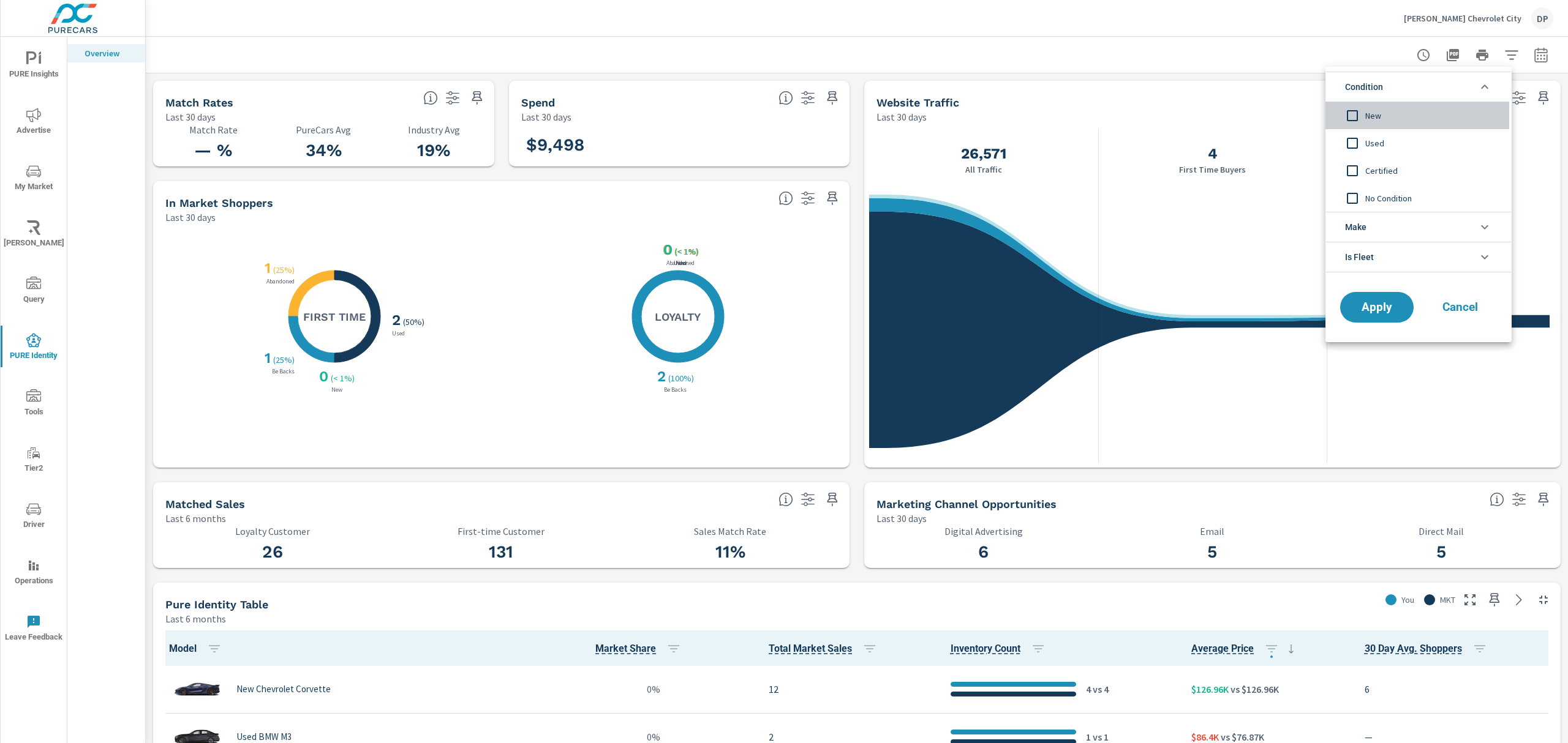
click at [1361, 115] on input "filter options" at bounding box center [1353, 116] width 26 height 26
click at [1384, 307] on span "Apply" at bounding box center [1377, 308] width 51 height 12
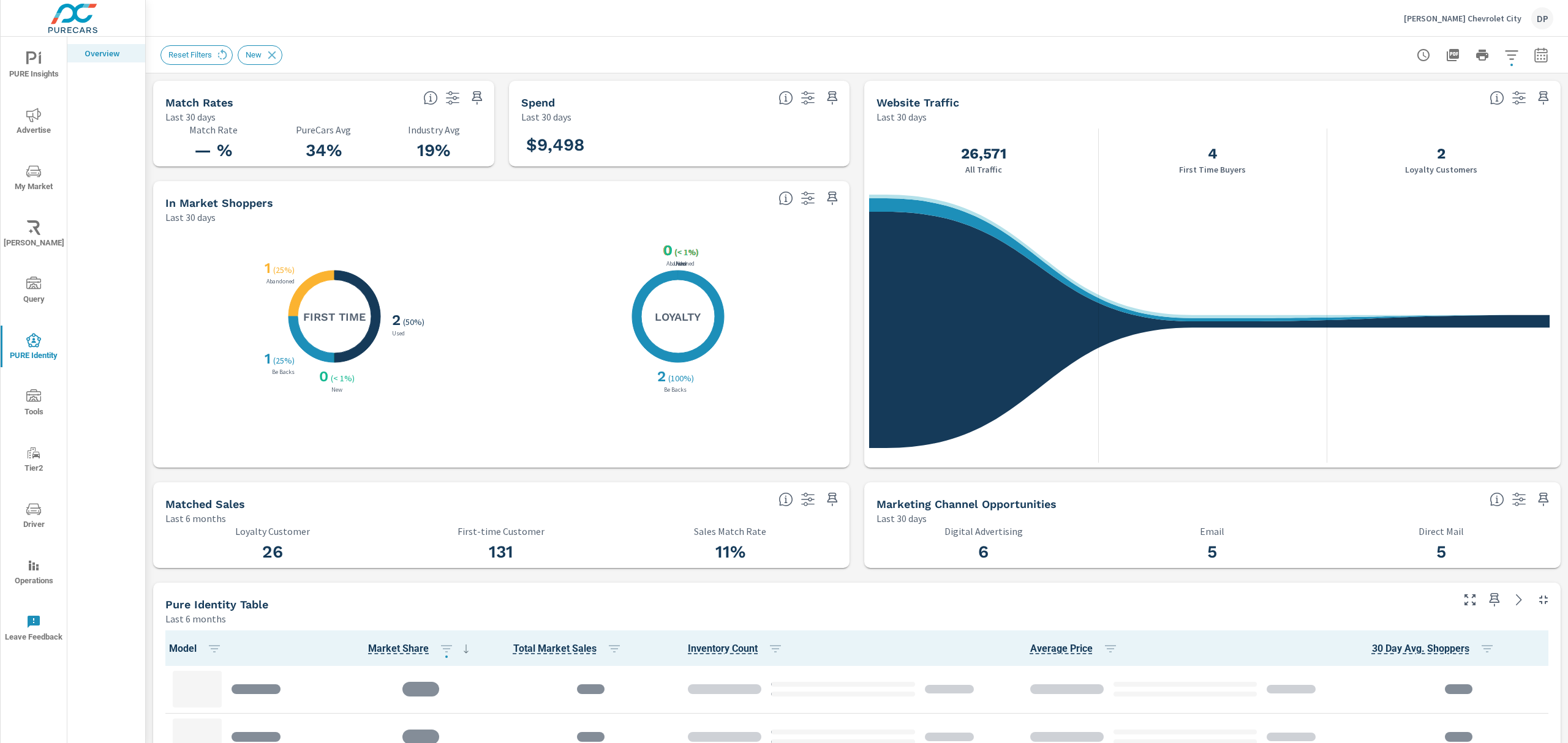
click at [446, 94] on icon "button" at bounding box center [453, 98] width 15 height 15
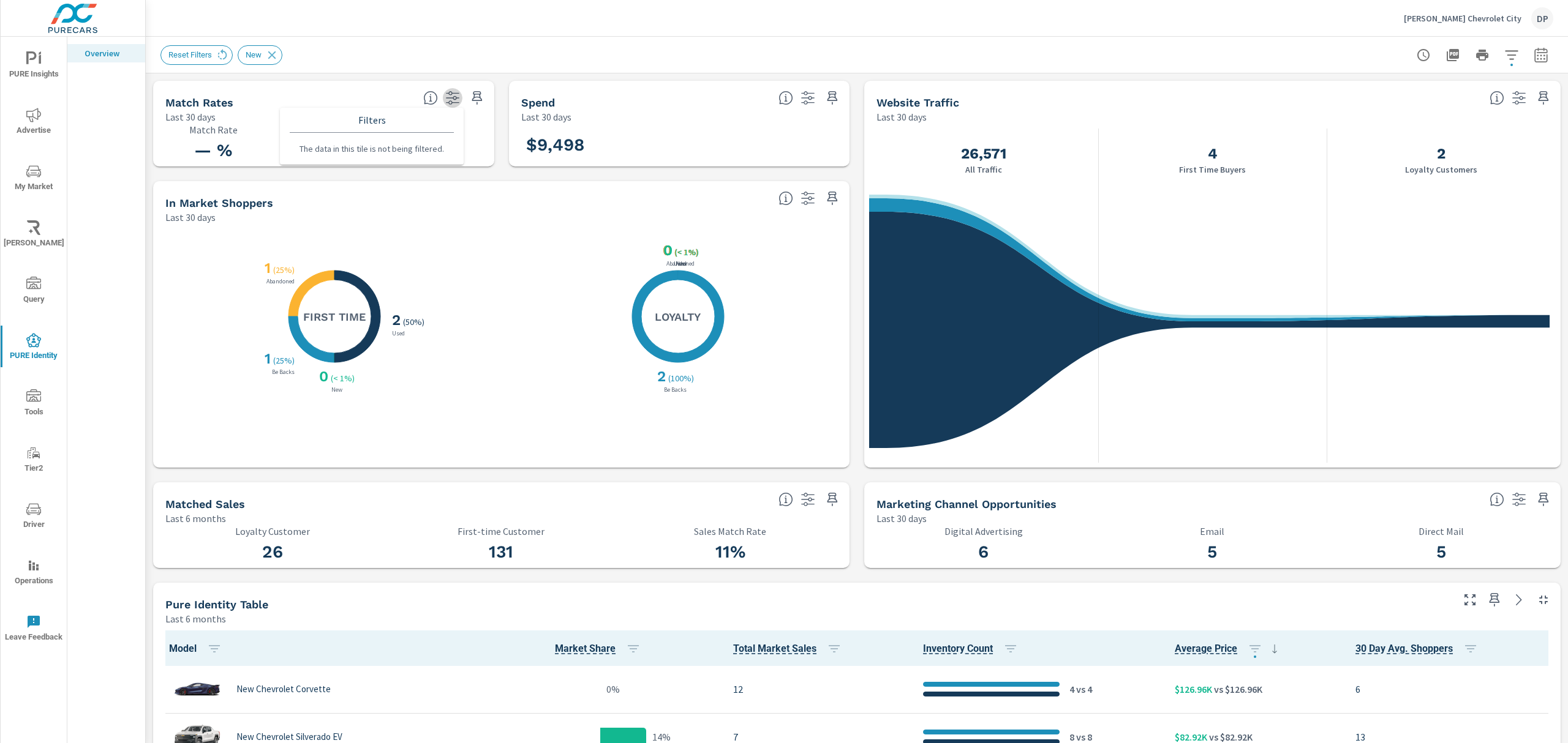
click at [443, 97] on button "button" at bounding box center [452, 98] width 19 height 19
click at [801, 451] on icon "button" at bounding box center [808, 500] width 15 height 15
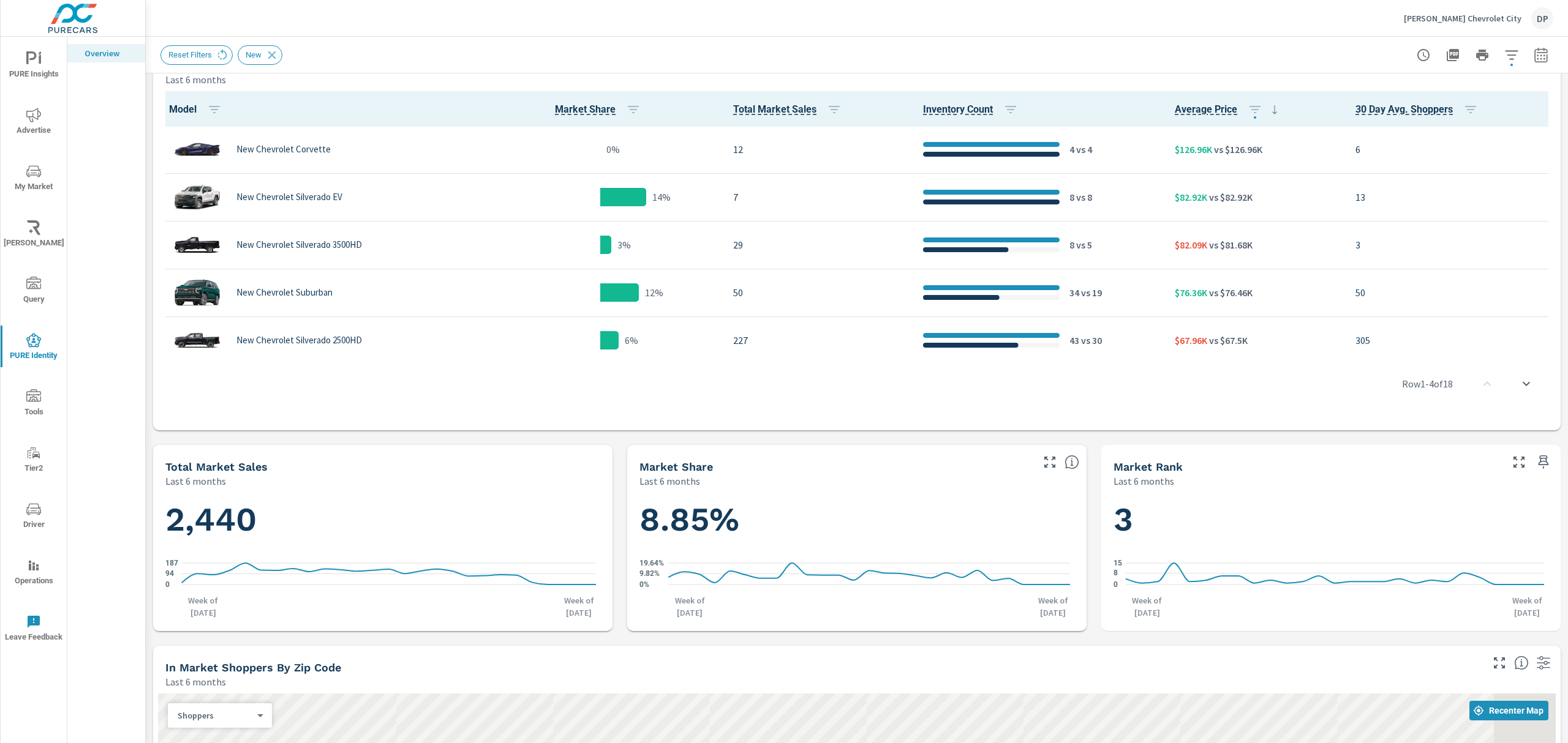
scroll to position [734, 0]
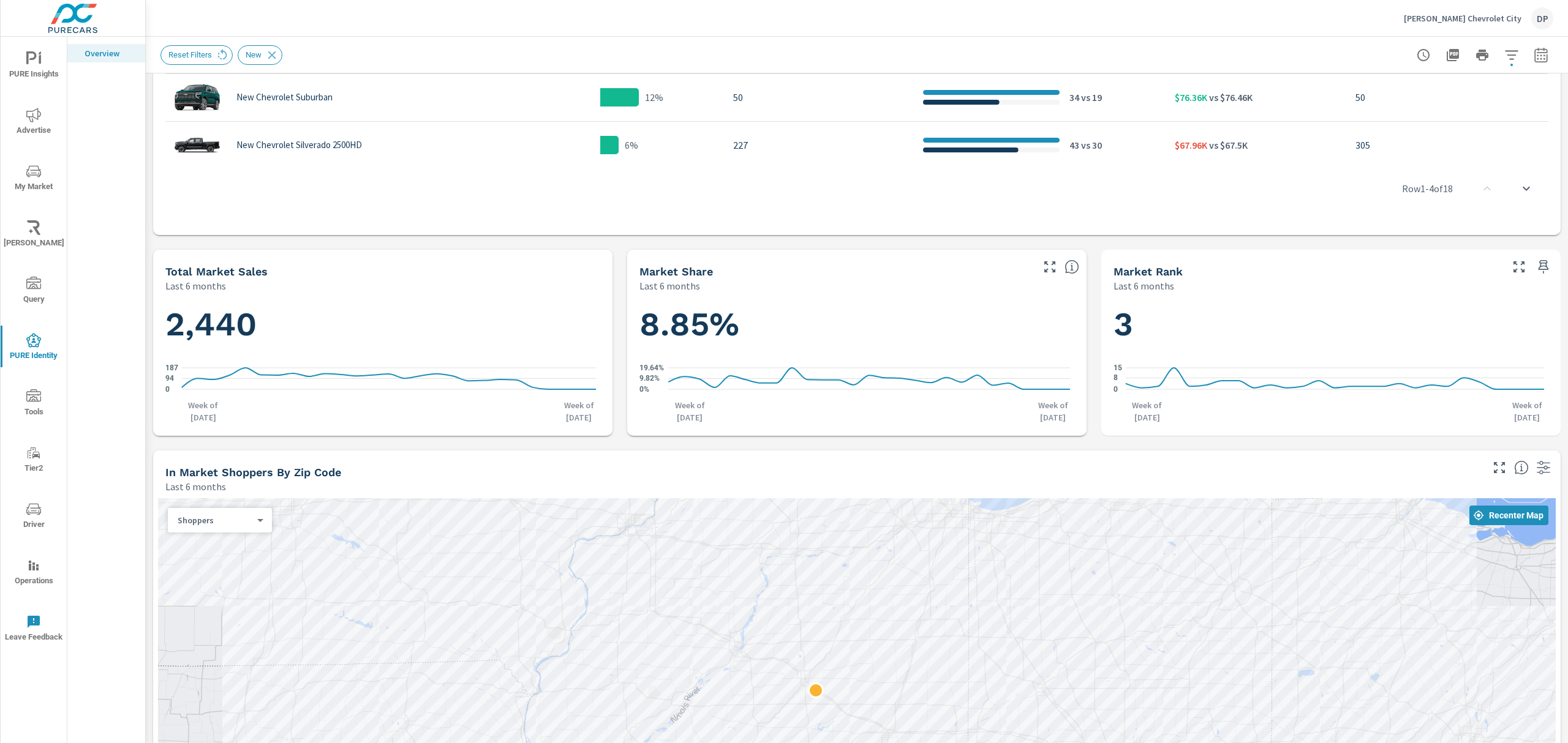
click at [562, 282] on div "Last 6 months" at bounding box center [386, 286] width 442 height 15
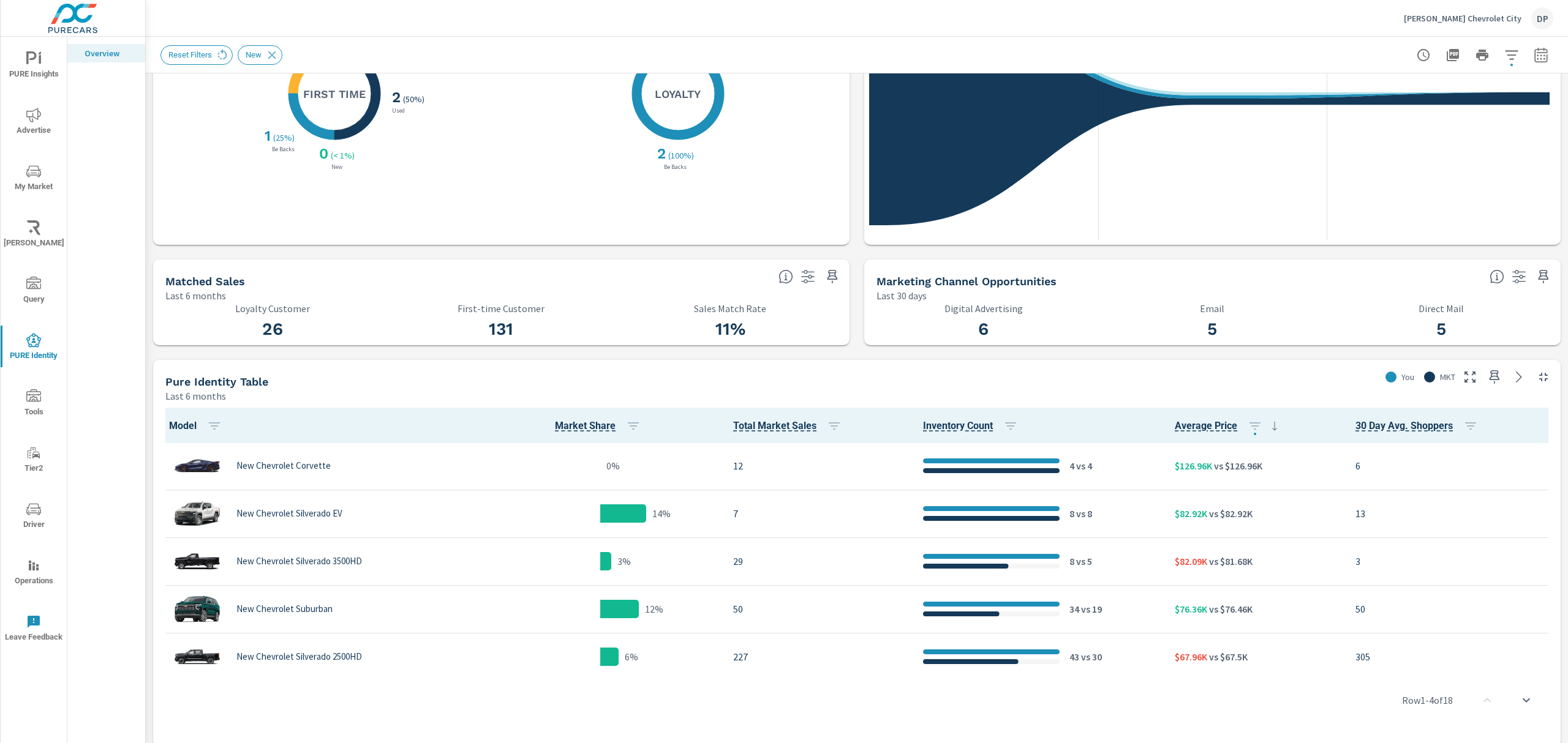
scroll to position [221, 0]
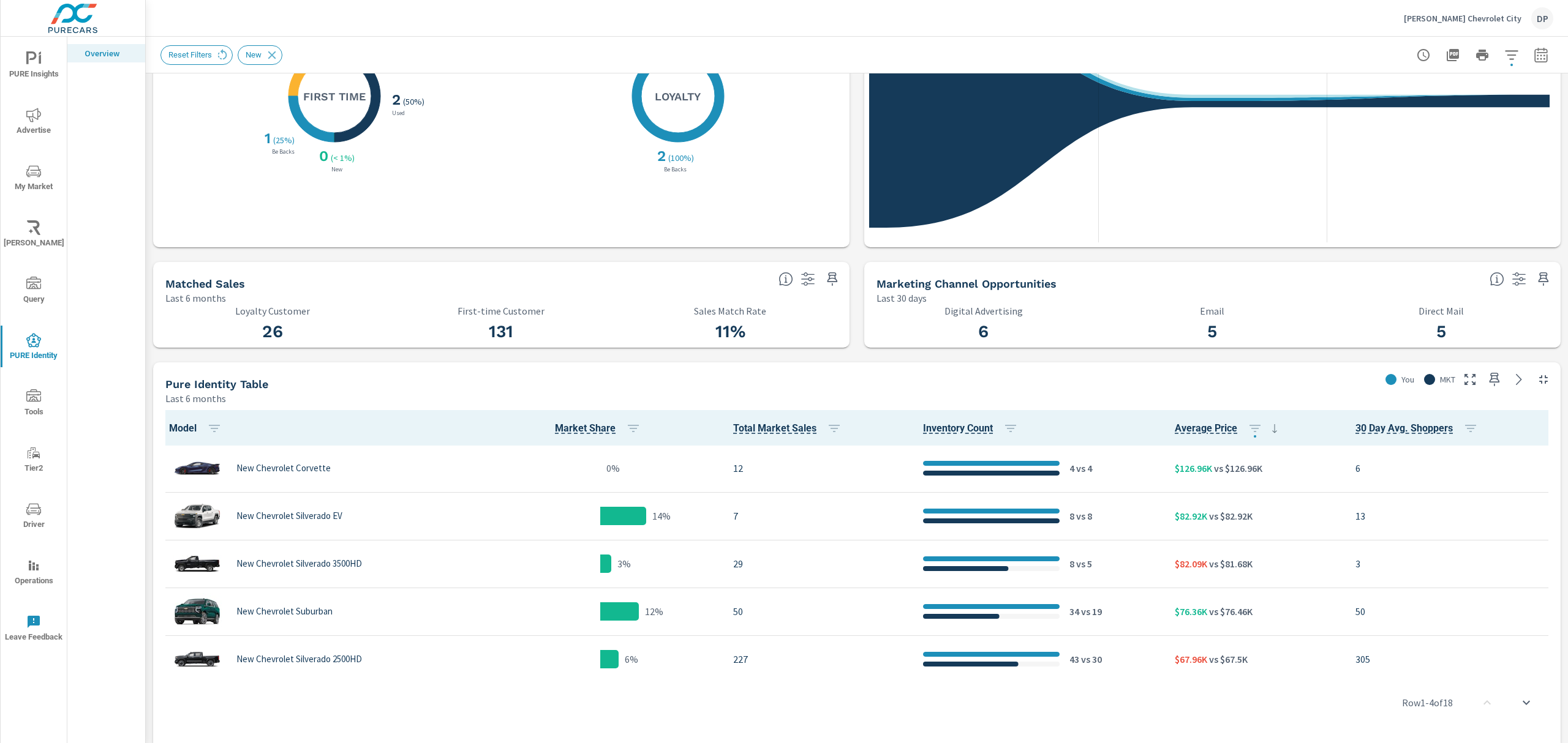
click at [1513, 284] on icon "button" at bounding box center [1519, 279] width 13 height 13
click at [1434, 324] on p "The data in this tile is not being filtered." at bounding box center [1429, 330] width 144 height 12
click at [1534, 269] on span at bounding box center [1543, 278] width 19 height 19
click at [1490, 280] on icon at bounding box center [1497, 279] width 15 height 15
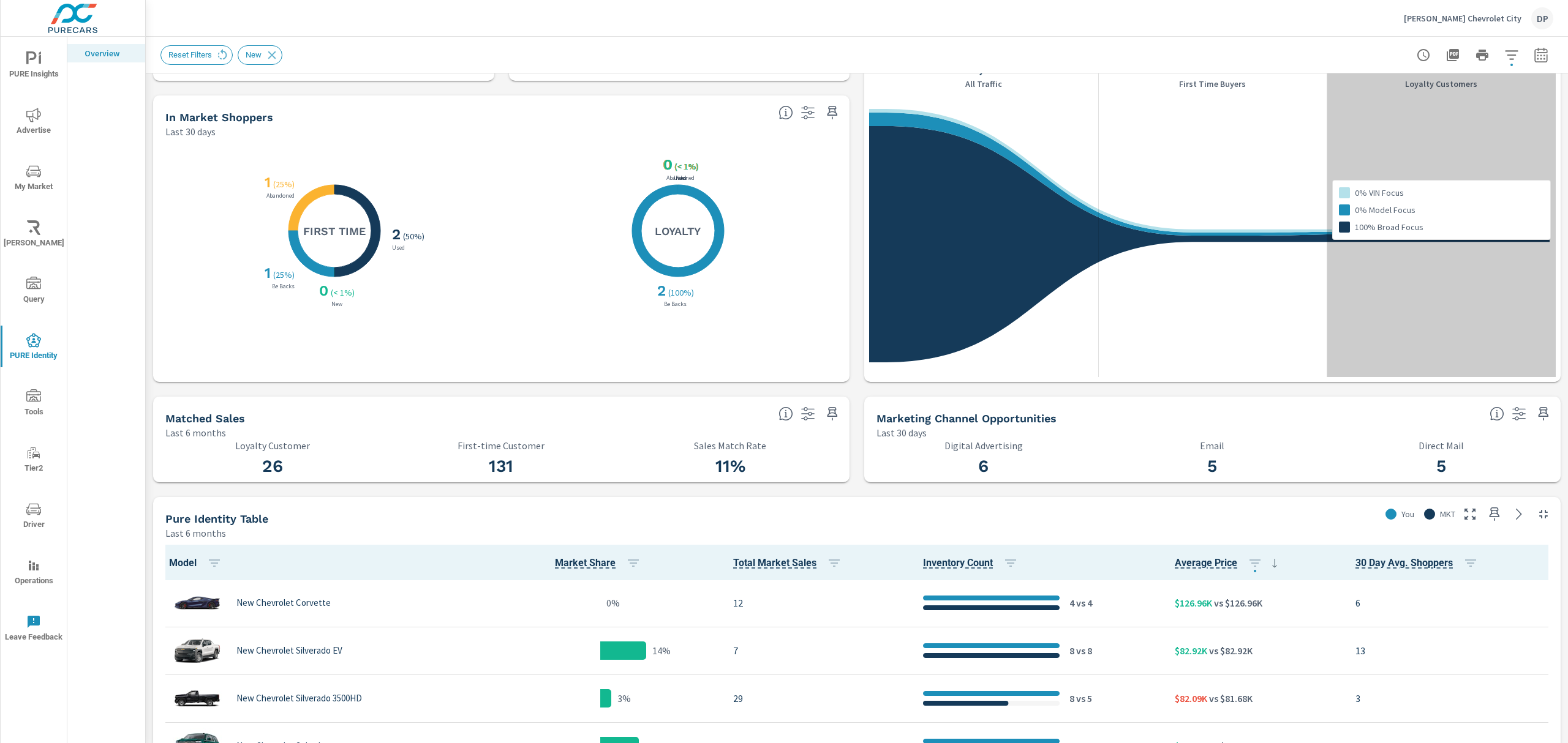
scroll to position [0, 0]
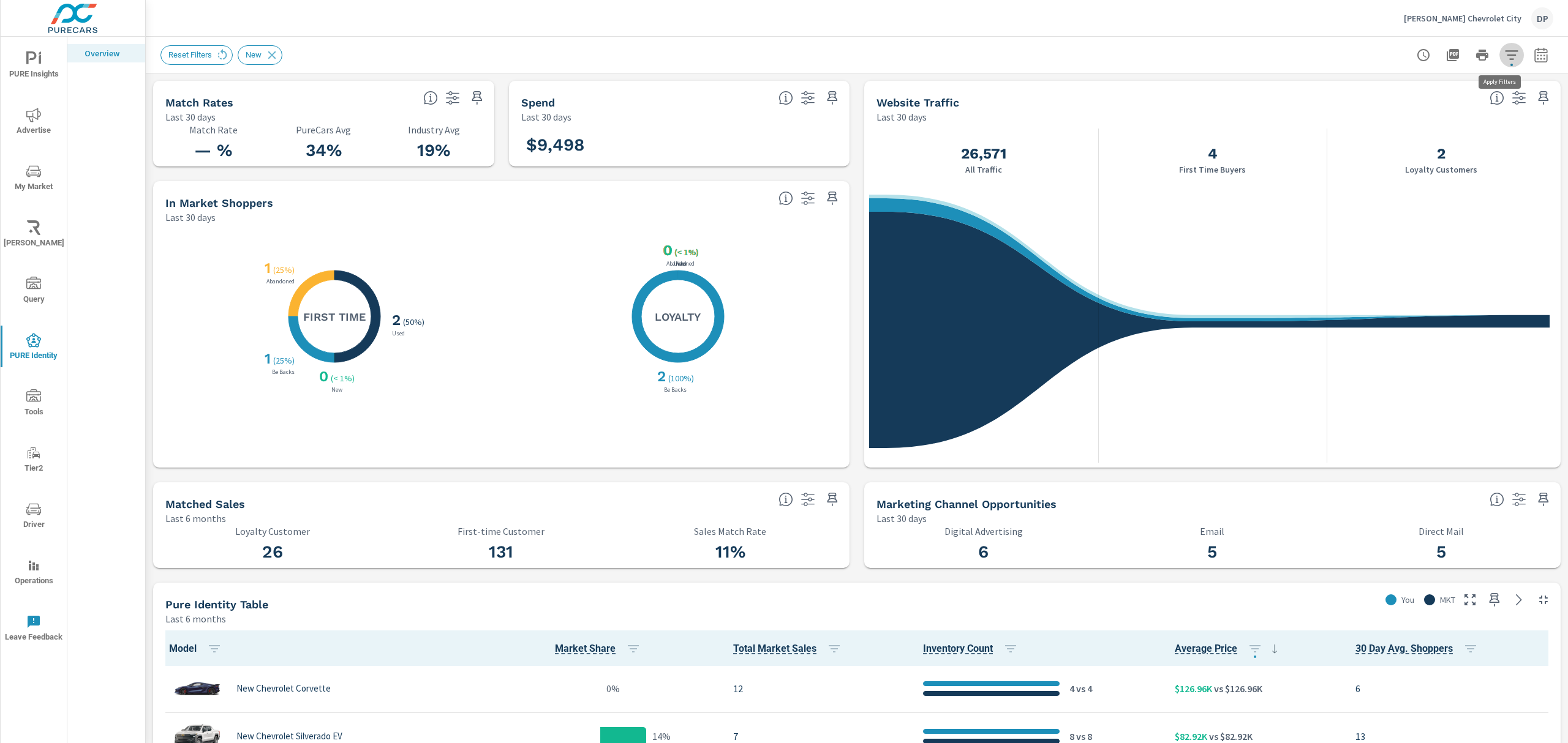
click at [1500, 56] on button "button" at bounding box center [1511, 54] width 25 height 25
click at [1363, 141] on span "Is Fleet" at bounding box center [1359, 147] width 29 height 29
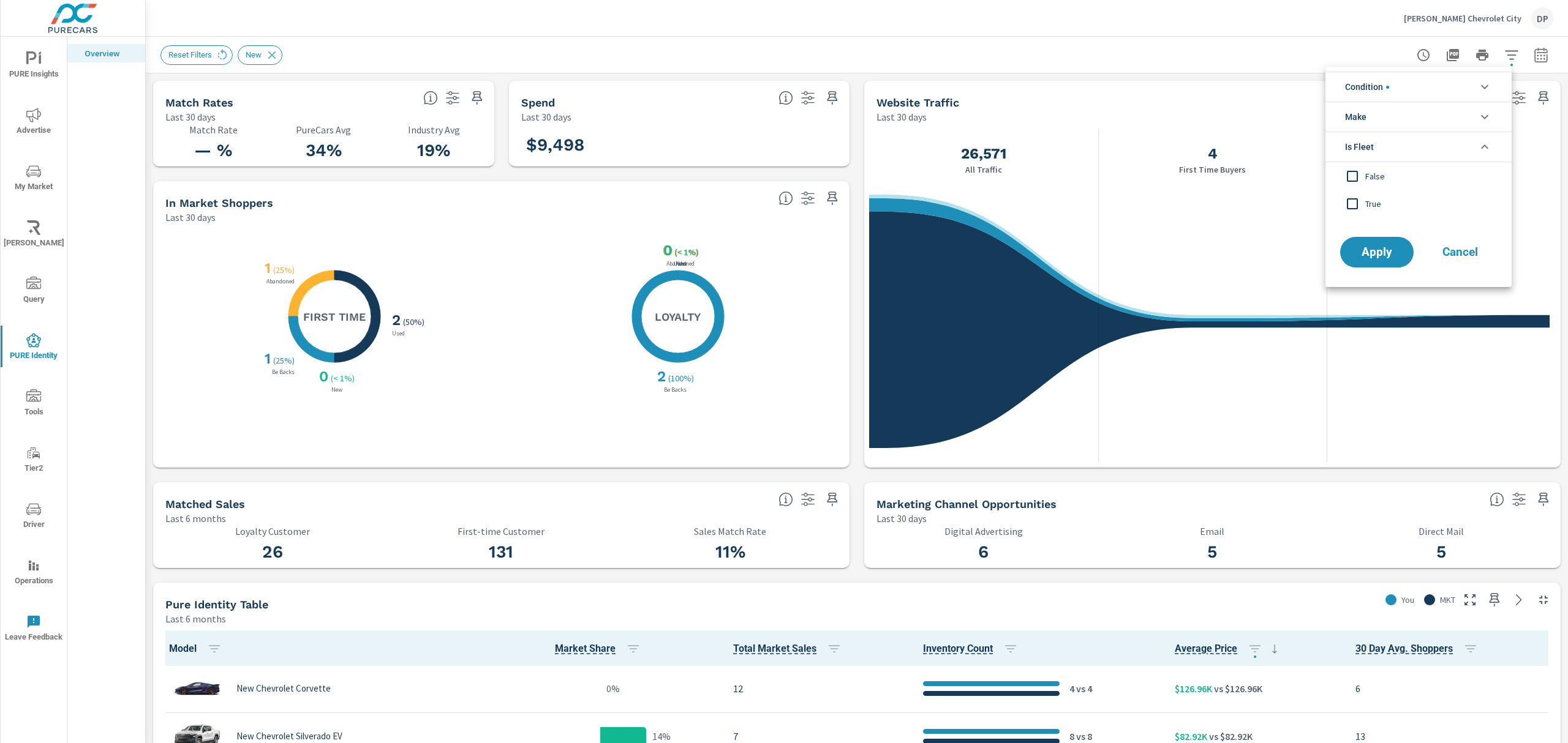
click at [1392, 118] on li "Make" at bounding box center [1419, 116] width 186 height 30
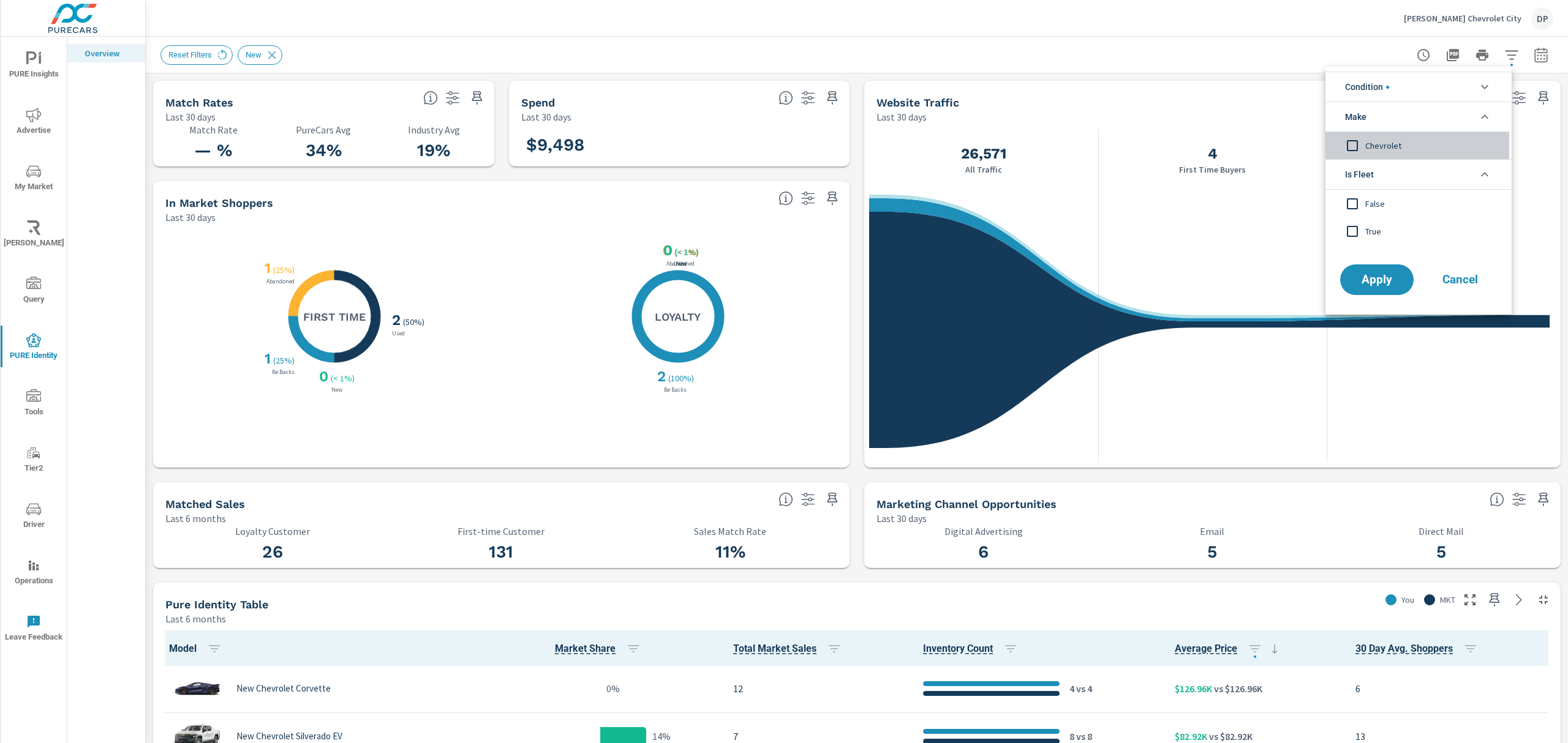
click at [1380, 147] on span "Chevrolet" at bounding box center [1432, 146] width 134 height 15
click at [1384, 276] on span "Apply" at bounding box center [1377, 280] width 51 height 12
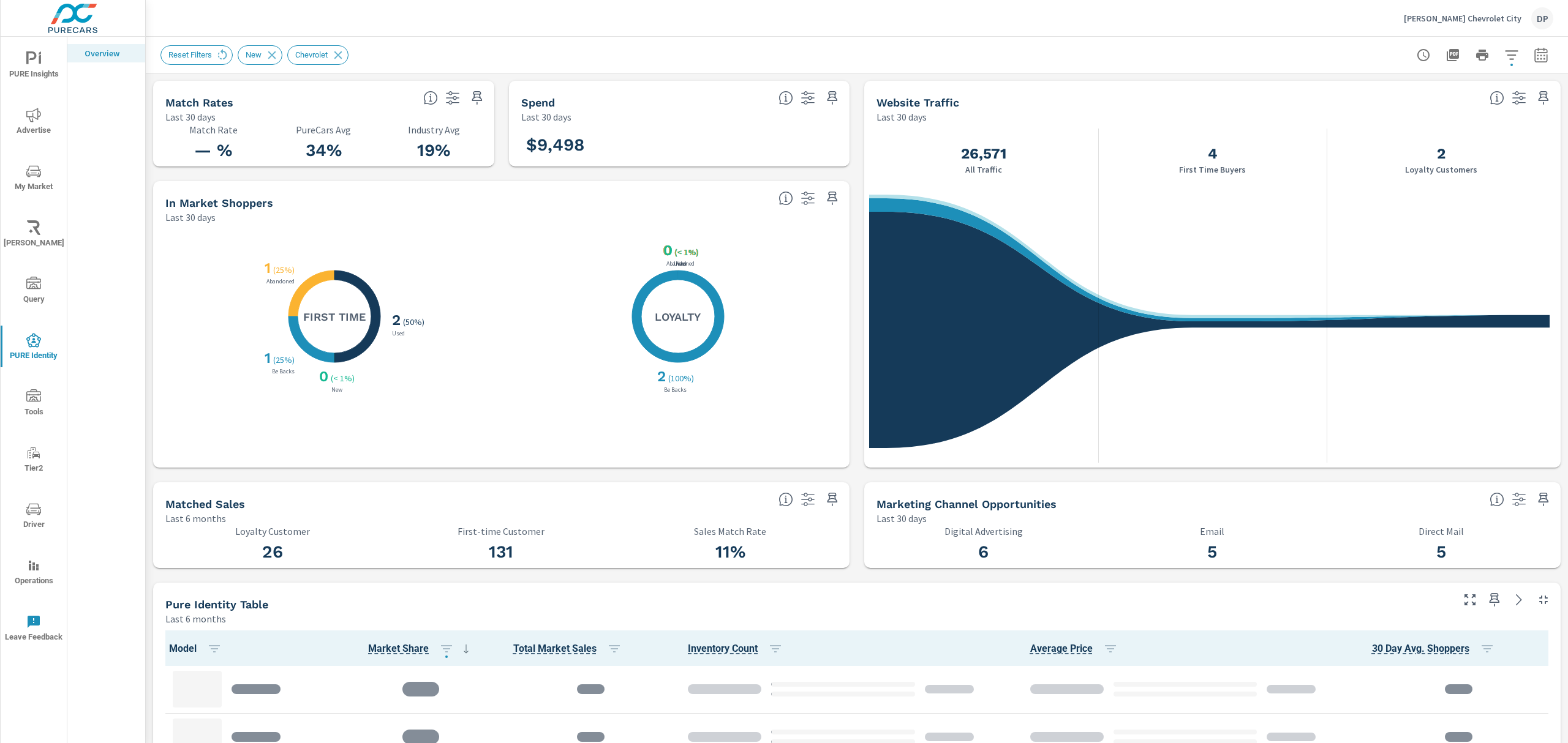
click at [1485, 51] on div at bounding box center [1483, 54] width 142 height 25
click at [1505, 55] on icon "button" at bounding box center [1512, 55] width 15 height 15
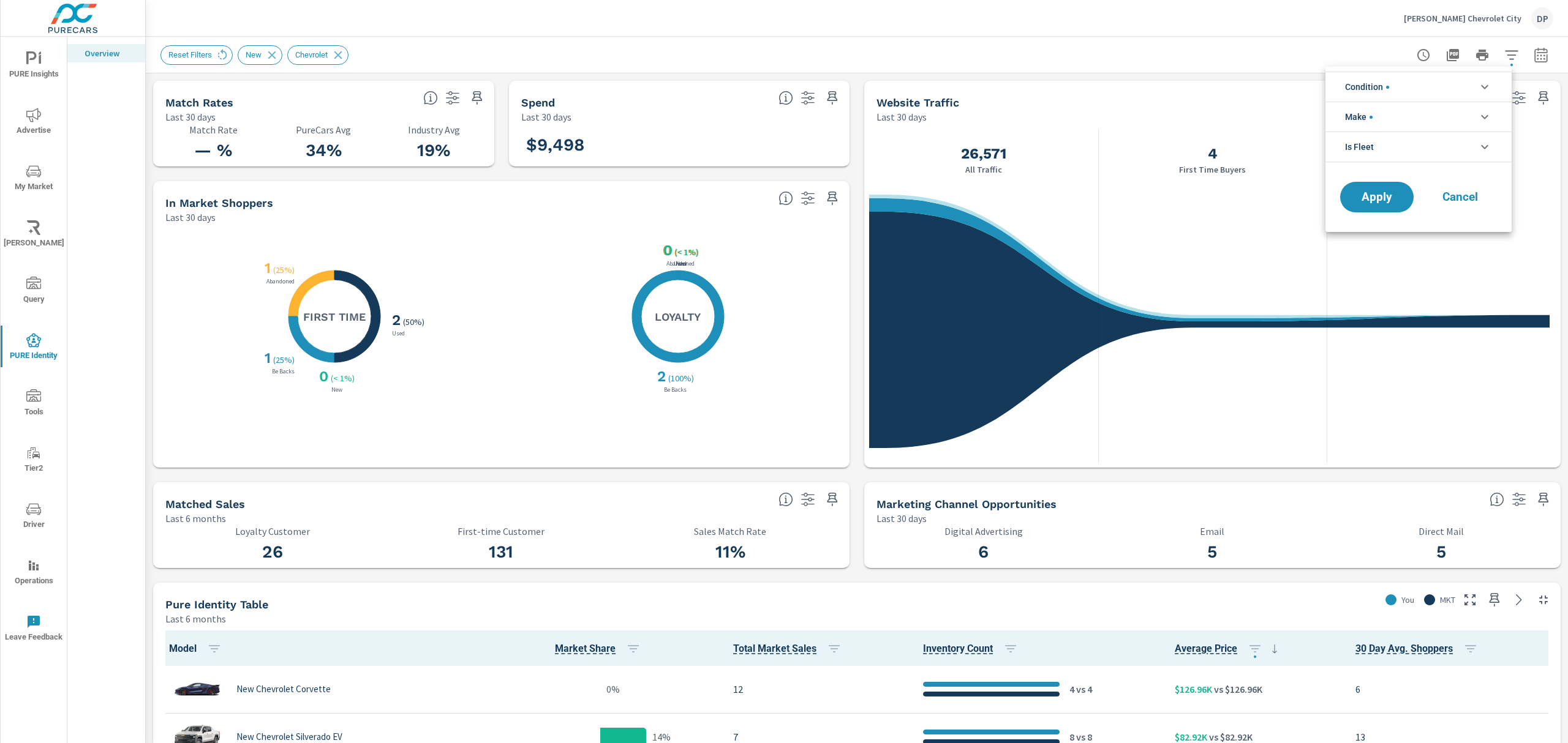
scroll to position [1, 0]
click at [1408, 108] on li "Make" at bounding box center [1419, 116] width 186 height 30
click at [1380, 140] on span "Chevrolet" at bounding box center [1432, 146] width 134 height 15
click at [1405, 96] on li "Condition" at bounding box center [1419, 86] width 186 height 30
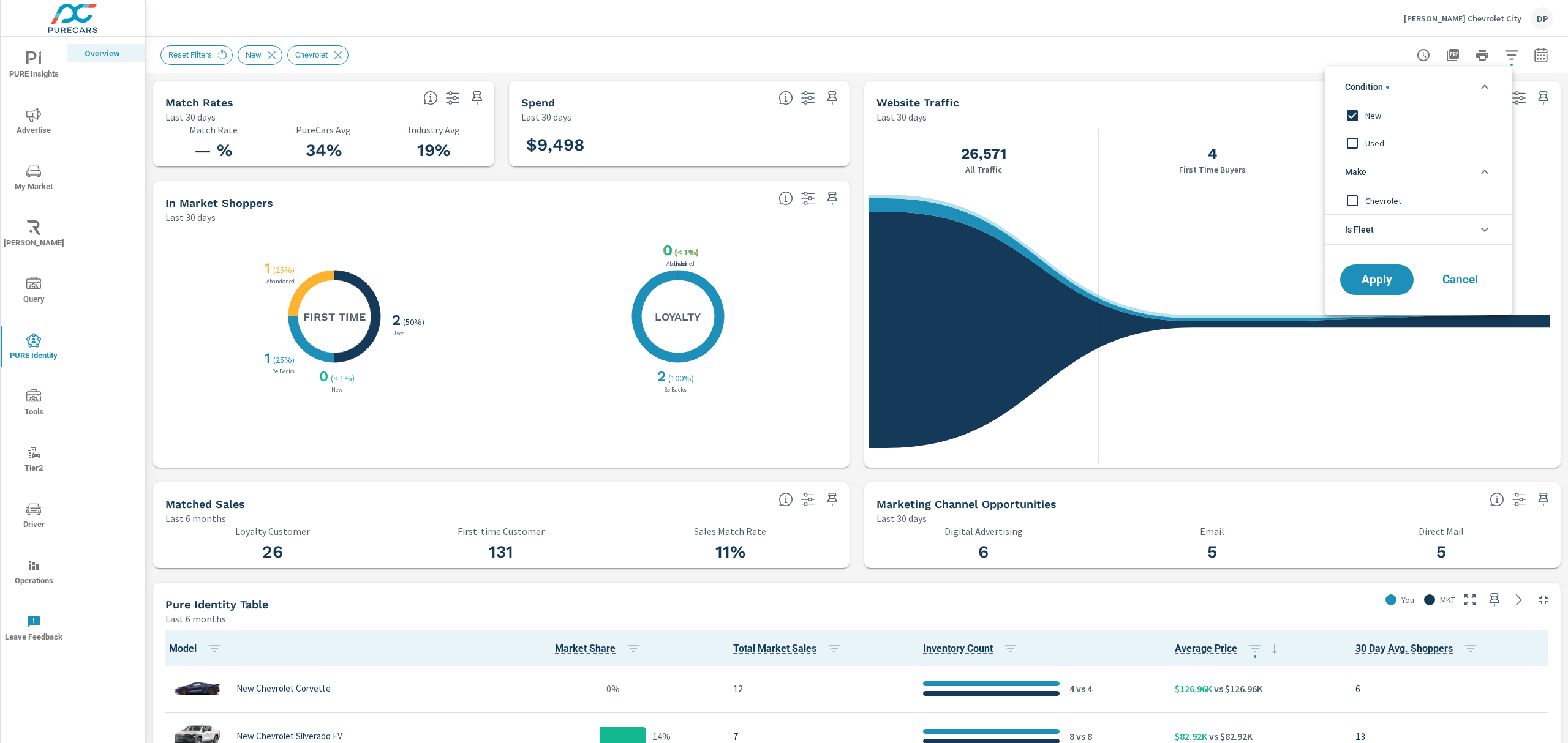
click at [1382, 115] on span "New" at bounding box center [1432, 116] width 134 height 15
click at [1382, 268] on button "Apply" at bounding box center [1377, 280] width 76 height 32
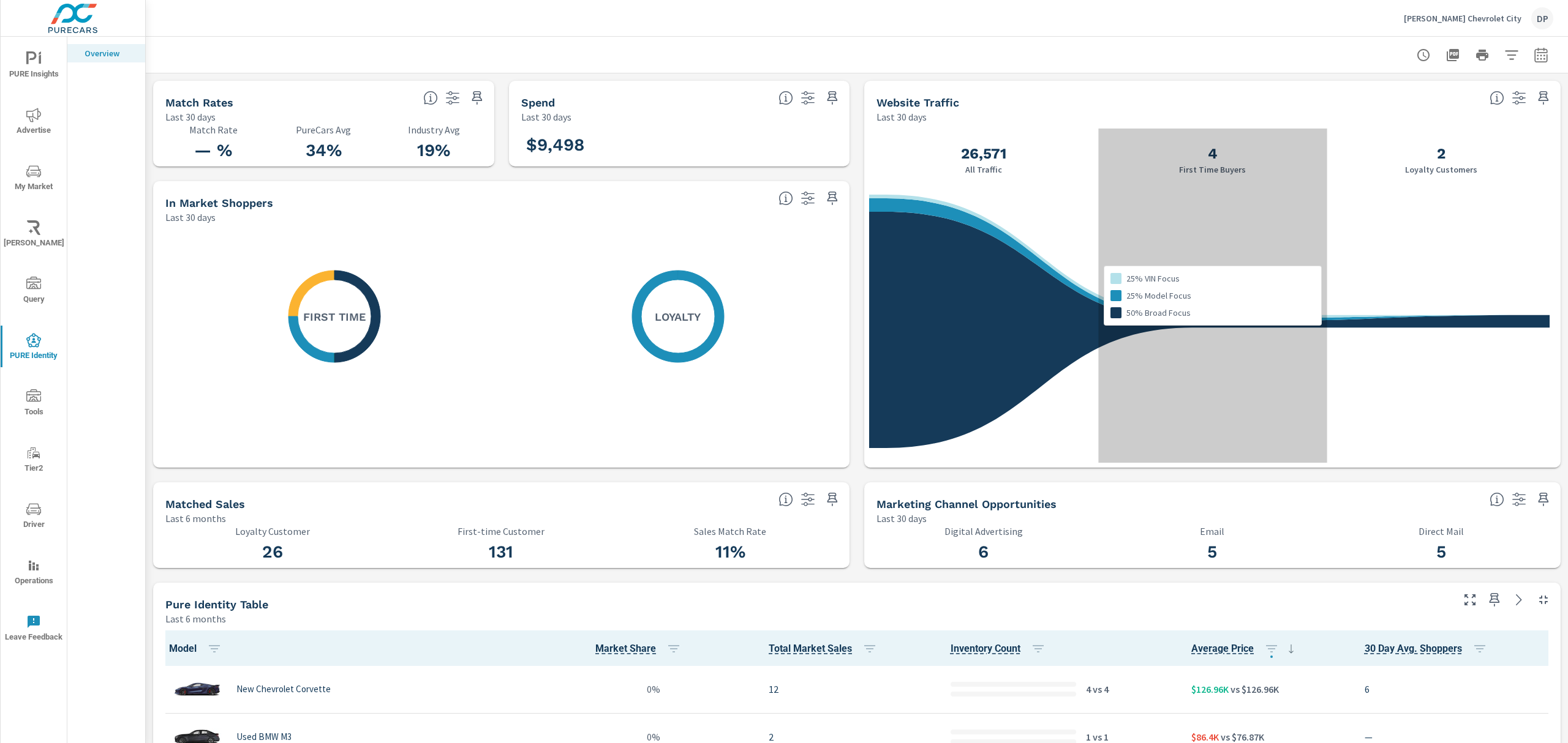
scroll to position [1, 0]
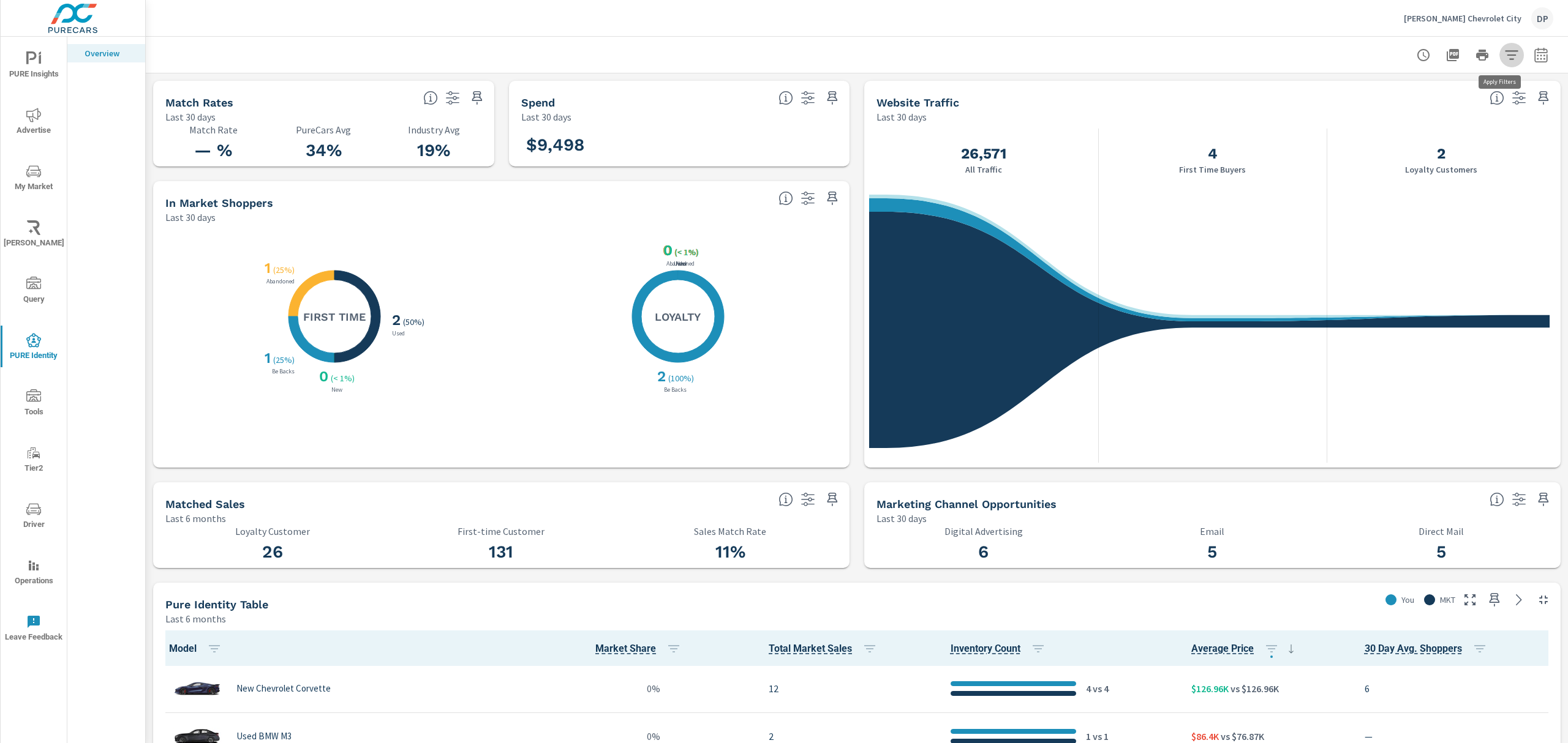
click at [1505, 57] on icon "button" at bounding box center [1512, 55] width 15 height 15
click at [1392, 144] on li "Is Fleet" at bounding box center [1419, 147] width 186 height 31
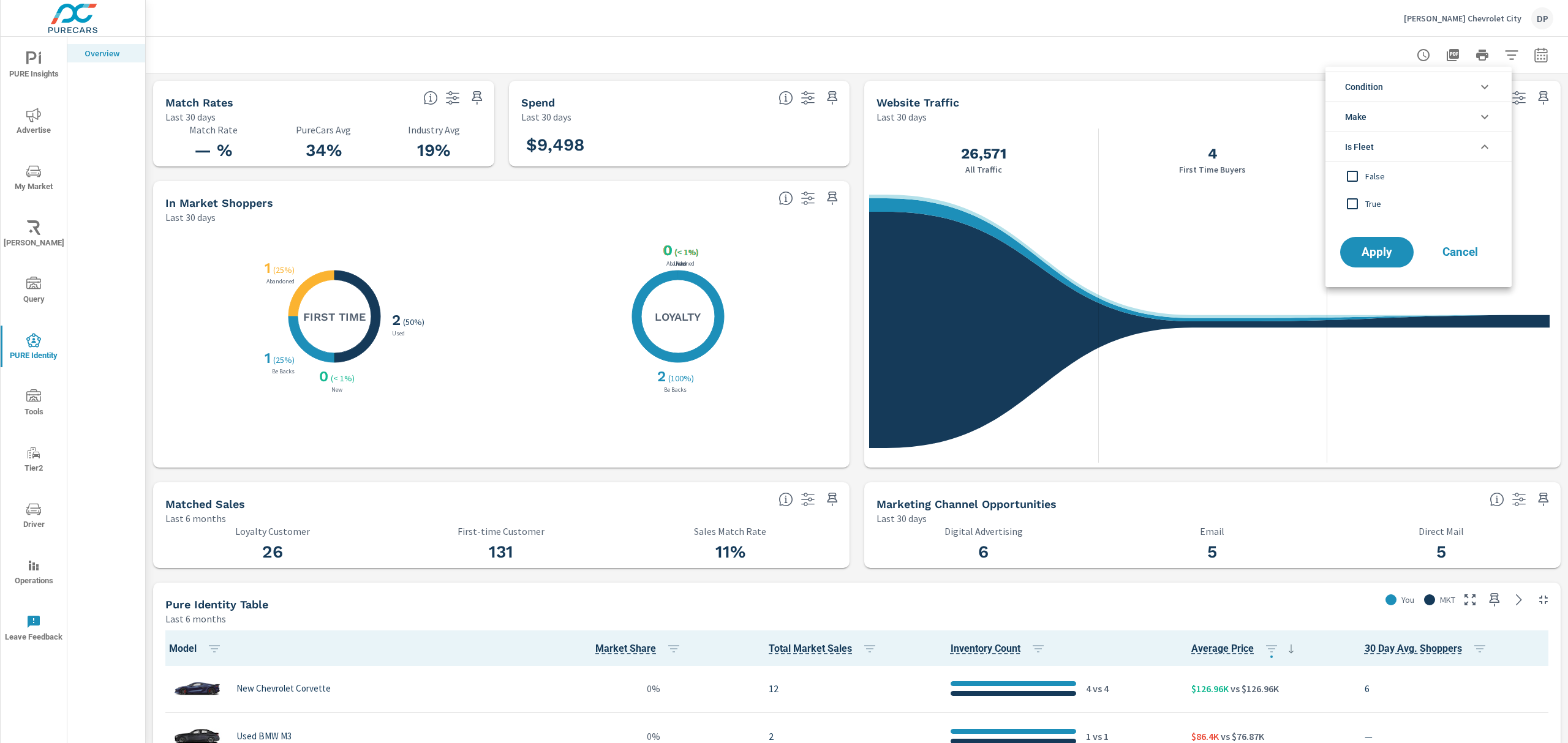
click at [1402, 145] on li "Is Fleet" at bounding box center [1419, 147] width 186 height 31
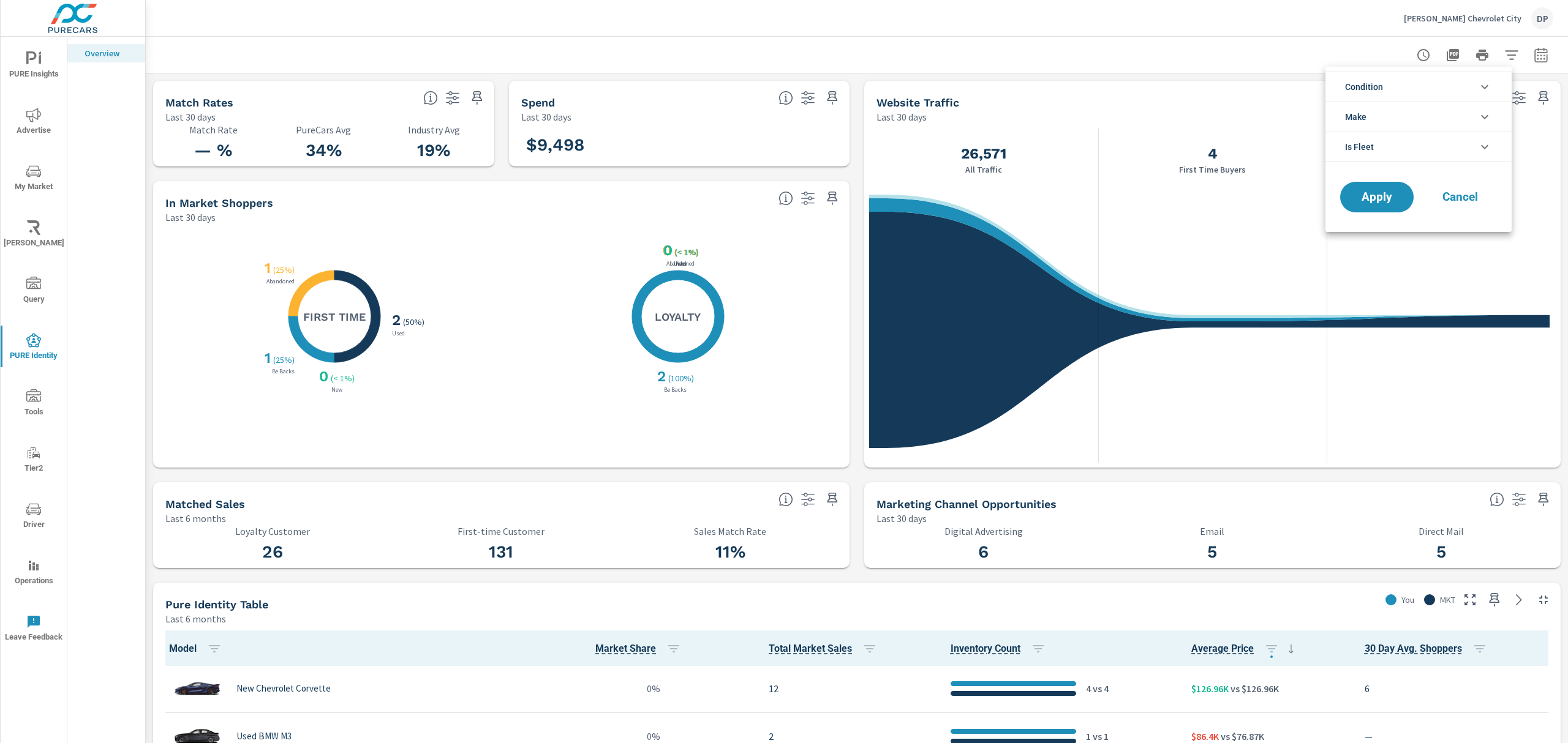
click at [1397, 86] on li "Condition" at bounding box center [1419, 86] width 186 height 30
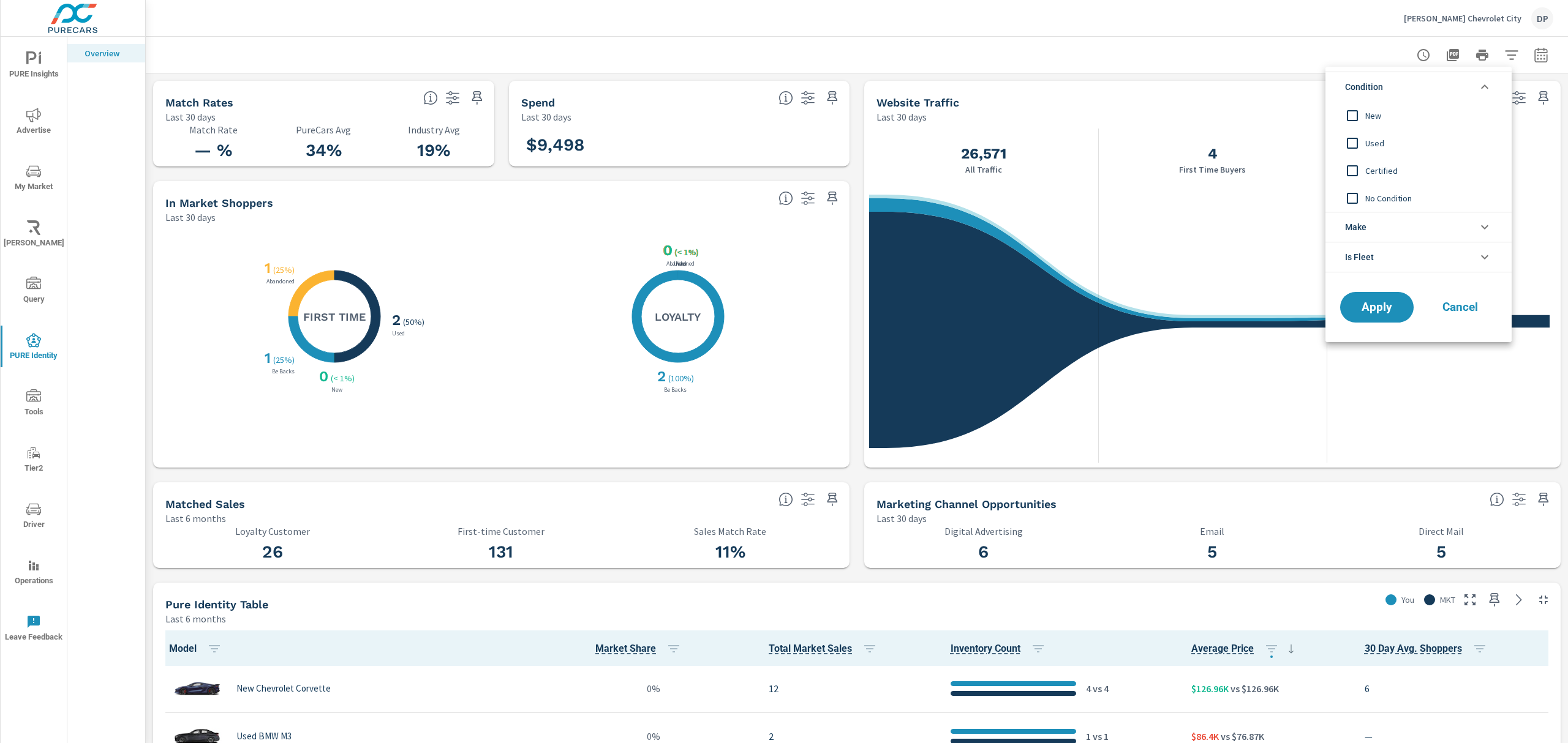
click at [1365, 113] on span "New" at bounding box center [1432, 116] width 134 height 15
click at [1380, 309] on span "Apply" at bounding box center [1377, 308] width 51 height 12
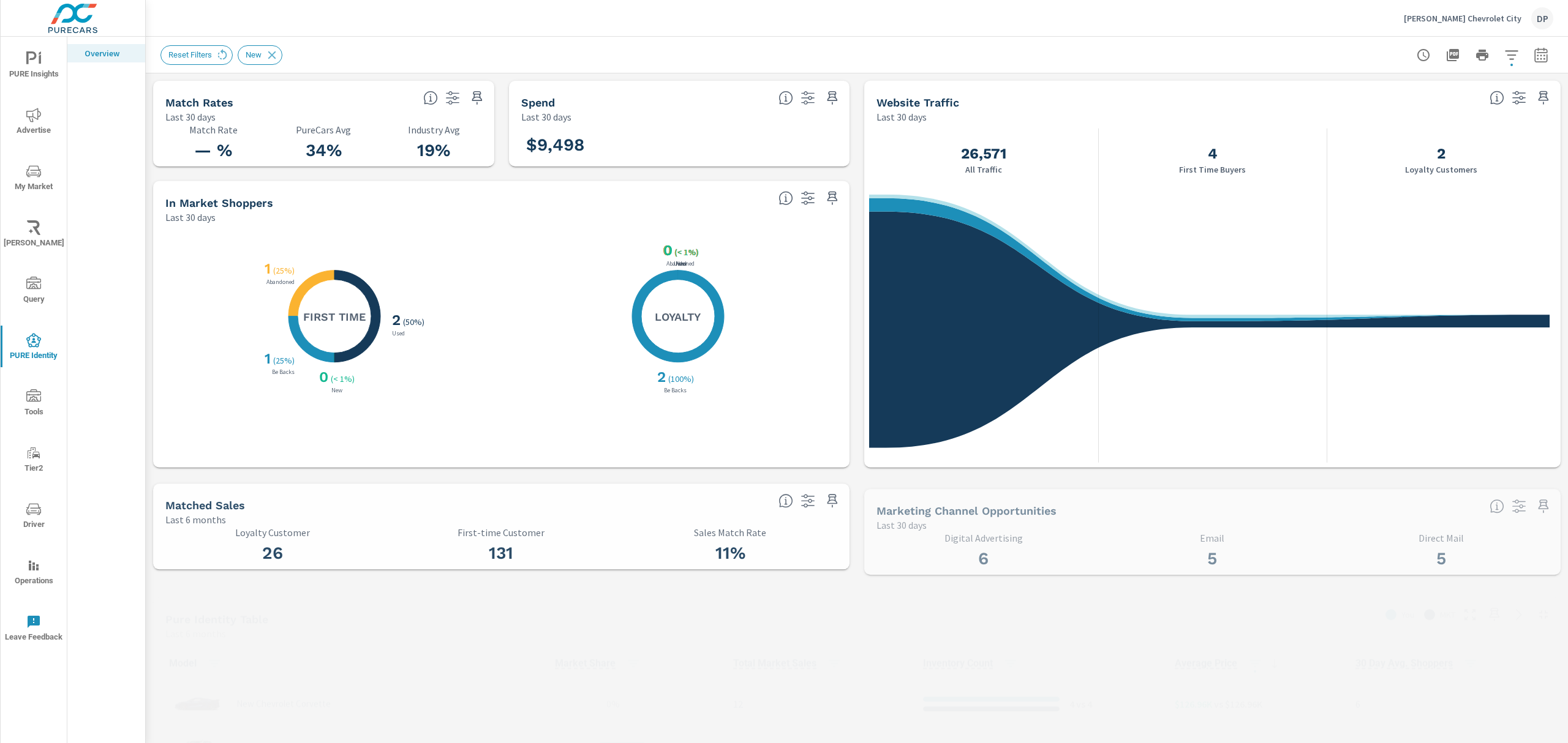
scroll to position [1, 0]
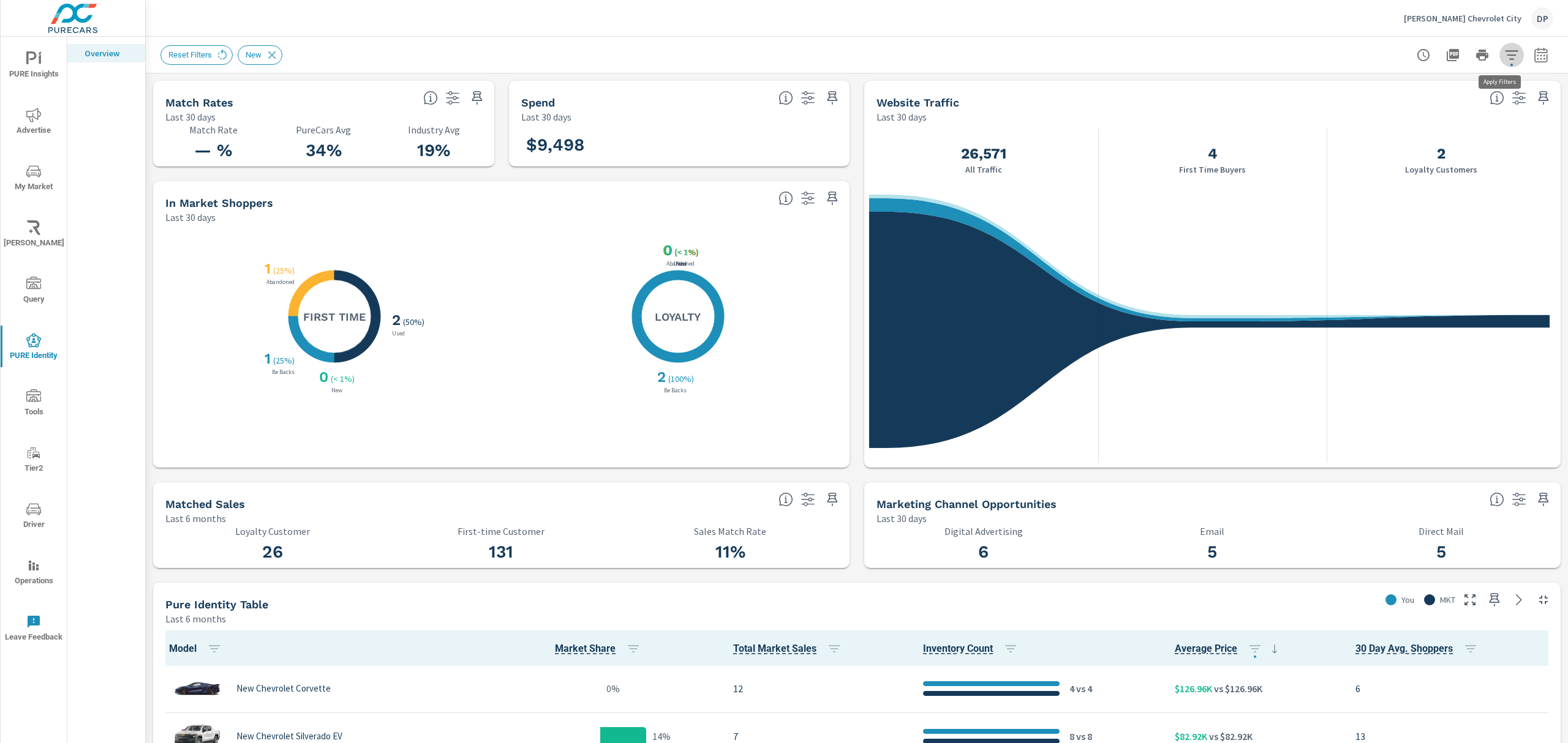
click at [1505, 49] on icon "button" at bounding box center [1512, 55] width 15 height 15
click at [1420, 91] on li "Condition" at bounding box center [1419, 86] width 186 height 30
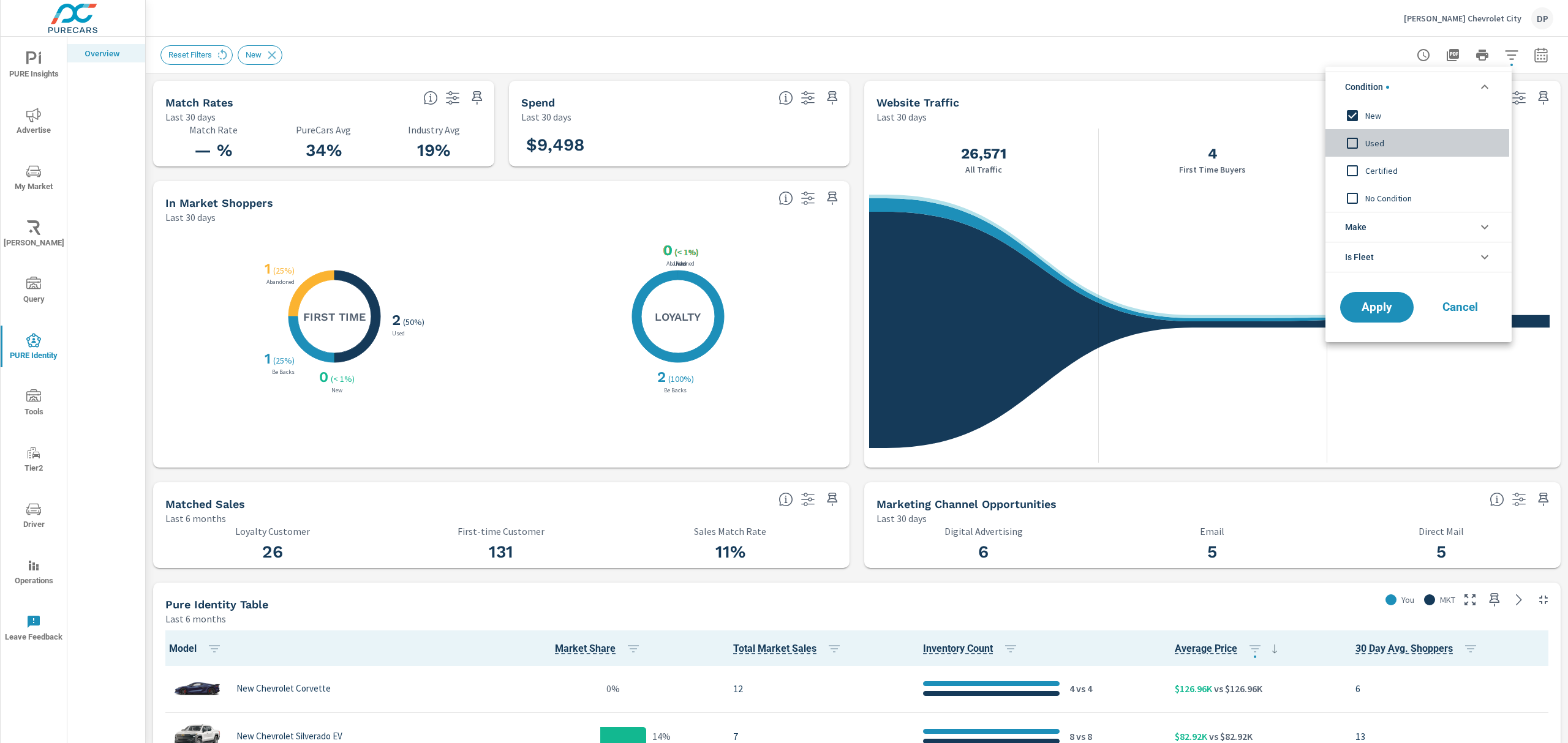
click at [1375, 145] on span "Used" at bounding box center [1432, 144] width 134 height 15
click at [1361, 124] on input "filter options" at bounding box center [1353, 116] width 26 height 26
click at [1371, 305] on span "Apply" at bounding box center [1377, 308] width 51 height 12
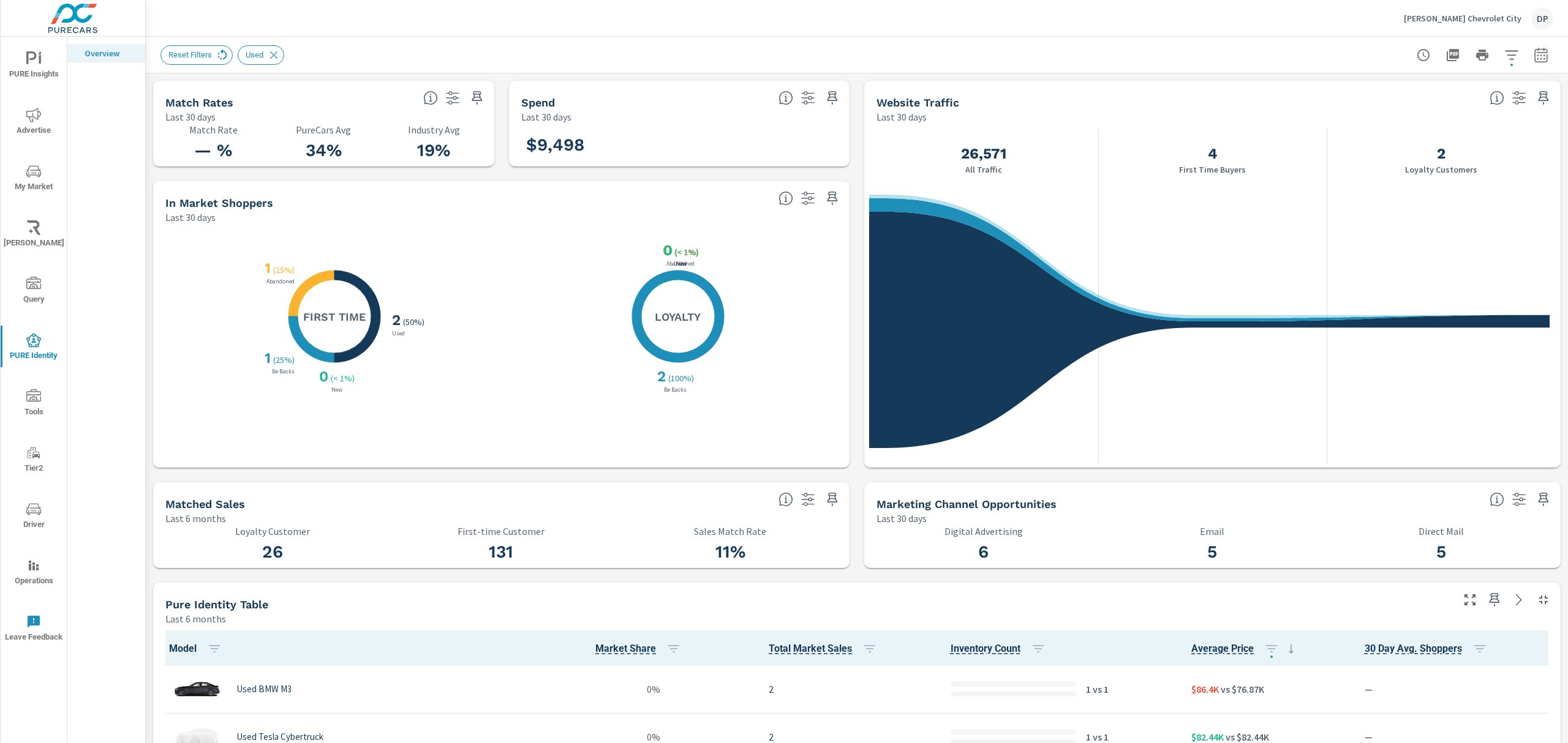
scroll to position [1, 0]
click at [215, 56] on icon at bounding box center [222, 55] width 13 height 13
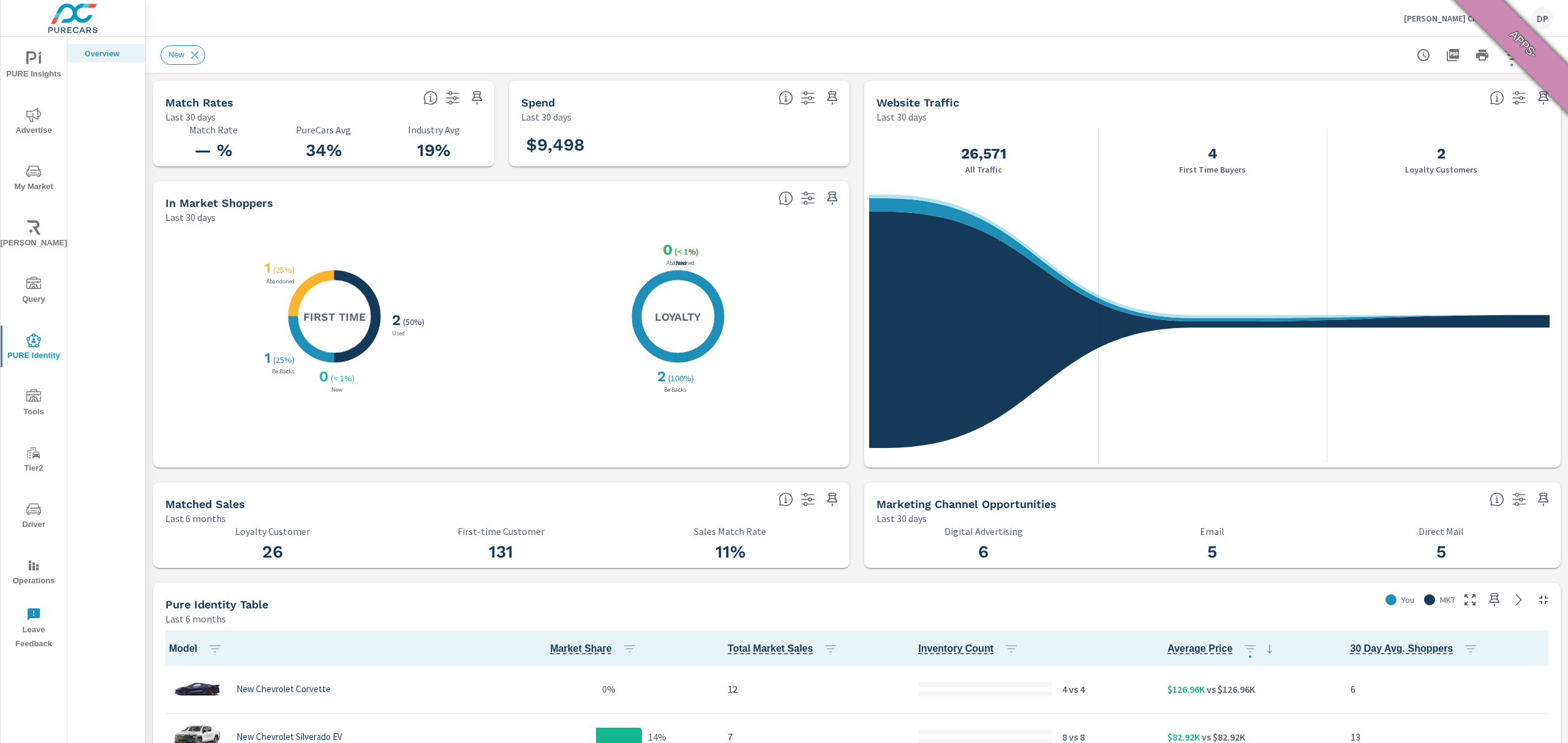
scroll to position [1, 0]
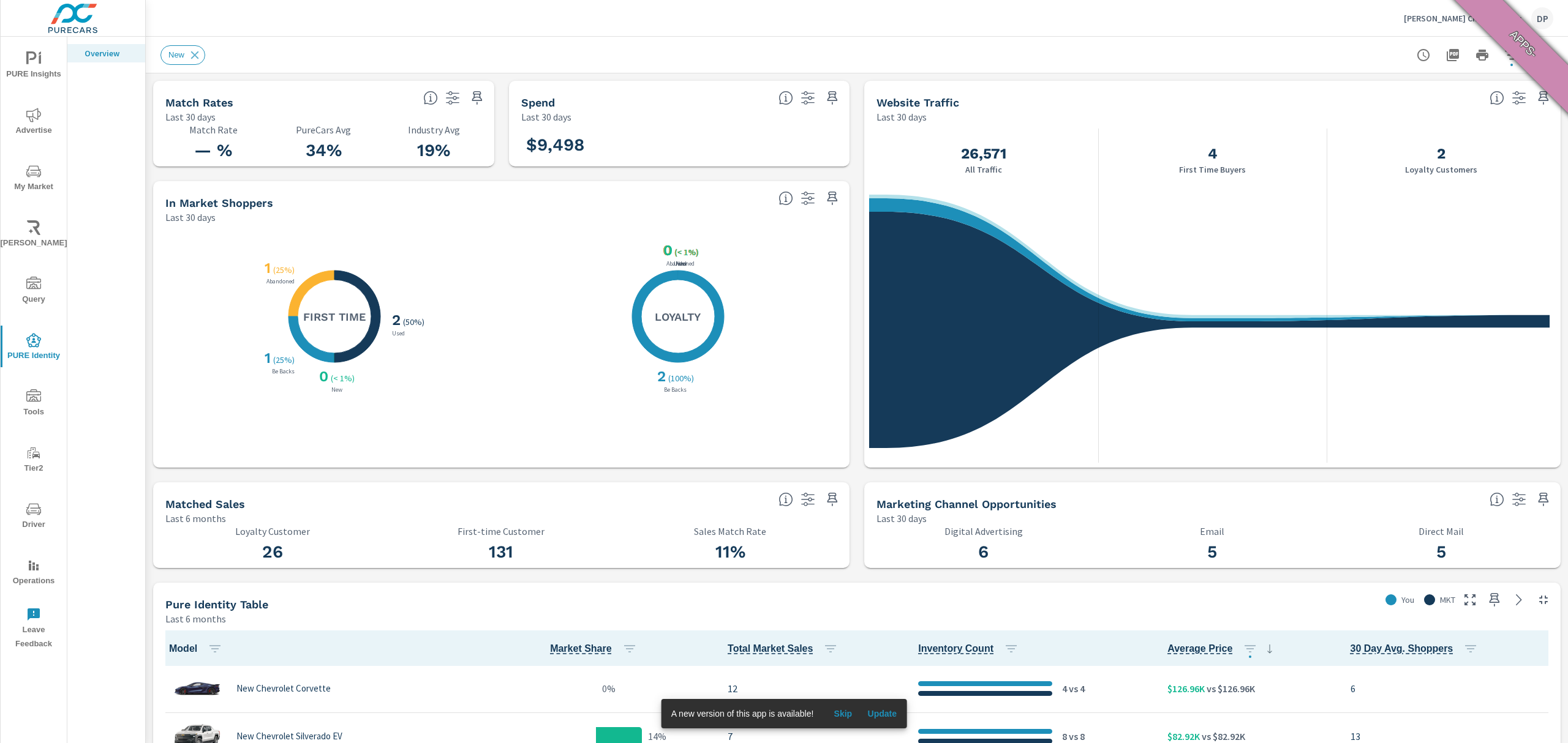
click at [890, 711] on span "Update" at bounding box center [882, 714] width 29 height 11
click at [1500, 61] on button "button" at bounding box center [1511, 54] width 25 height 25
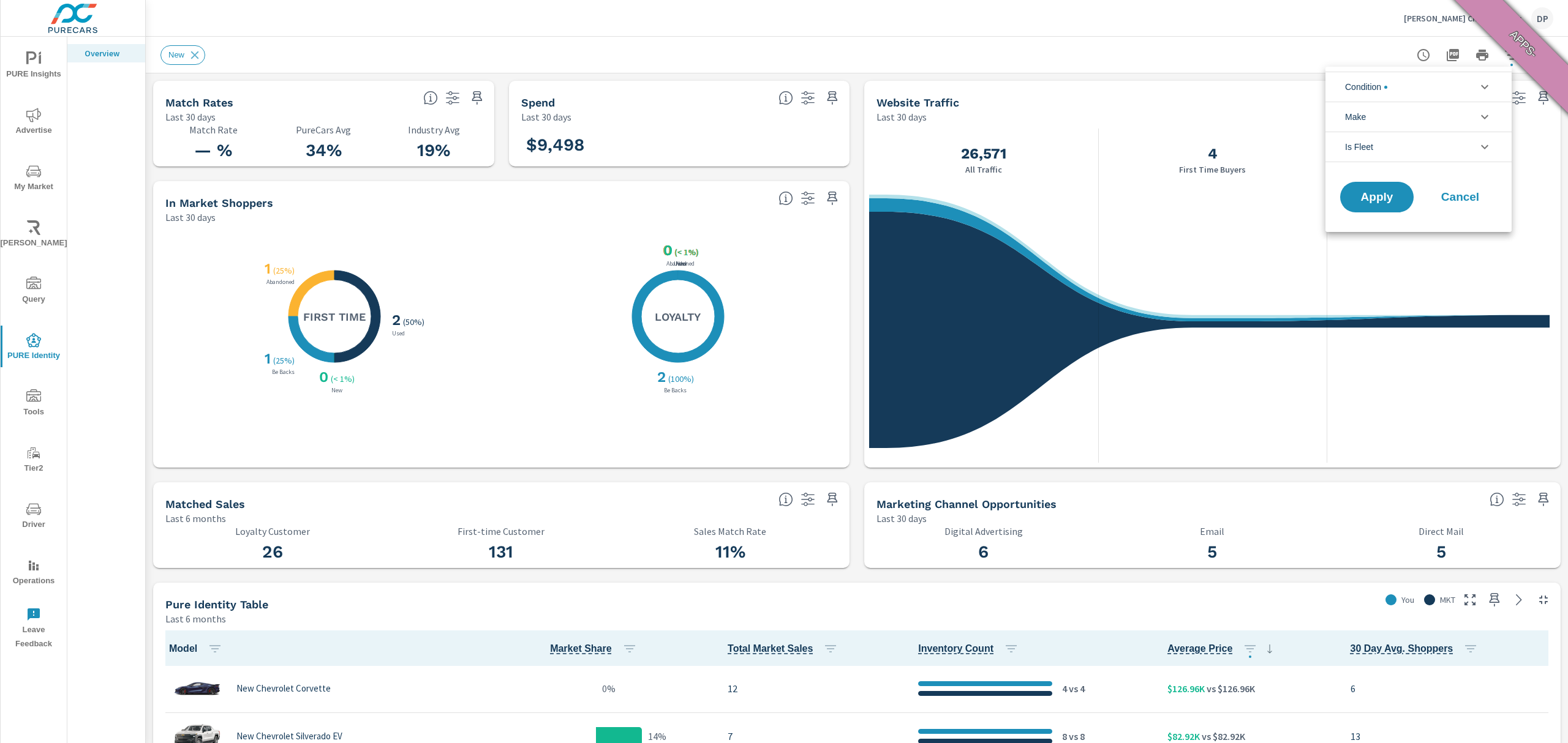
click at [1462, 88] on li "Condition" at bounding box center [1419, 86] width 186 height 30
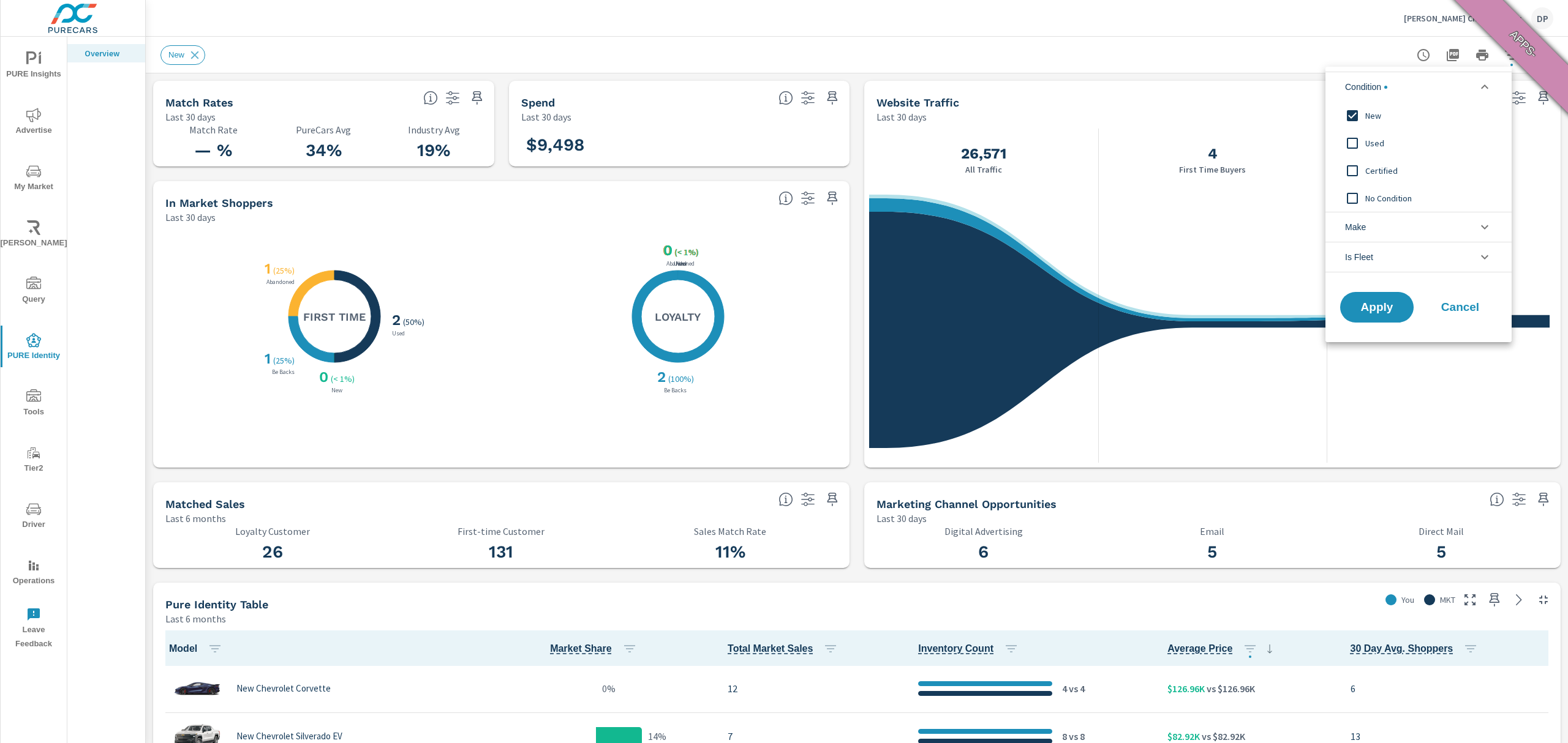
click at [1378, 111] on span "New" at bounding box center [1432, 116] width 134 height 15
click at [1375, 317] on button "Apply" at bounding box center [1377, 308] width 76 height 32
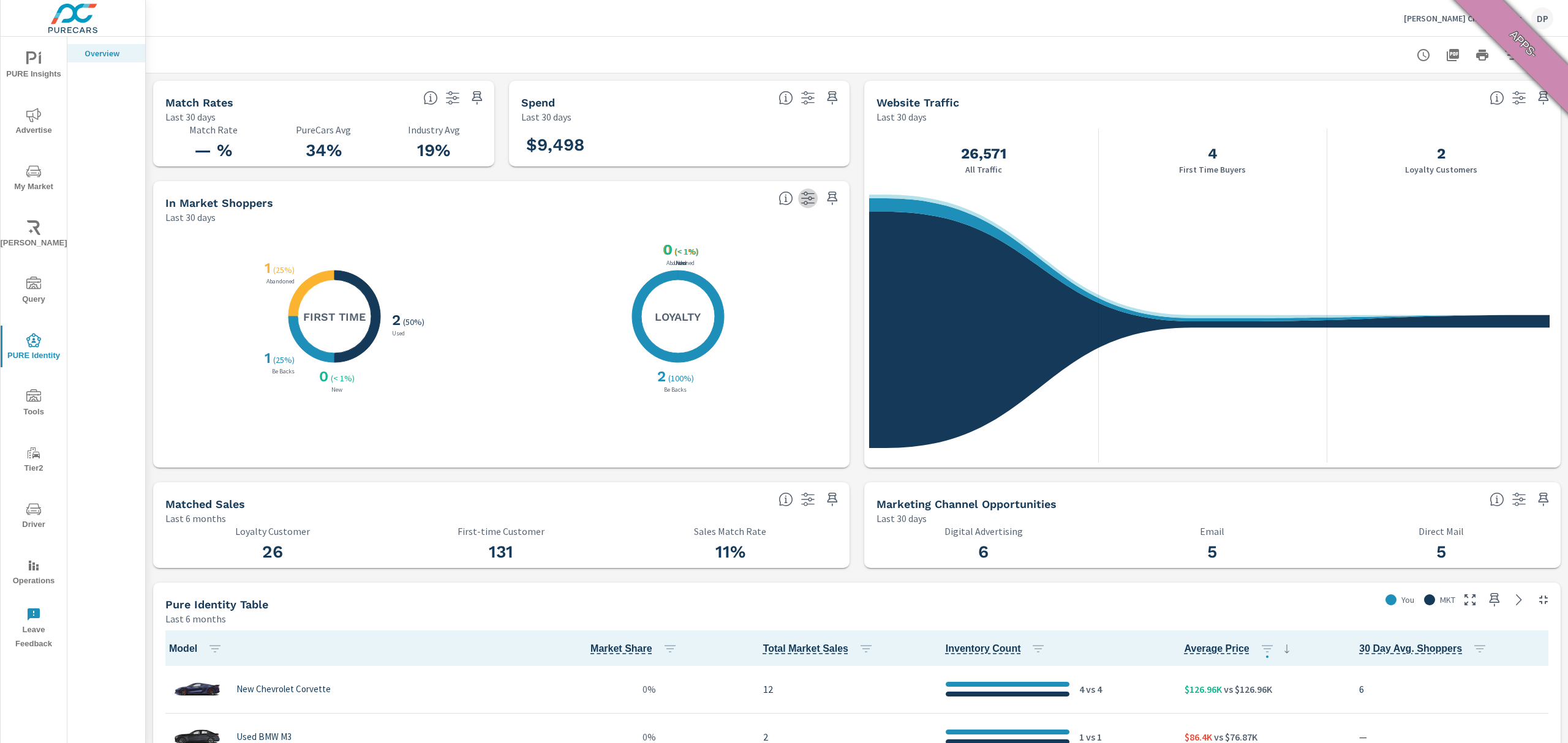
click at [807, 196] on icon "button" at bounding box center [808, 198] width 15 height 15
click at [455, 98] on icon "button" at bounding box center [453, 98] width 13 height 13
click at [229, 208] on h5 "In Market Shoppers" at bounding box center [219, 203] width 108 height 13
click at [801, 202] on icon "button" at bounding box center [808, 198] width 15 height 15
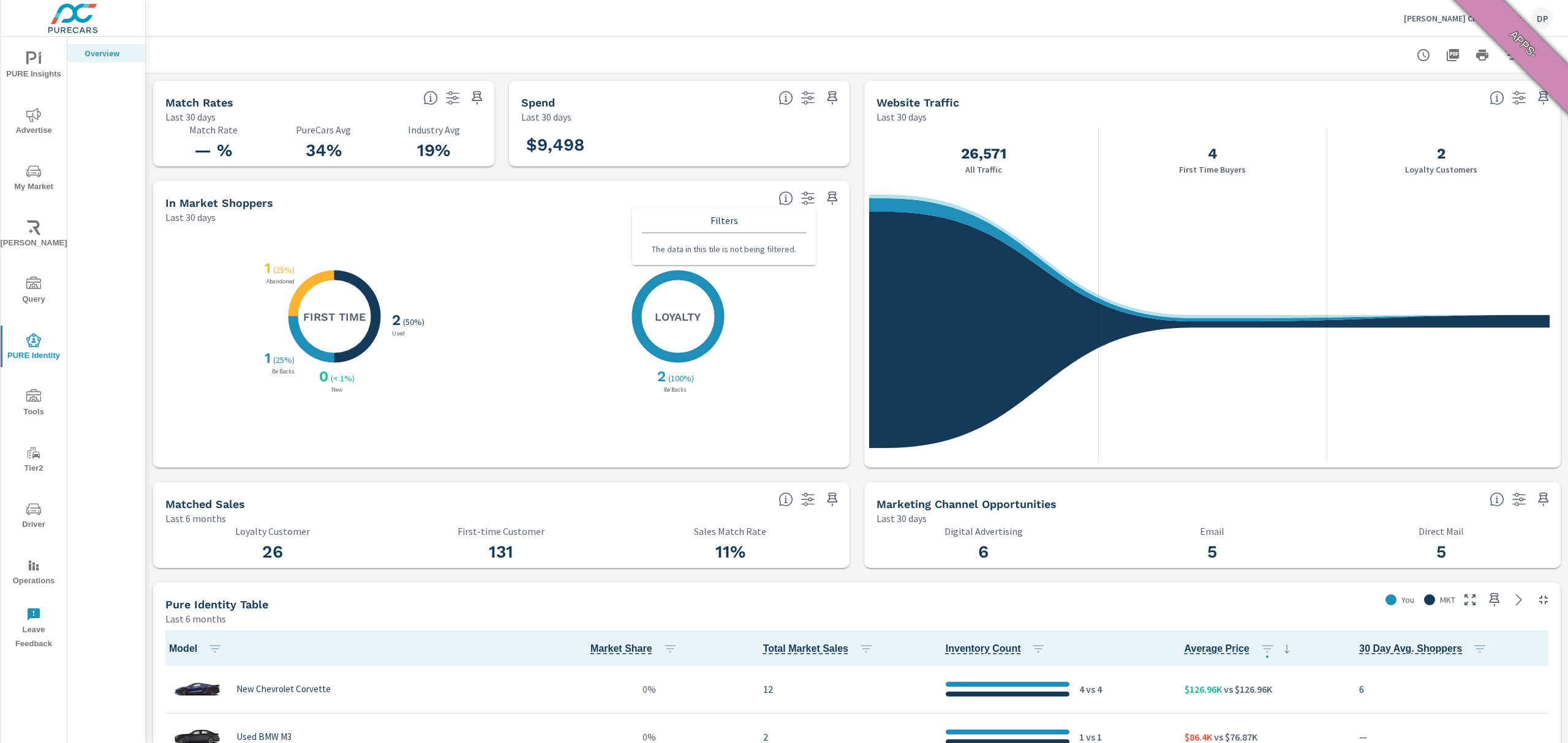
click at [801, 202] on icon "button" at bounding box center [808, 198] width 15 height 15
click at [1509, 96] on button "button" at bounding box center [1519, 98] width 19 height 19
click at [1512, 96] on icon "button" at bounding box center [1519, 98] width 15 height 15
click at [1513, 498] on icon "button" at bounding box center [1519, 500] width 13 height 13
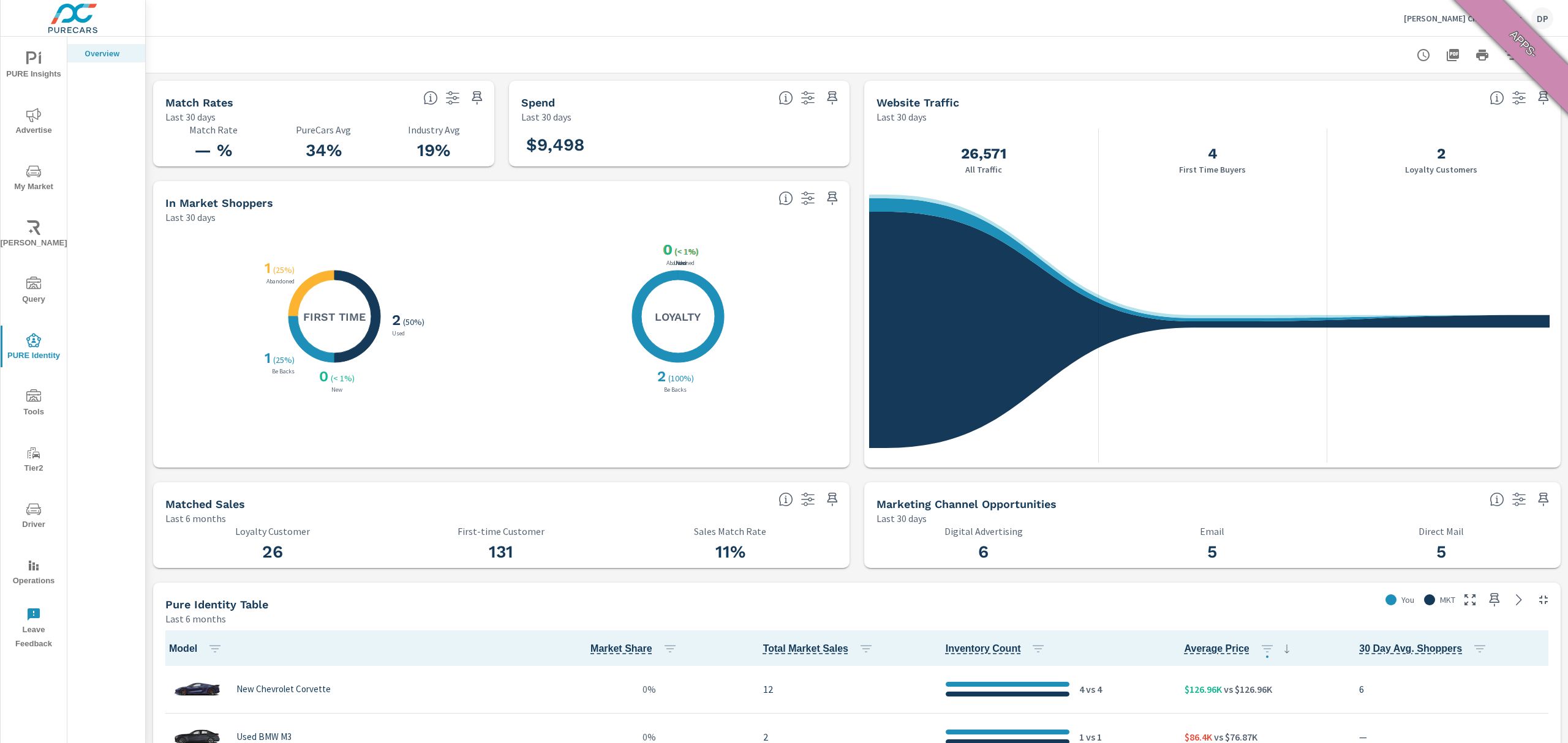
click at [803, 502] on icon "button" at bounding box center [808, 500] width 15 height 15
click at [805, 502] on icon "button" at bounding box center [808, 500] width 15 height 15
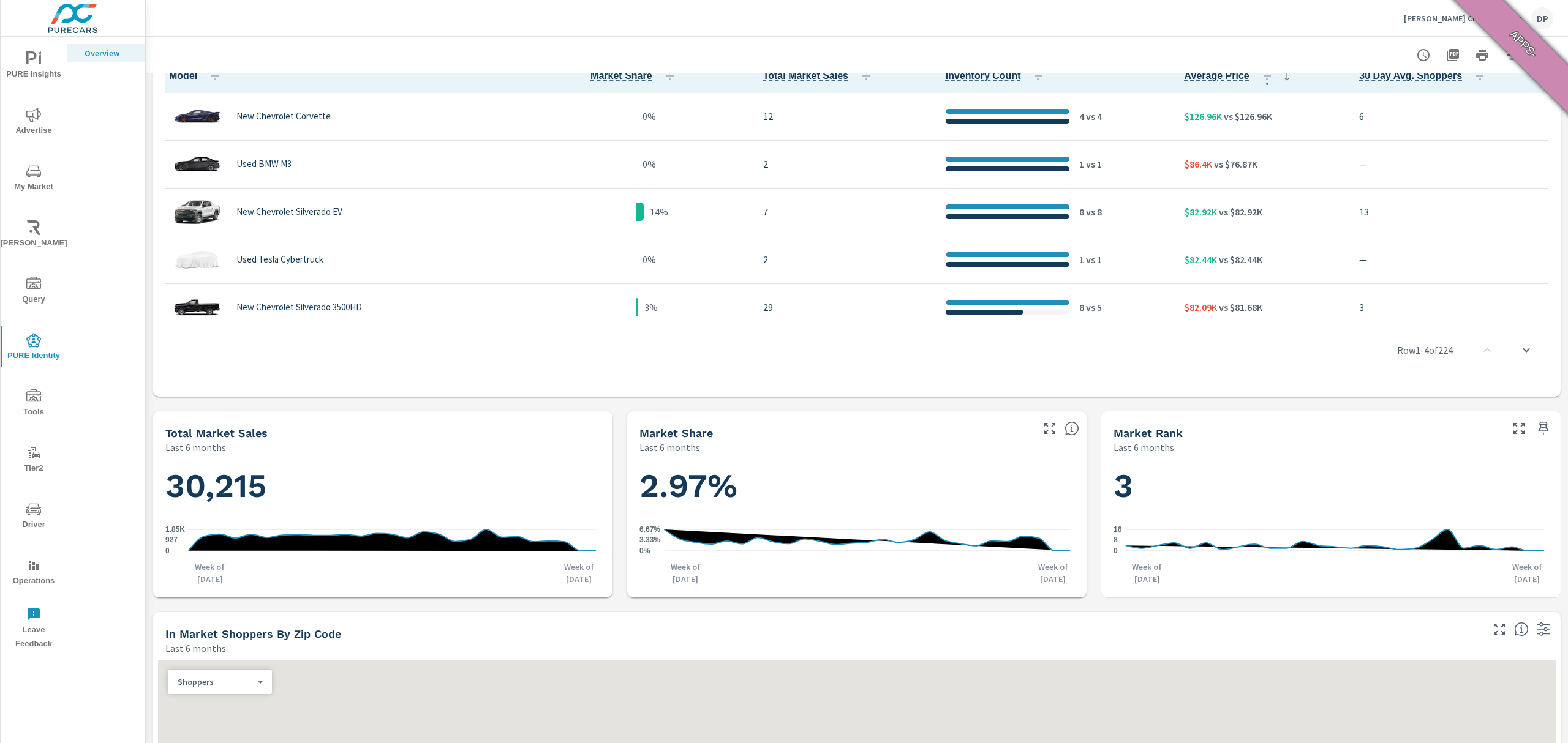
scroll to position [816, 0]
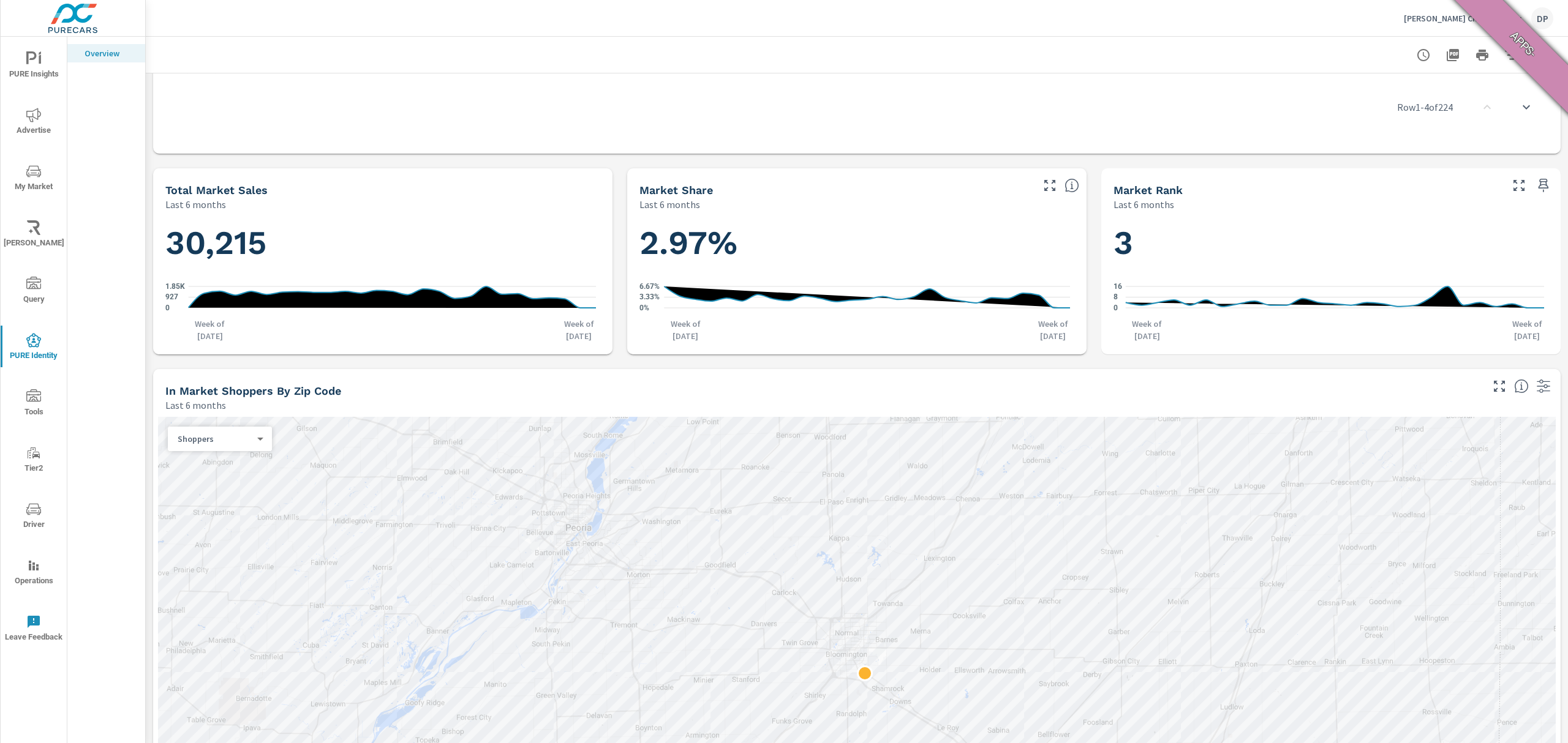
click at [564, 179] on div "Total Market Sales Last 6 months" at bounding box center [382, 189] width 459 height 43
click at [506, 283] on icon "0 927 1.85K" at bounding box center [381, 297] width 431 height 41
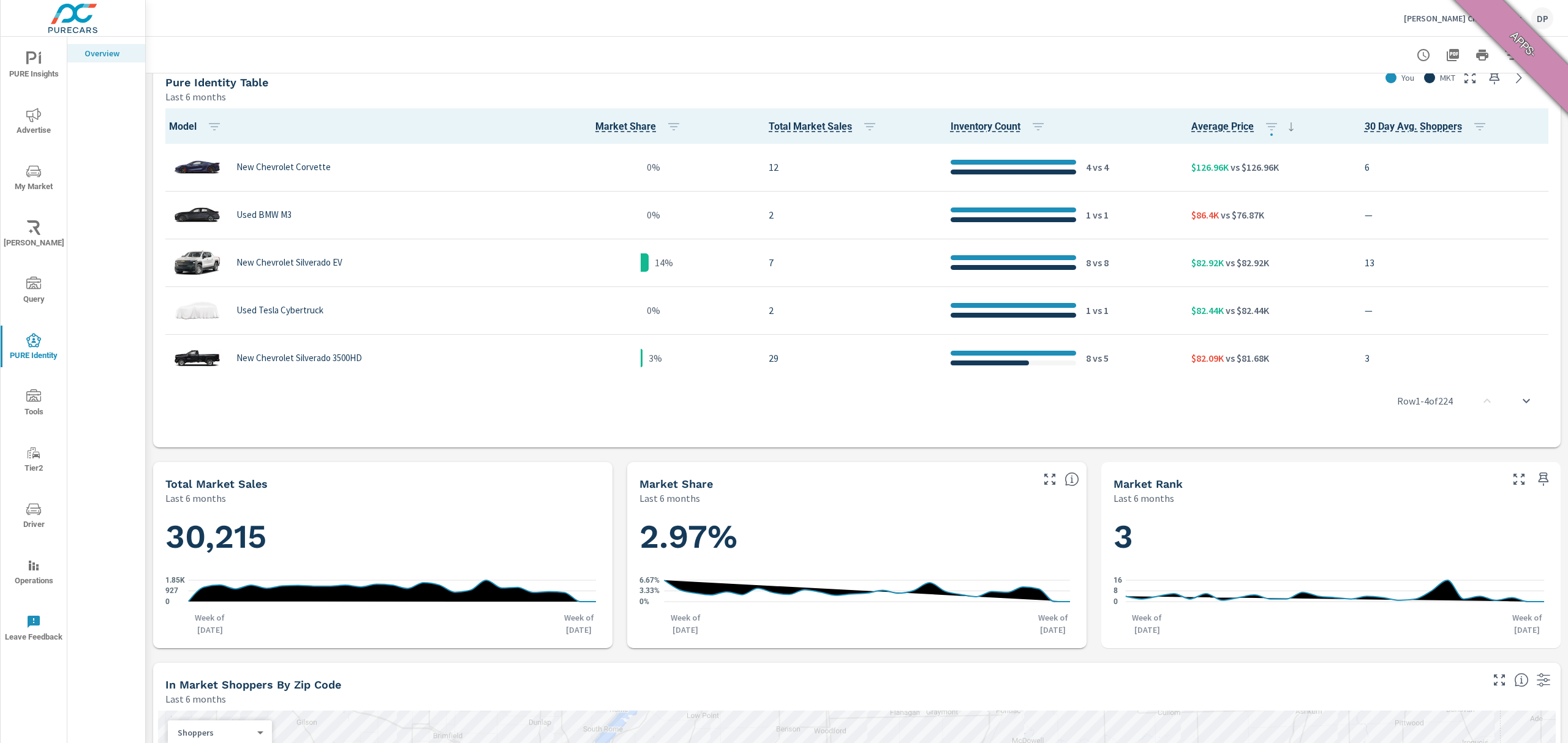
scroll to position [490, 0]
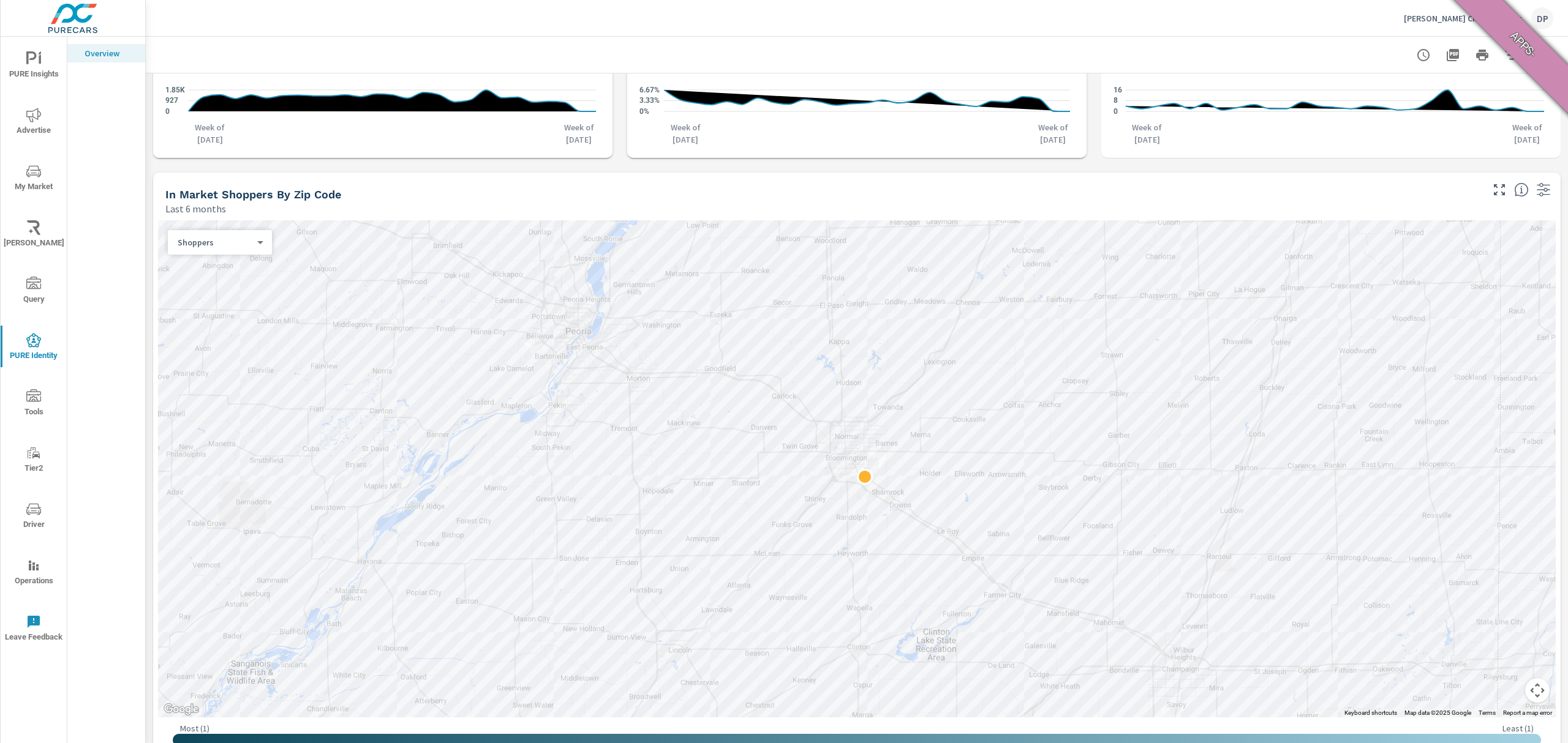
scroll to position [1037, 0]
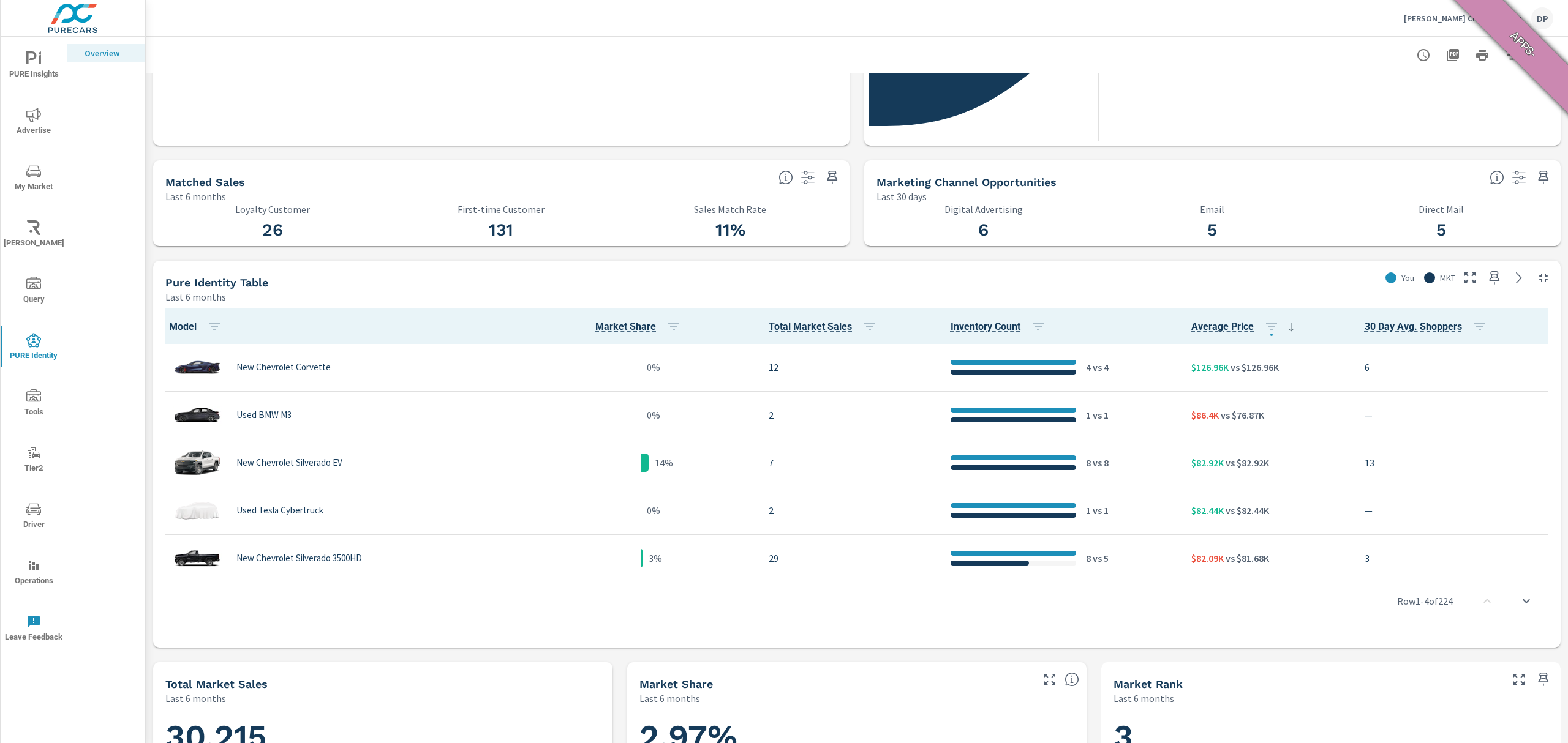
scroll to position [221, 0]
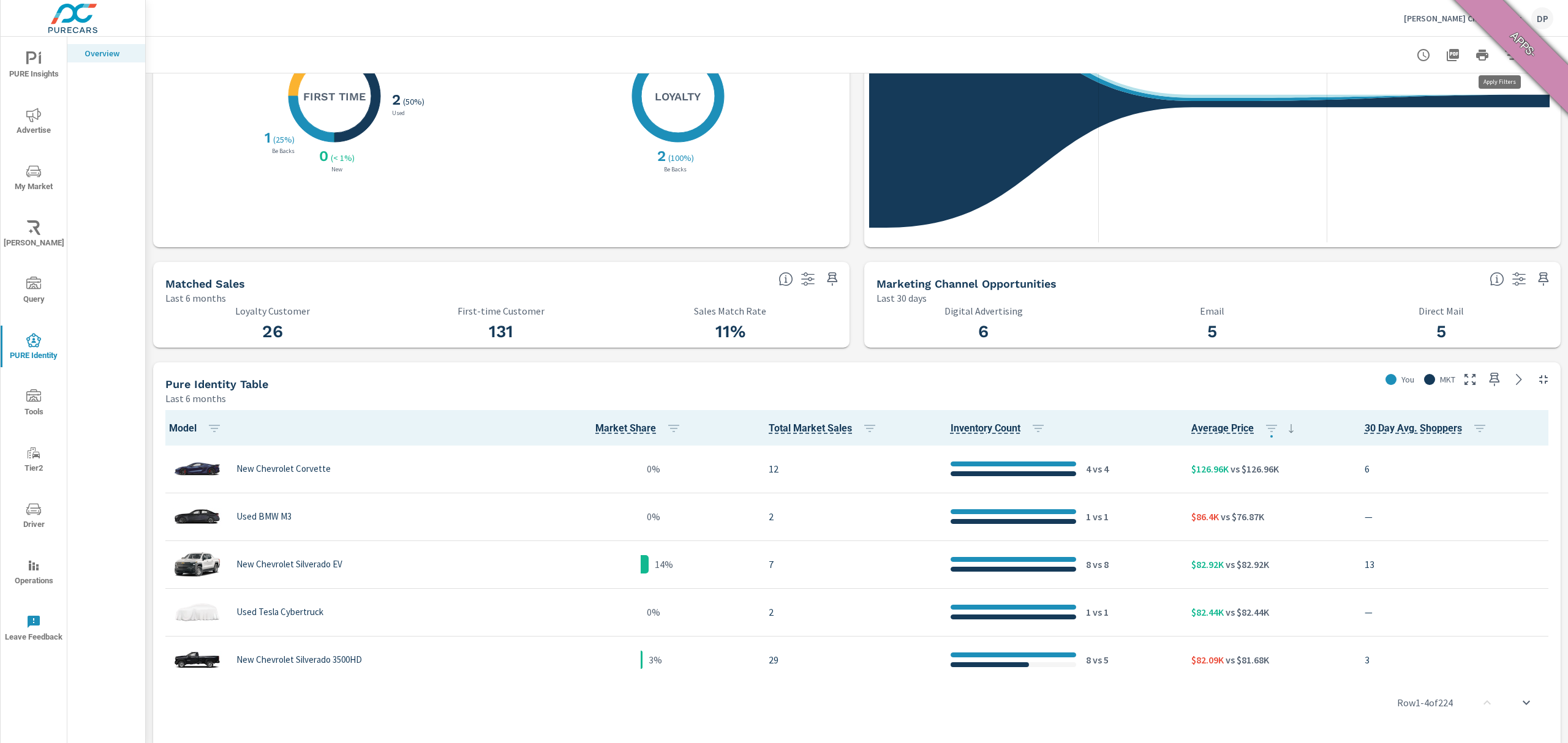
click at [1505, 58] on icon "button" at bounding box center [1512, 55] width 15 height 15
click at [1378, 92] on span "Condition" at bounding box center [1364, 87] width 38 height 29
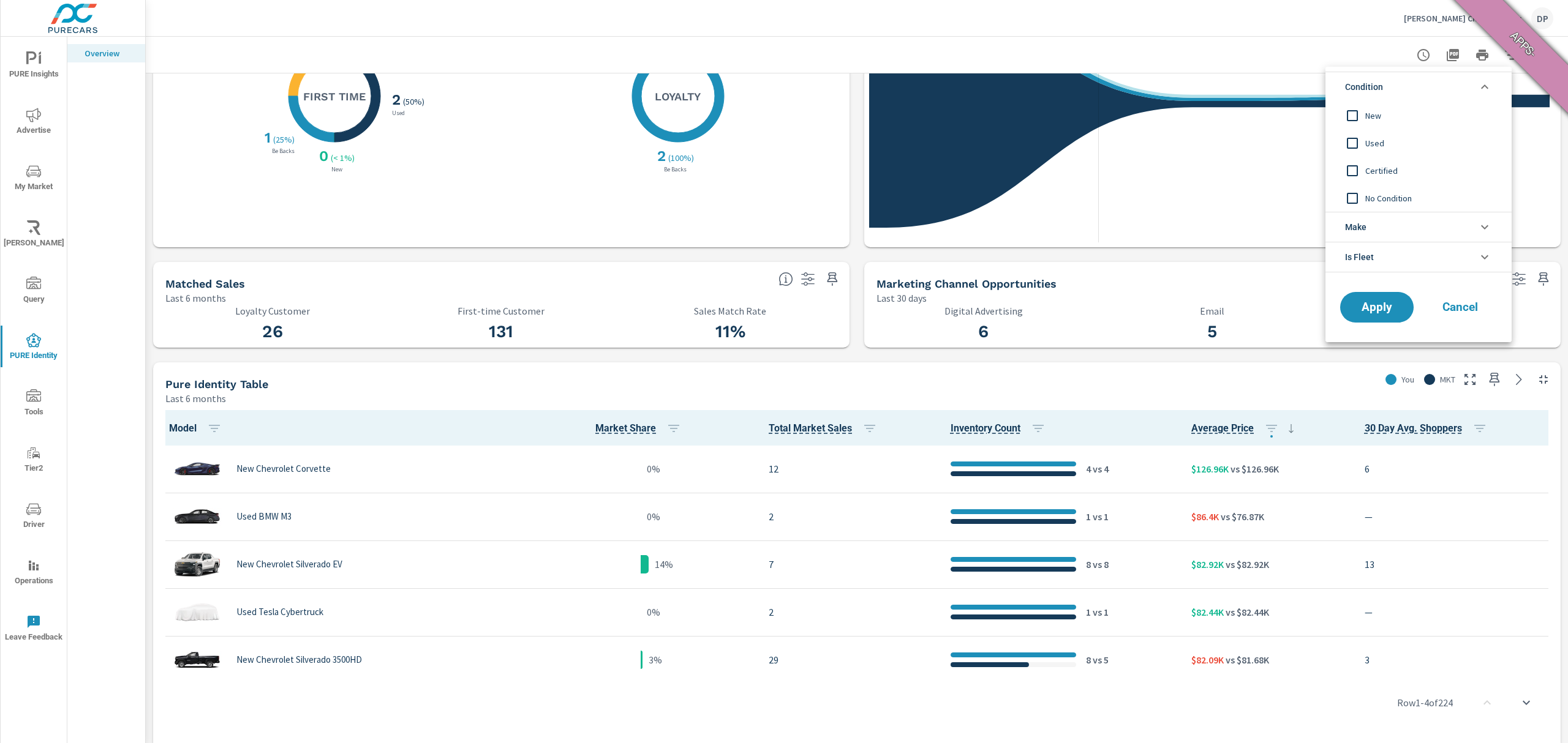
click at [1373, 110] on span "New" at bounding box center [1432, 116] width 134 height 15
click at [1384, 306] on span "Apply" at bounding box center [1377, 308] width 51 height 12
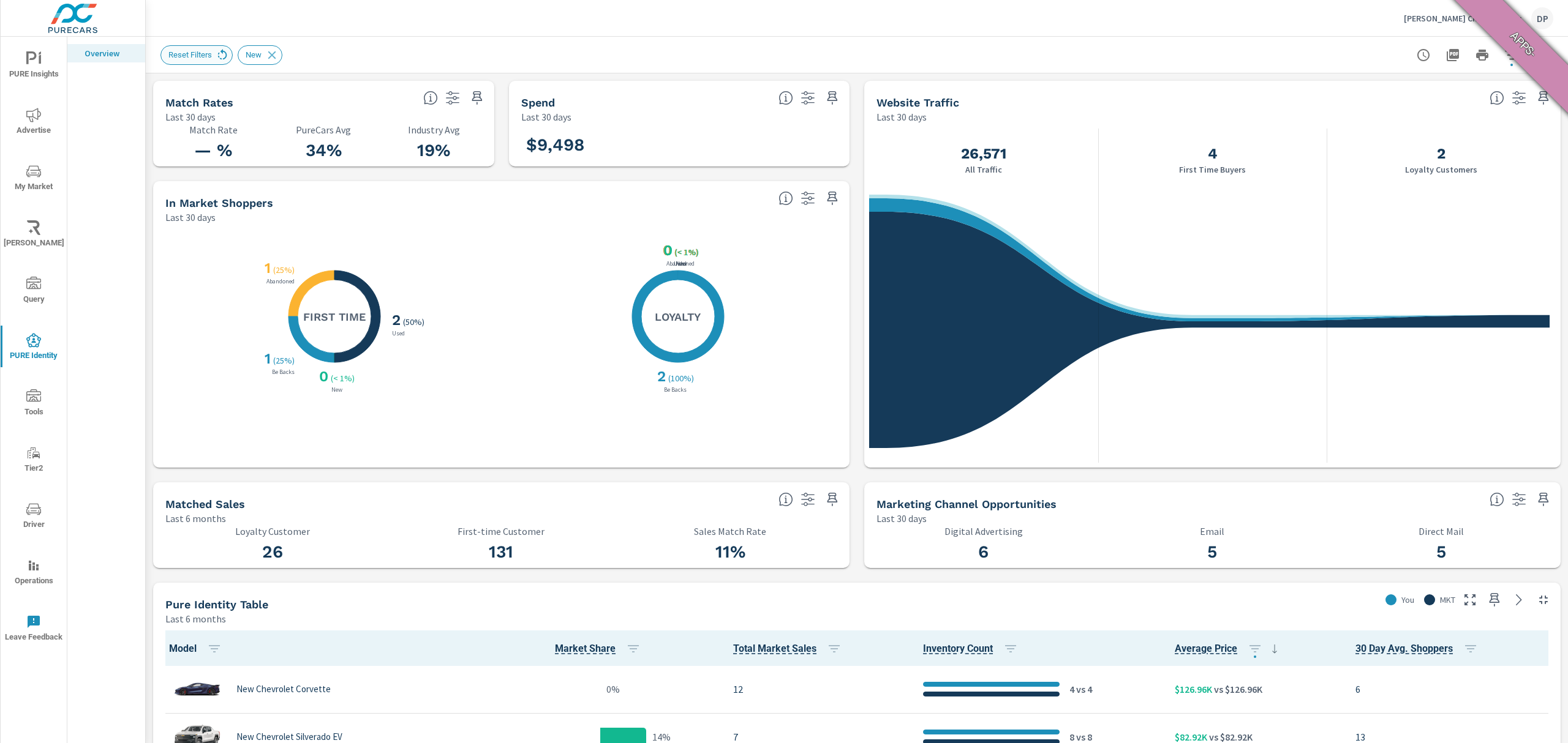
click at [221, 54] on icon at bounding box center [222, 55] width 13 height 13
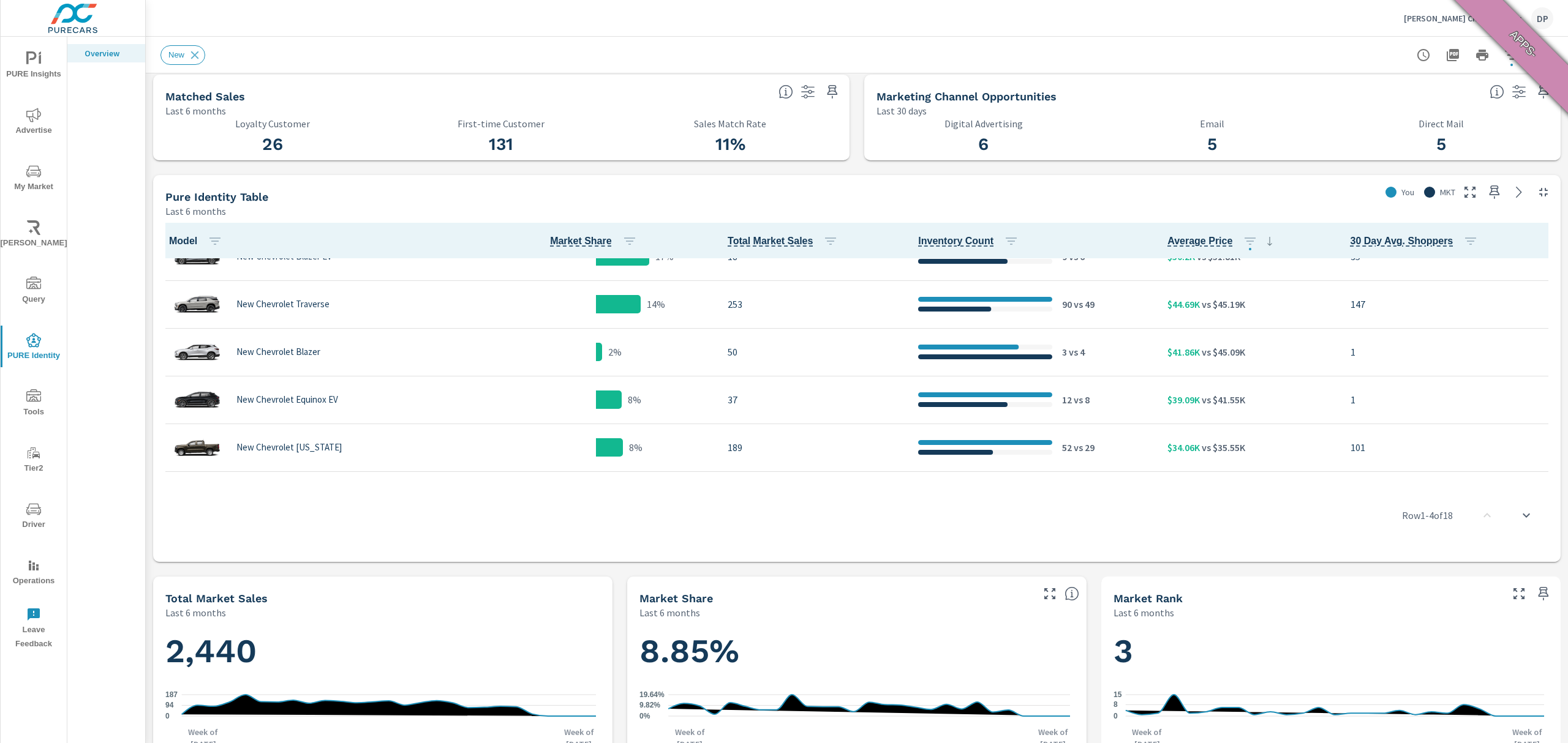
scroll to position [409, 0]
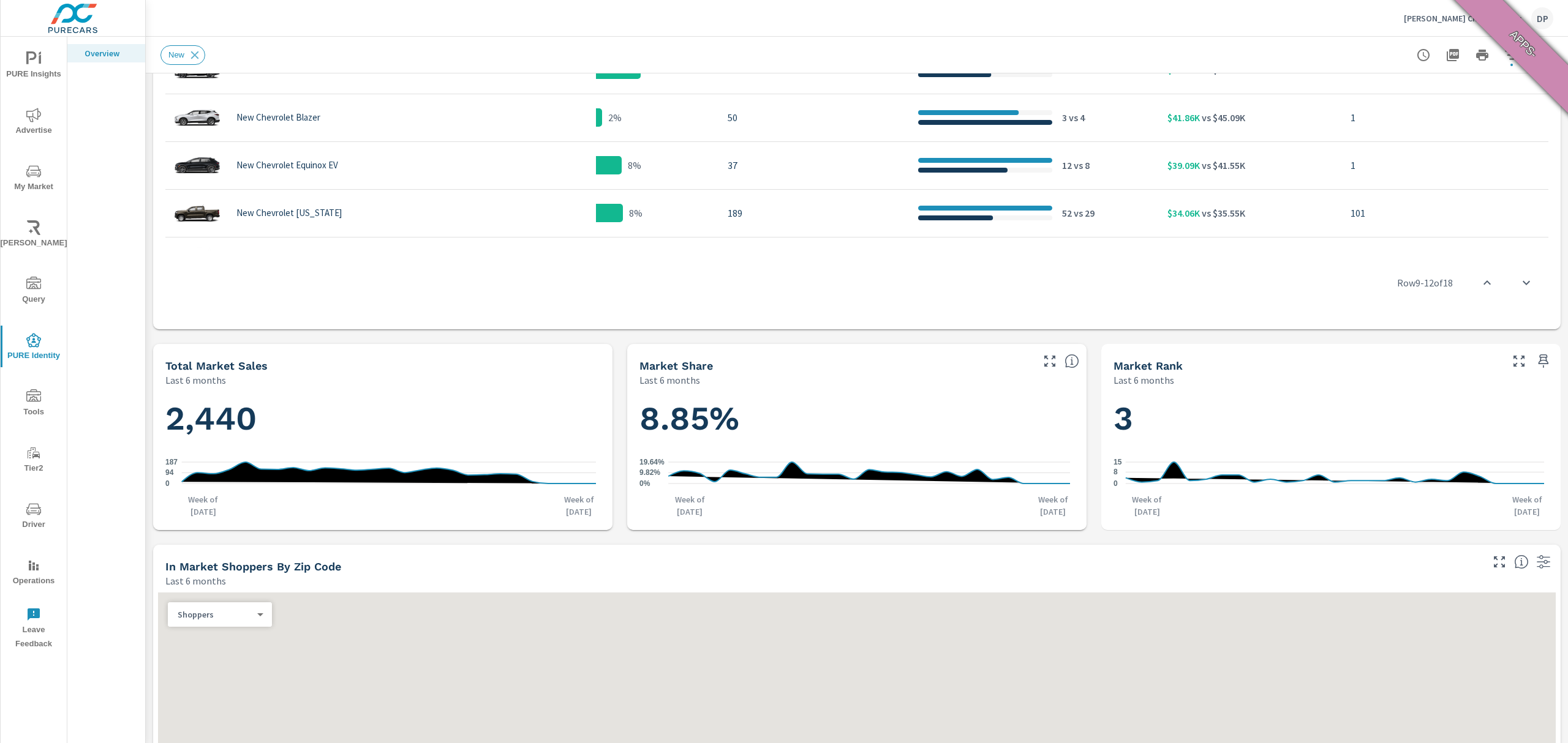
scroll to position [734, 0]
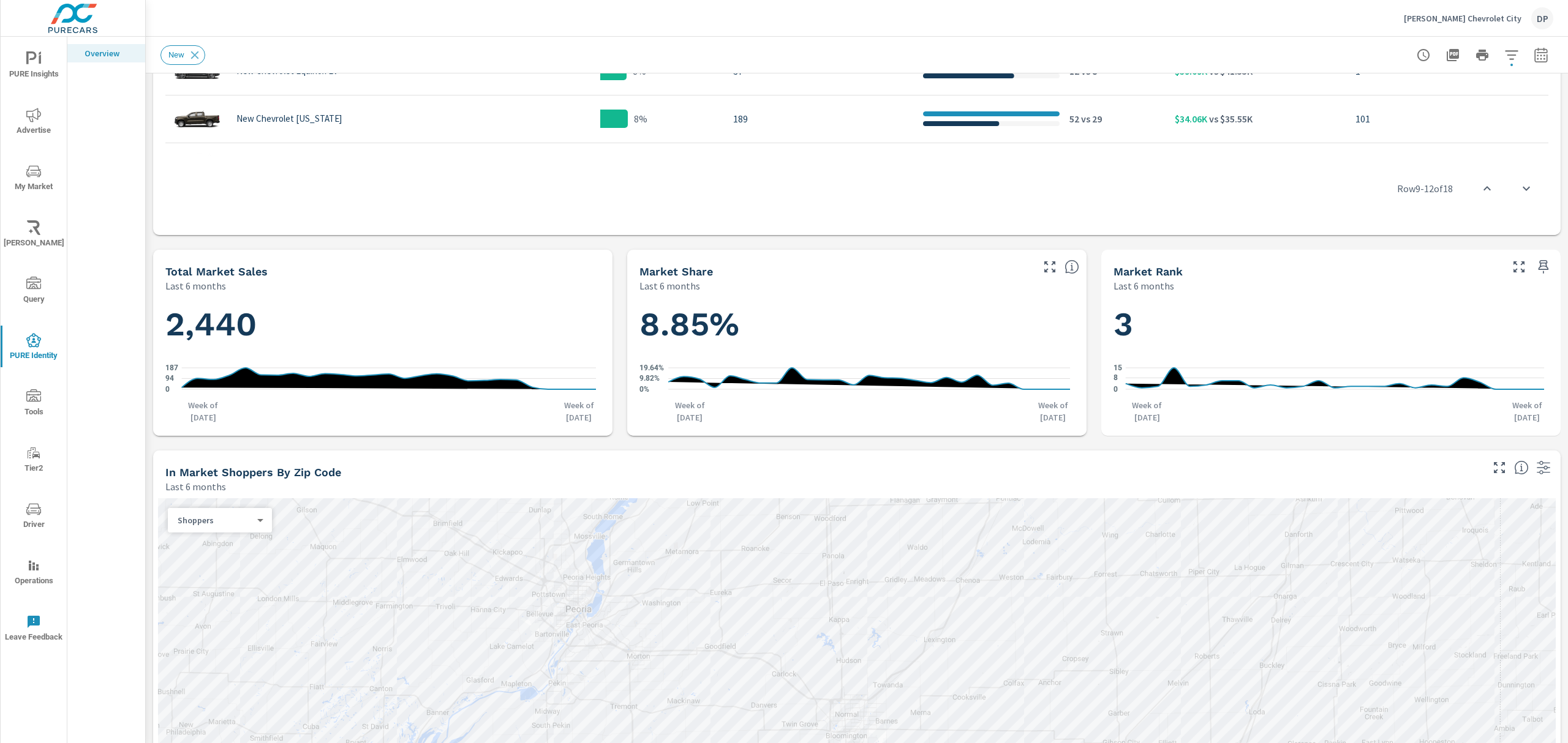
click at [1355, 26] on div "[PERSON_NAME] Chevrolet City DP" at bounding box center [856, 18] width 1393 height 36
click at [1534, 59] on icon "button" at bounding box center [1541, 55] width 15 height 15
select select "Last 6 months"
click at [1534, 59] on icon "button" at bounding box center [1541, 55] width 15 height 15
click at [1535, 52] on icon "button" at bounding box center [1541, 54] width 13 height 15
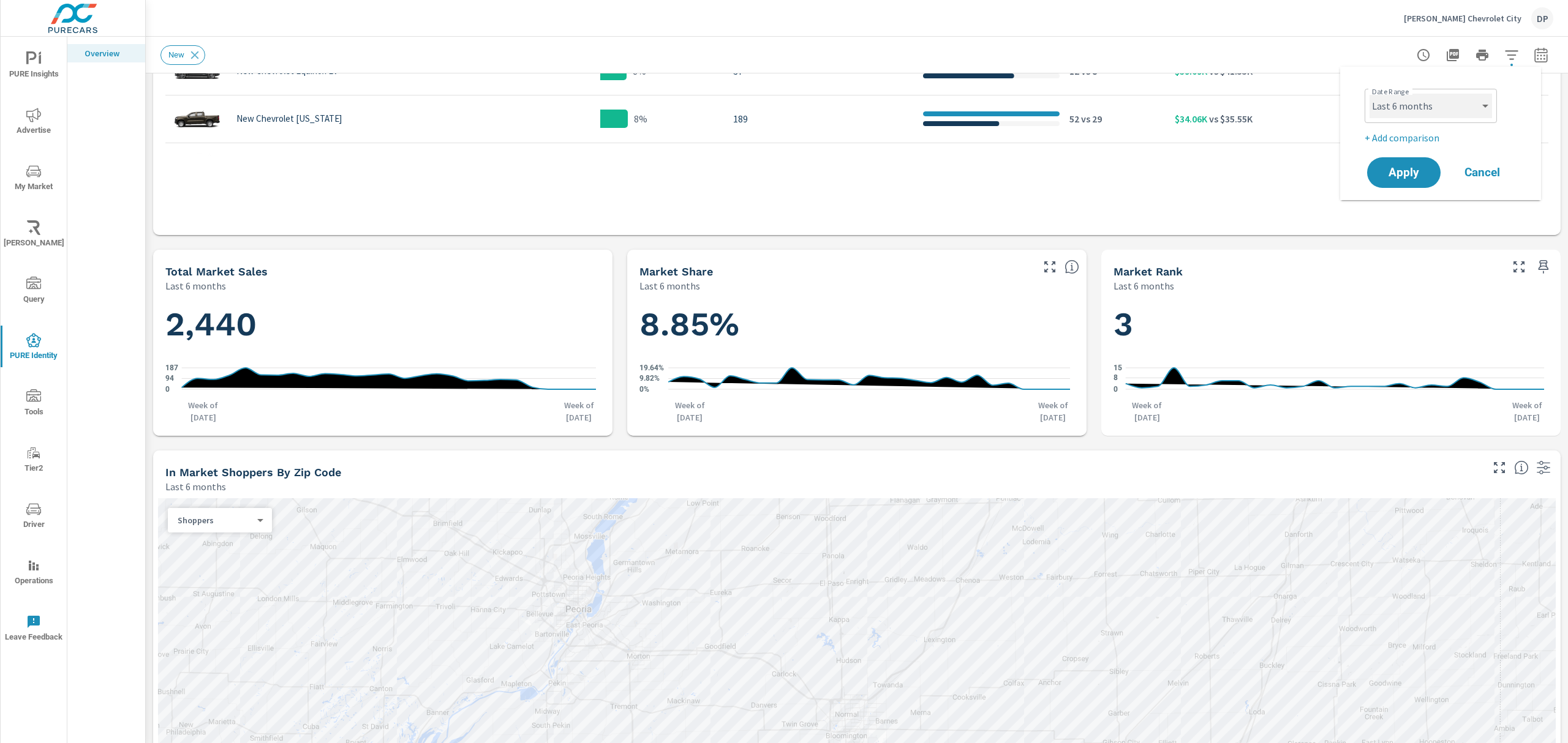
click at [1461, 110] on select "Custom [DATE] Last week Last 7 days Last 14 days Last 30 days Last 45 days Last…" at bounding box center [1431, 106] width 122 height 25
click at [1370, 94] on select "Custom [DATE] Last week Last 7 days Last 14 days Last 30 days Last 45 days Last…" at bounding box center [1431, 106] width 122 height 25
select select "Last 12 months"
click at [1412, 167] on span "Apply" at bounding box center [1404, 173] width 51 height 12
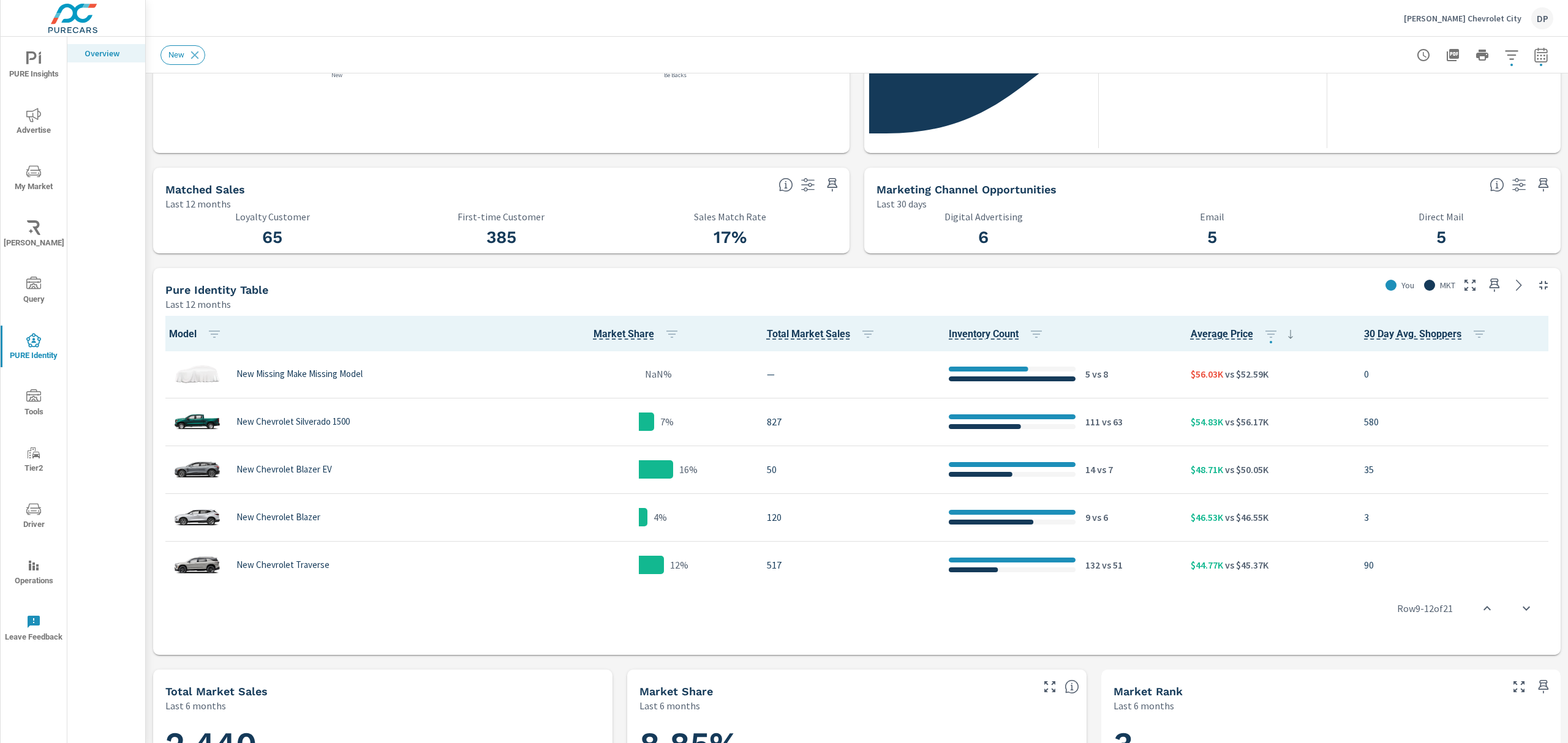
scroll to position [326, 0]
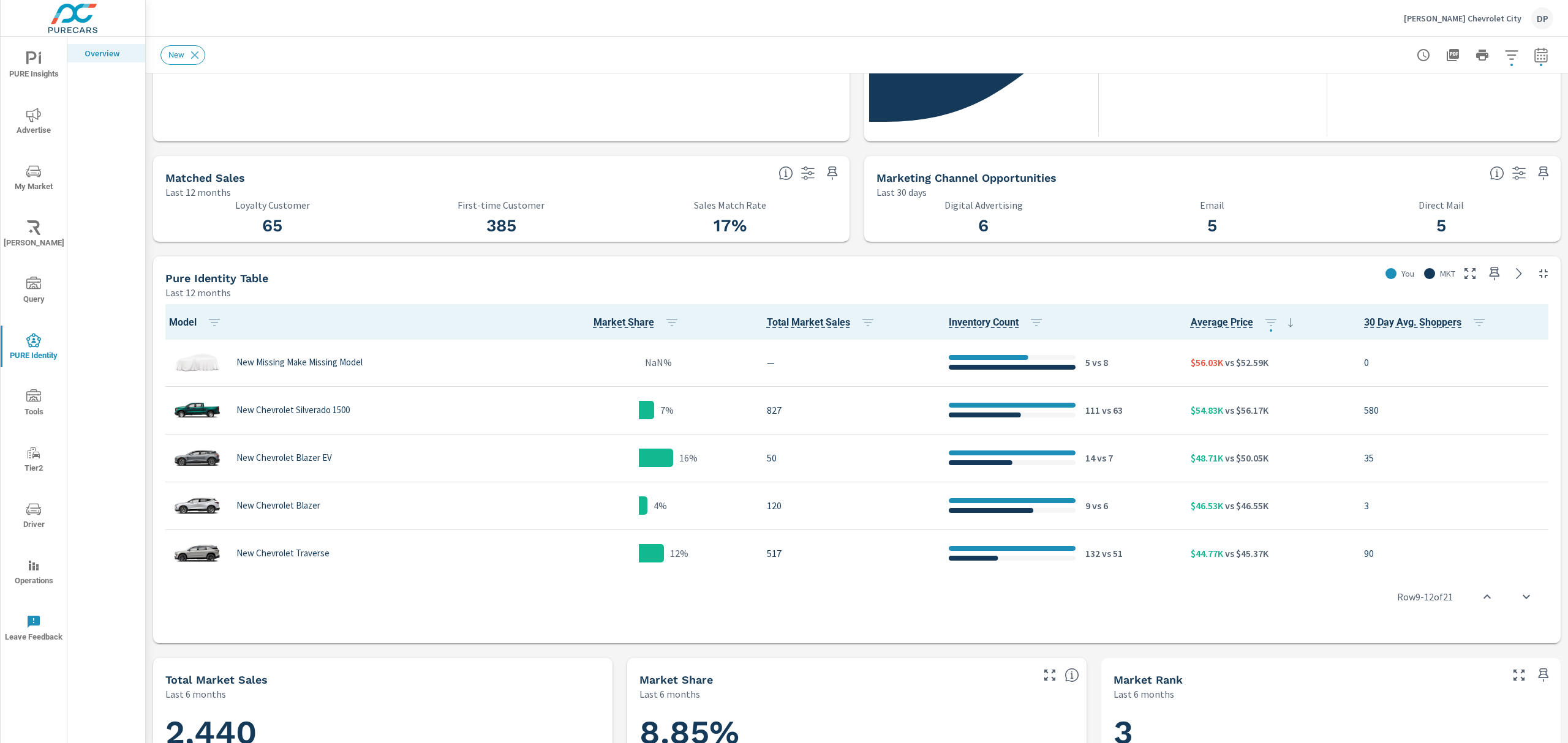
click at [782, 167] on icon at bounding box center [786, 173] width 15 height 15
click at [801, 171] on icon "button" at bounding box center [808, 173] width 15 height 15
click at [1508, 54] on button "button" at bounding box center [1511, 54] width 25 height 25
click at [903, 691] on div at bounding box center [784, 372] width 1568 height 743
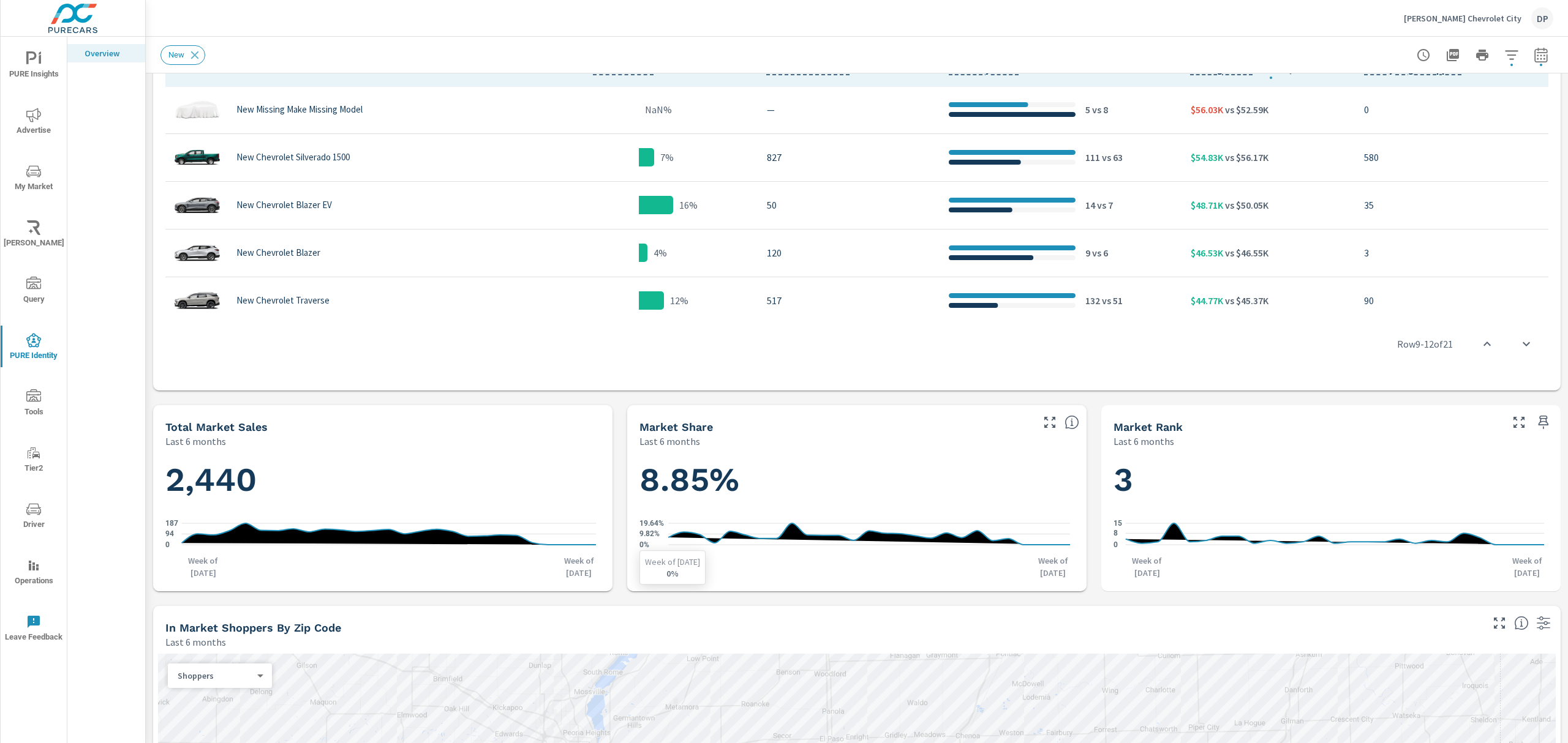
scroll to position [572, 0]
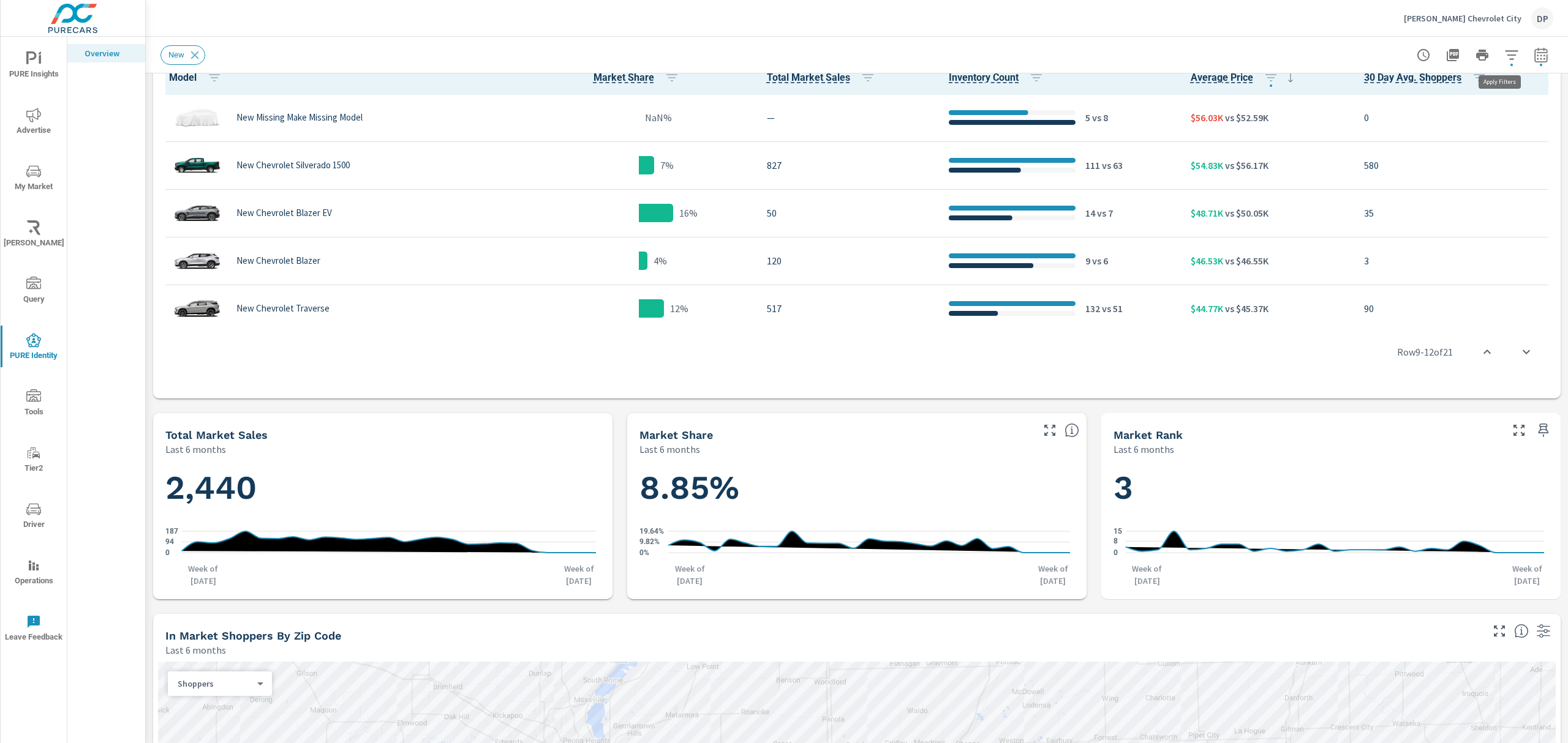
click at [1505, 55] on icon "button" at bounding box center [1512, 55] width 15 height 15
click at [1389, 70] on ul "Condition New Used Certified No Condition Make Chevrolet Is Fleet False True" at bounding box center [1419, 116] width 186 height 100
click at [1389, 86] on span "filter options" at bounding box center [1388, 87] width 3 height 3
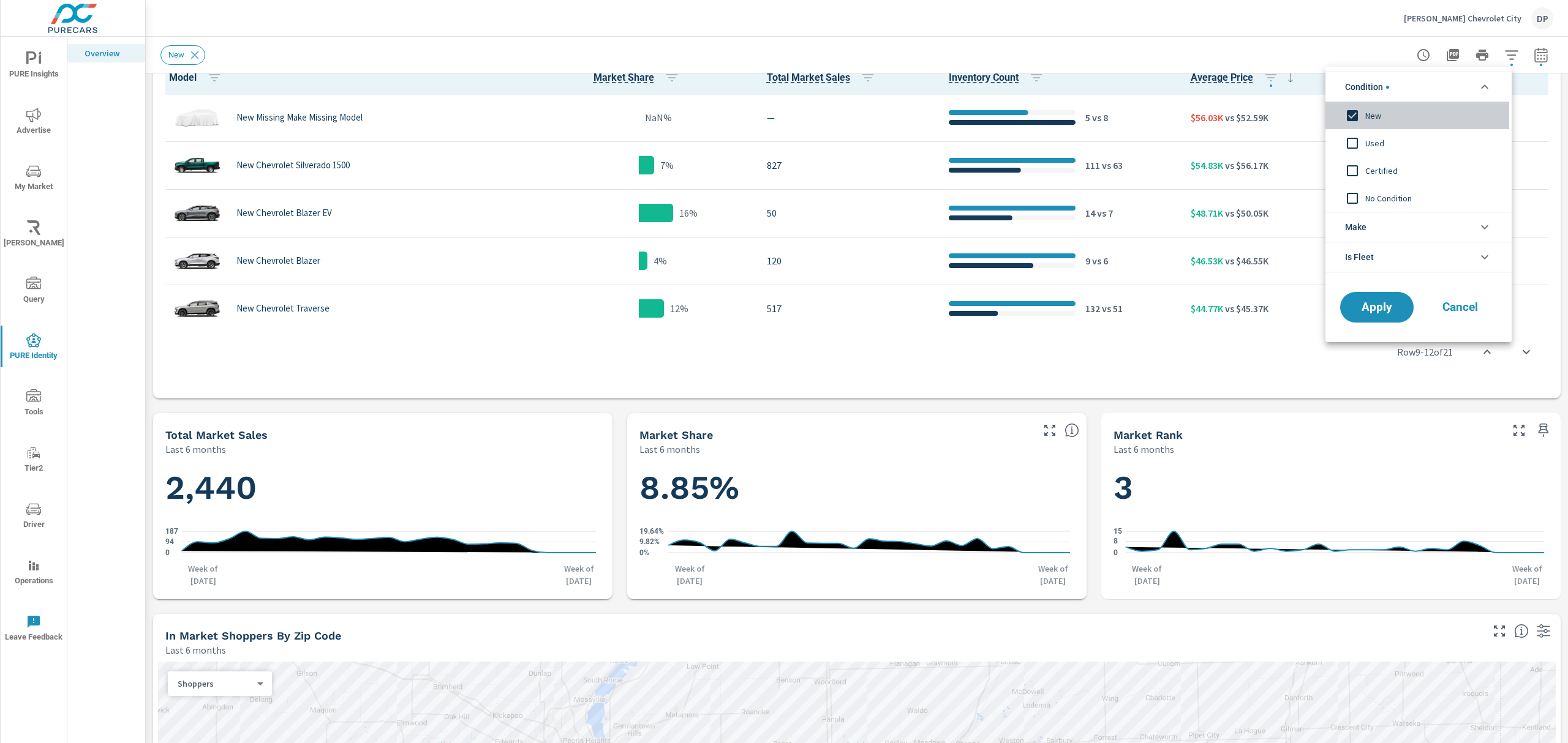
click at [1365, 116] on input "filter options" at bounding box center [1353, 116] width 26 height 26
click at [1387, 197] on span "No Condition" at bounding box center [1432, 198] width 134 height 15
click at [1396, 312] on span "Apply" at bounding box center [1377, 308] width 51 height 12
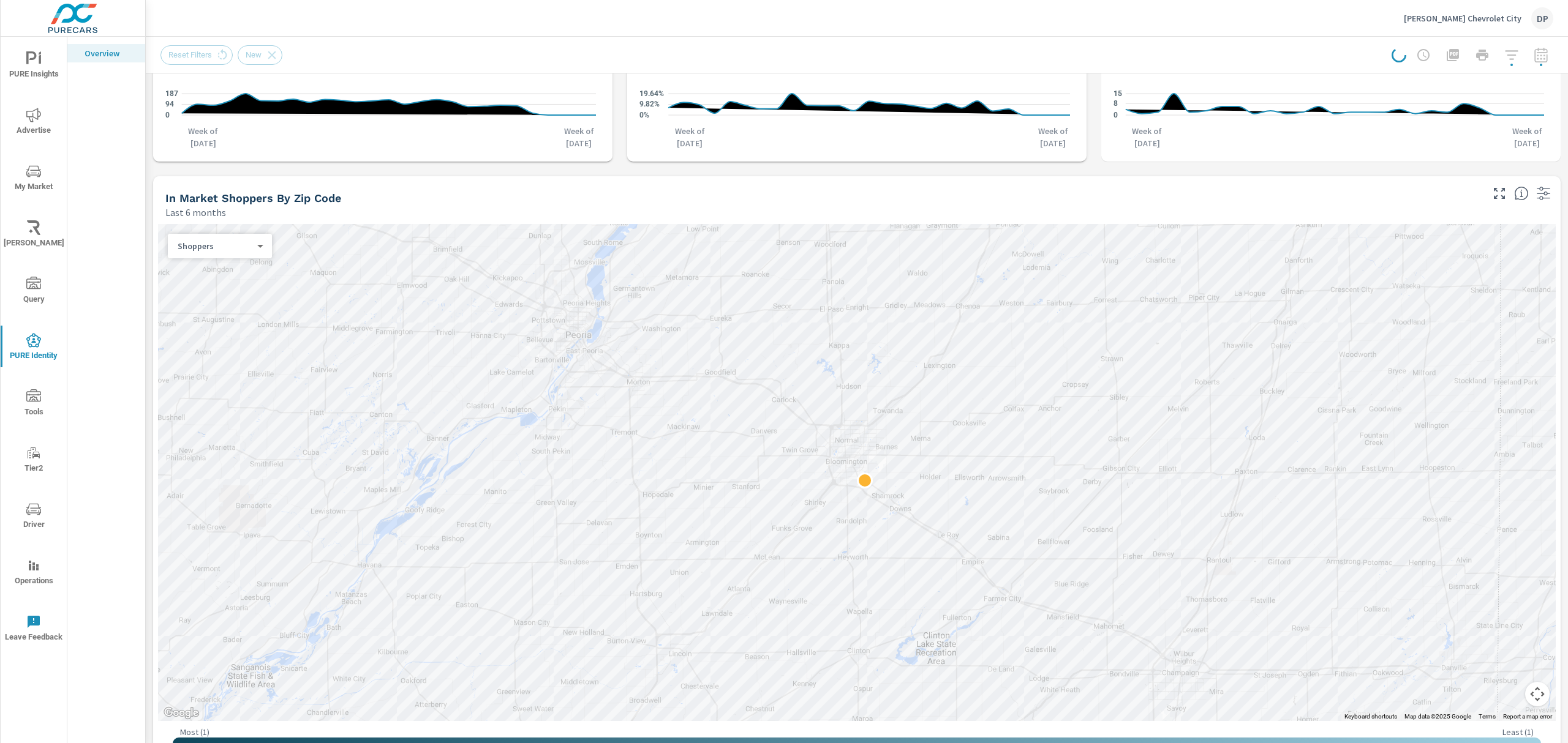
scroll to position [1037, 0]
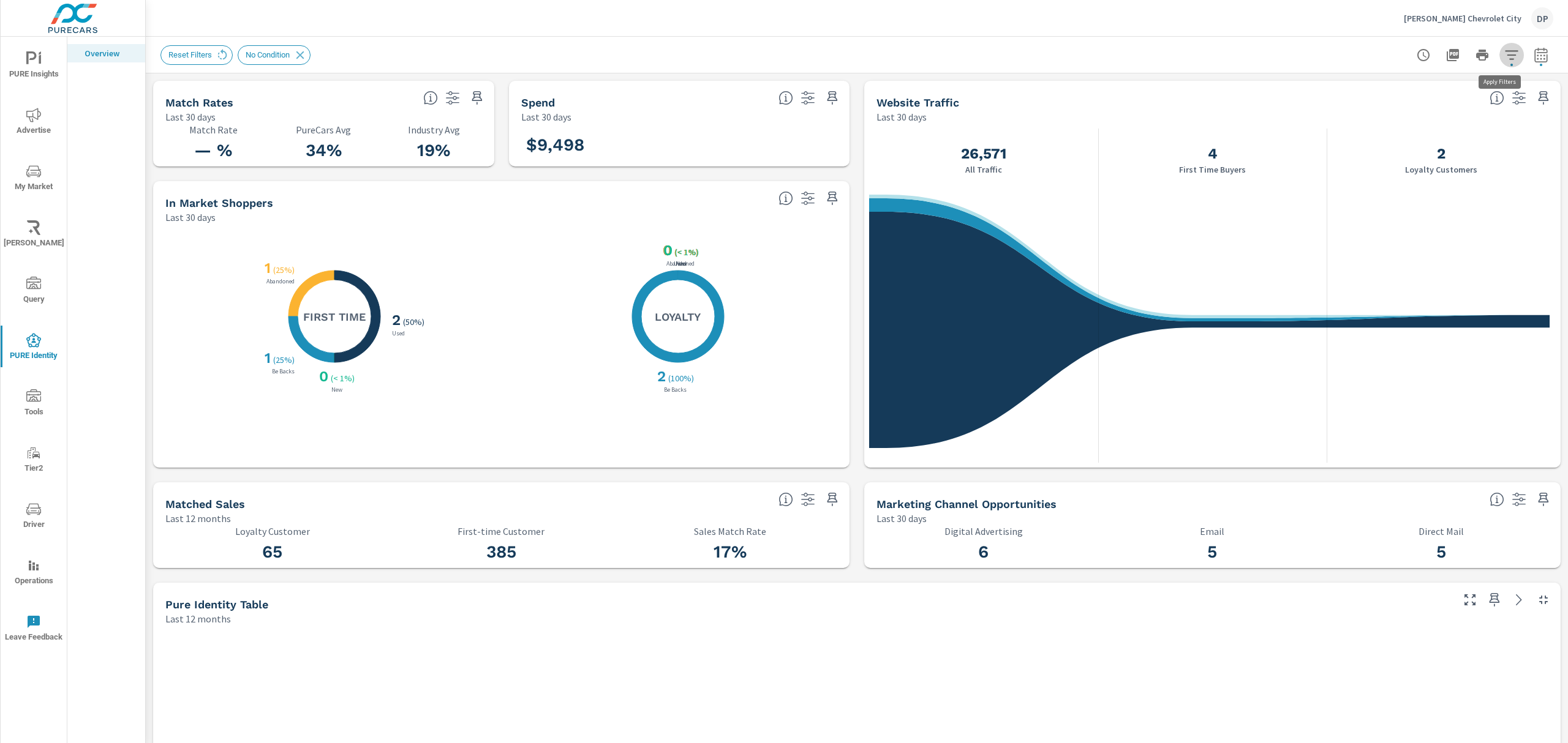
click at [1511, 64] on span "button" at bounding box center [1512, 65] width 3 height 3
click at [897, 595] on div at bounding box center [784, 372] width 1568 height 743
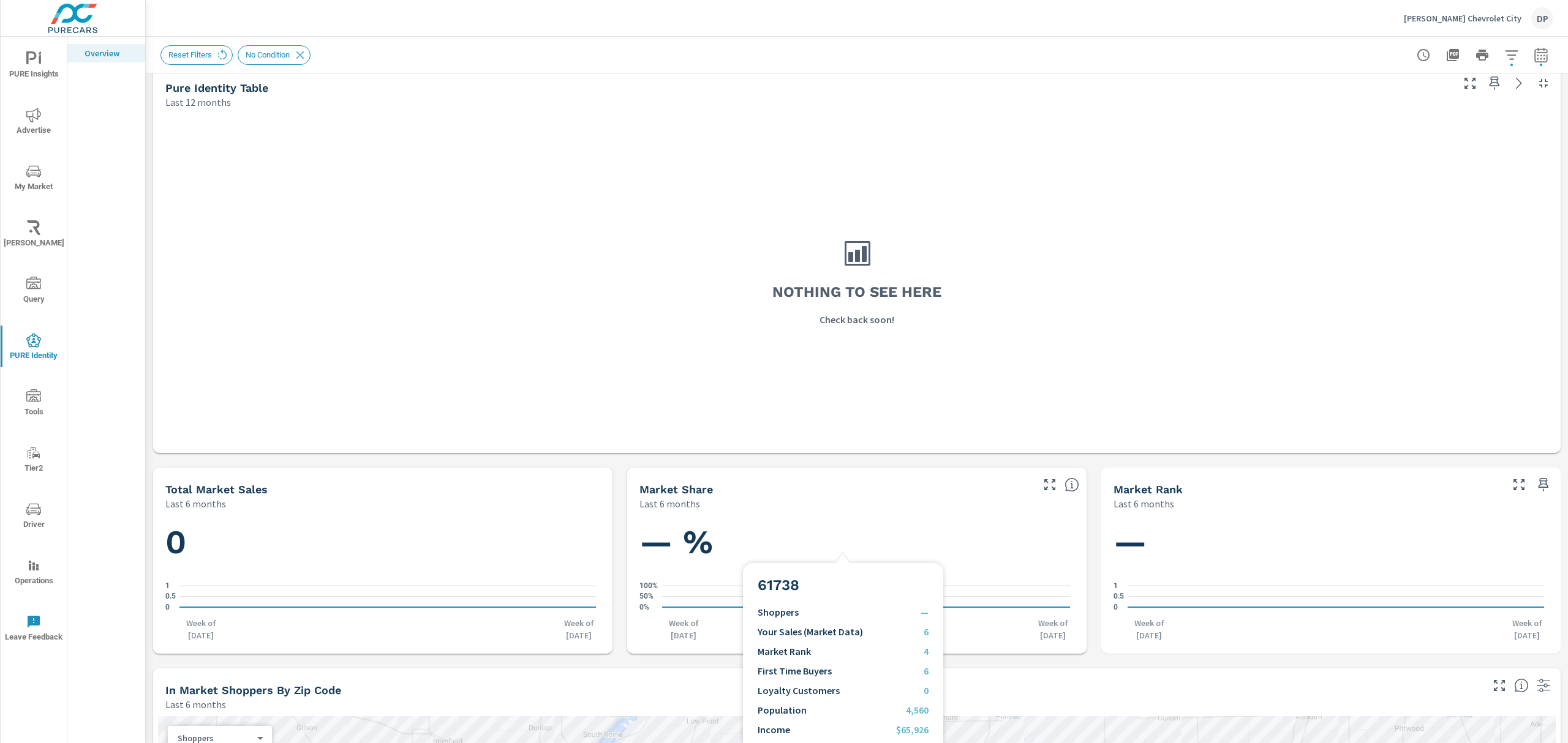
scroll to position [734, 0]
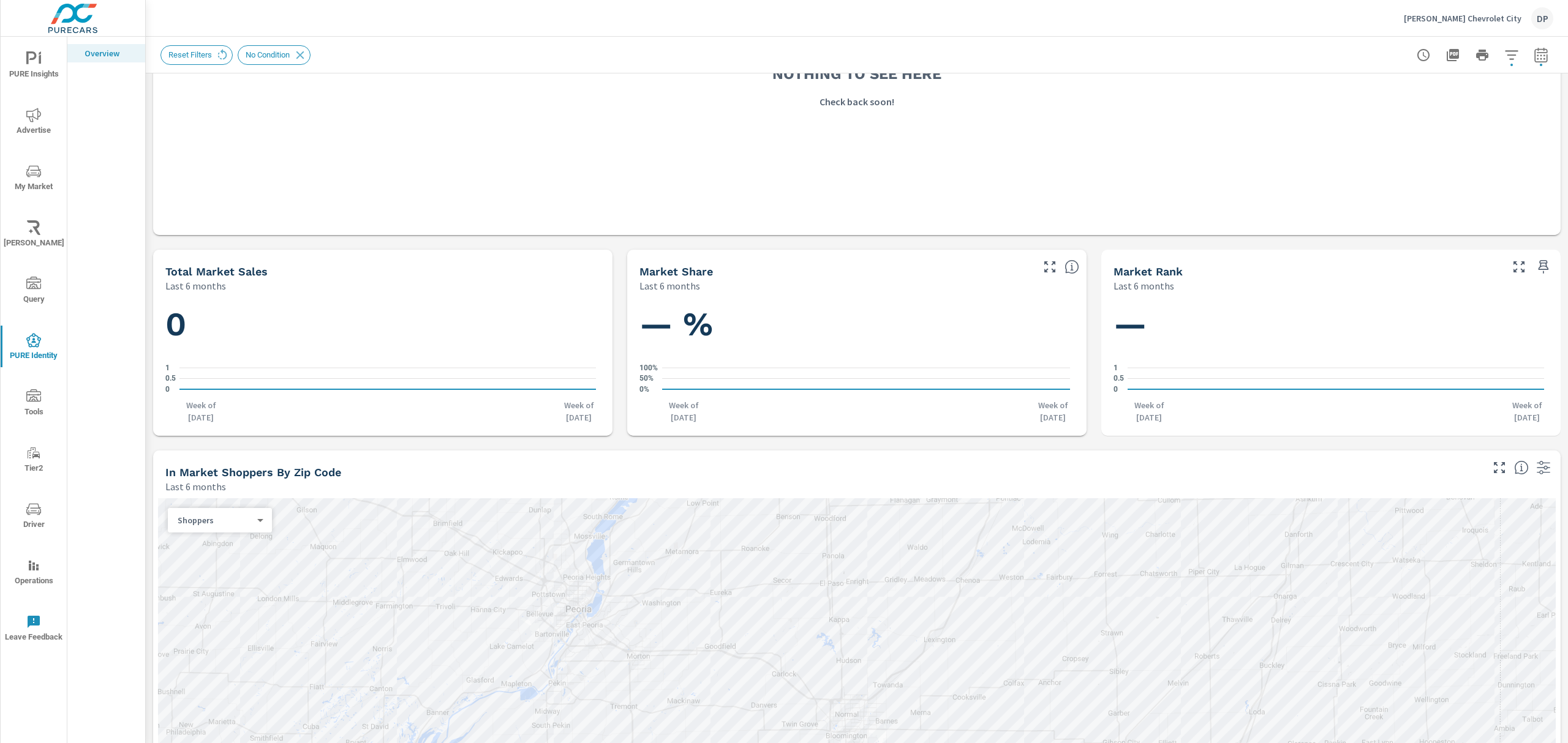
click at [547, 262] on div "Total Market Sales Last 6 months" at bounding box center [382, 271] width 459 height 43
click at [618, 251] on div "Match Rates Last 30 days — % Match Rate 34% PureCars Avg 19% Industry Avg Spend…" at bounding box center [856, 192] width 1422 height 1707
click at [601, 253] on div "Total Market Sales Last 6 months" at bounding box center [382, 271] width 459 height 43
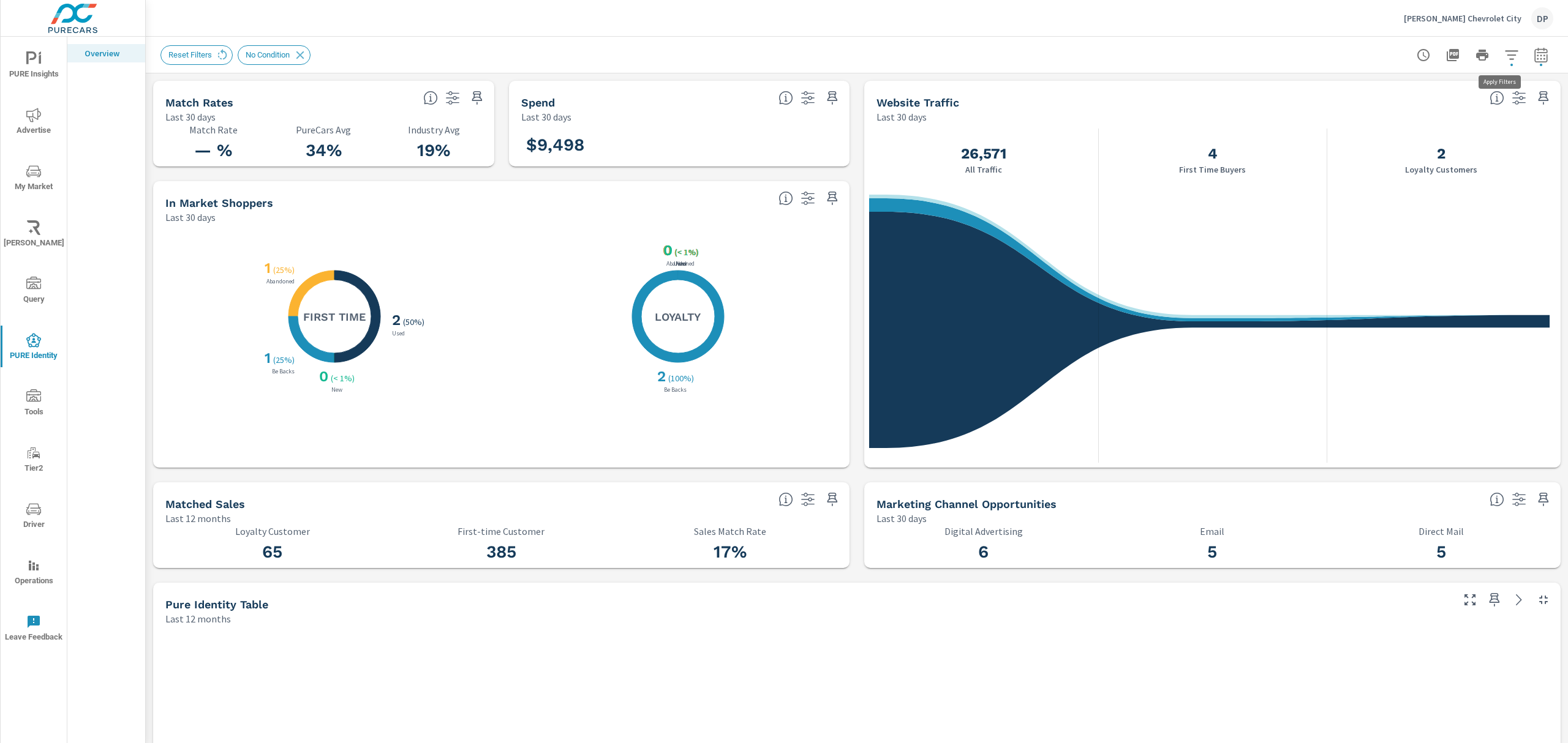
click at [1505, 52] on icon "button" at bounding box center [1512, 55] width 15 height 15
click at [219, 50] on div at bounding box center [784, 372] width 1568 height 743
click at [219, 50] on icon at bounding box center [222, 55] width 13 height 13
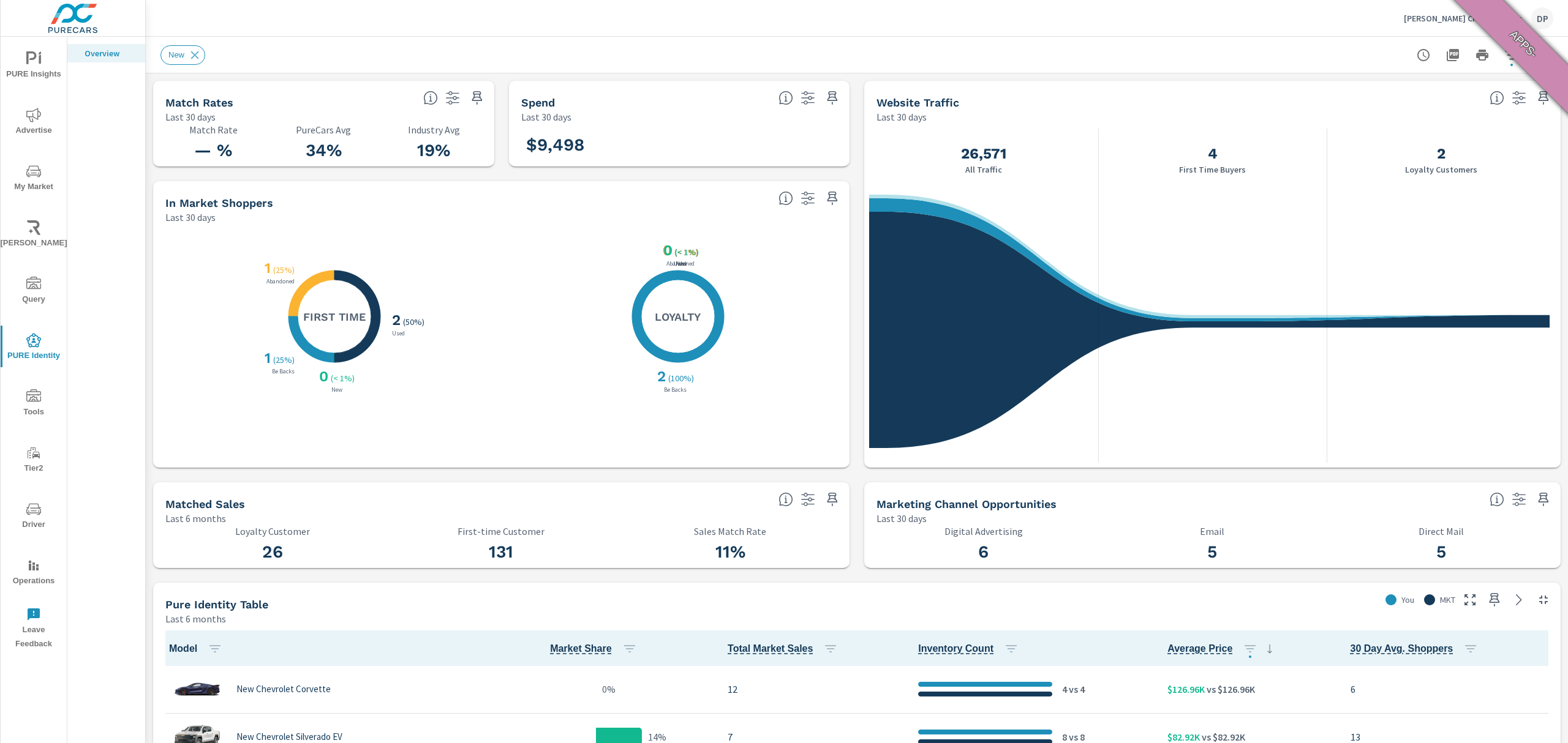
scroll to position [383, 0]
click at [1500, 62] on button "button" at bounding box center [1511, 54] width 25 height 25
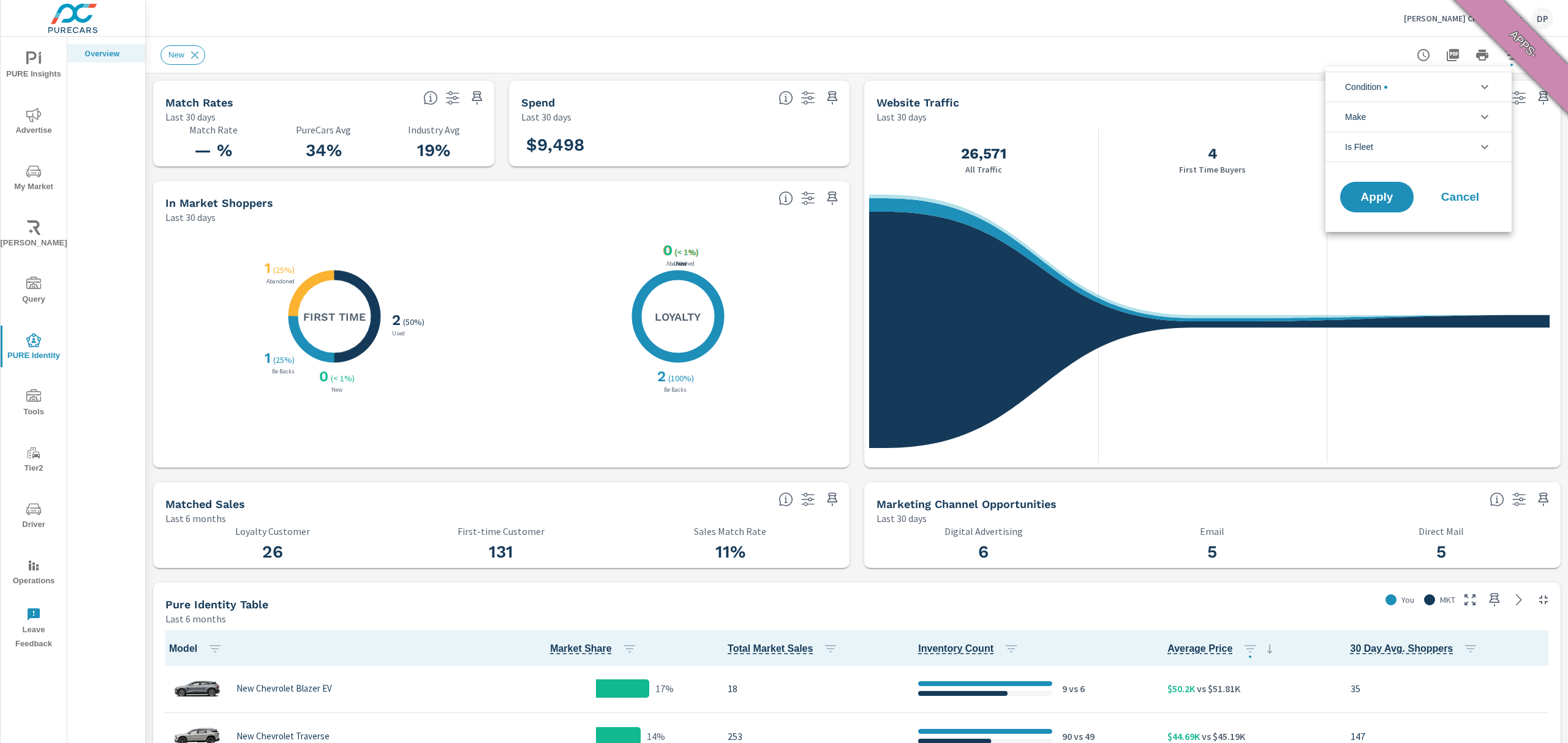
click at [1383, 94] on span "Condition" at bounding box center [1367, 87] width 43 height 29
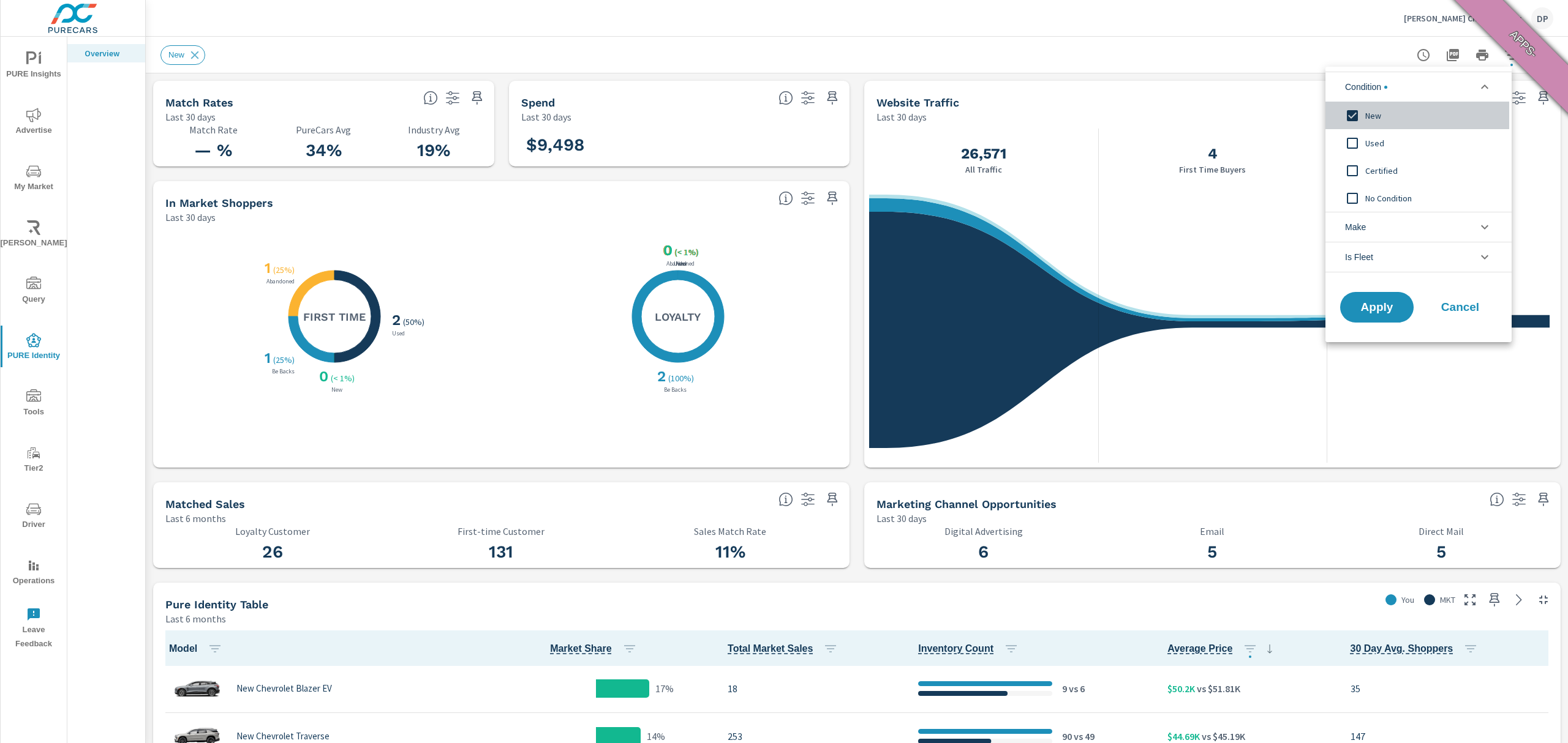
click at [1367, 113] on span "New" at bounding box center [1432, 116] width 134 height 15
click at [1380, 193] on span "No Condition" at bounding box center [1432, 198] width 134 height 15
click at [1373, 302] on span "Apply" at bounding box center [1377, 308] width 51 height 12
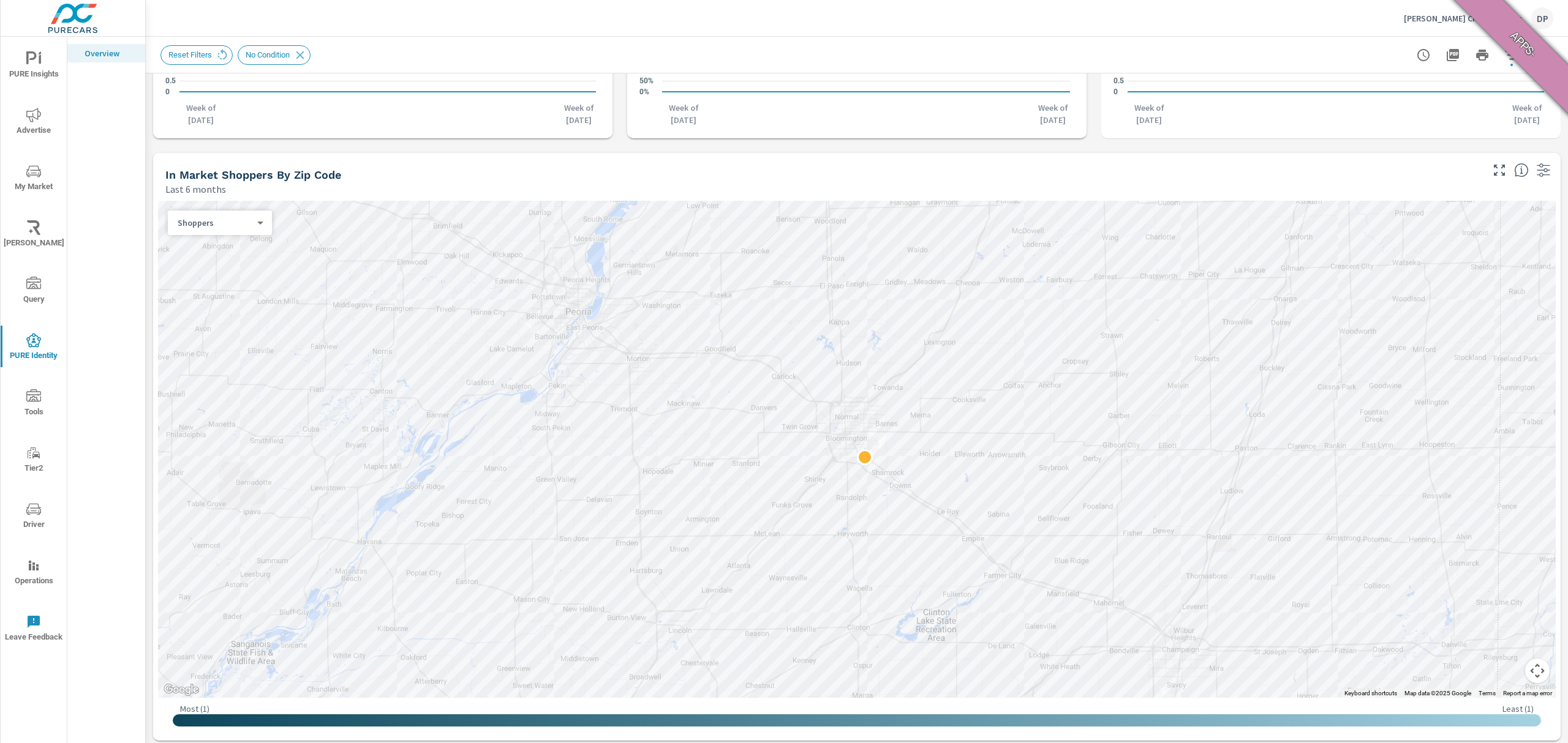
scroll to position [1037, 0]
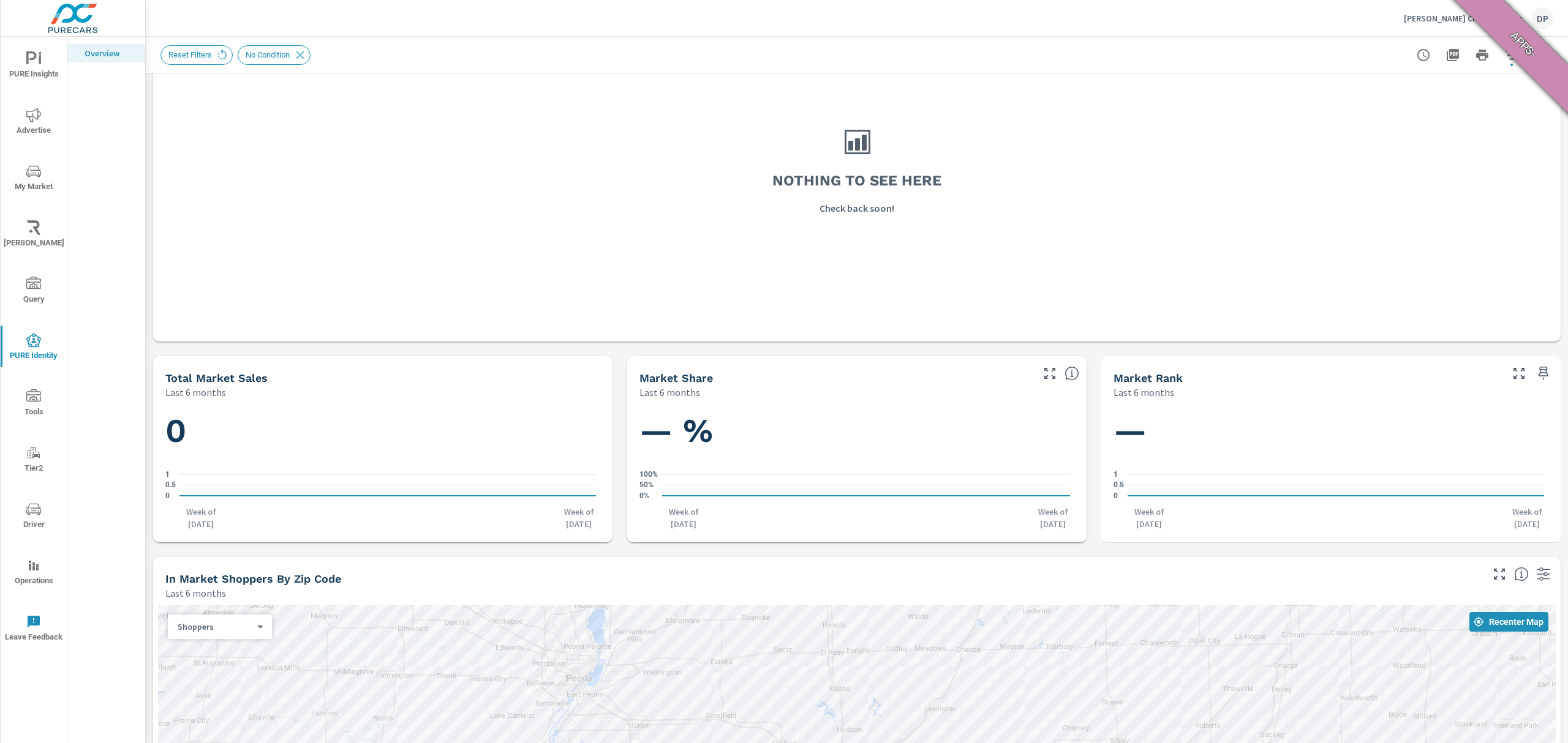
scroll to position [221, 0]
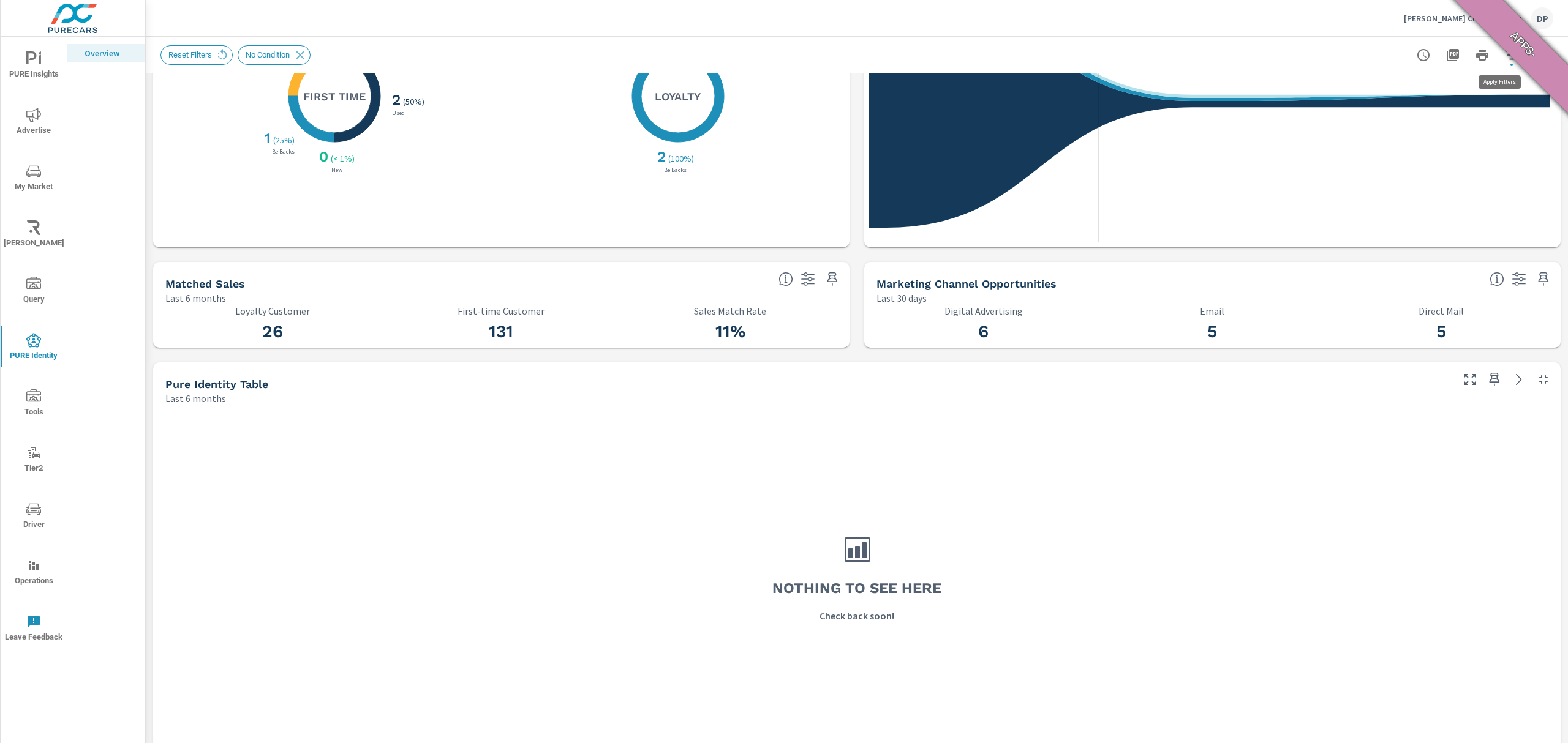
click at [1505, 51] on icon "button" at bounding box center [1512, 55] width 15 height 15
click at [1400, 87] on li "Condition" at bounding box center [1419, 86] width 186 height 30
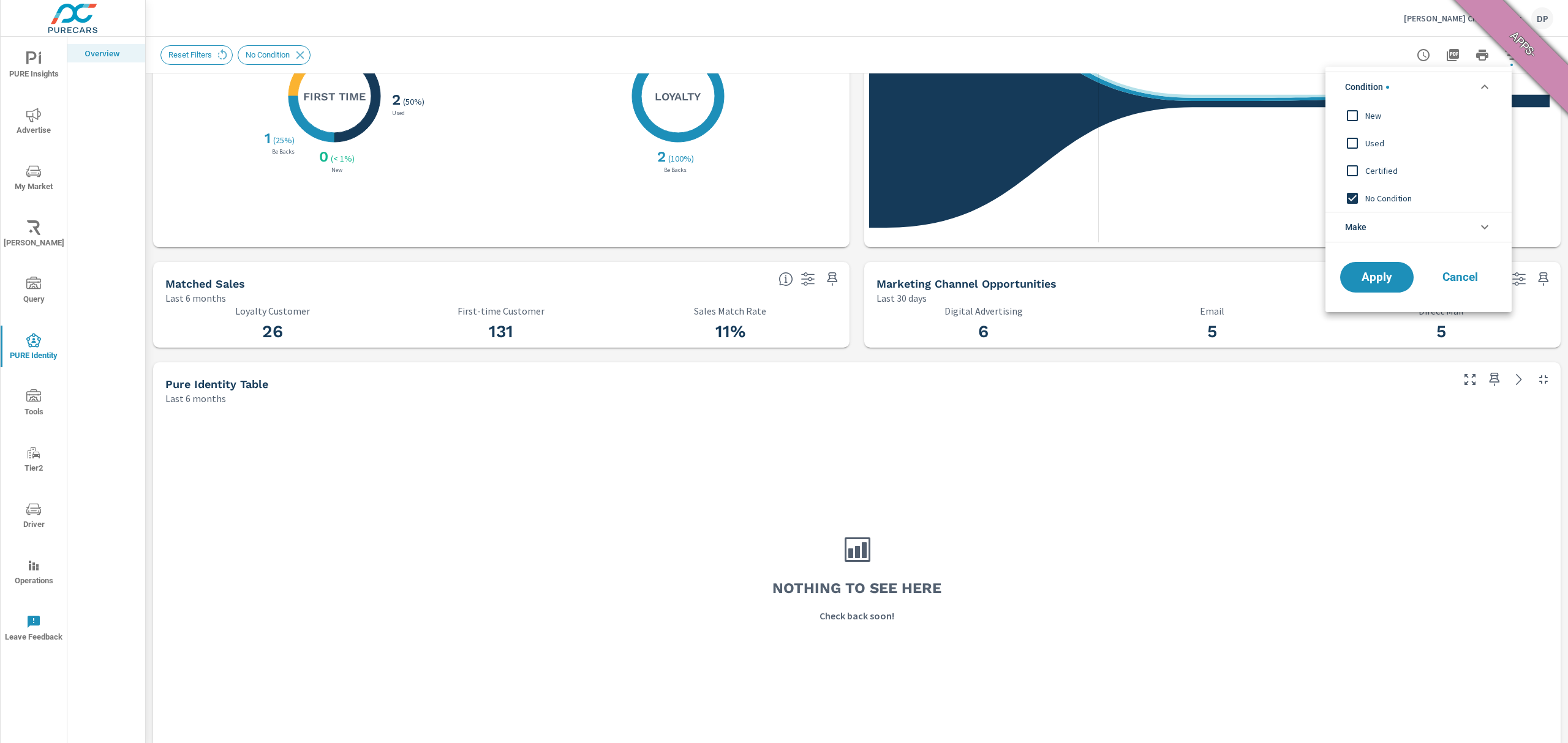
scroll to position [0, 0]
click at [1373, 81] on span "Condition" at bounding box center [1367, 87] width 44 height 29
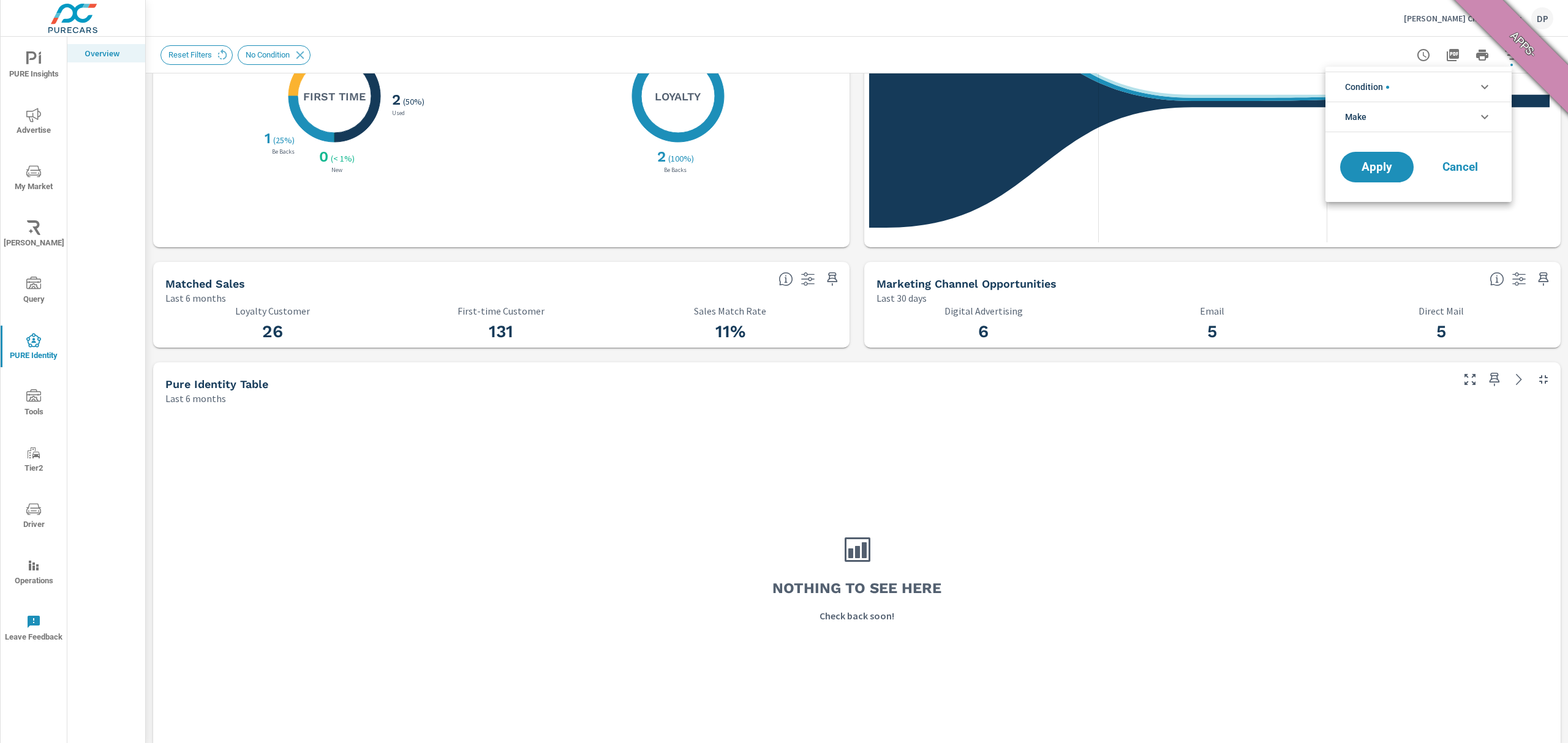
click at [1341, 64] on div at bounding box center [784, 372] width 1568 height 743
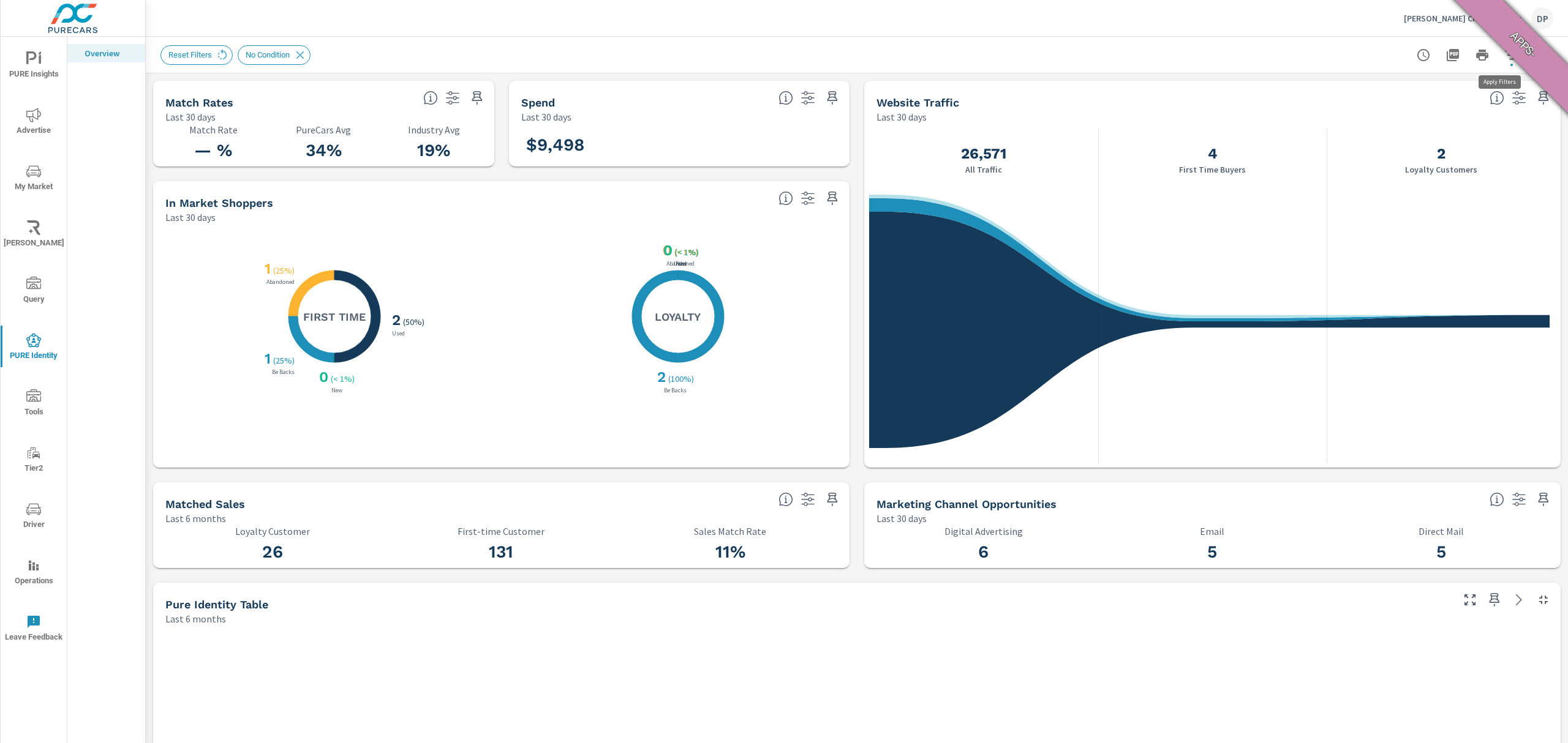
click at [1500, 62] on button "button" at bounding box center [1511, 54] width 25 height 25
click at [1402, 109] on li "Make" at bounding box center [1419, 117] width 186 height 31
click at [1384, 76] on span "Condition" at bounding box center [1367, 87] width 44 height 29
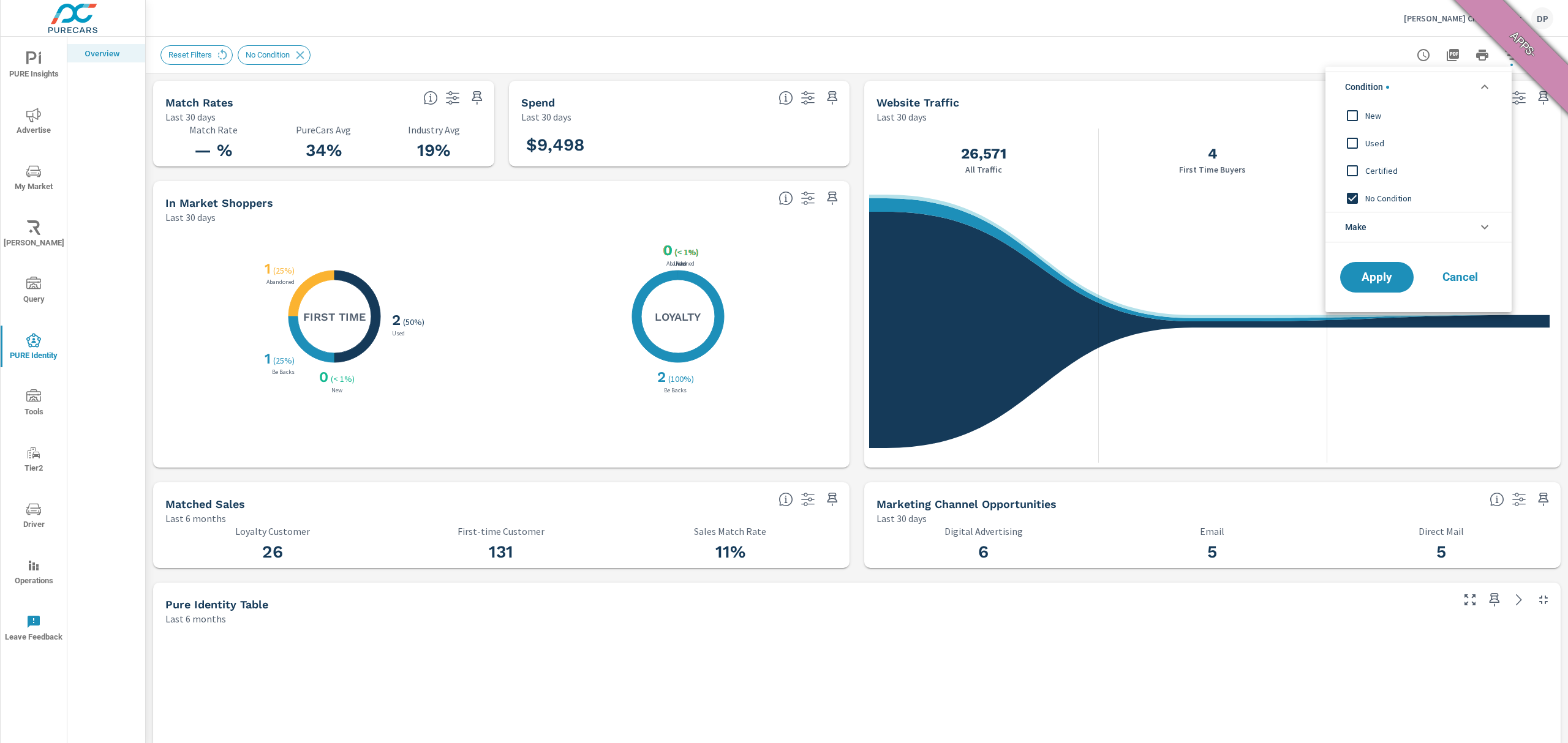
scroll to position [0, 0]
click at [1370, 164] on span "Certified" at bounding box center [1432, 171] width 134 height 15
click at [1380, 275] on span "Apply" at bounding box center [1377, 278] width 51 height 12
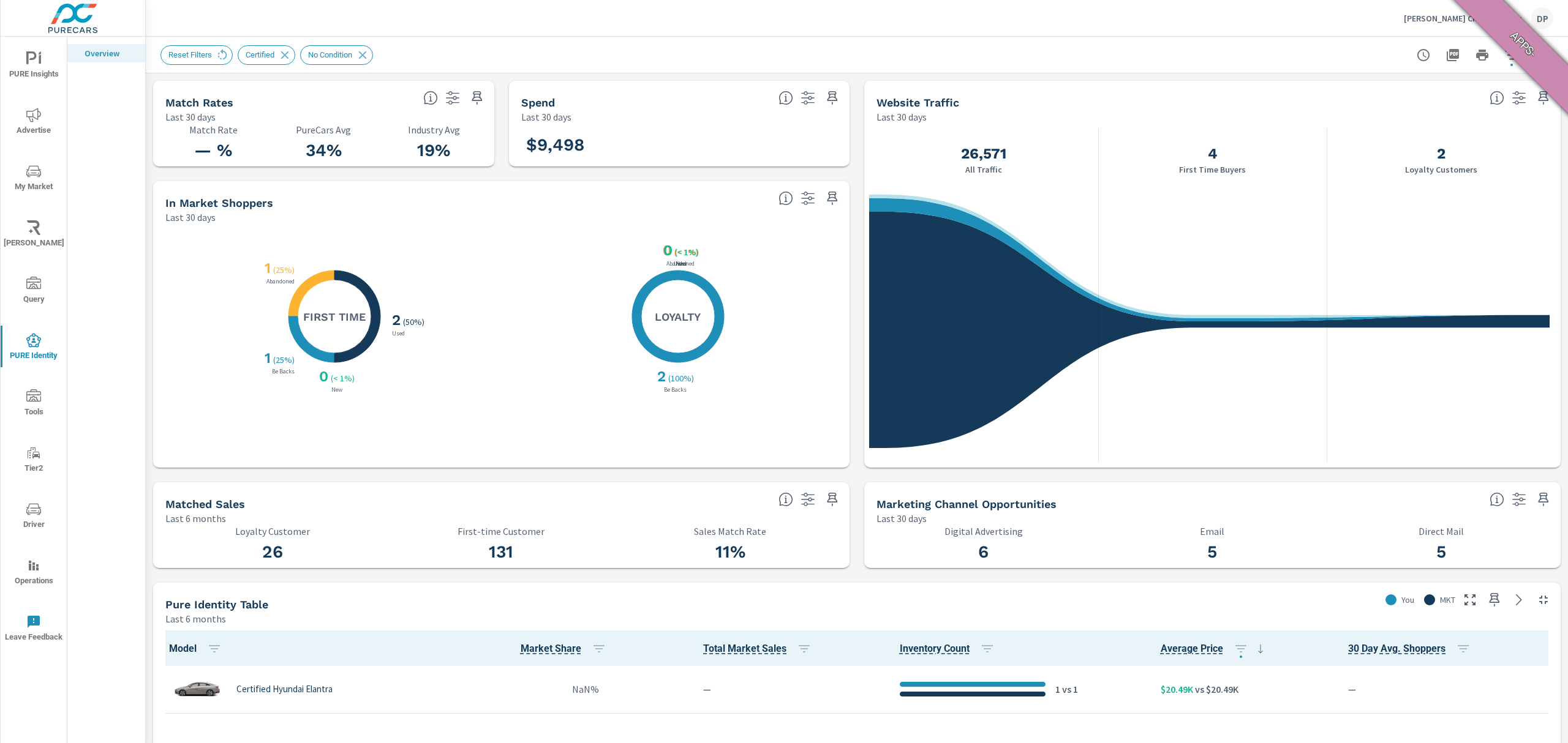
click at [1496, 68] on div "Reset Filters Certified No Condition" at bounding box center [856, 54] width 1393 height 36
click at [1496, 67] on div "Reset Filters Certified No Condition" at bounding box center [856, 54] width 1393 height 36
click at [1500, 65] on button "button" at bounding box center [1511, 54] width 25 height 25
click at [1373, 86] on span "Condition" at bounding box center [1367, 87] width 44 height 29
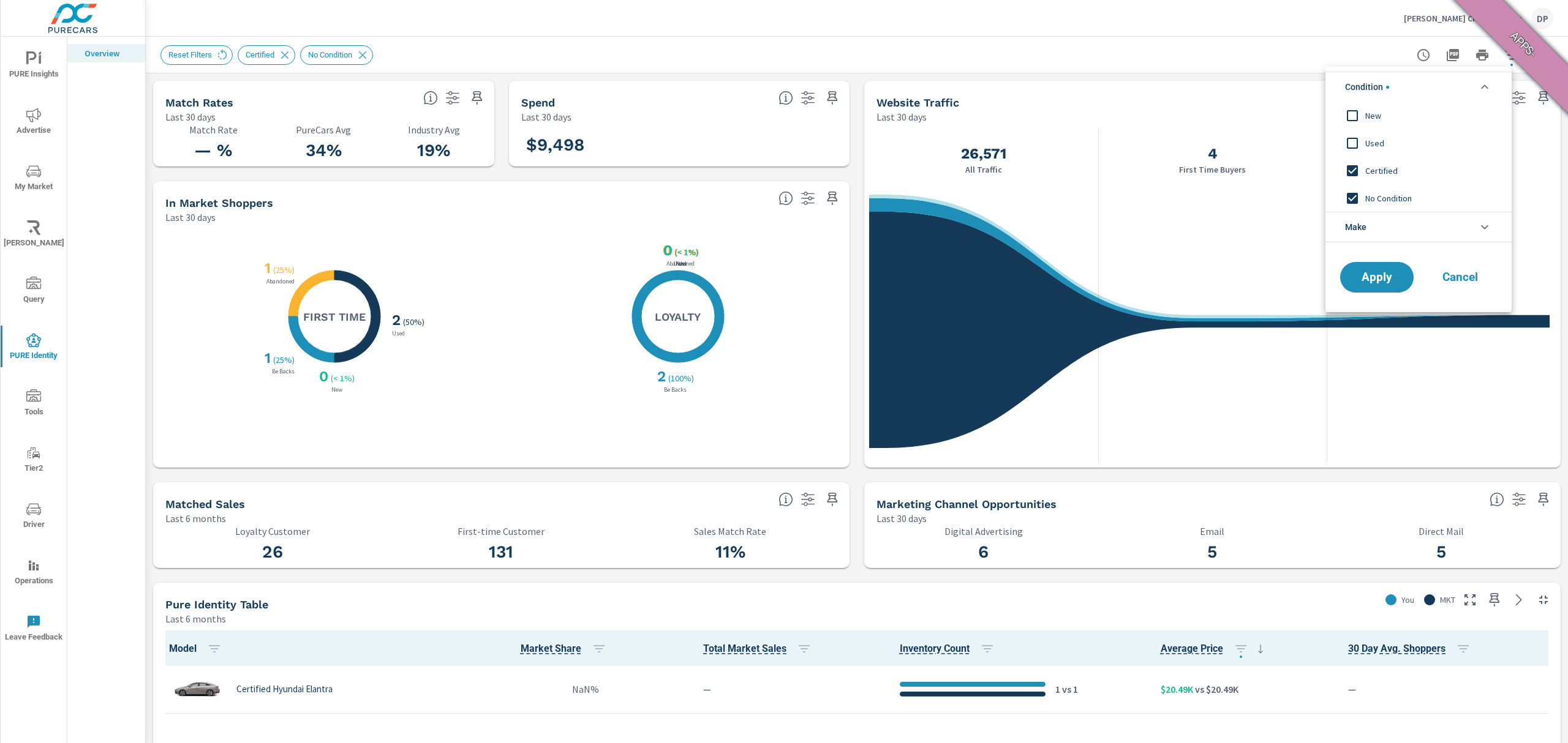
click at [1378, 114] on span "New" at bounding box center [1432, 116] width 134 height 15
click at [1357, 268] on button "Apply" at bounding box center [1377, 277] width 76 height 32
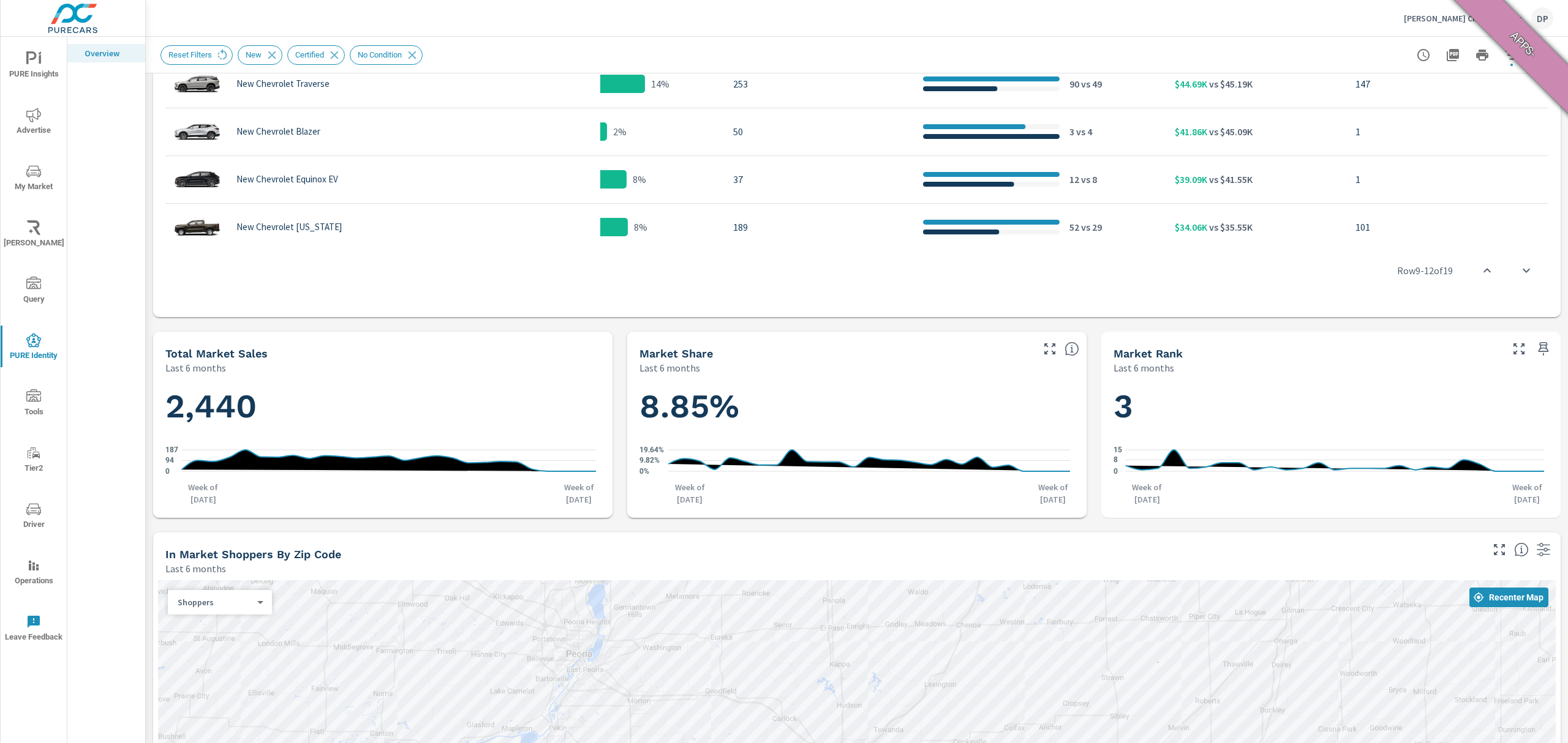
scroll to position [245, 0]
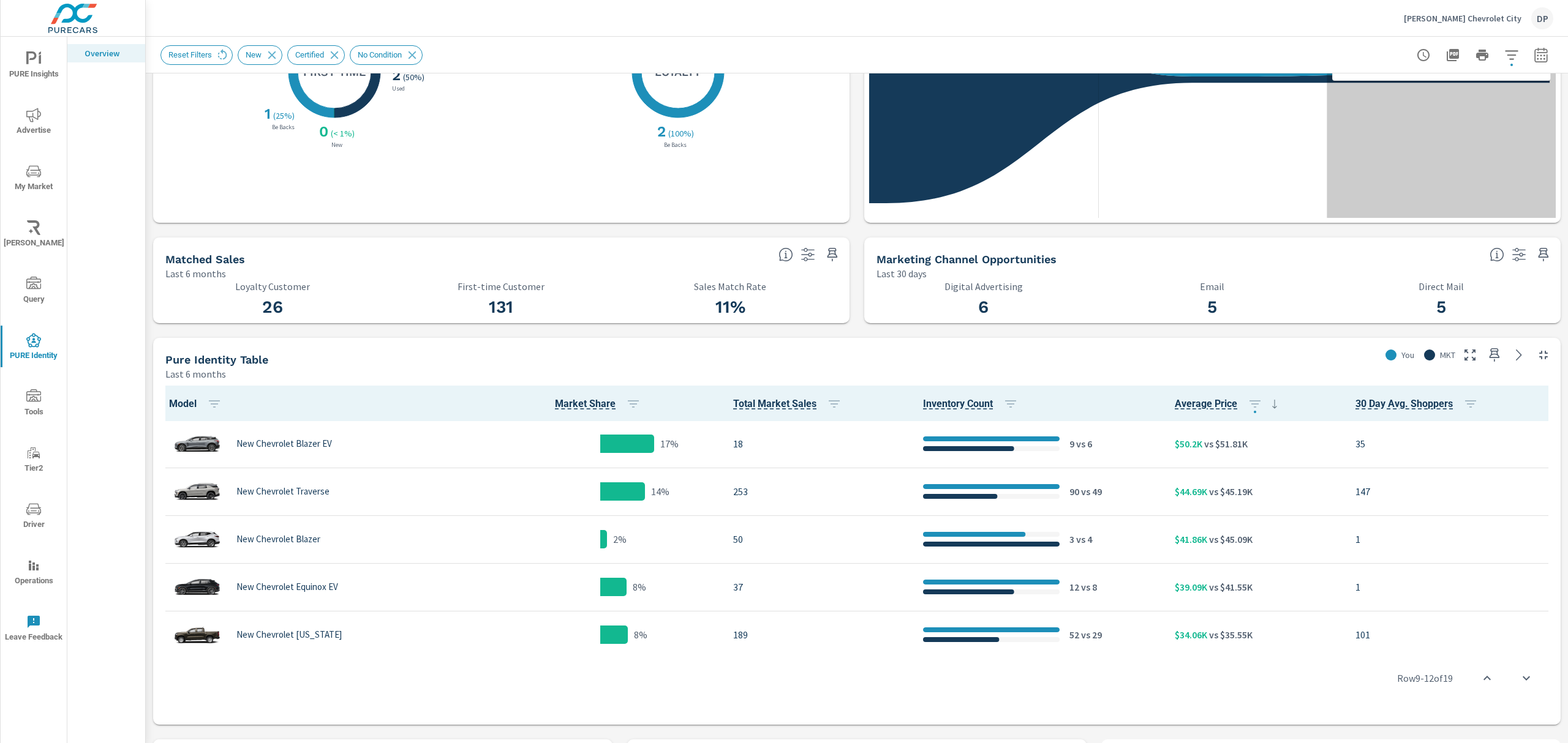
click at [1416, 148] on div "0% VIN Focus 0% Model Focus 100% Broad Focus" at bounding box center [1441, 51] width 229 height 334
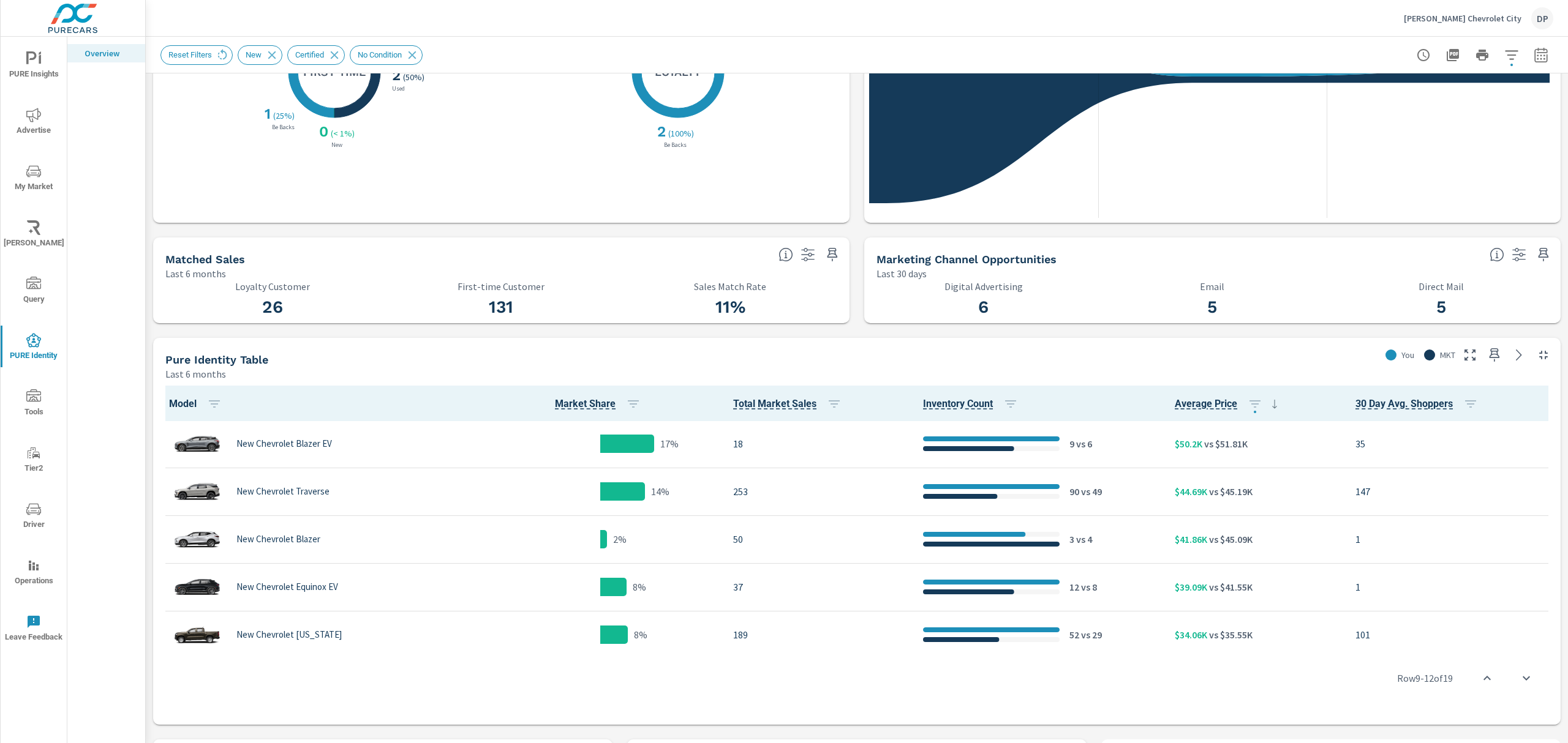
scroll to position [0, 0]
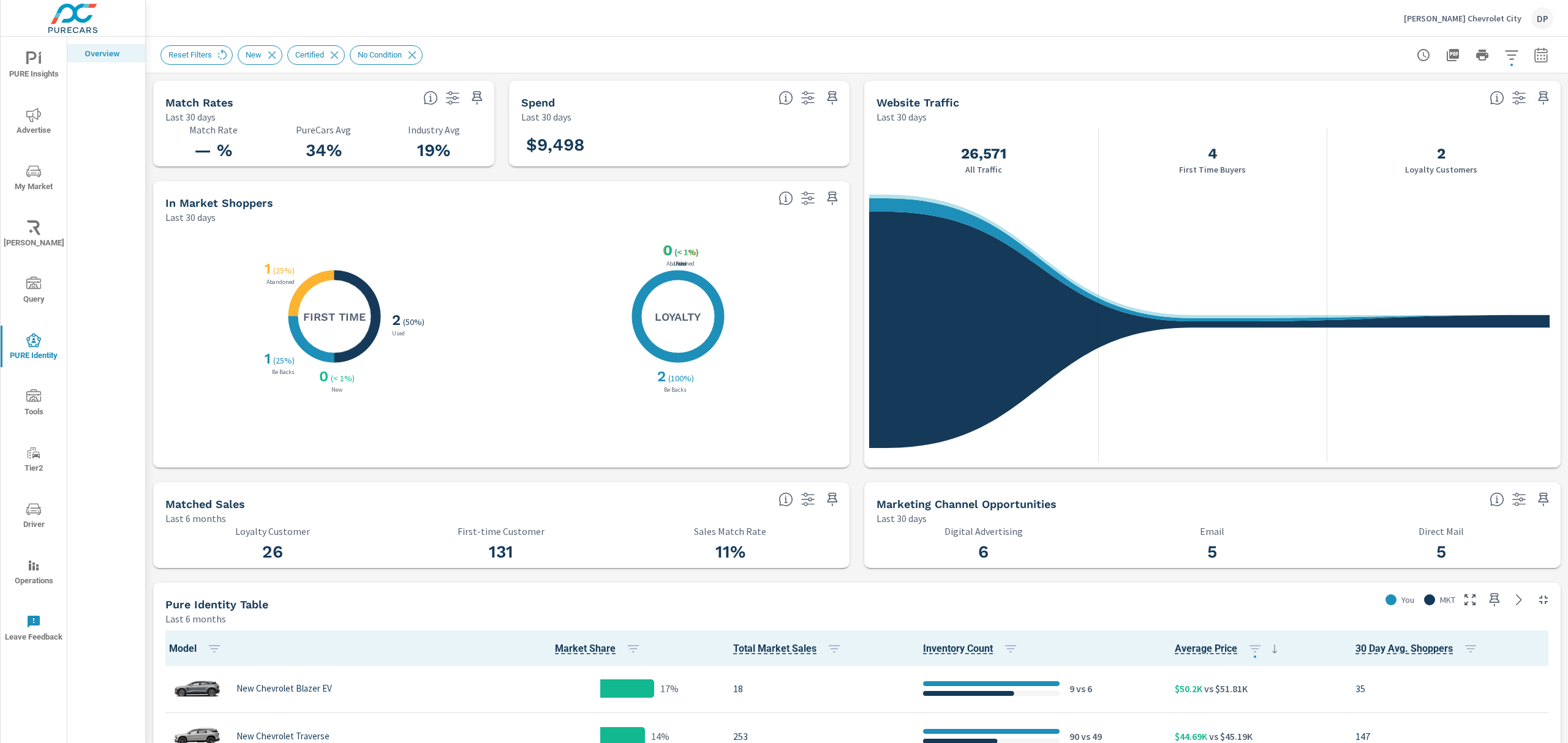
click at [1505, 52] on icon "button" at bounding box center [1512, 55] width 15 height 15
click at [676, 263] on div at bounding box center [784, 372] width 1568 height 743
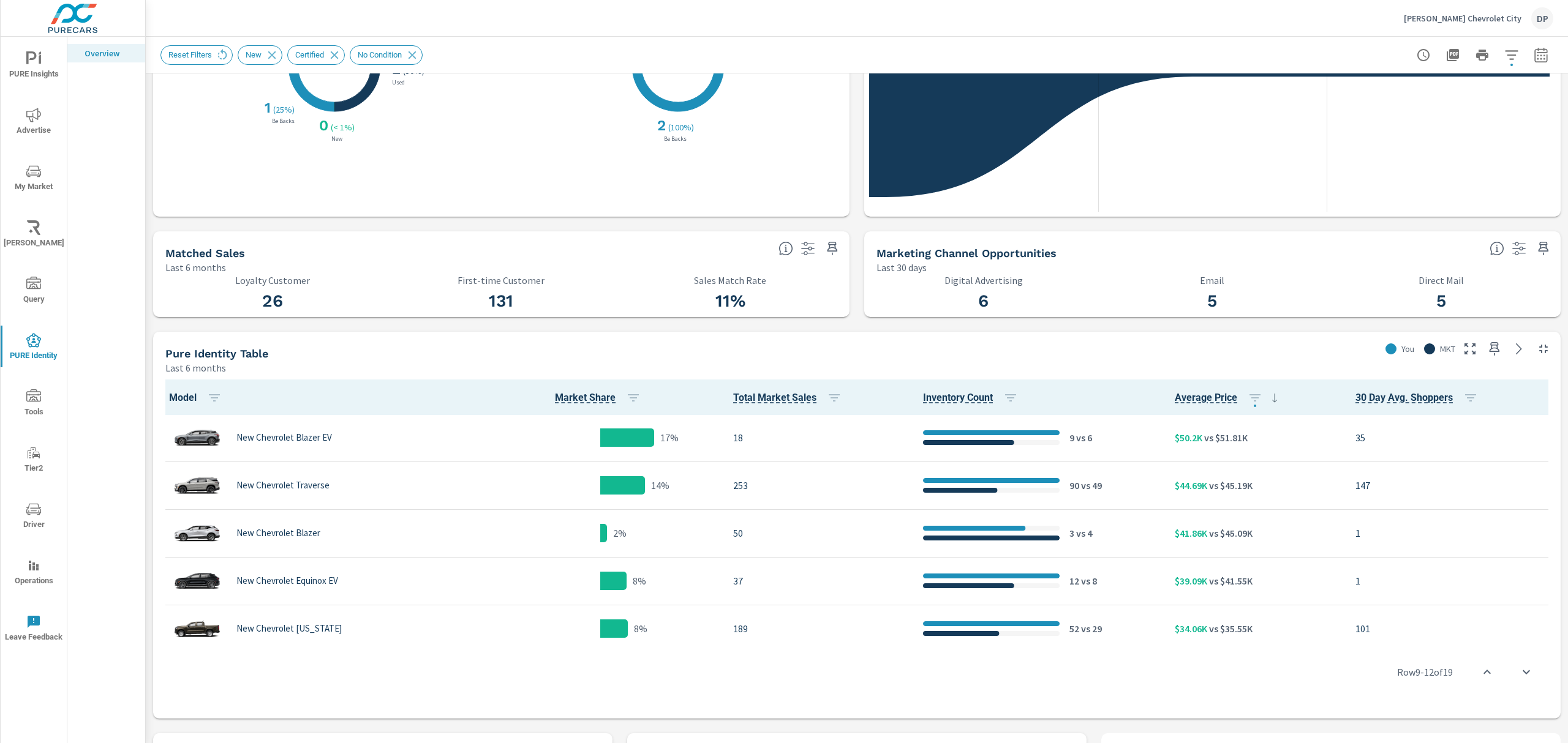
scroll to position [490, 0]
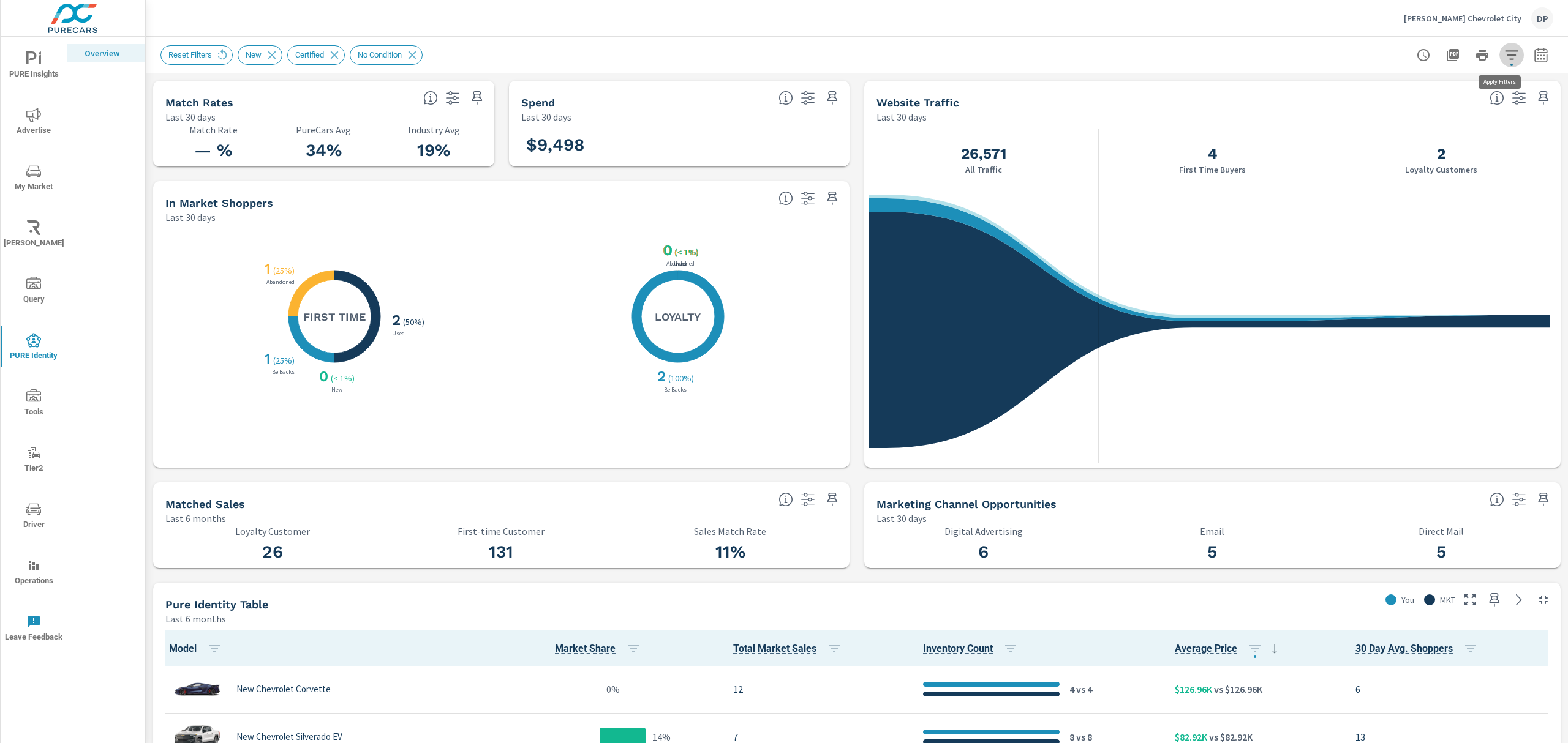
click at [1509, 55] on button "button" at bounding box center [1511, 54] width 25 height 25
click at [1412, 83] on li "Condition" at bounding box center [1419, 86] width 186 height 30
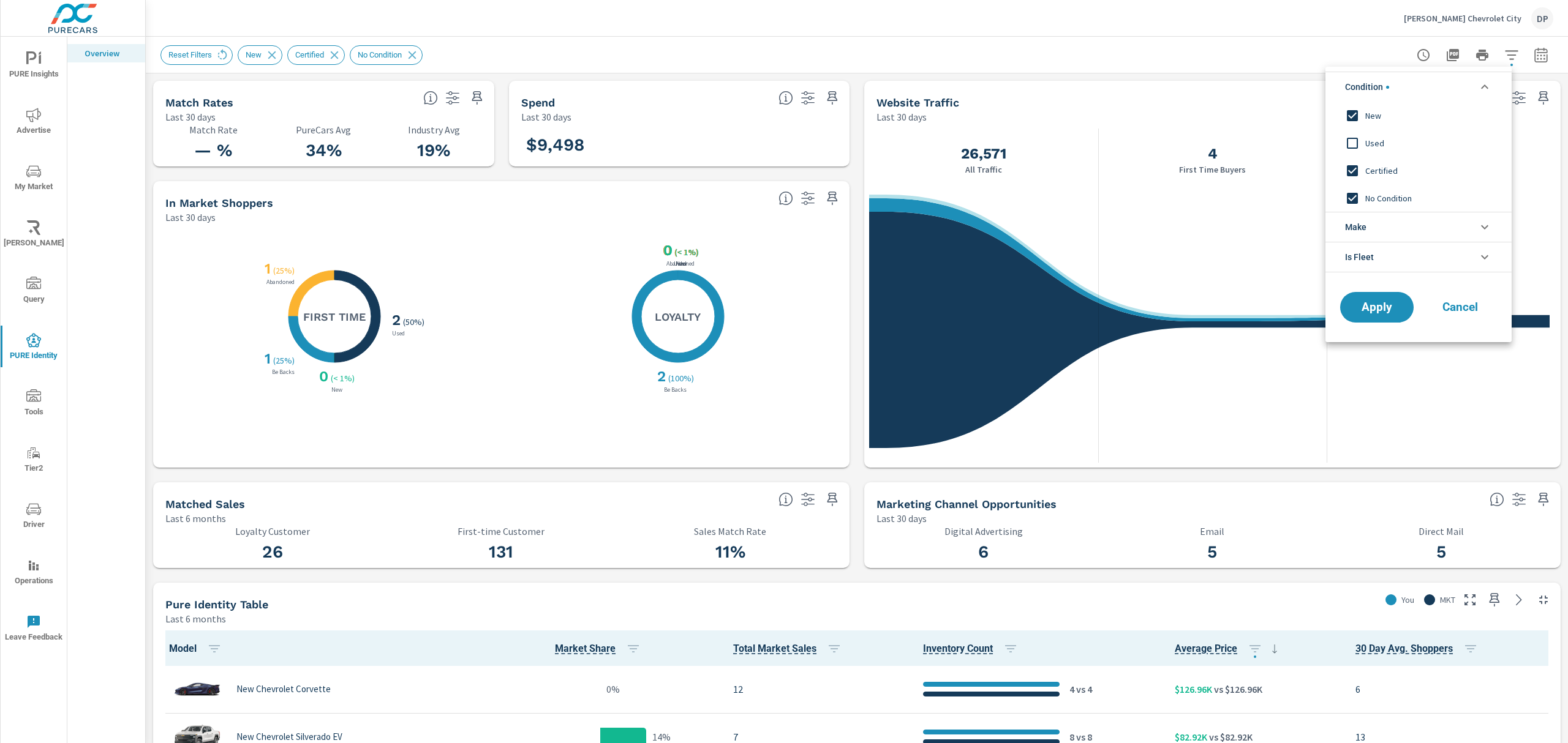
scroll to position [0, 0]
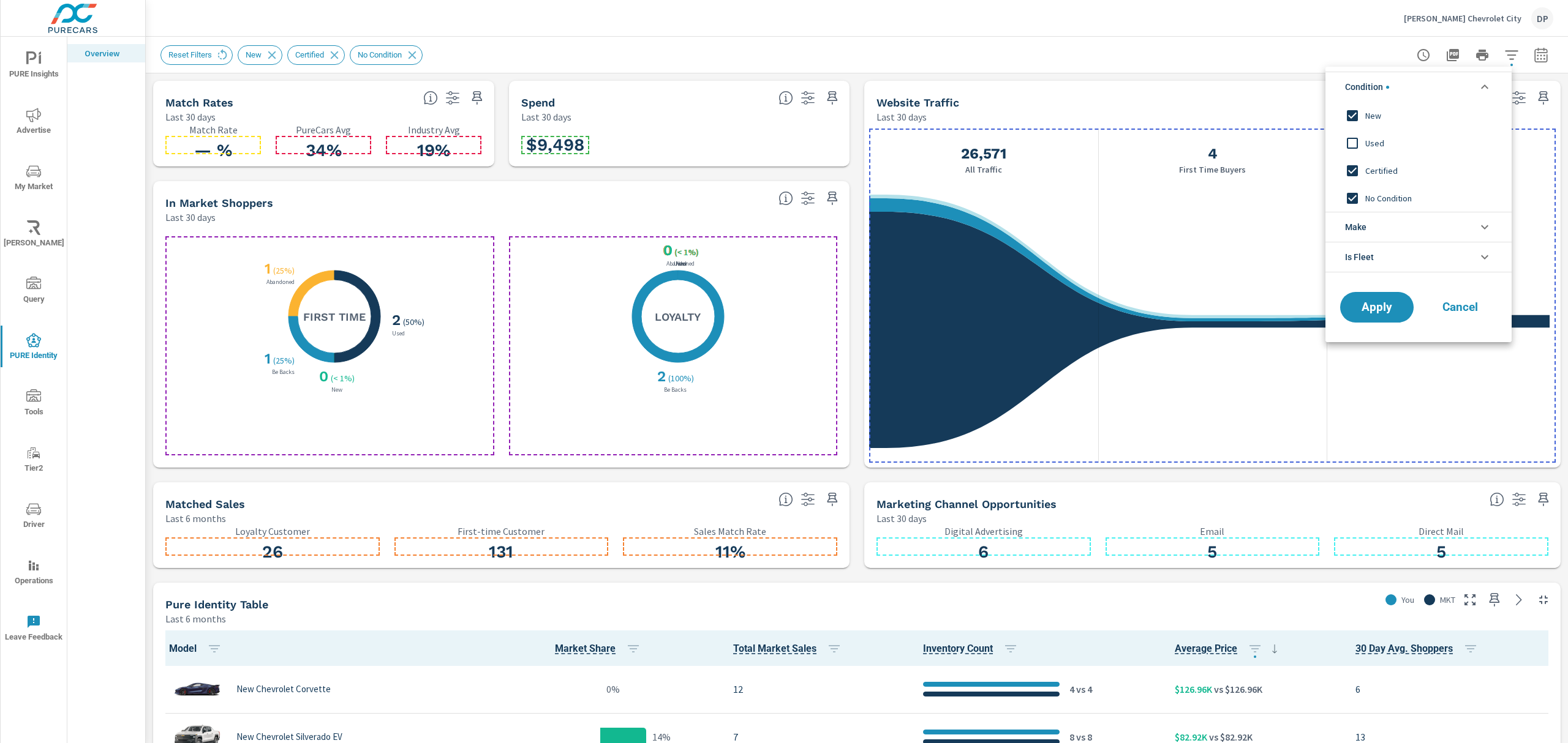
click at [136, 564] on div at bounding box center [784, 372] width 1568 height 743
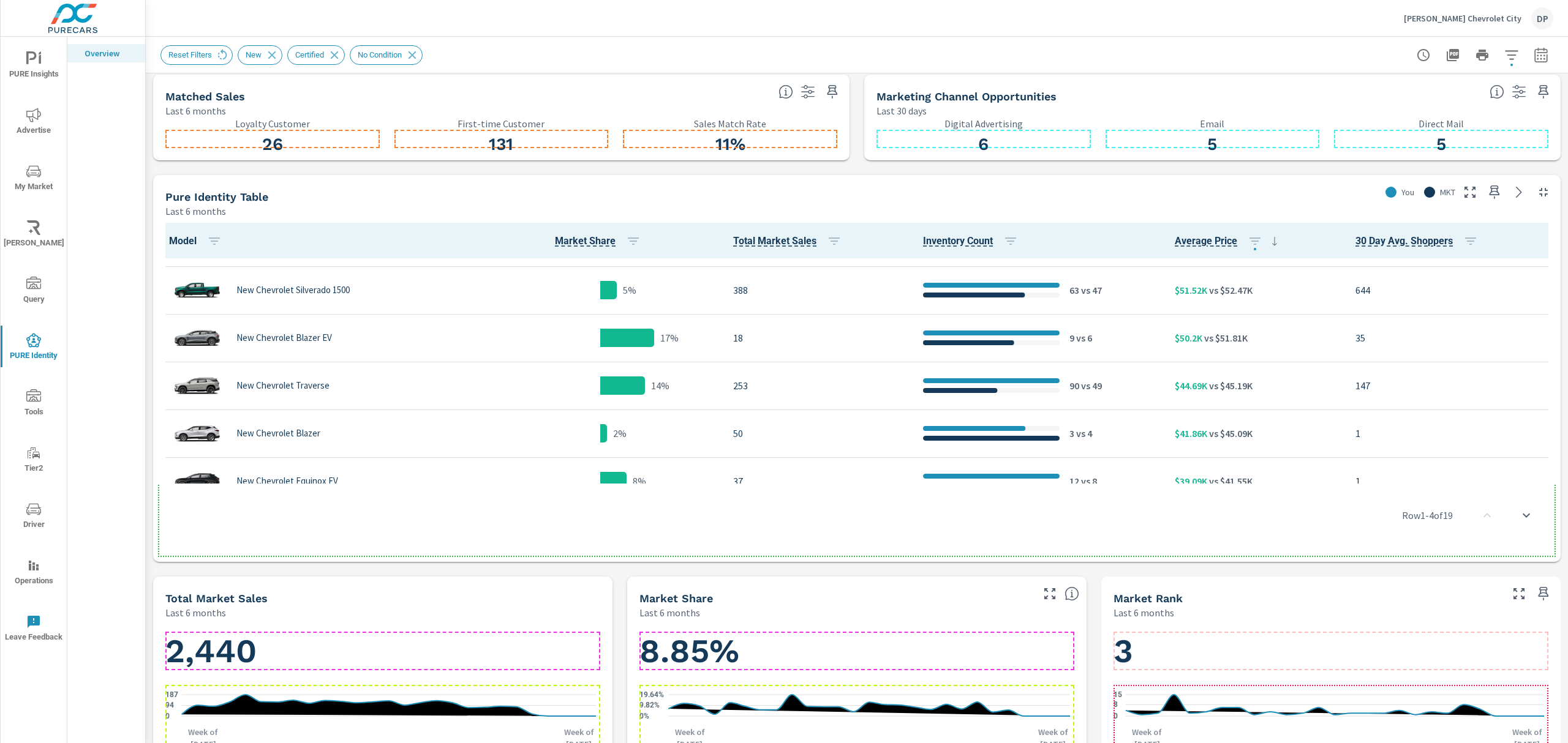
scroll to position [326, 0]
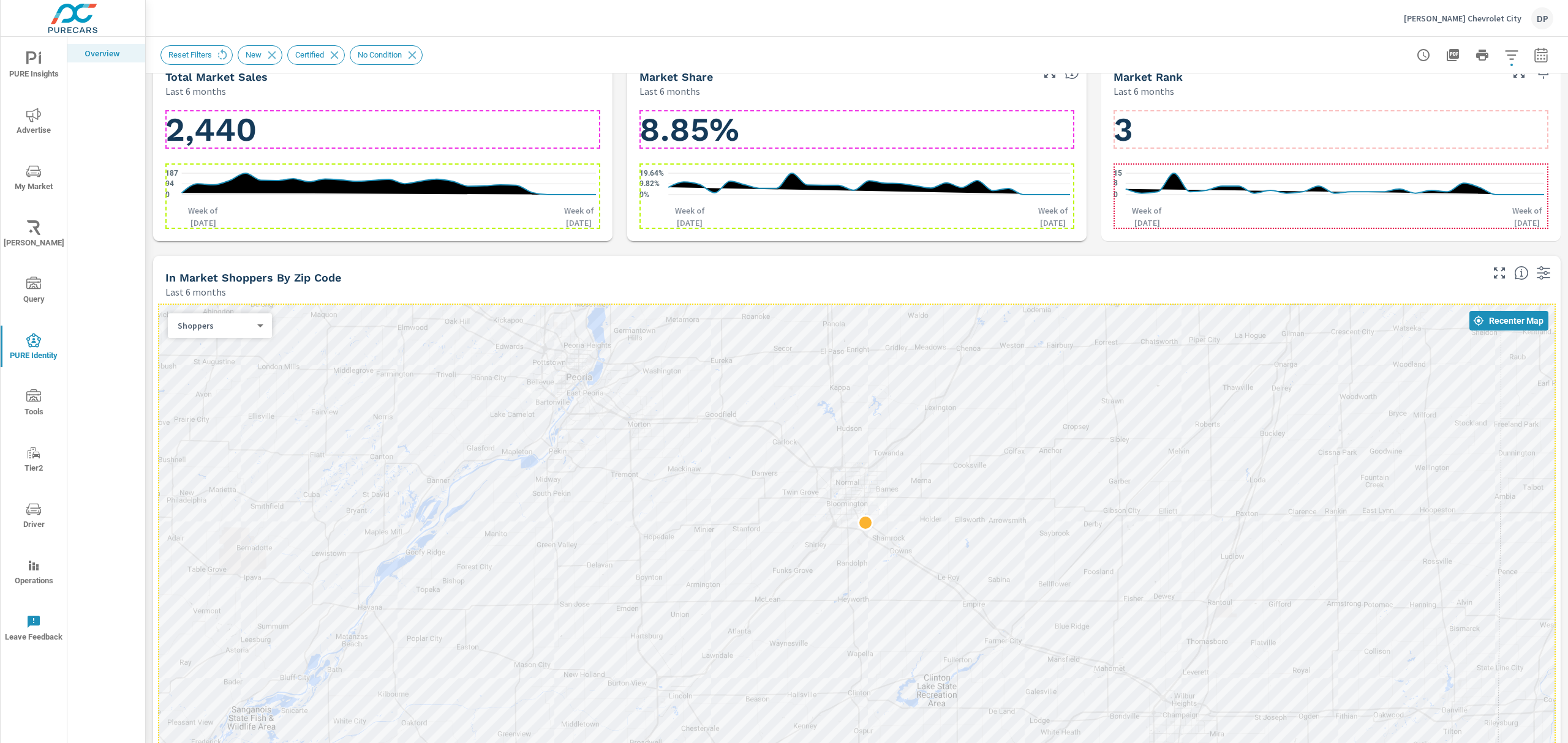
scroll to position [1037, 0]
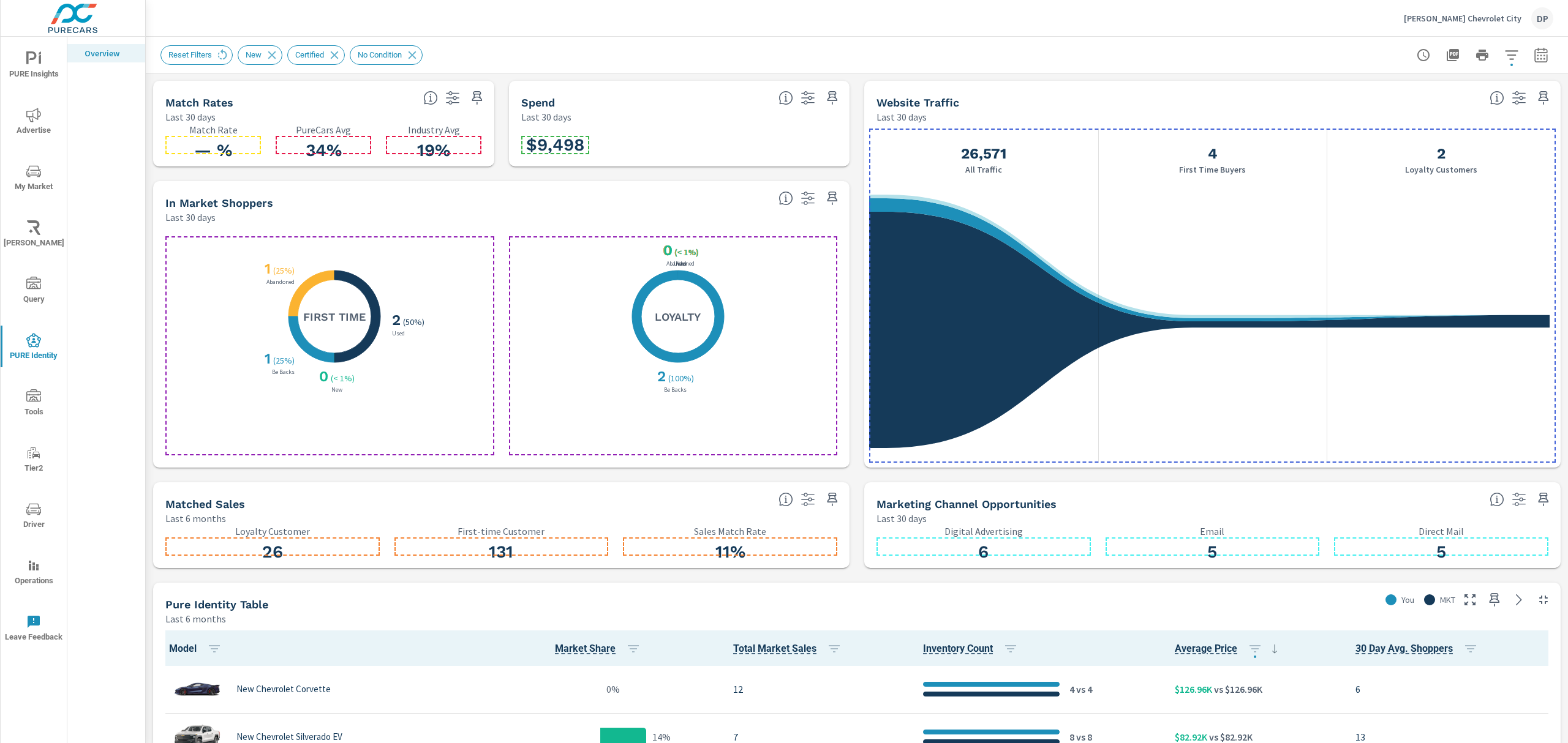
click at [1505, 54] on icon "button" at bounding box center [1512, 55] width 15 height 15
click at [1422, 90] on li "Condition" at bounding box center [1419, 86] width 186 height 30
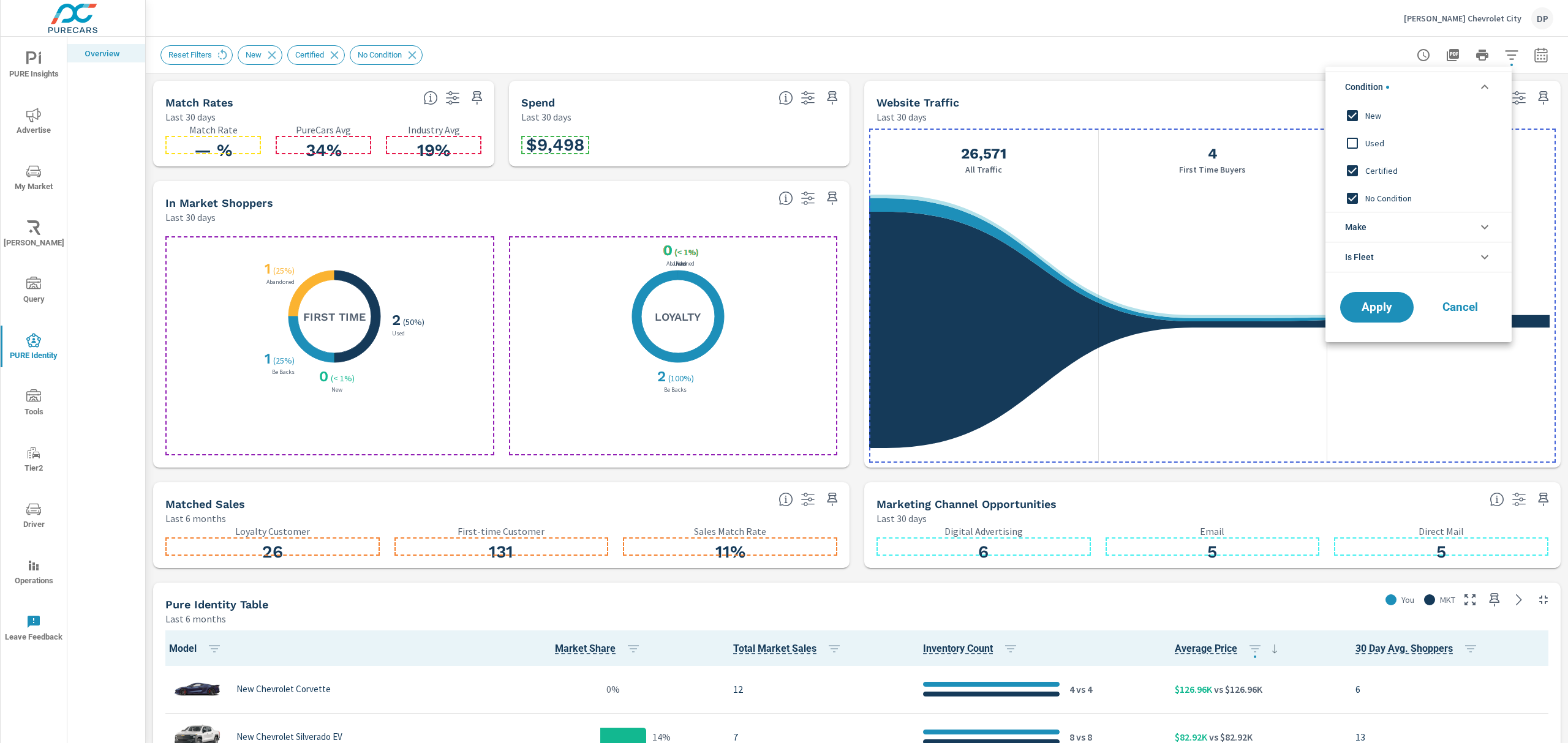
scroll to position [0, 0]
click at [1364, 116] on input "filter options" at bounding box center [1353, 116] width 26 height 26
click at [1386, 176] on span "Certified" at bounding box center [1432, 171] width 134 height 15
click at [1385, 191] on span "No Condition" at bounding box center [1432, 198] width 134 height 15
click at [1366, 147] on span "Used" at bounding box center [1432, 144] width 134 height 15
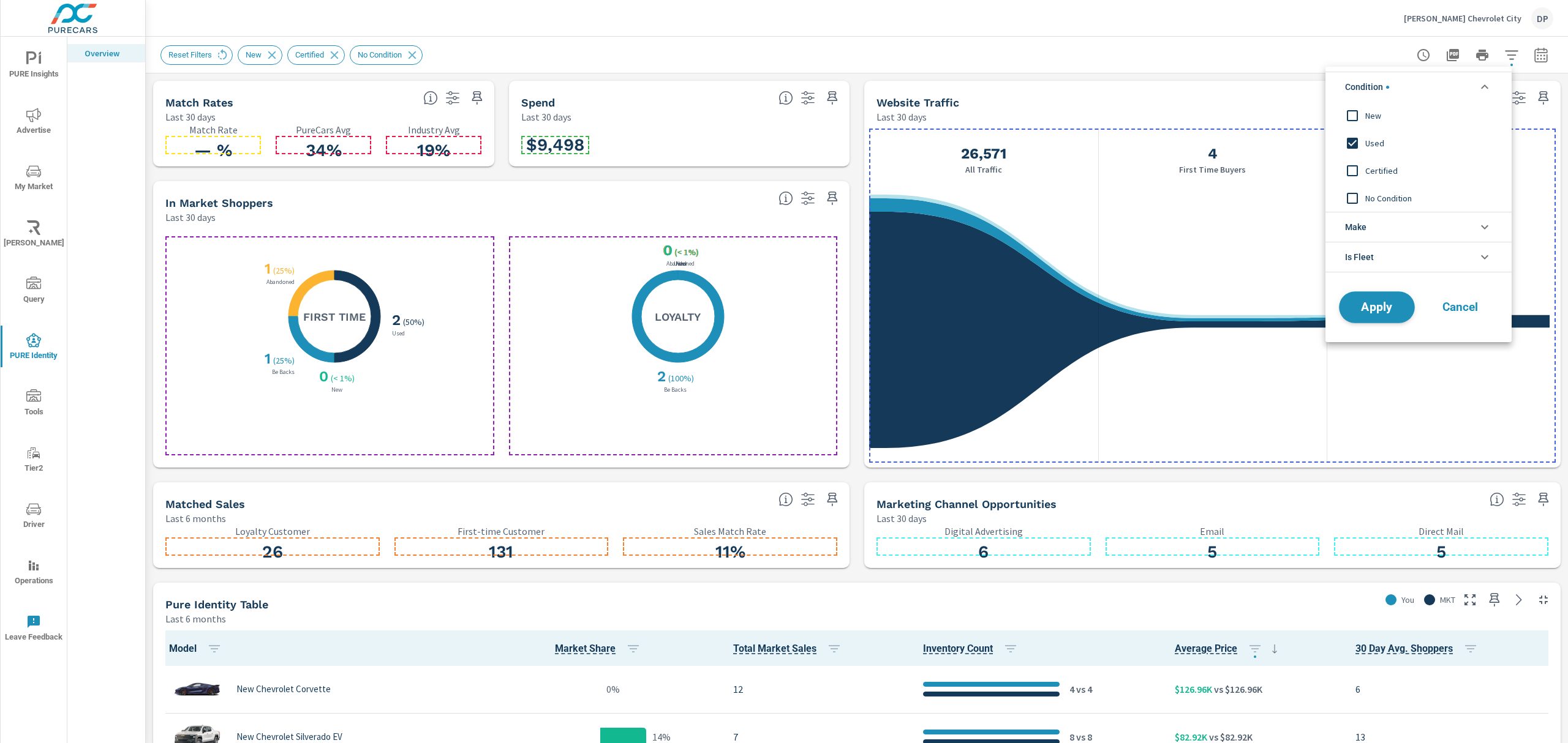
click at [1383, 302] on span "Apply" at bounding box center [1377, 308] width 51 height 12
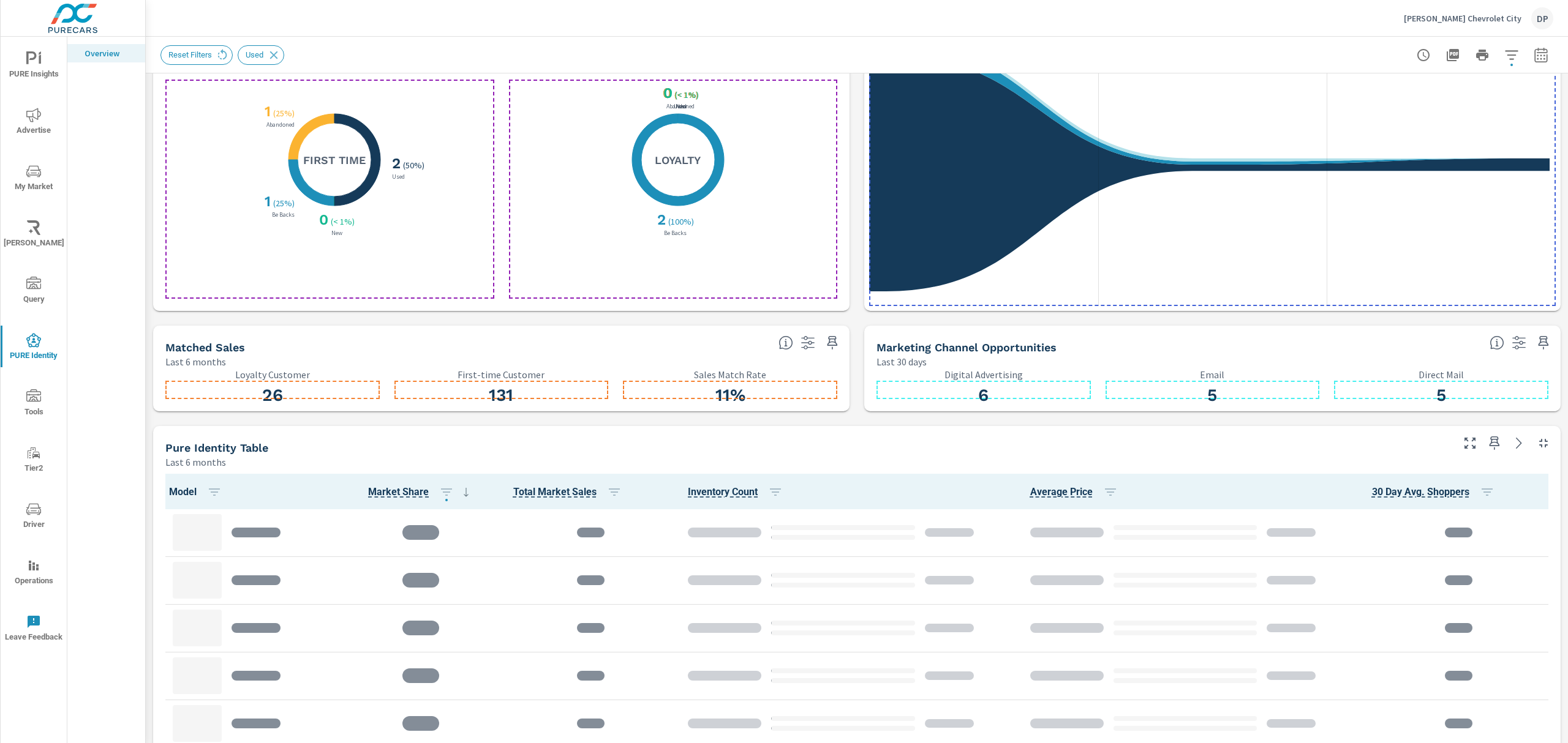
scroll to position [163, 0]
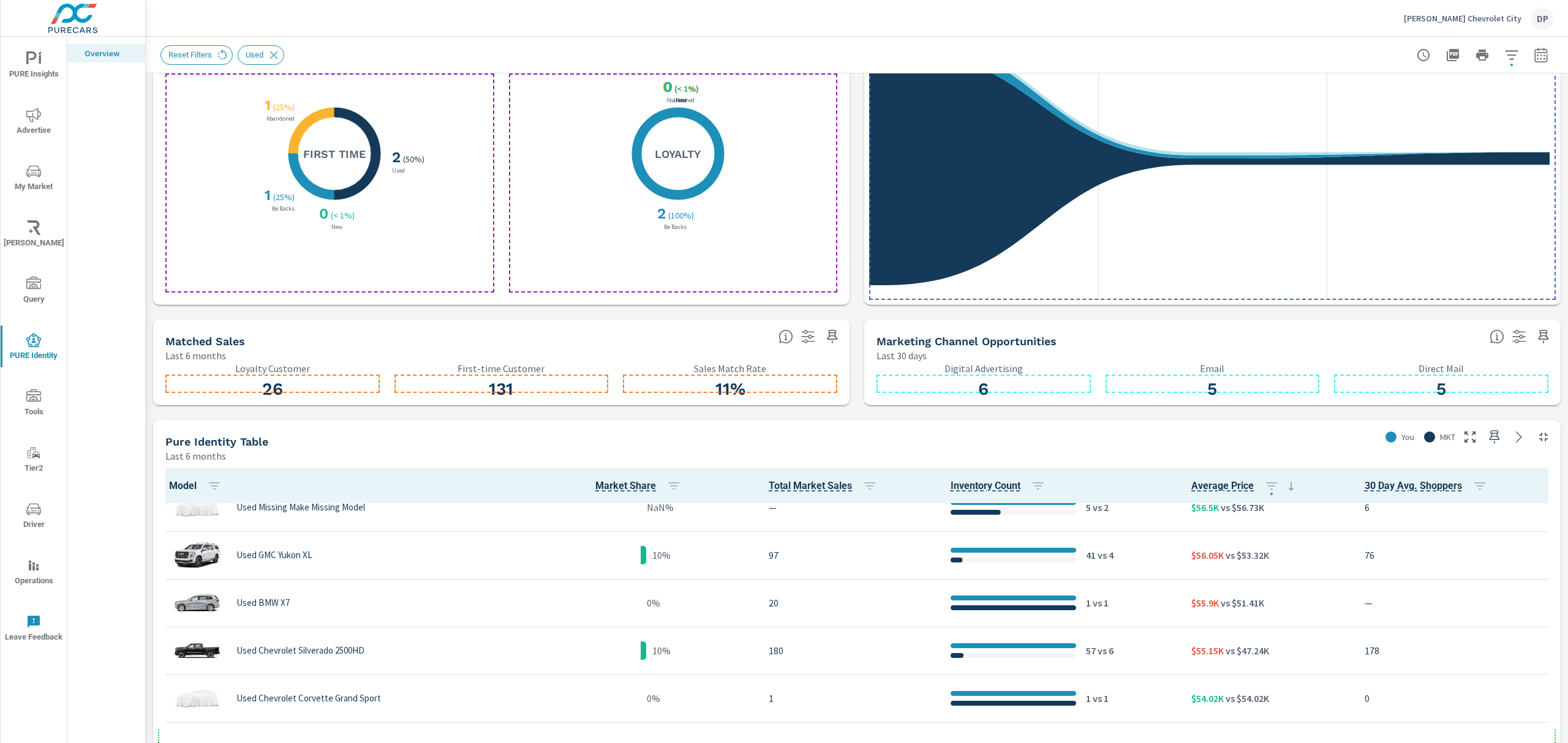
scroll to position [518, 0]
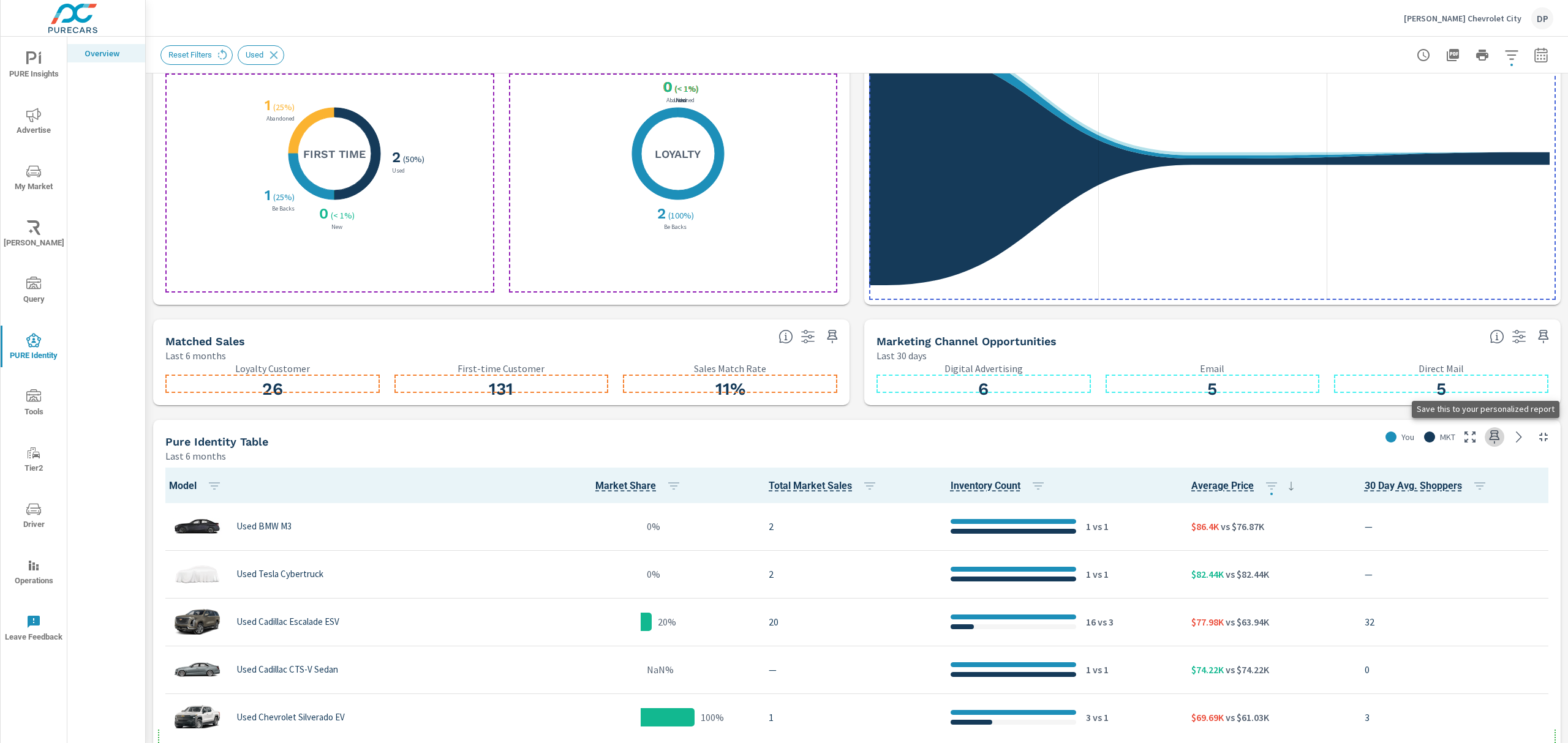
click at [1488, 435] on icon "button" at bounding box center [1495, 437] width 15 height 15
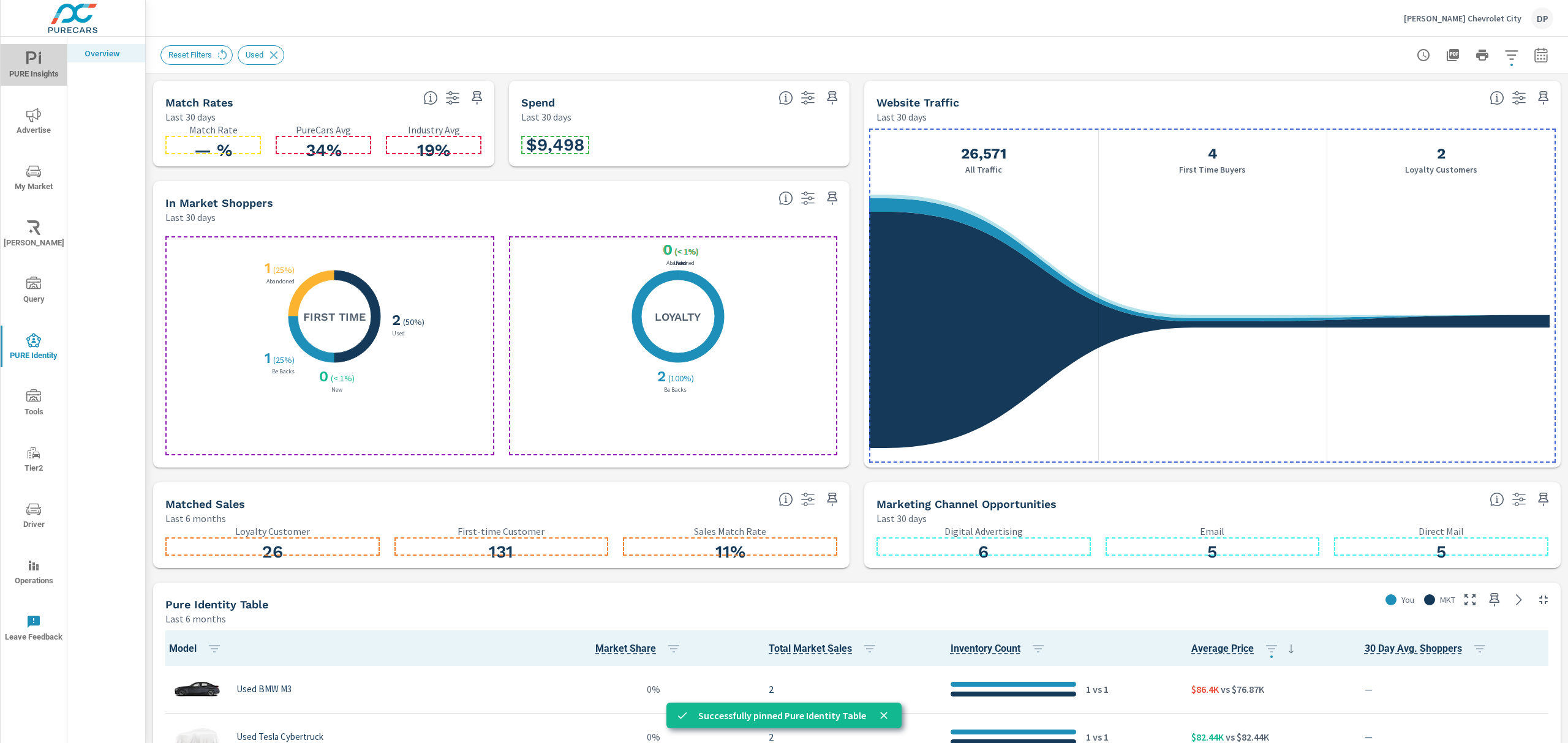
click at [39, 67] on span "PURE Insights" at bounding box center [33, 66] width 59 height 30
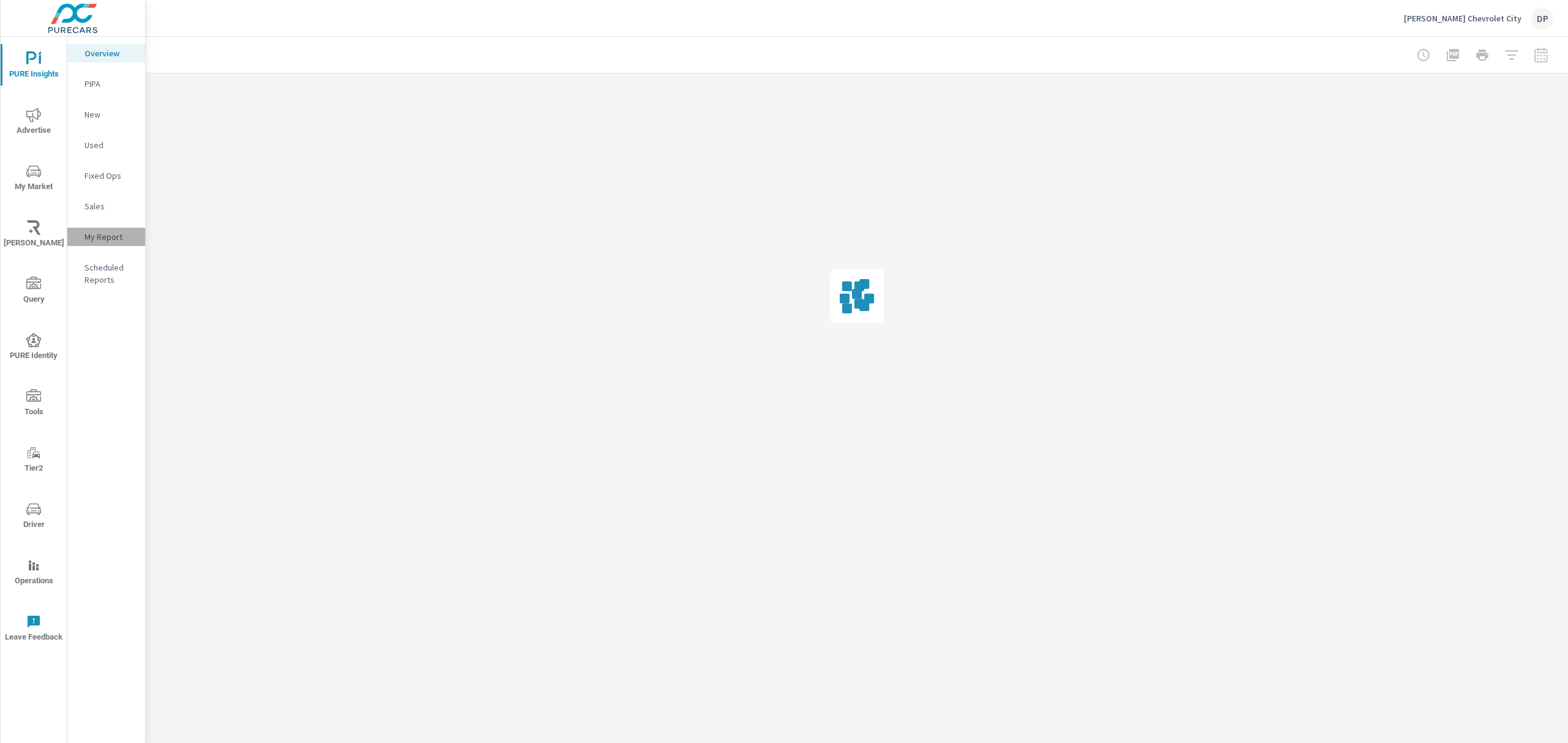
click at [103, 233] on p "My Report" at bounding box center [110, 237] width 51 height 12
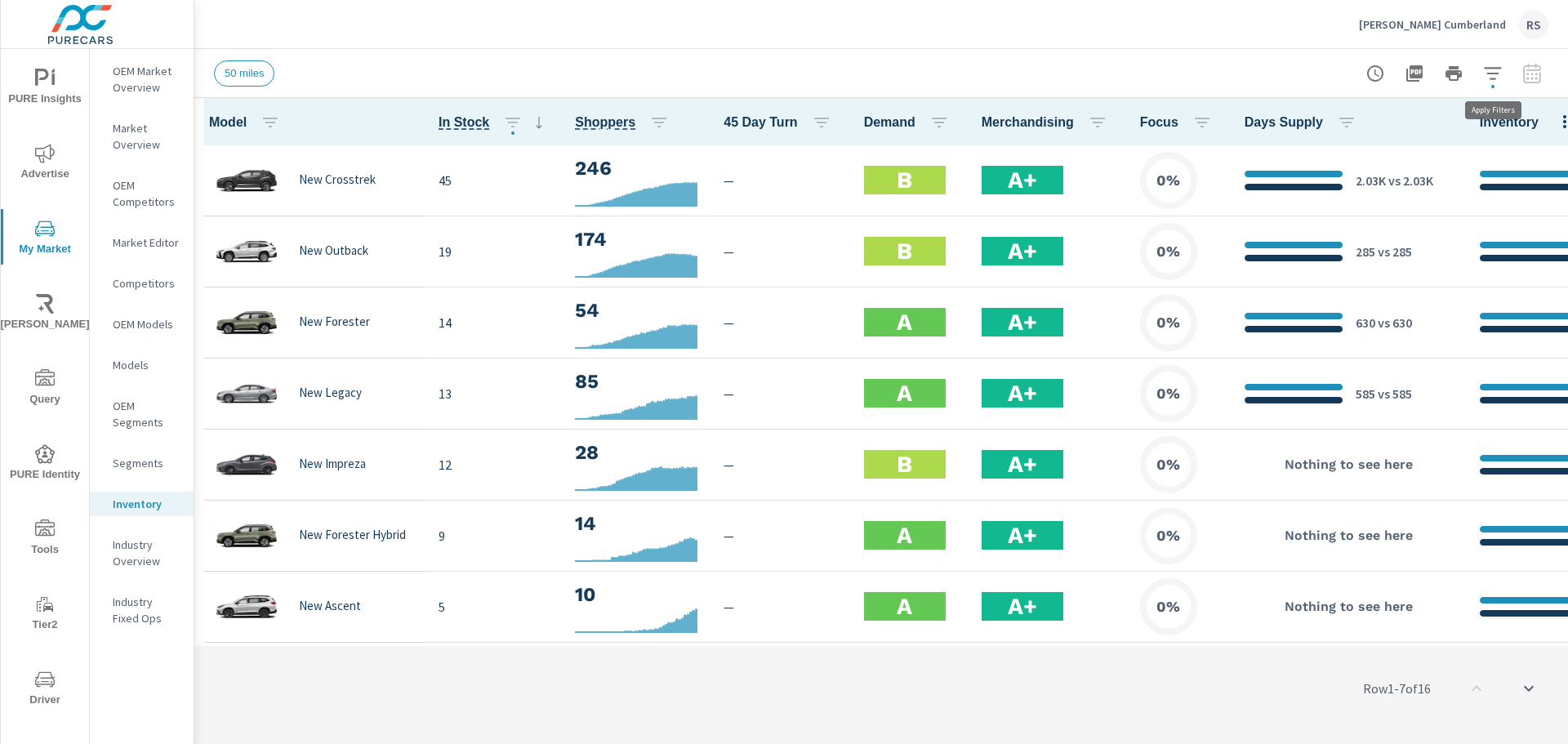
click at [1486, 72] on icon "button" at bounding box center [1493, 74] width 20 height 20
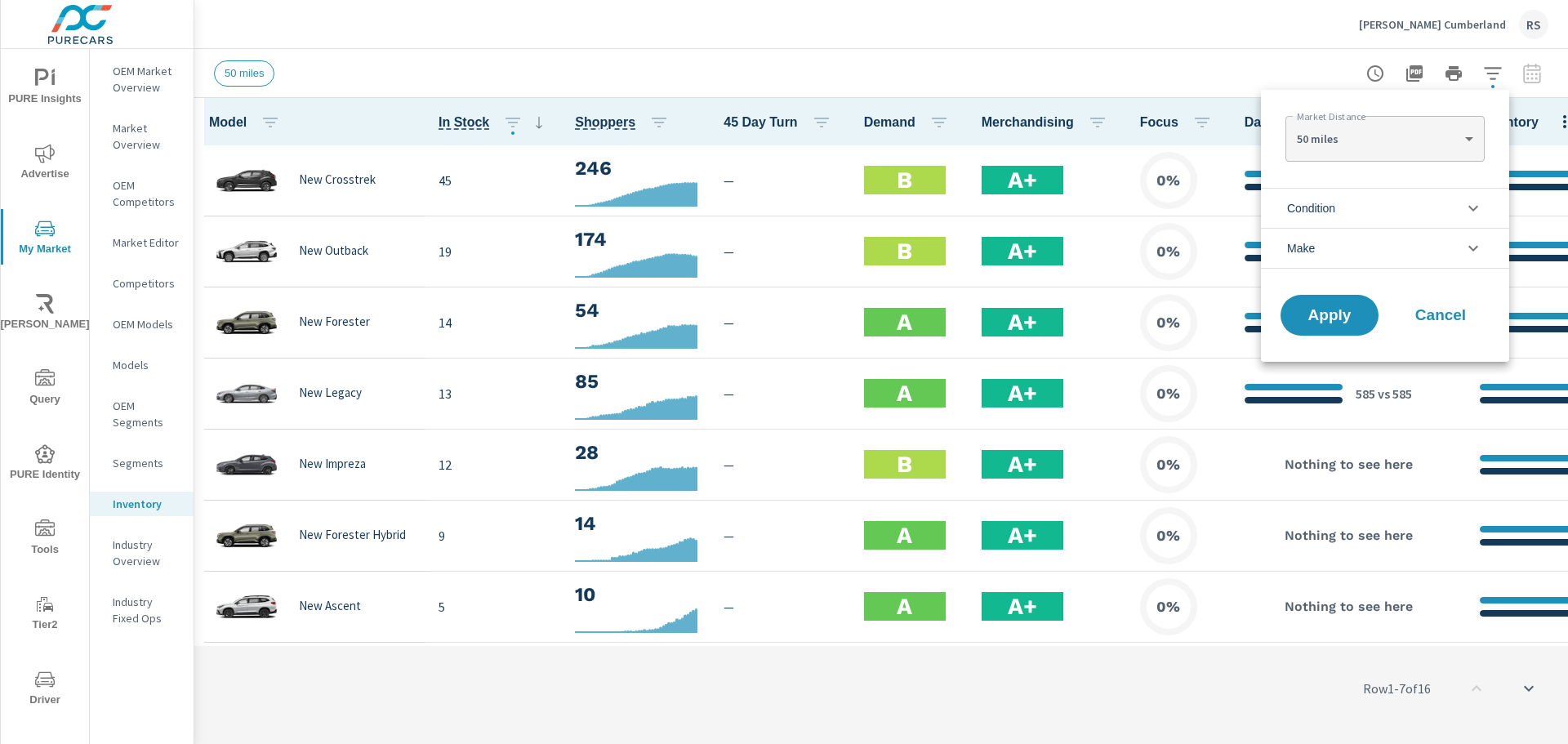
click at [1408, 129] on body "PURE Insights Advertise My Market [PERSON_NAME] Query PURE Identity Tools Tier2…" at bounding box center [784, 372] width 1568 height 744
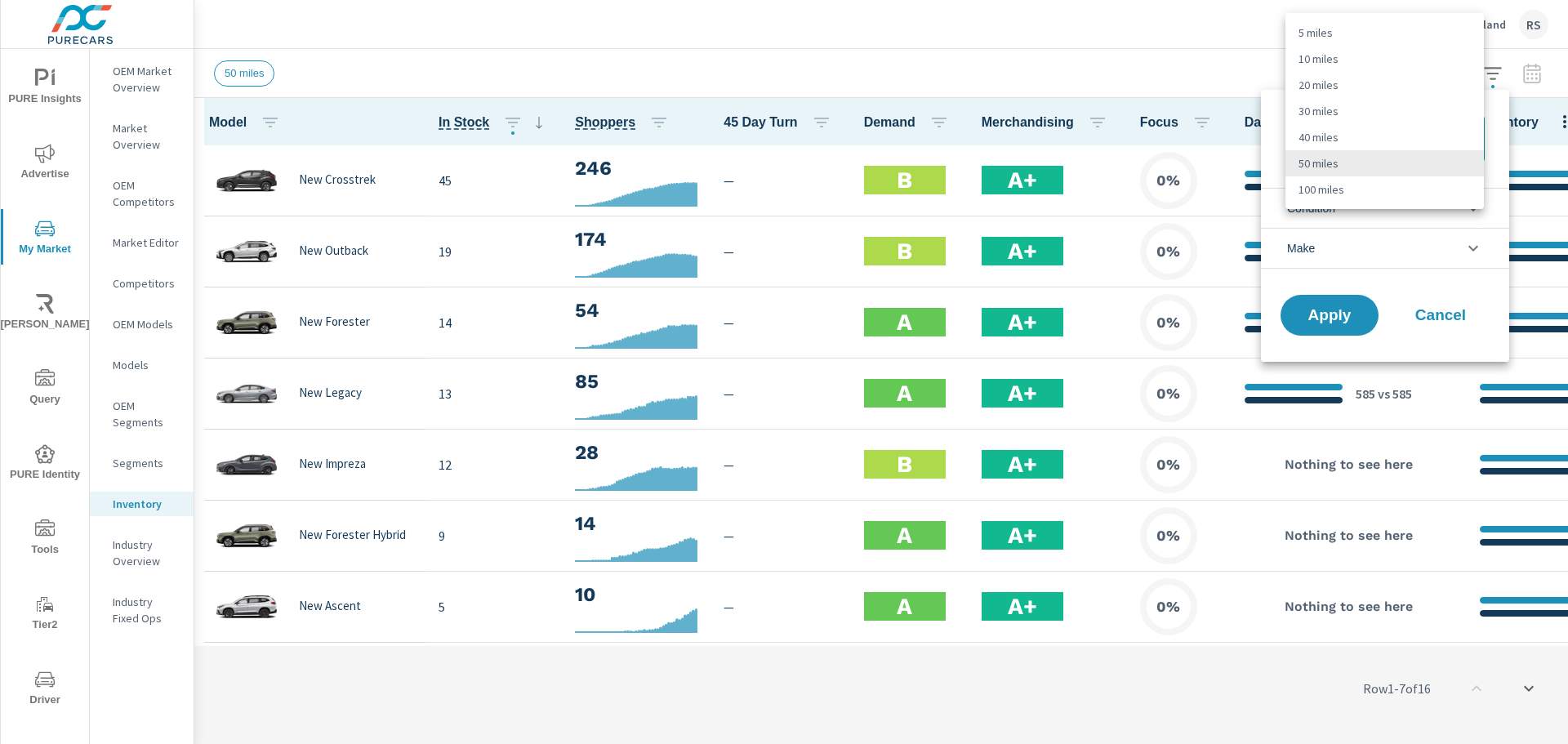
click at [1327, 139] on li "40 miles" at bounding box center [1385, 137] width 199 height 26
type Distance "40"
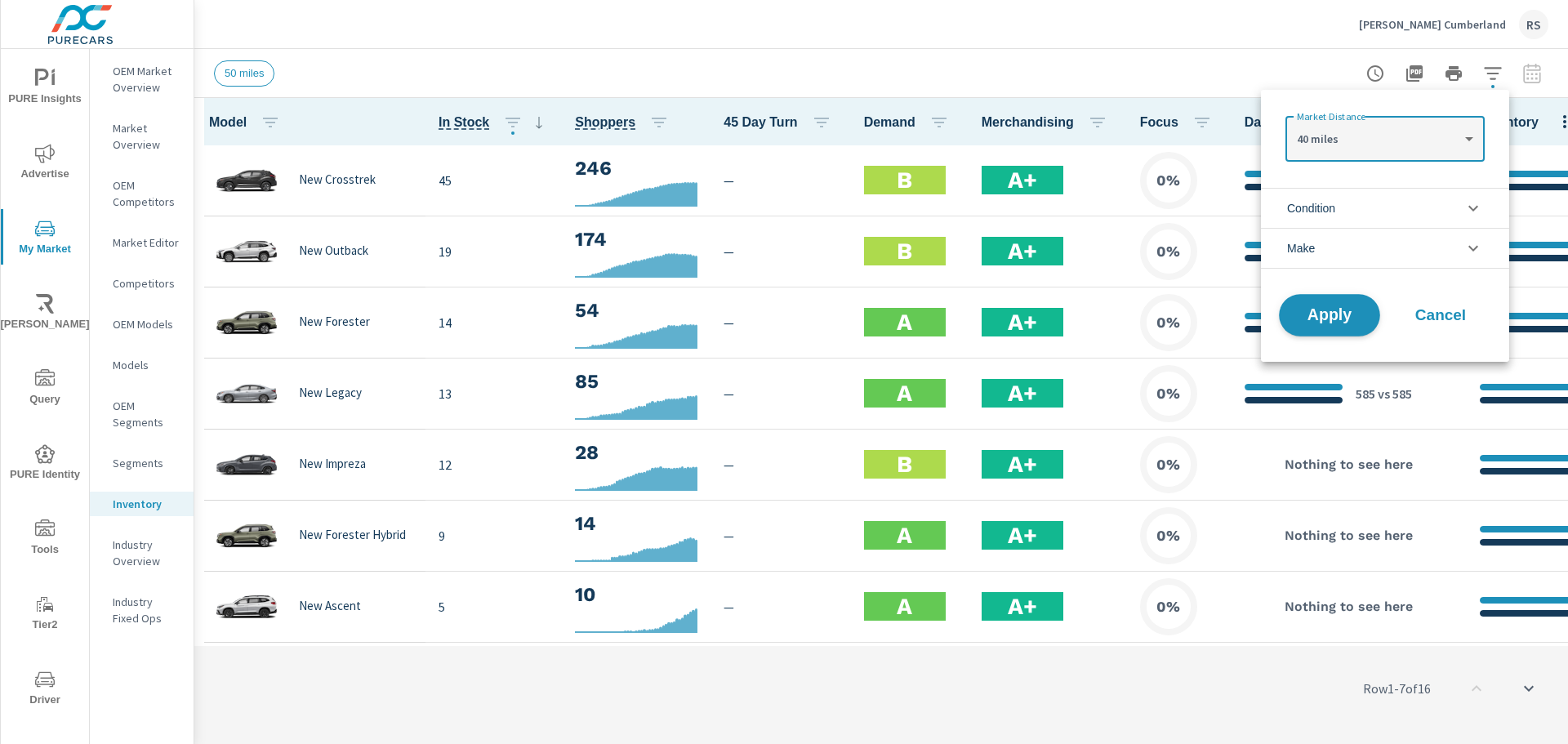
click at [1334, 308] on span "Apply" at bounding box center [1330, 316] width 67 height 16
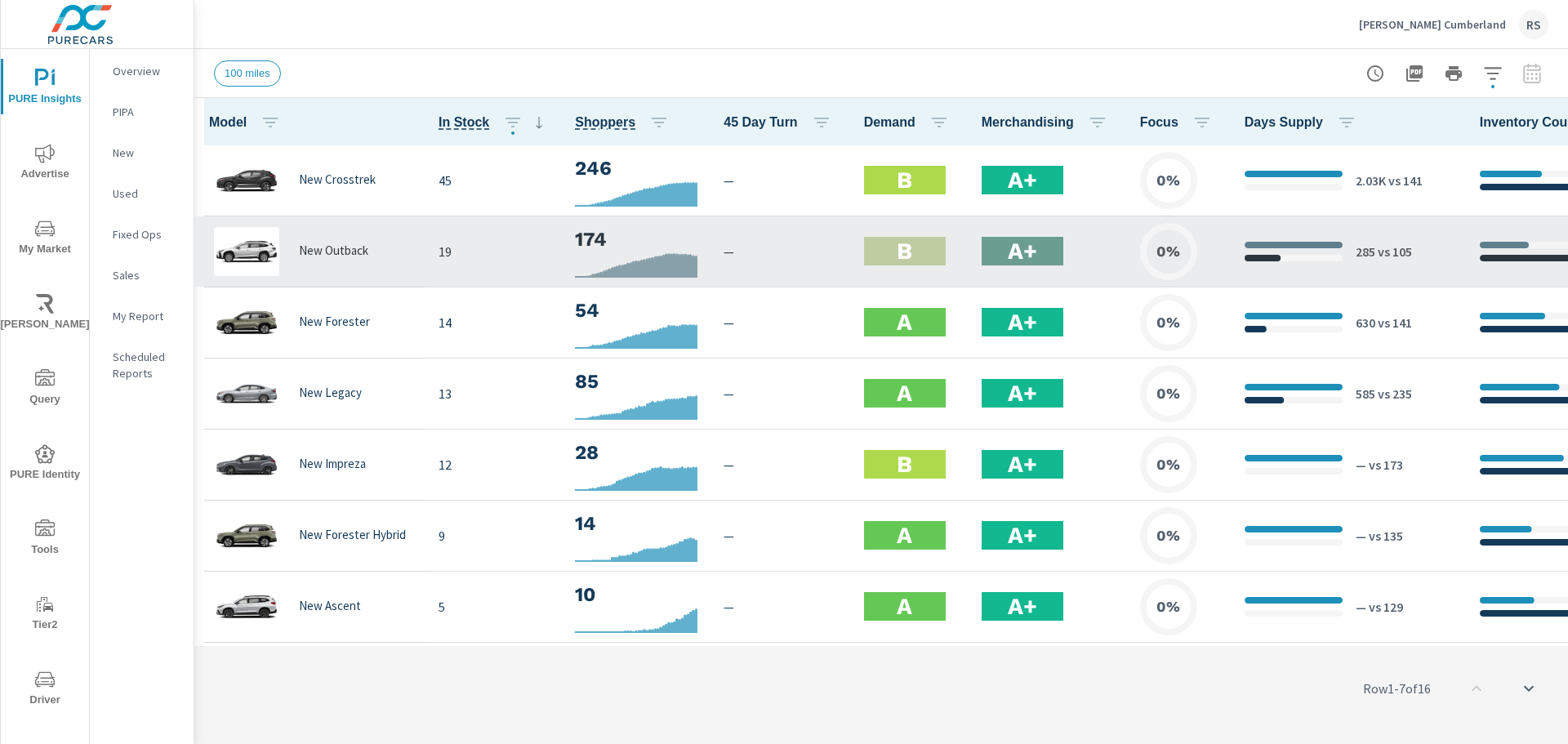
scroll to position [1, 0]
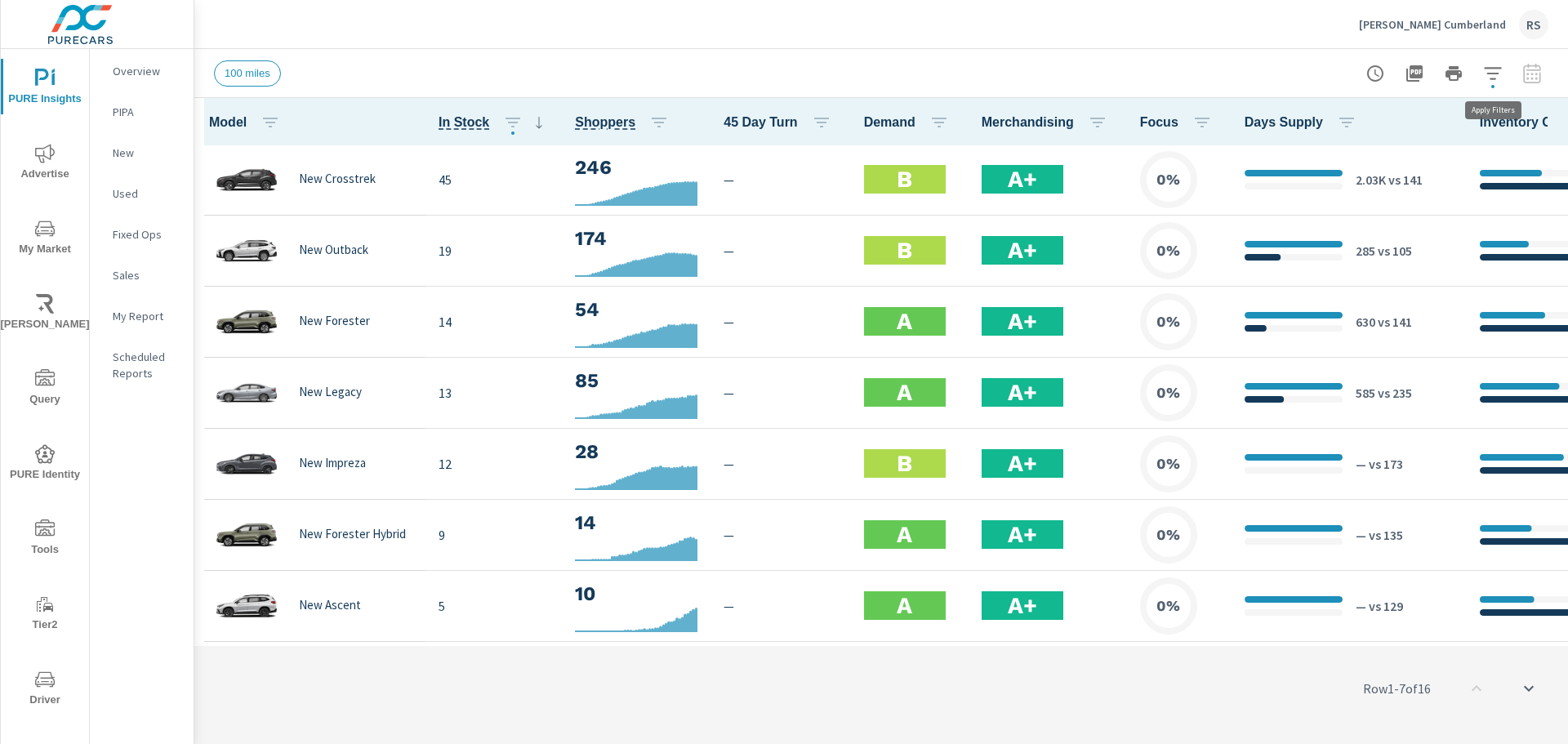
click at [1496, 69] on icon "button" at bounding box center [1493, 74] width 20 height 20
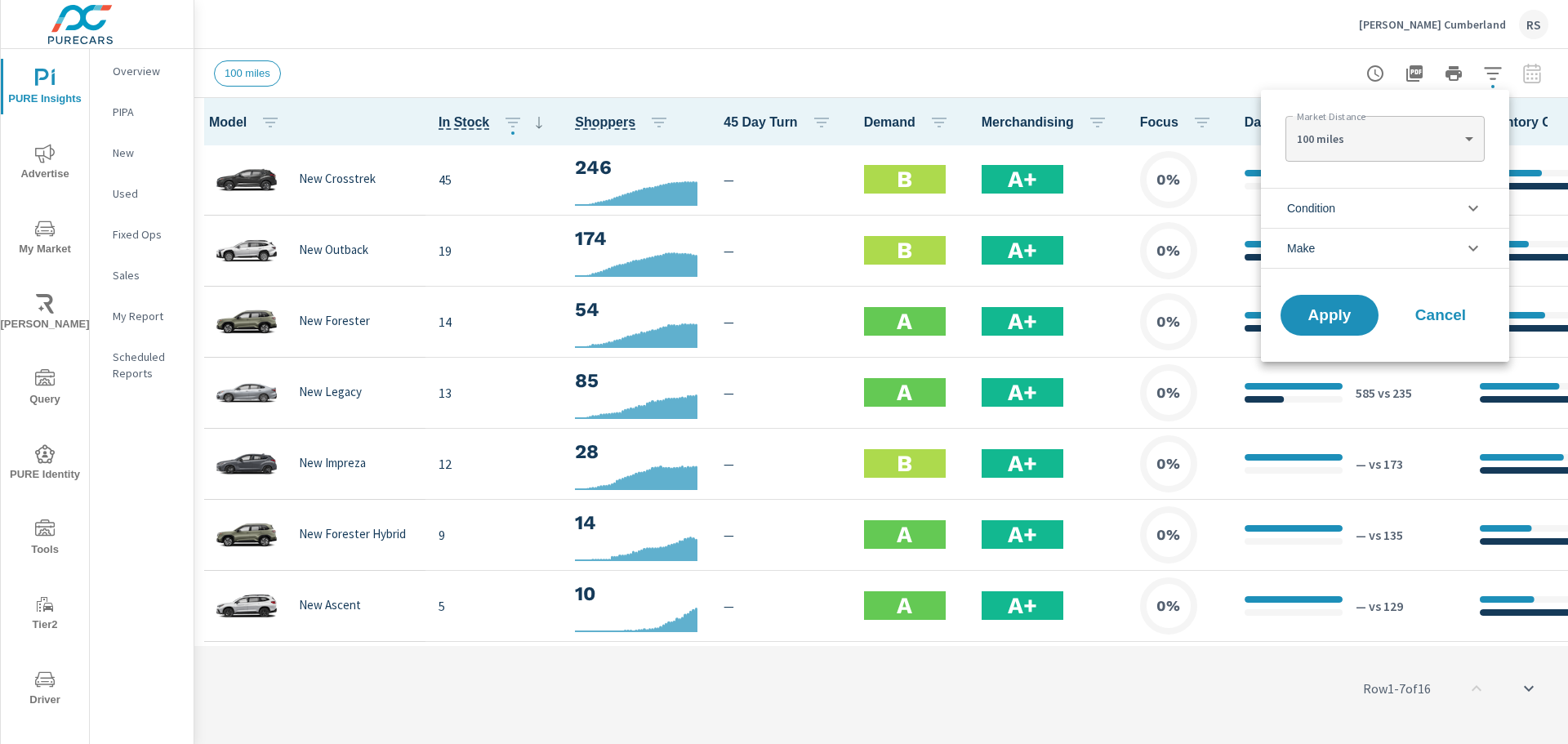
click at [1373, 134] on body "PURE Insights Advertise My Market [PERSON_NAME] Query PURE Identity Tools Tier2…" at bounding box center [784, 372] width 1568 height 744
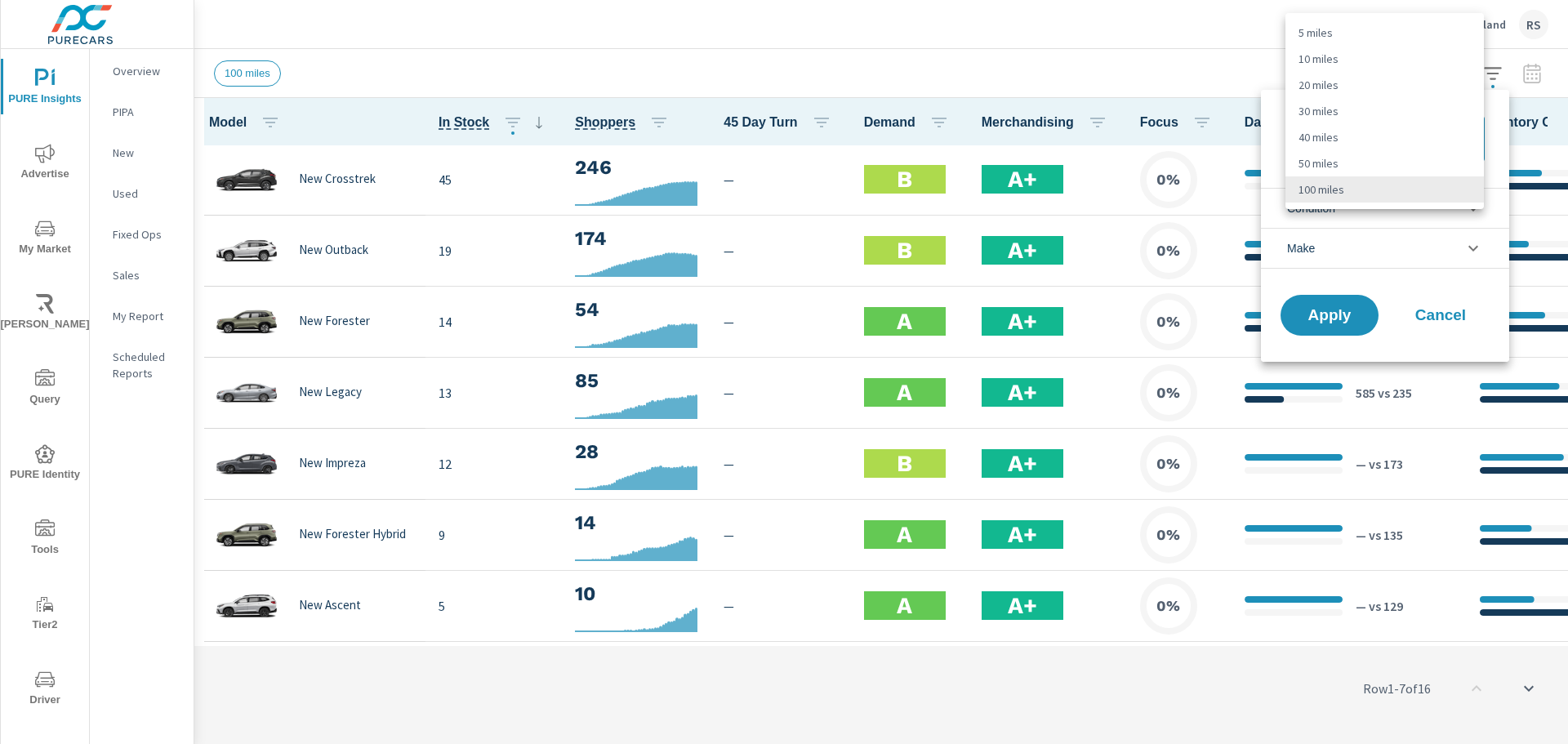
click at [1339, 136] on li "40 miles" at bounding box center [1385, 137] width 199 height 26
type Distance "40"
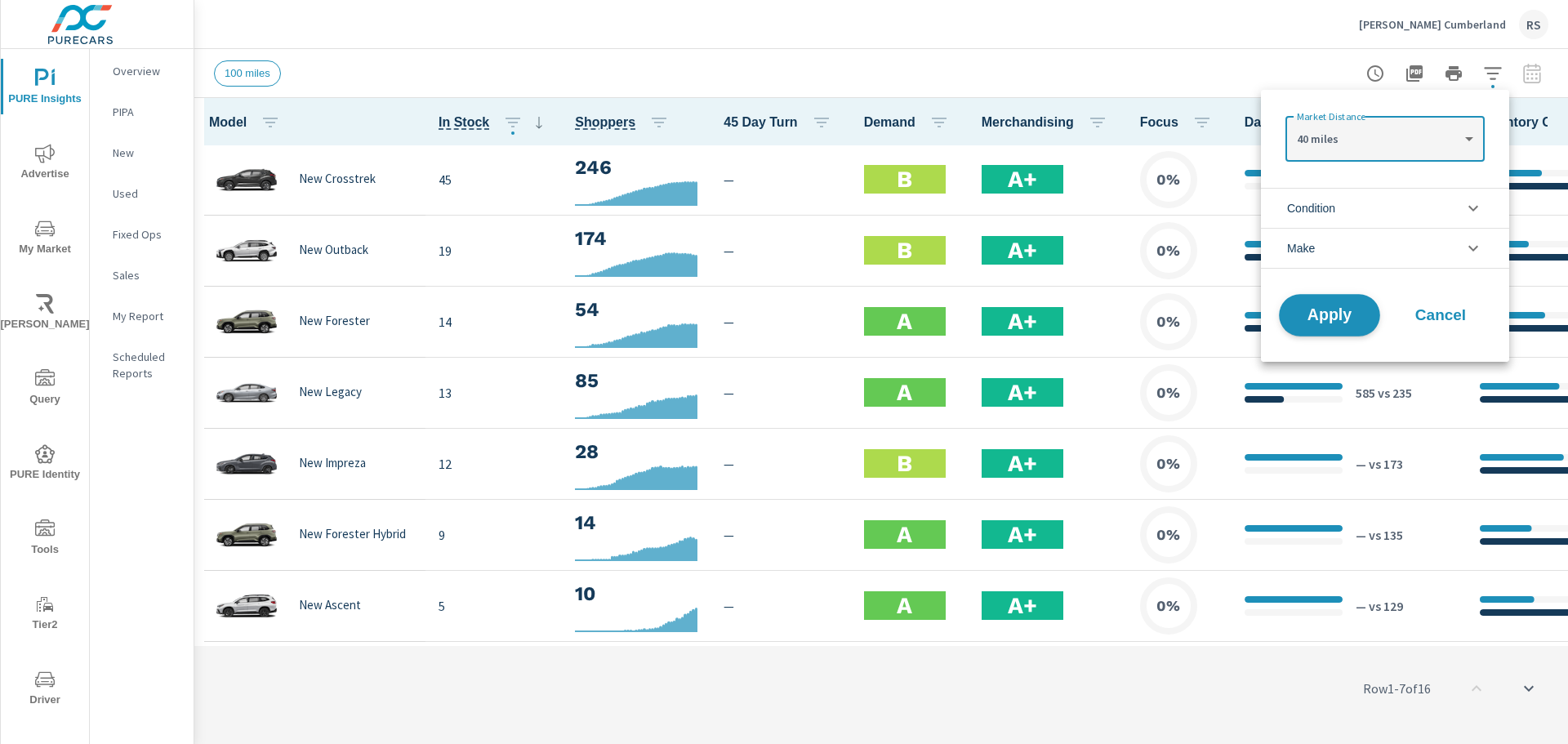
click at [1326, 317] on span "Apply" at bounding box center [1330, 316] width 67 height 16
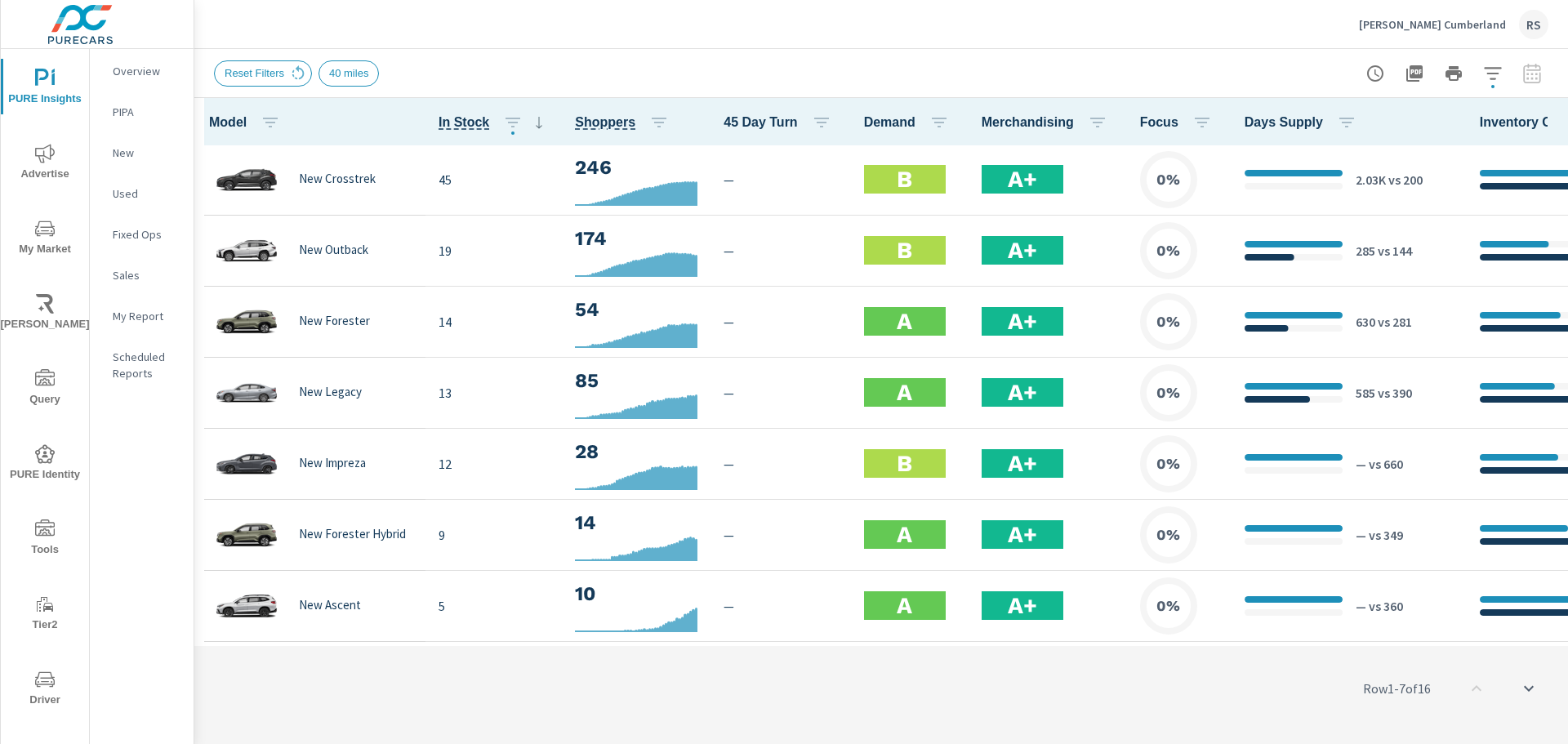
click at [155, 552] on div "Overview PIPA New Used Fixed Ops Sales My Report Scheduled Reports" at bounding box center [141, 420] width 104 height 744
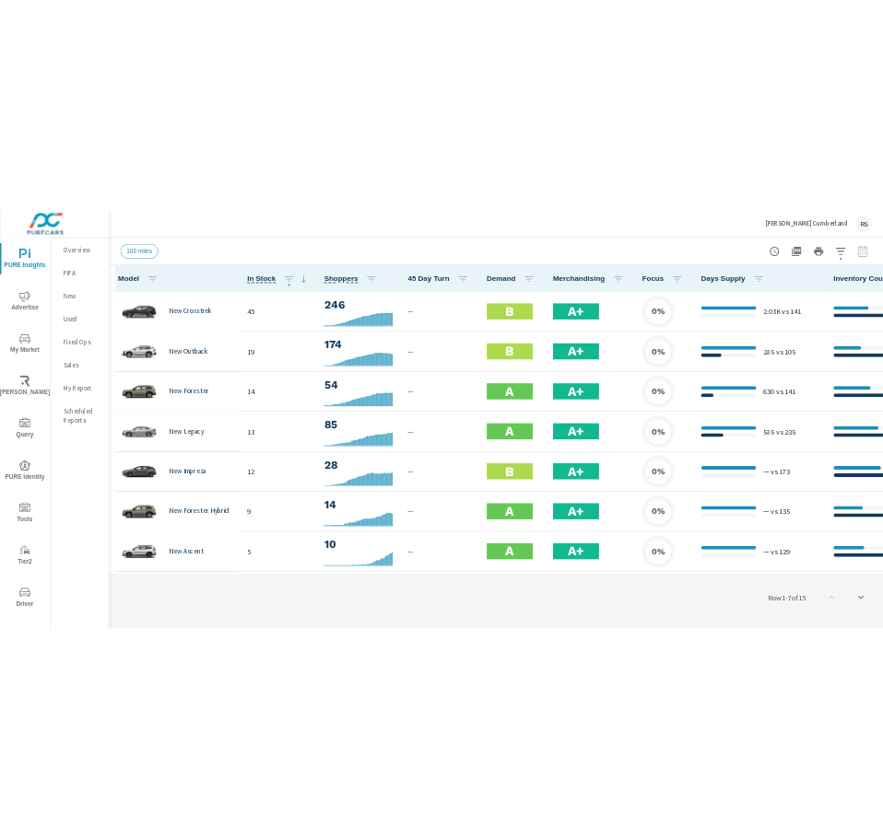
scroll to position [1, 0]
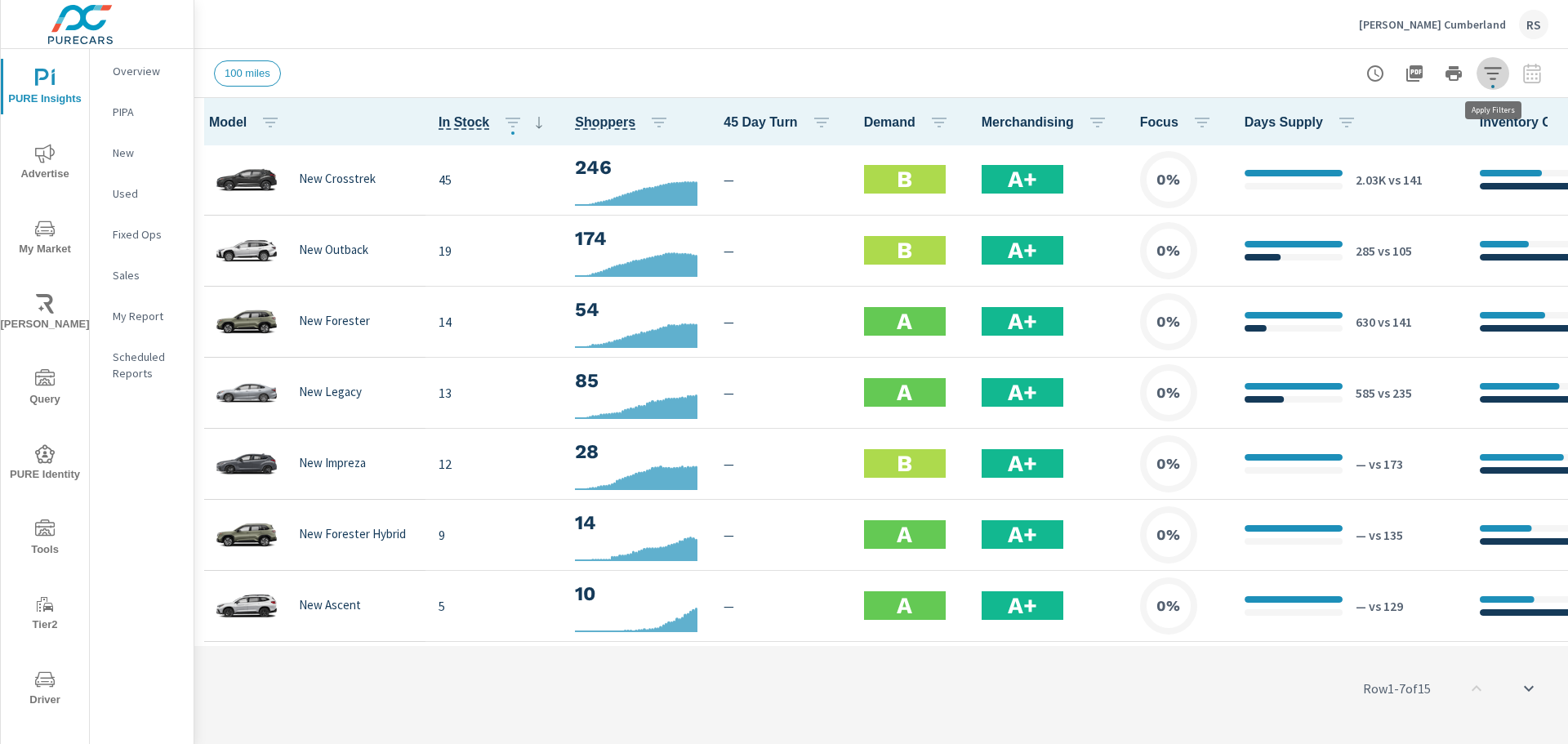
click at [1496, 80] on icon "button" at bounding box center [1493, 74] width 20 height 20
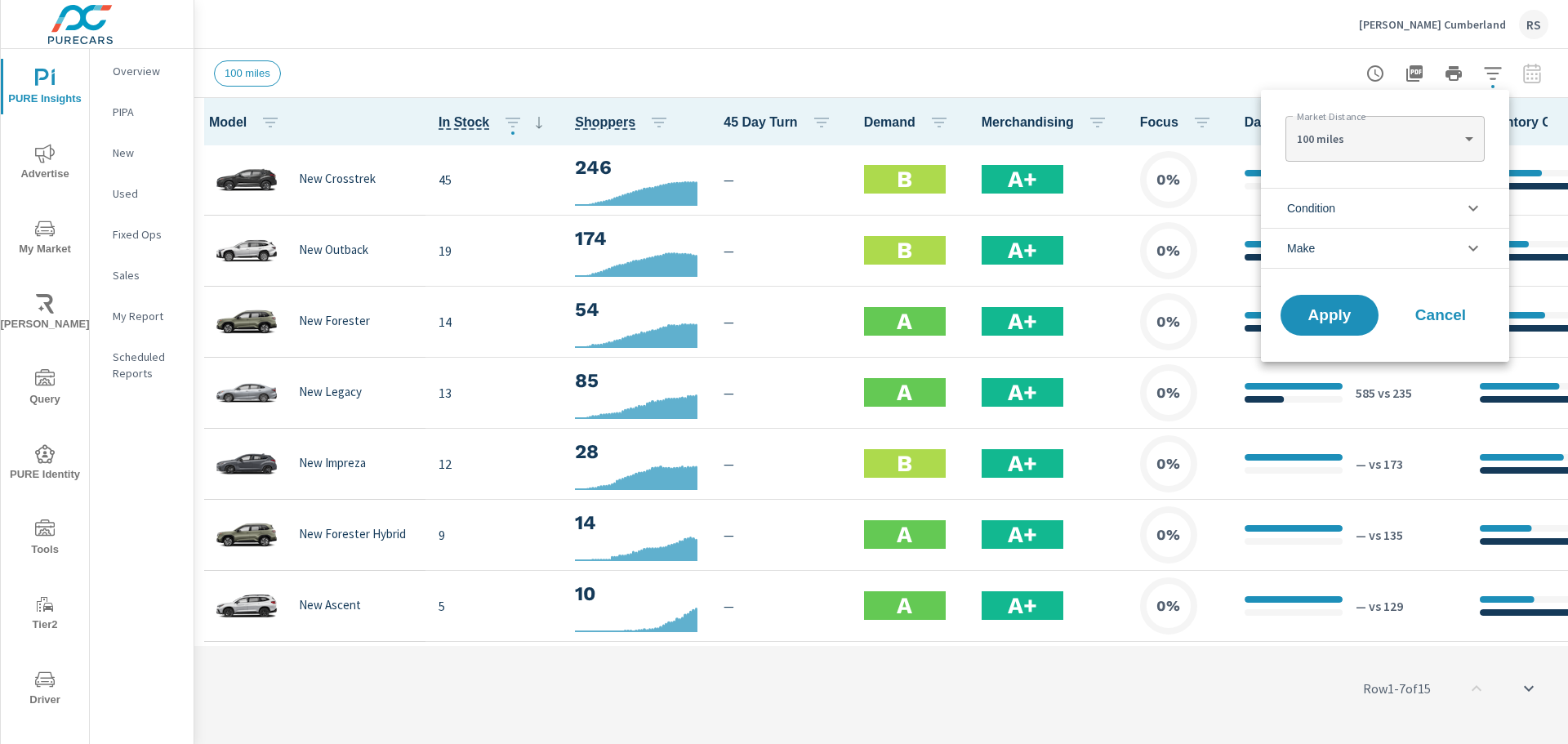
click at [1455, 299] on button "Cancel" at bounding box center [1440, 316] width 98 height 41
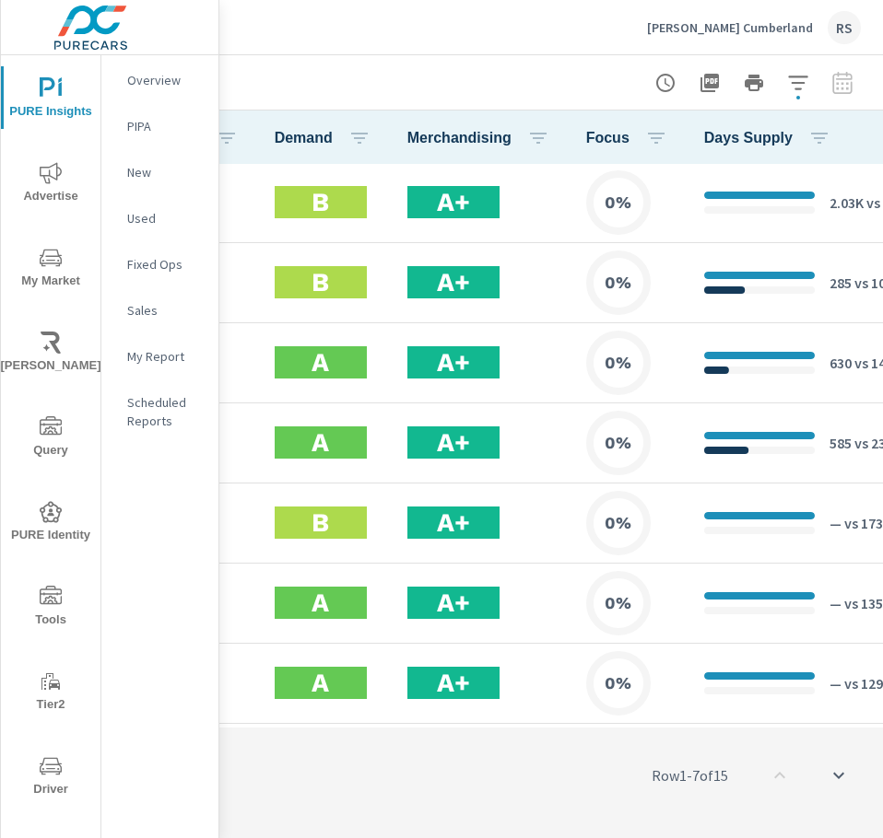
scroll to position [0, 714]
drag, startPoint x: 294, startPoint y: 725, endPoint x: 396, endPoint y: 723, distance: 102.3
click at [396, 723] on div "Row 1 - 7 of 15" at bounding box center [200, 775] width 1363 height 111
drag, startPoint x: 315, startPoint y: 720, endPoint x: 399, endPoint y: 720, distance: 83.8
click at [399, 720] on div "Row 1 - 7 of 15" at bounding box center [200, 775] width 1363 height 111
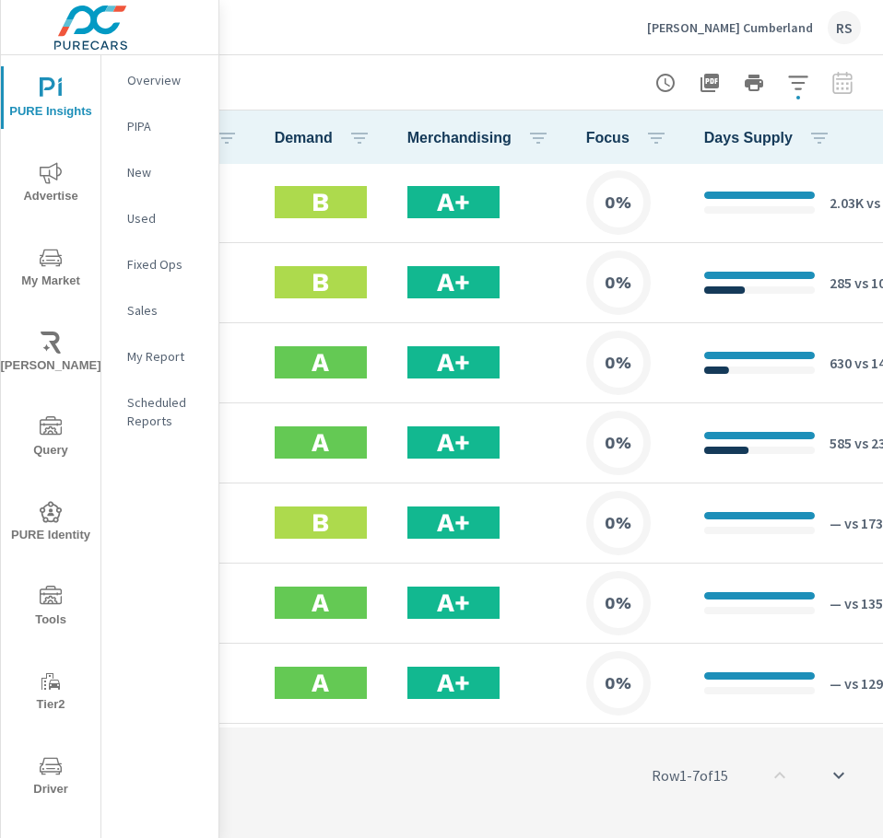
click at [399, 722] on div "Row 1 - 7 of 15" at bounding box center [200, 775] width 1363 height 111
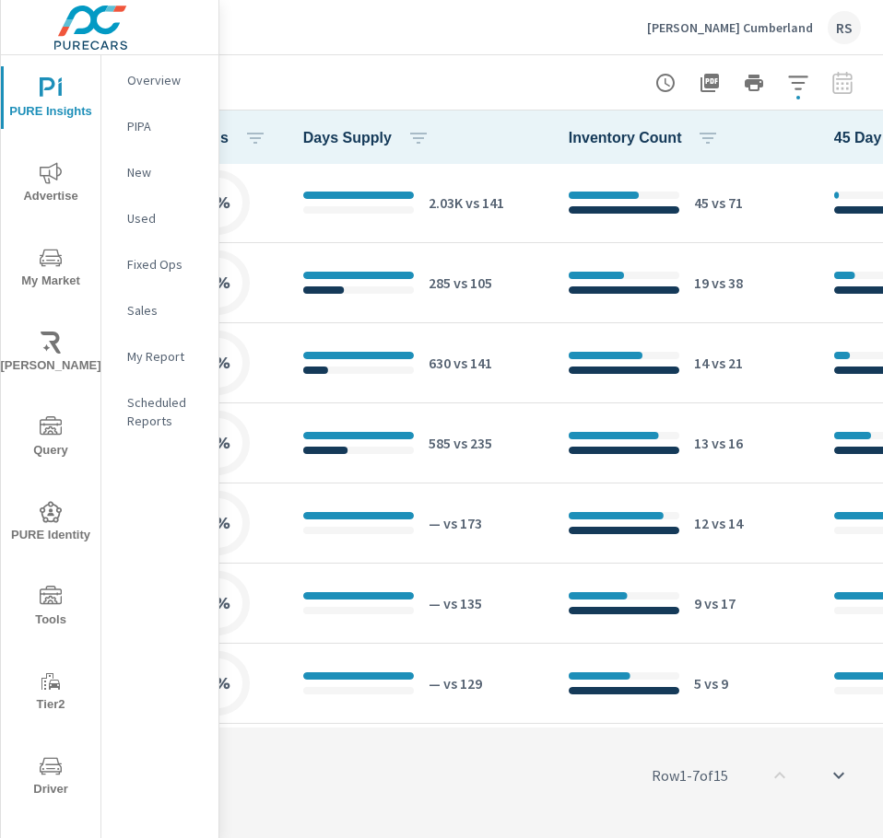
scroll to position [1, 402]
click at [787, 80] on icon "button" at bounding box center [798, 83] width 22 height 22
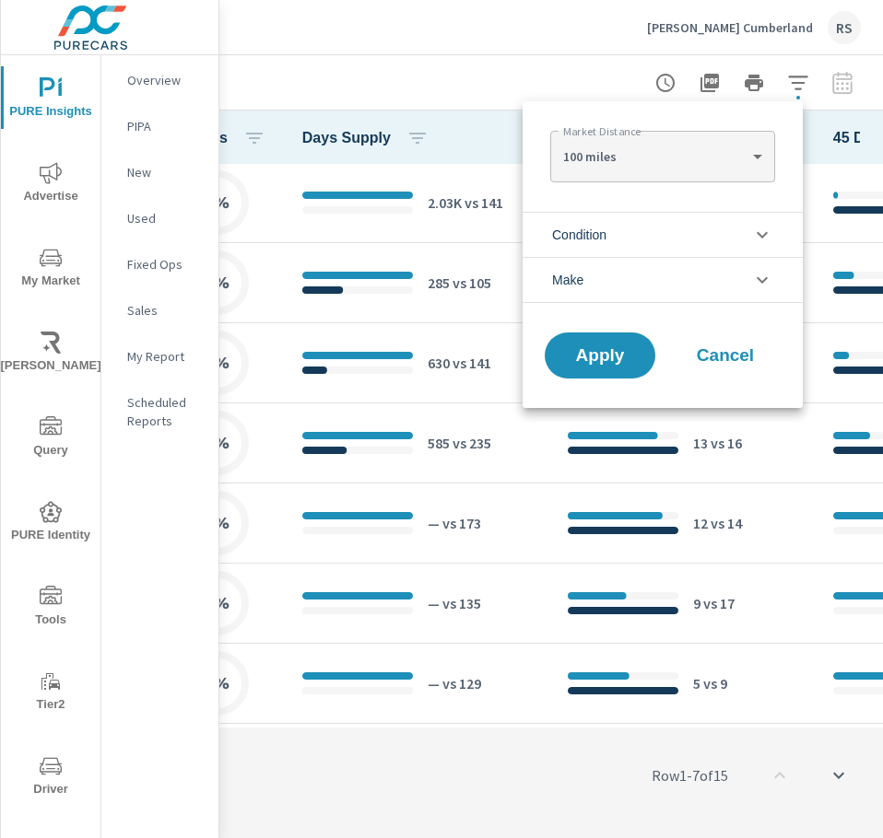
click at [645, 170] on body "PURE Insights Advertise My Market [PERSON_NAME] Query PURE Identity Tools Tier2…" at bounding box center [441, 419] width 883 height 838
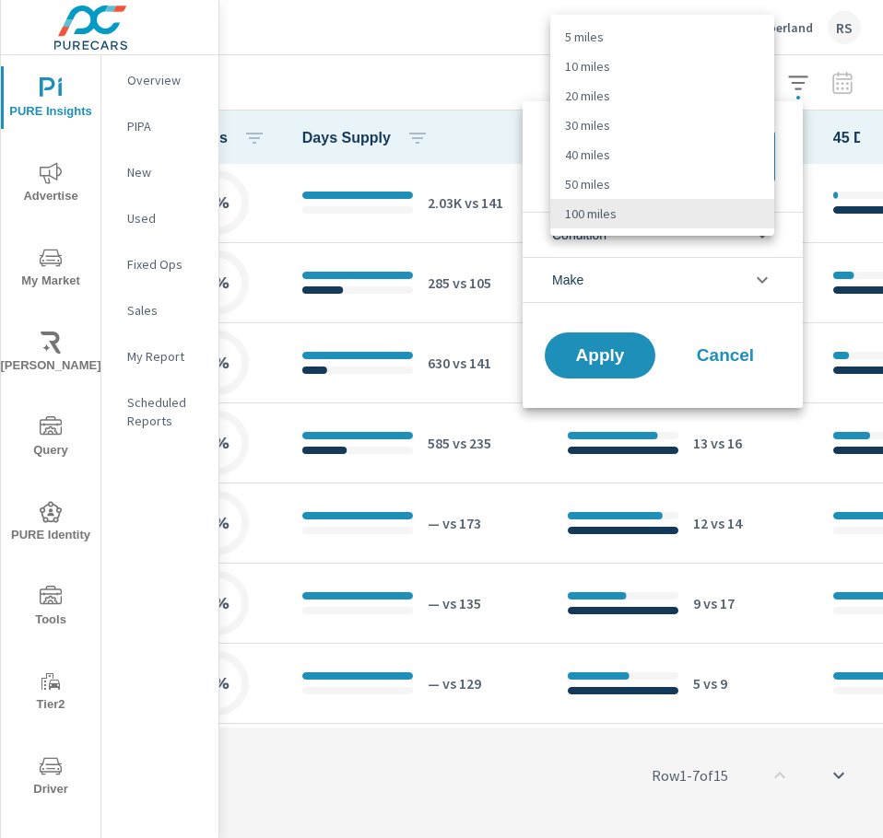
click at [615, 71] on li "10 miles" at bounding box center [662, 66] width 224 height 29
type Distance "10"
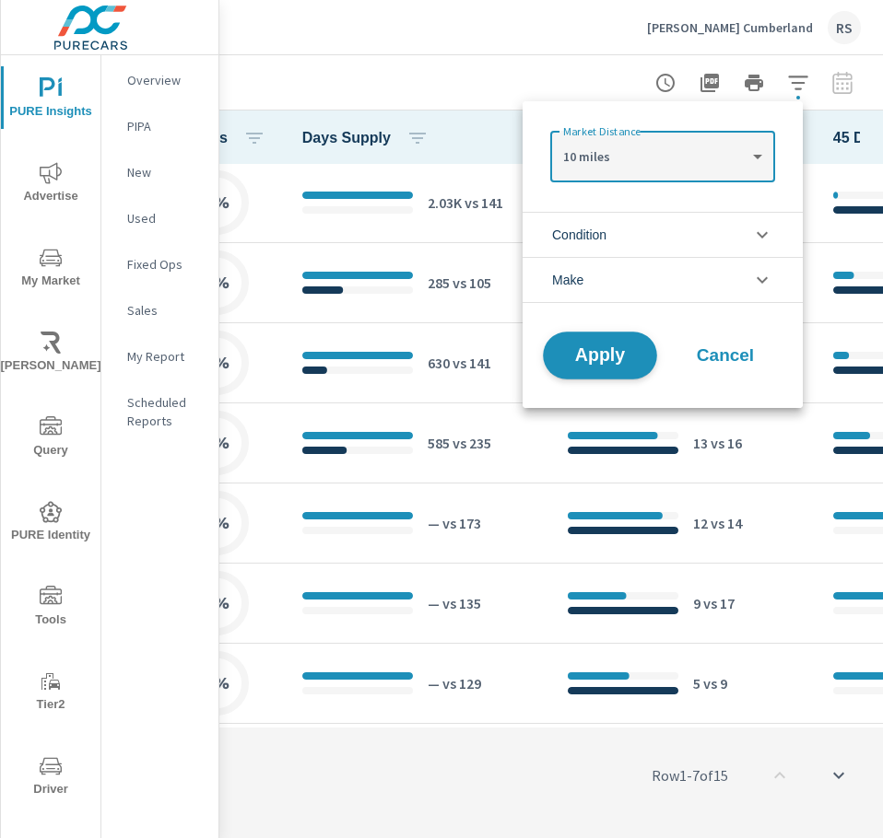
click at [608, 357] on span "Apply" at bounding box center [600, 356] width 76 height 18
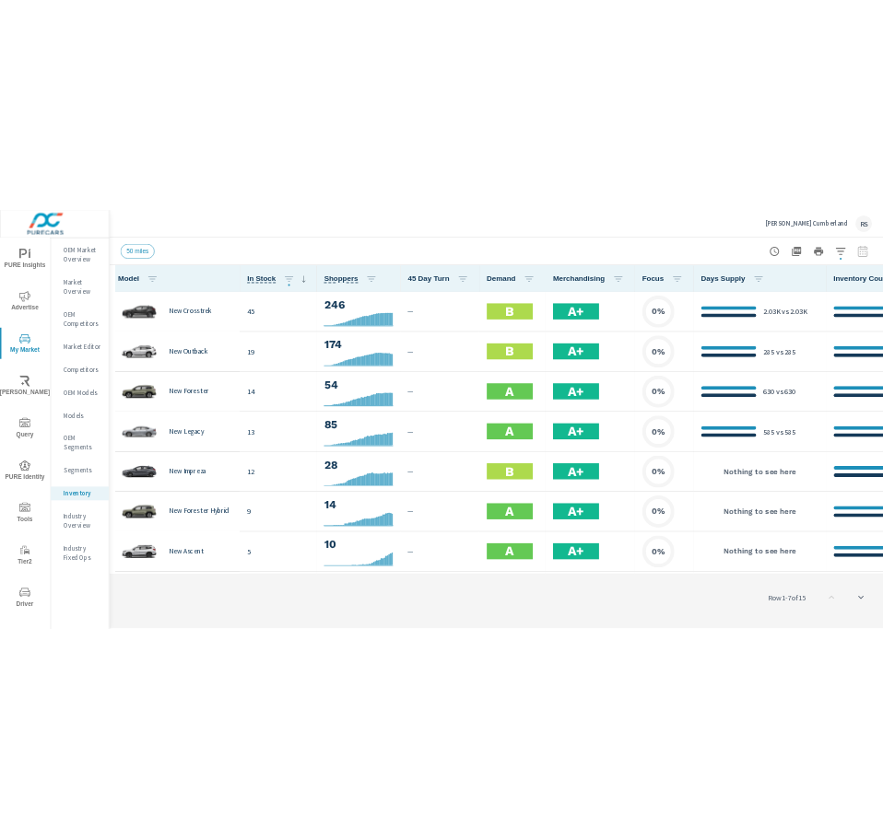
scroll to position [1, 0]
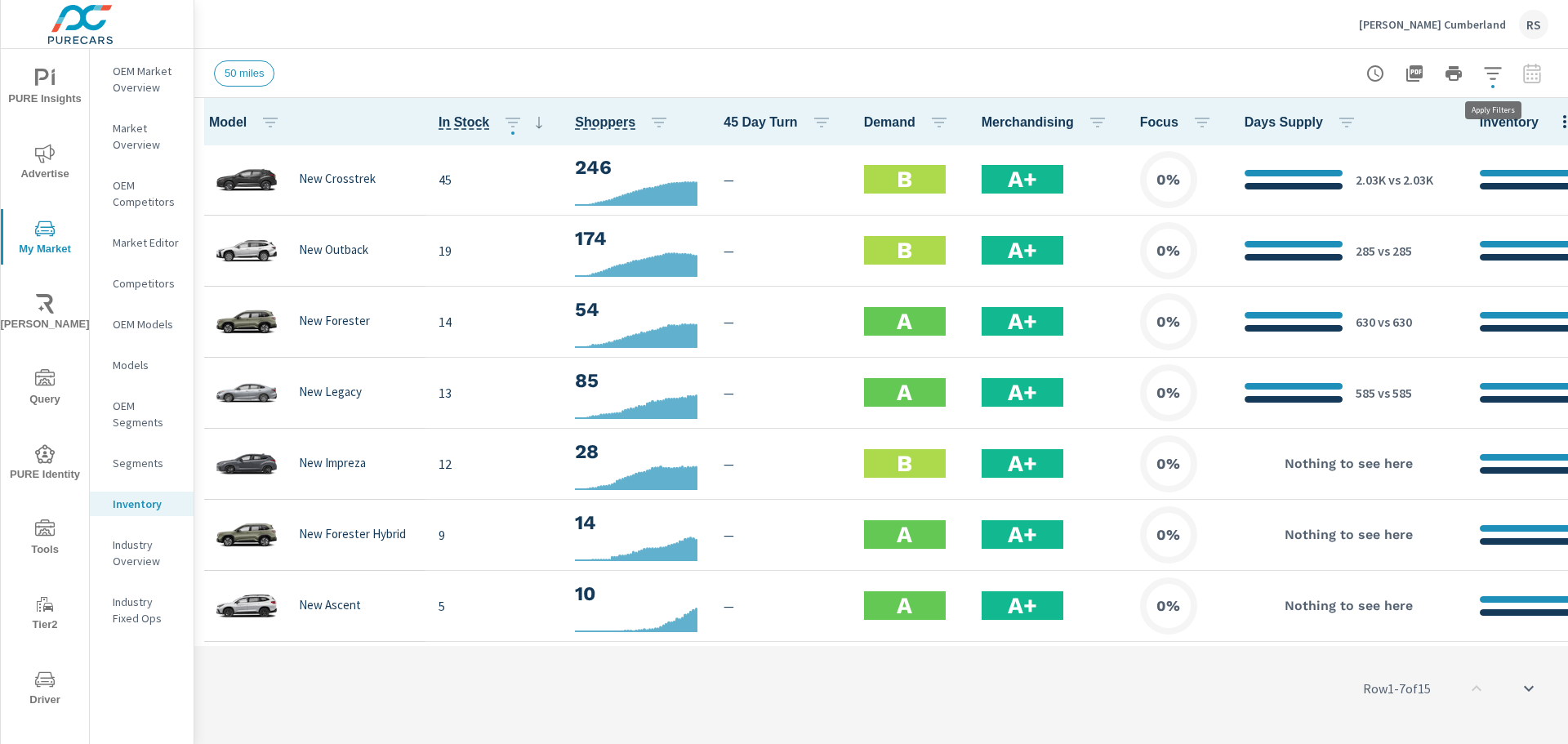
click at [1488, 75] on icon "button" at bounding box center [1493, 74] width 20 height 20
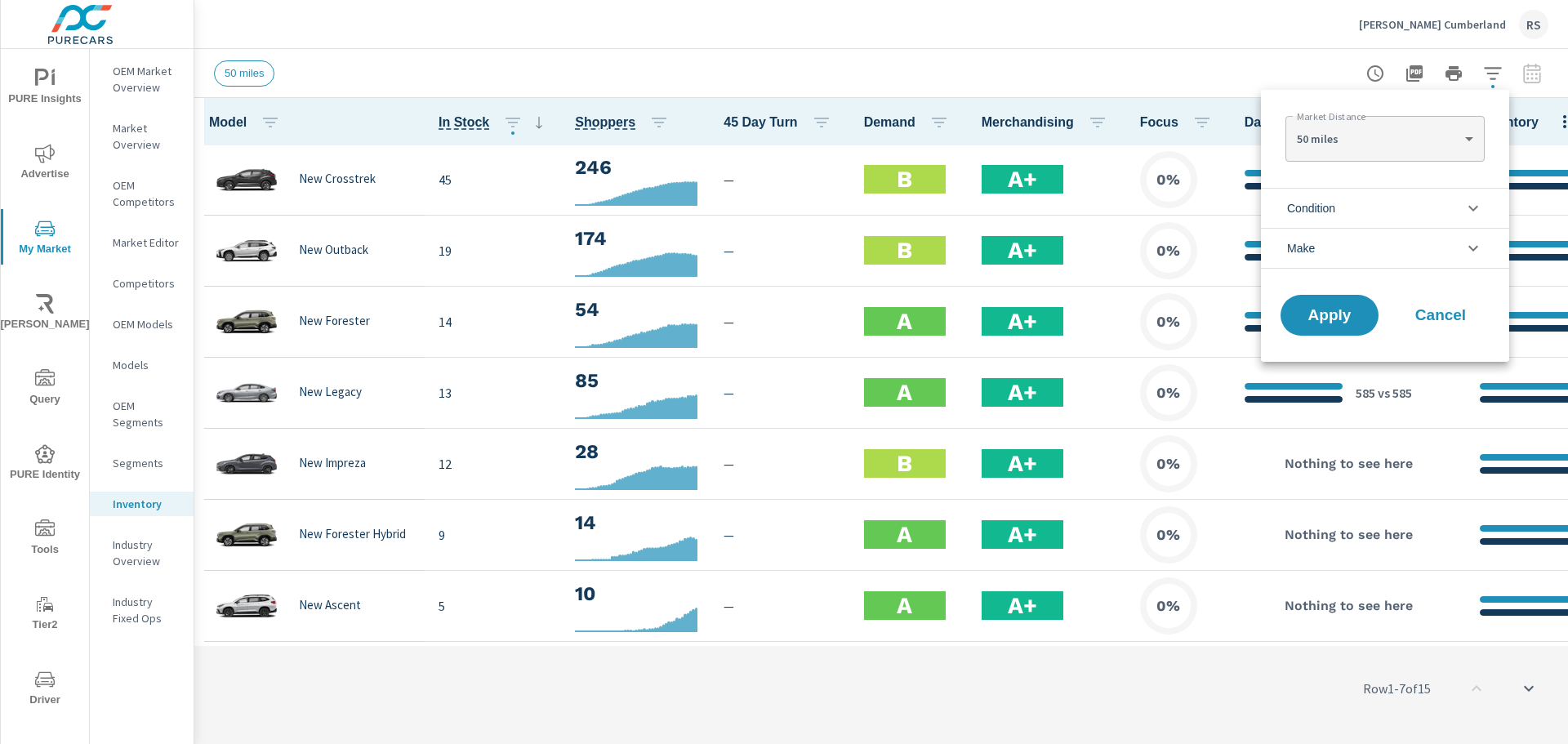
click at [1408, 138] on body "PURE Insights Advertise My Market [PERSON_NAME] Query PURE Identity Tools Tier2…" at bounding box center [784, 372] width 1568 height 744
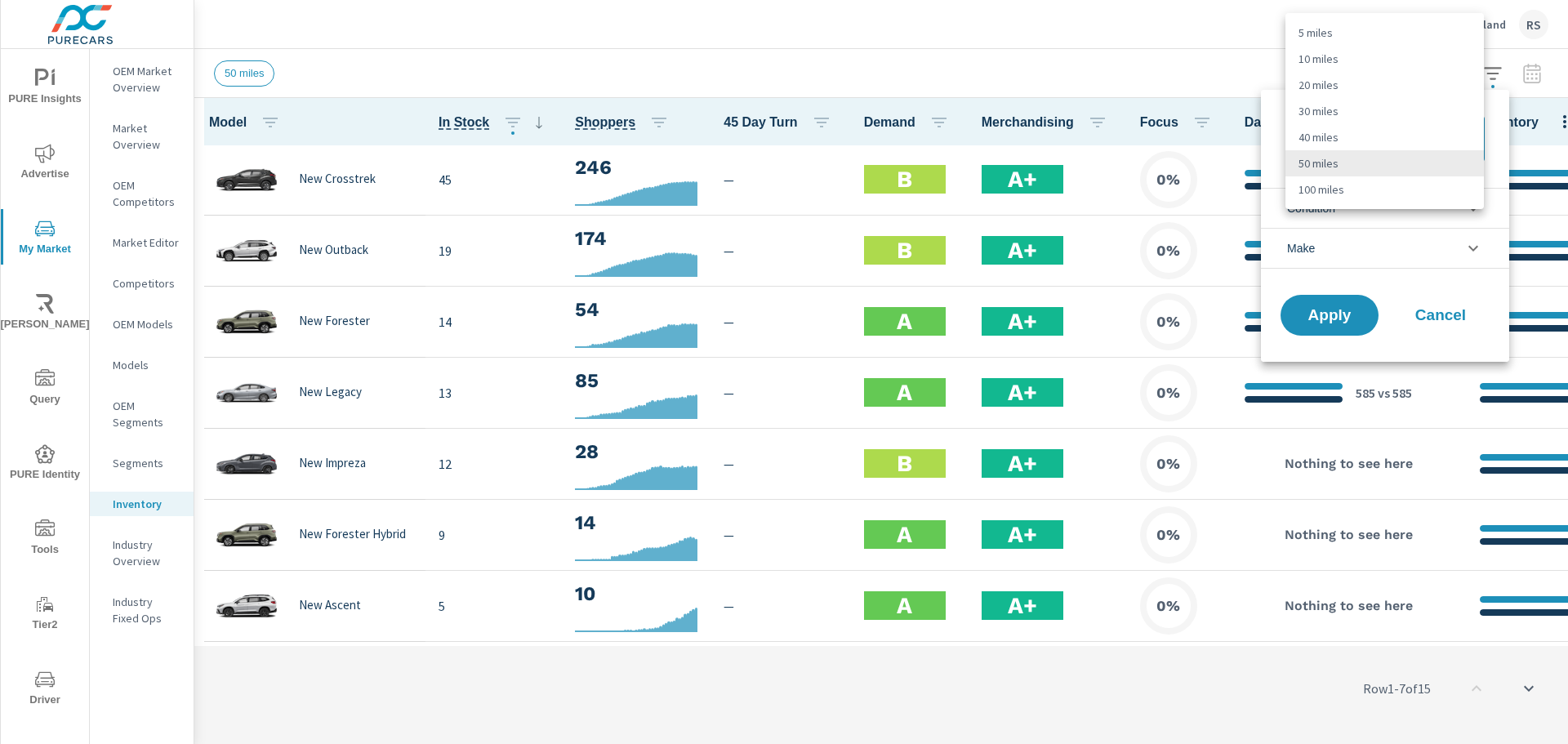
click at [1337, 191] on li "100 miles" at bounding box center [1385, 189] width 199 height 26
type Distance "100"
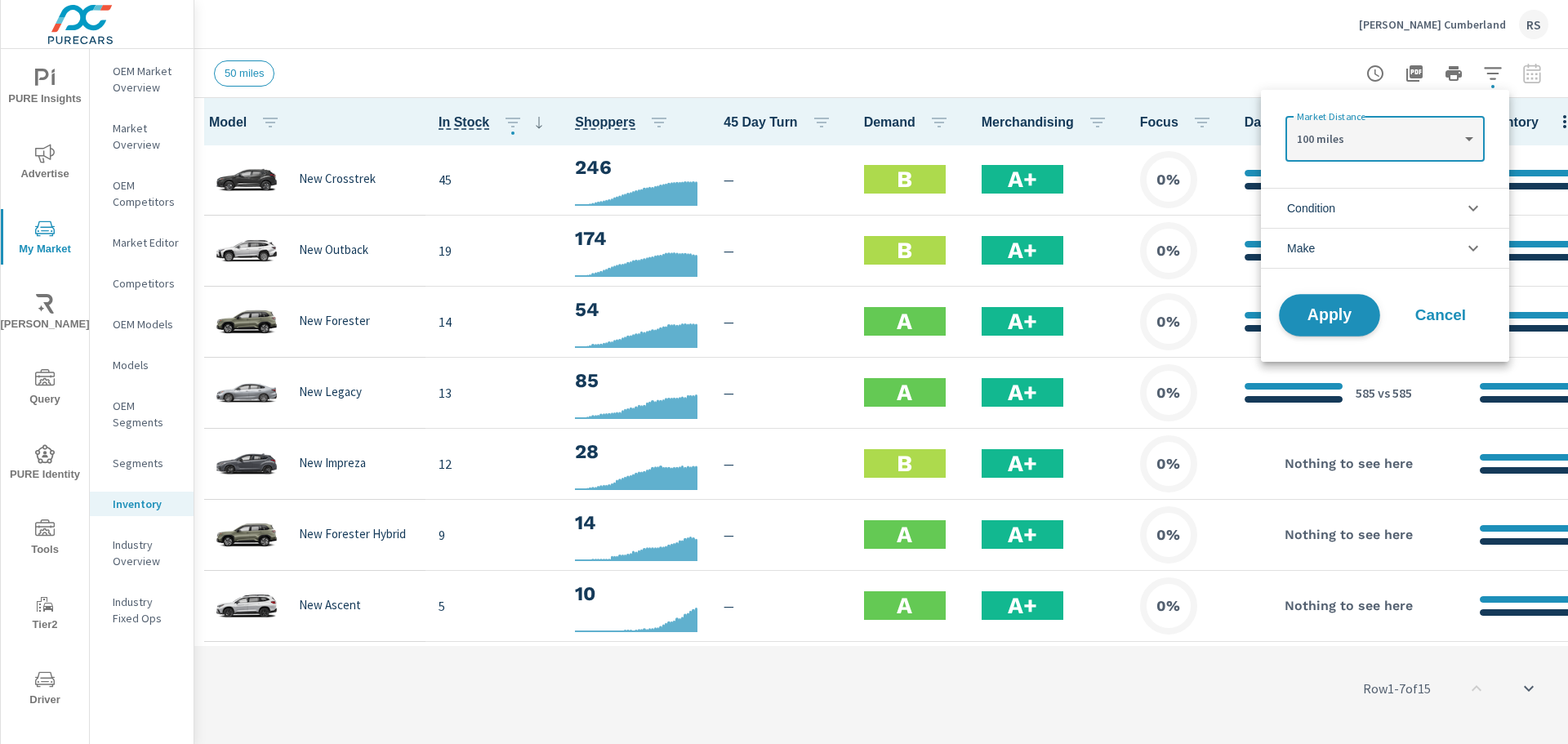
click at [1324, 309] on span "Apply" at bounding box center [1330, 316] width 67 height 16
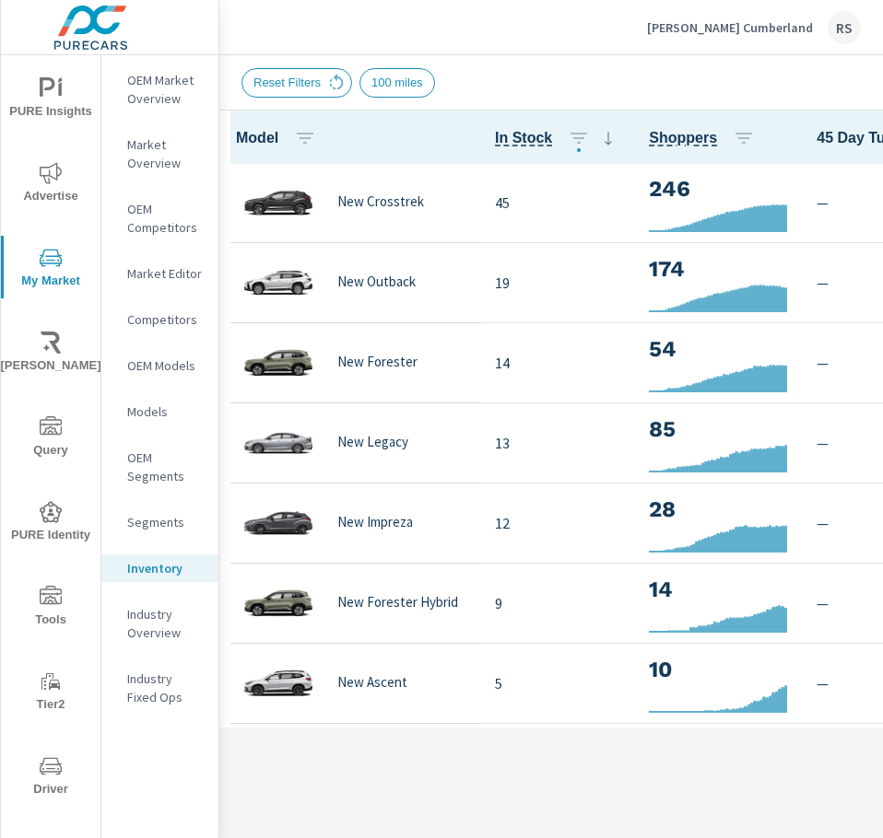
drag, startPoint x: 578, startPoint y: 720, endPoint x: 857, endPoint y: 751, distance: 280.8
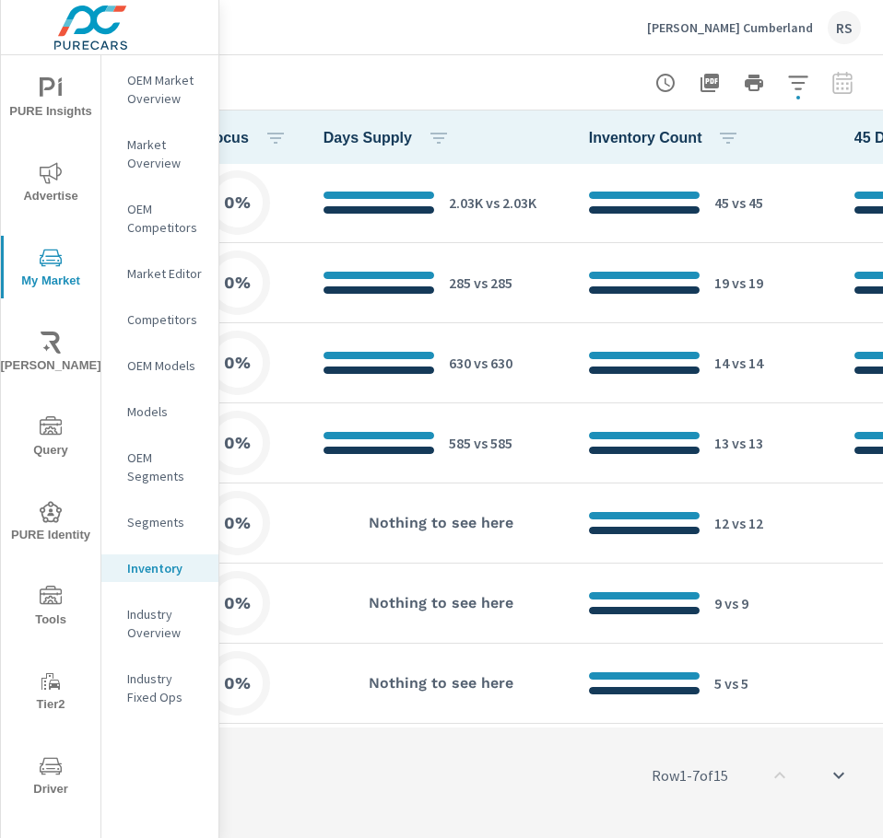
scroll to position [1, 402]
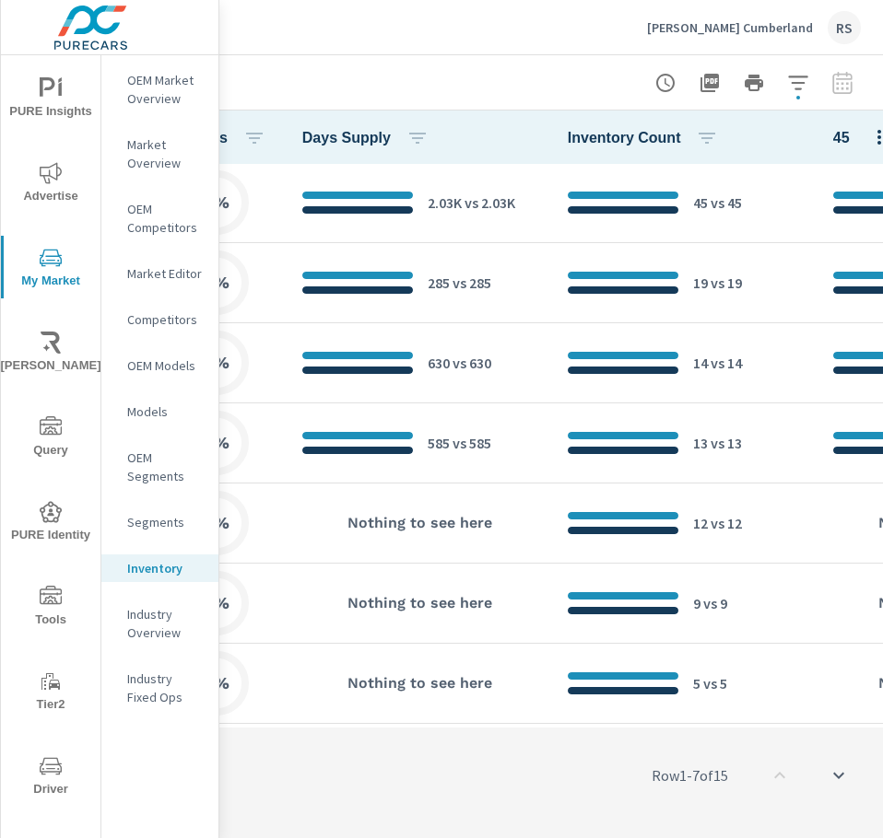
click at [787, 80] on icon "button" at bounding box center [798, 83] width 22 height 22
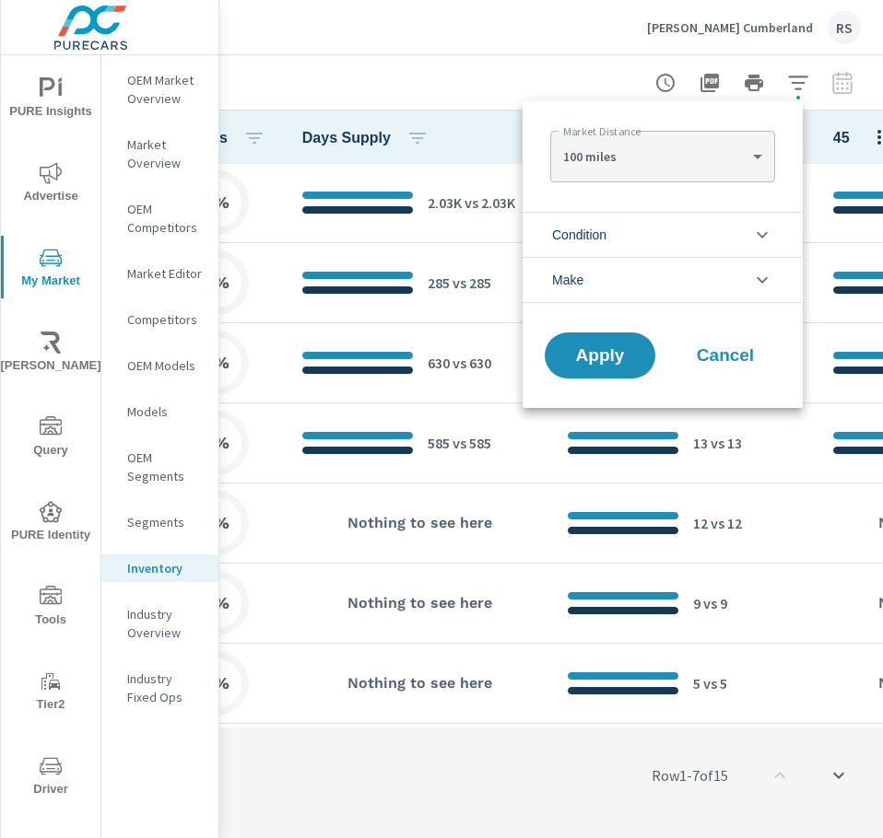
click at [701, 142] on body "PURE Insights Advertise My Market [PERSON_NAME] Query PURE Identity Tools Tier2…" at bounding box center [441, 419] width 883 height 838
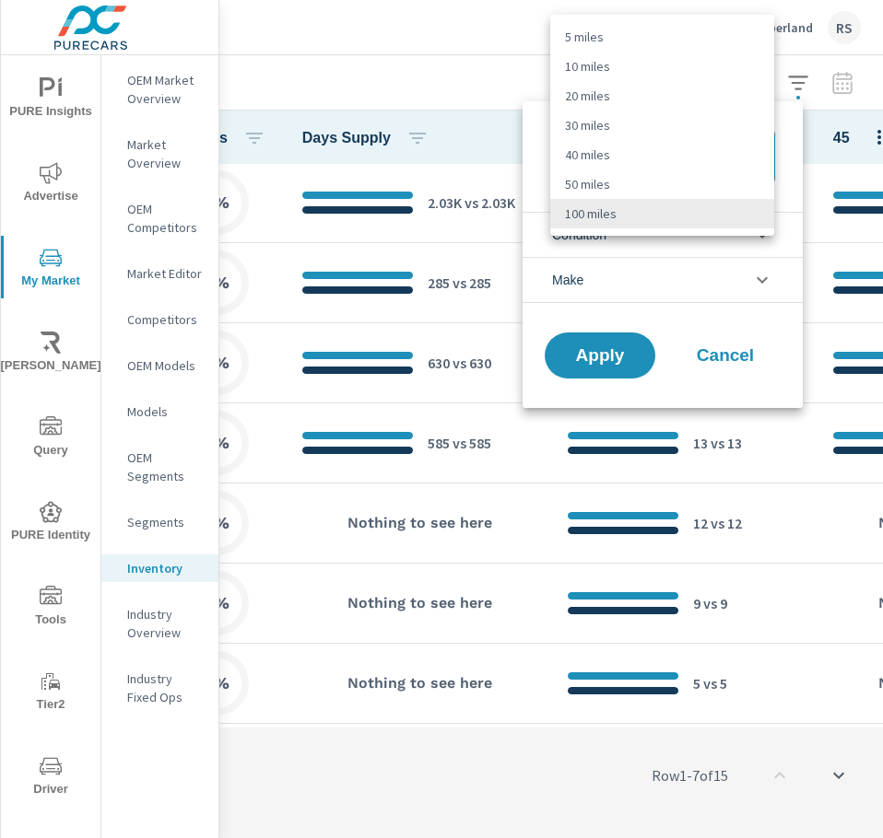
click at [598, 67] on li "10 miles" at bounding box center [662, 66] width 224 height 29
type Distance "10"
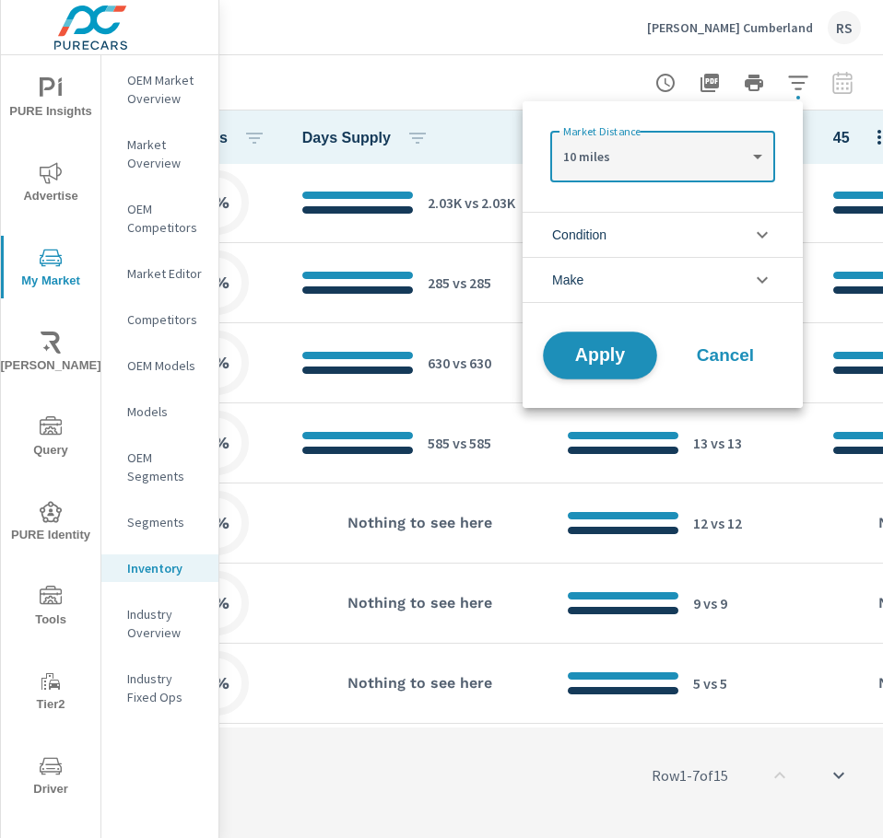
click at [567, 366] on button "Apply" at bounding box center [600, 356] width 114 height 48
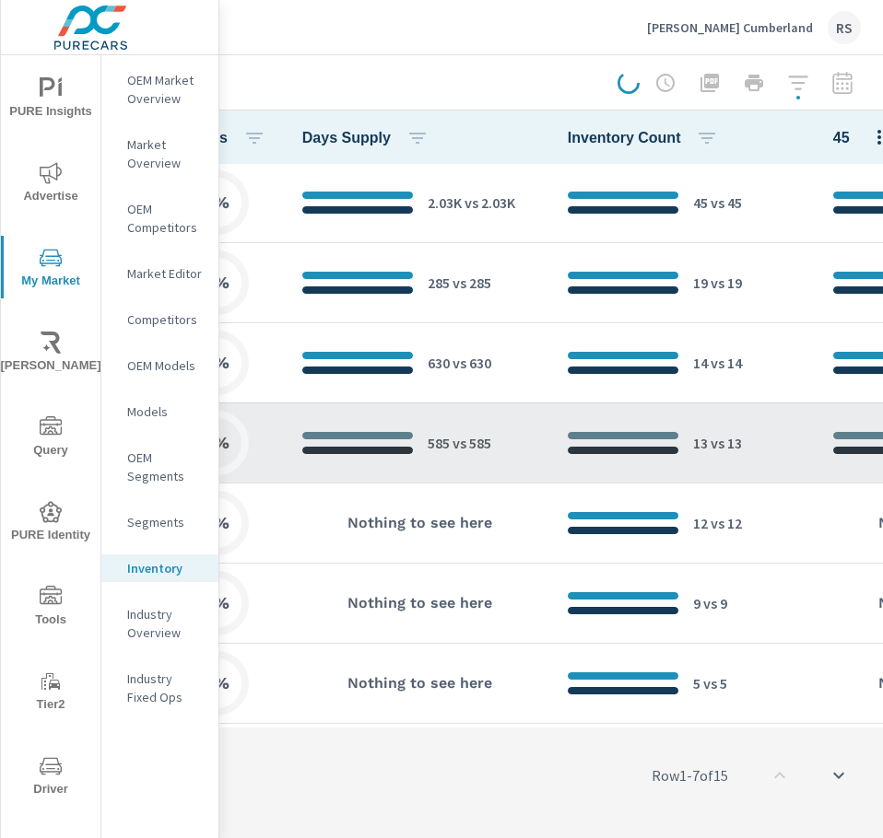
scroll to position [0, 700]
